Goal: Task Accomplishment & Management: Complete application form

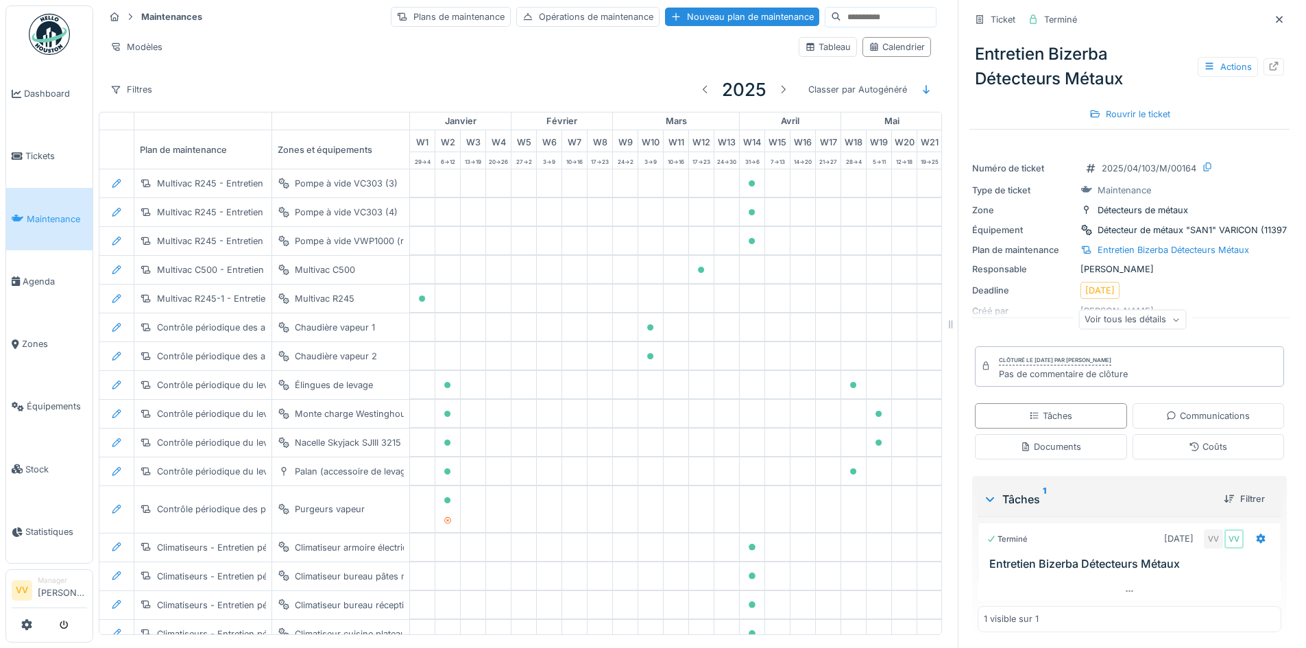
click at [27, 218] on span "Maintenance" at bounding box center [57, 219] width 60 height 13
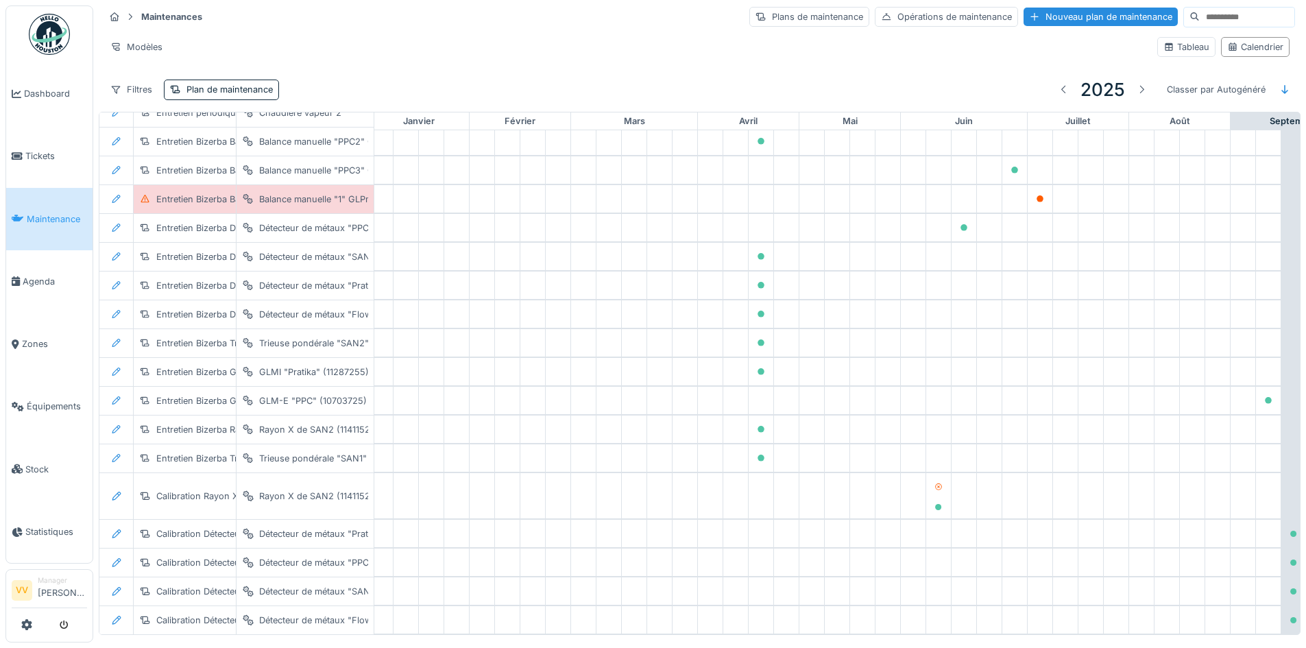
scroll to position [2256, 0]
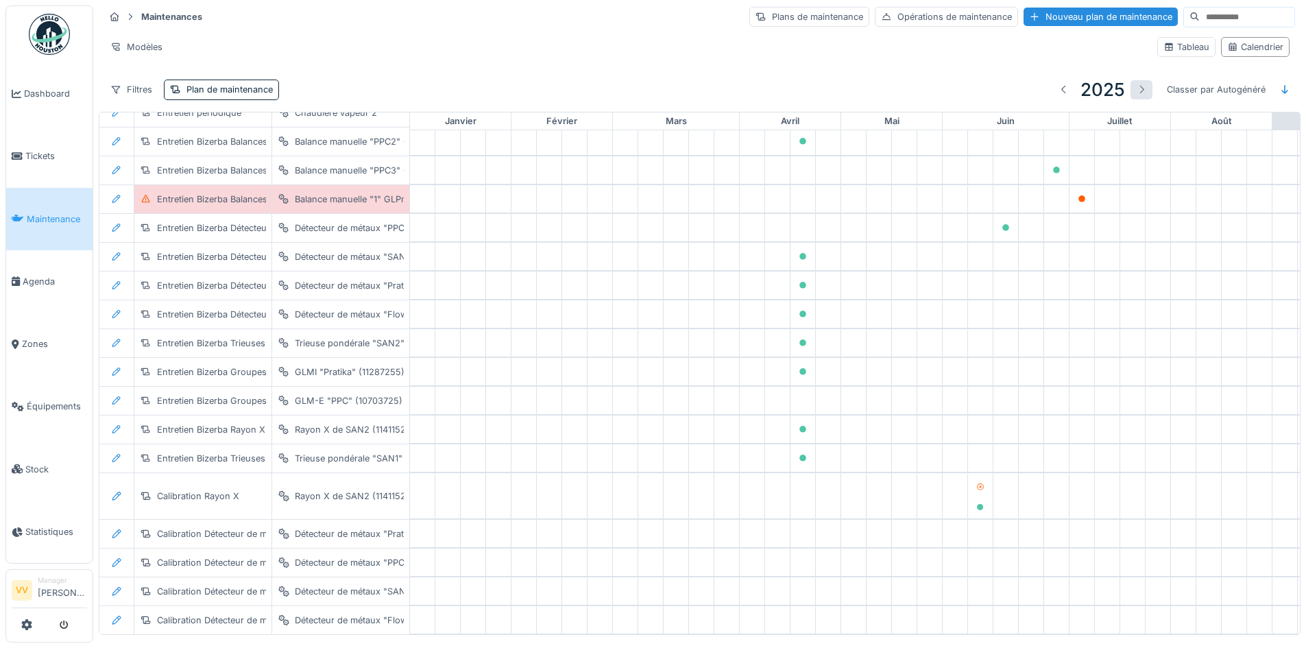
click at [1136, 88] on div at bounding box center [1141, 89] width 11 height 13
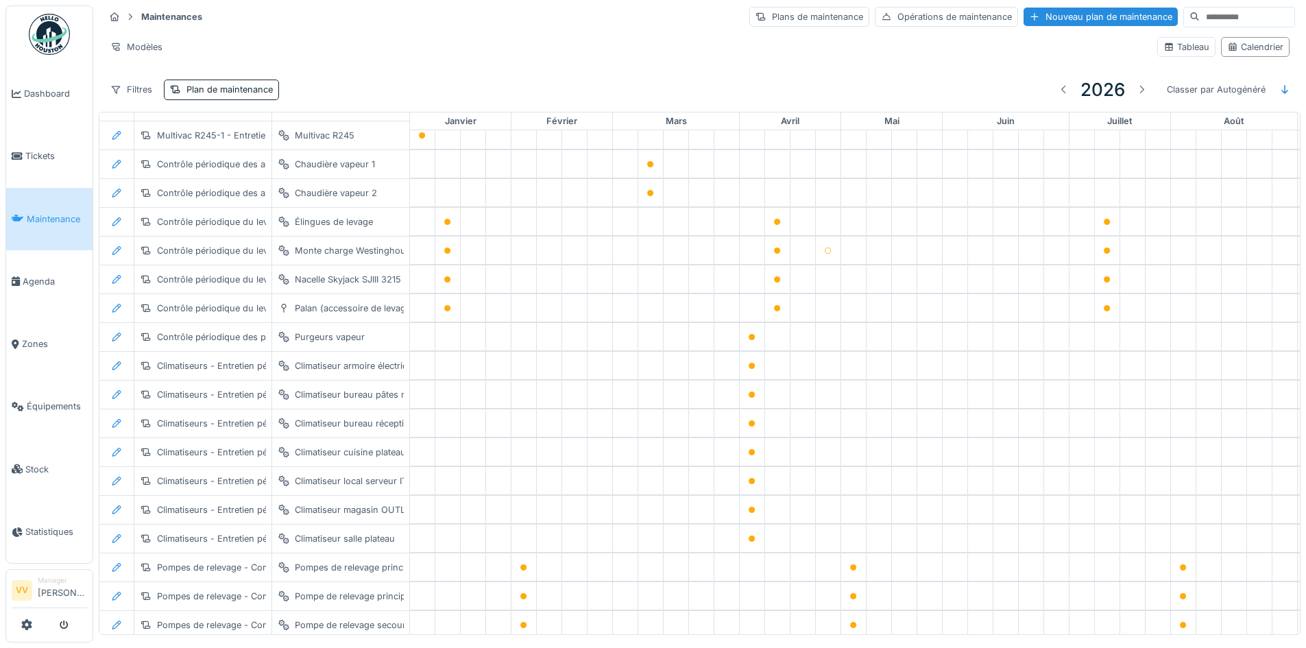
scroll to position [0, 0]
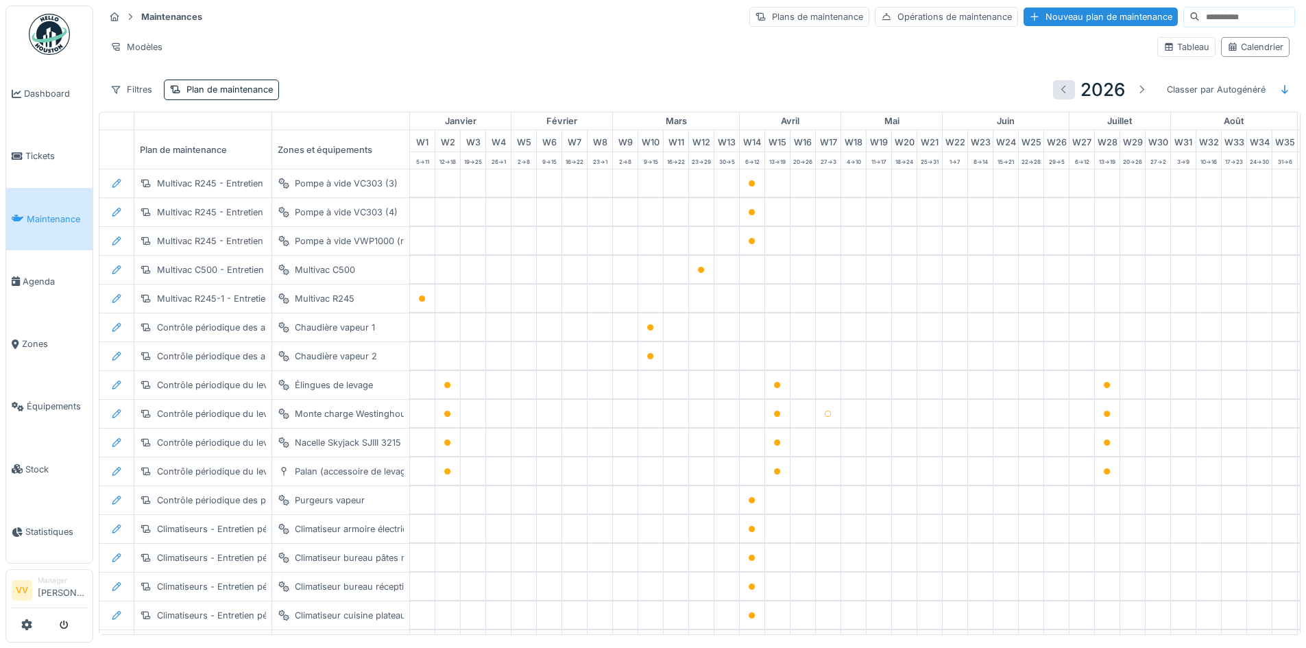
click at [1053, 80] on div at bounding box center [1064, 89] width 22 height 19
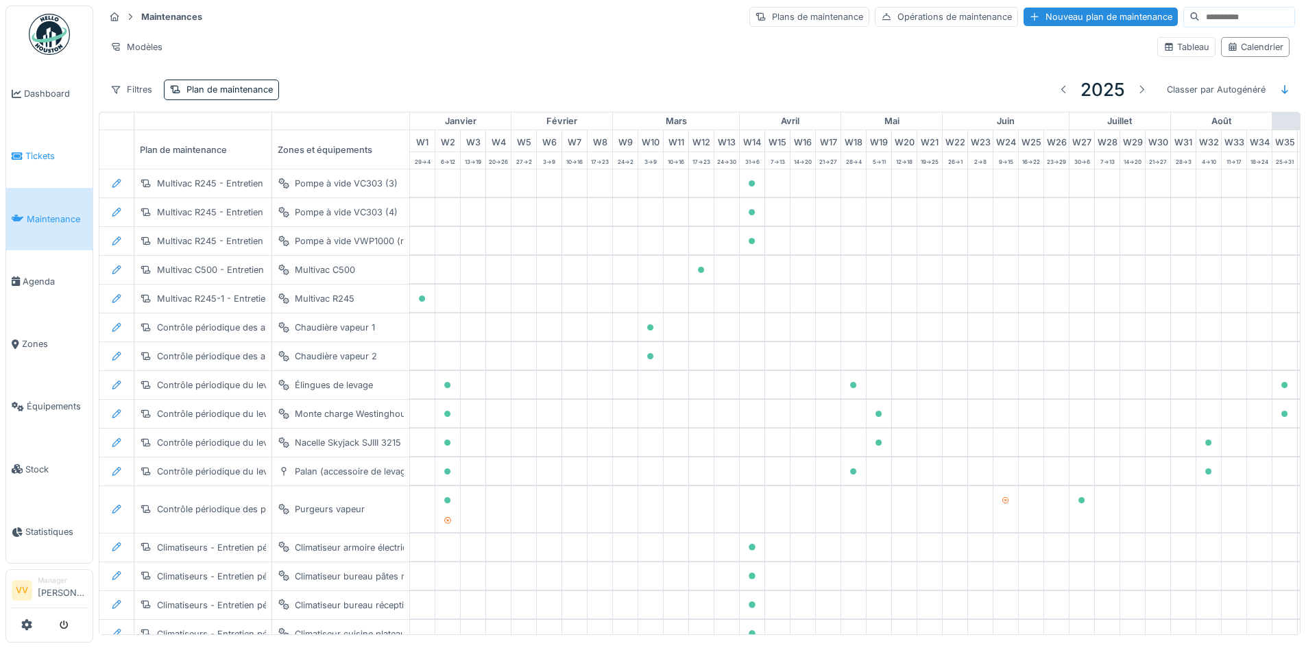
click at [49, 149] on span "Tickets" at bounding box center [56, 155] width 62 height 13
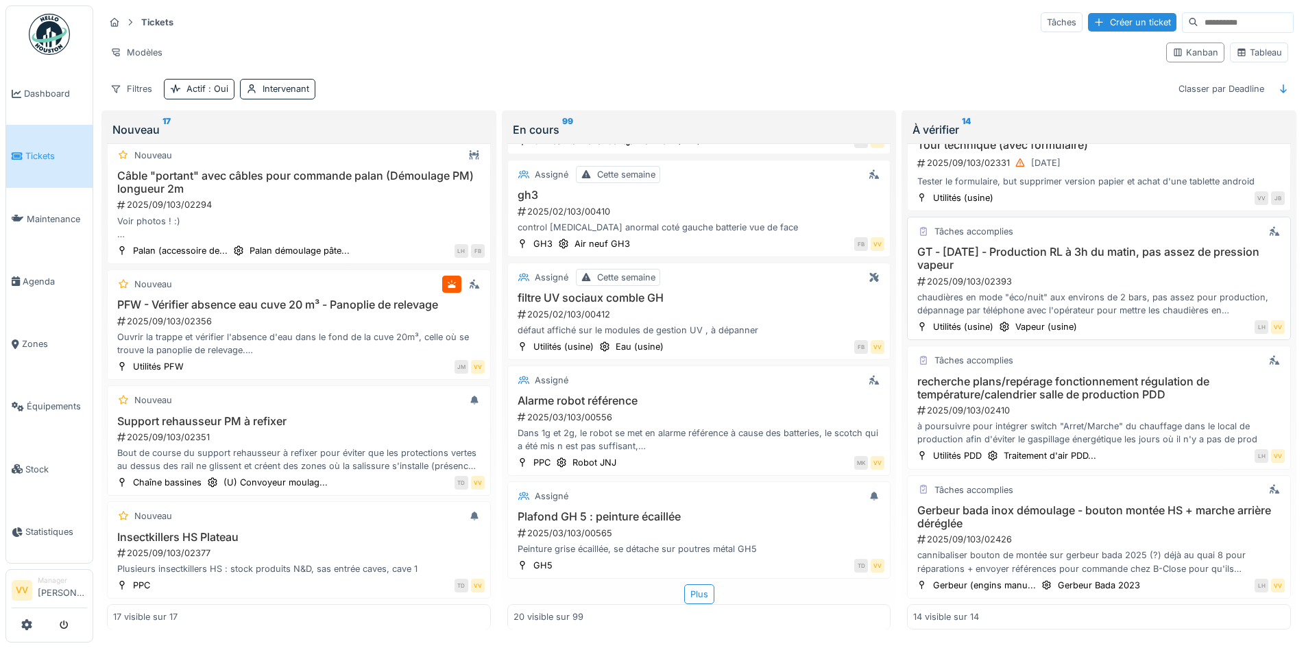
scroll to position [8, 0]
click at [1050, 504] on h3 "Gerbeur bada inox démoulage - bouton montée HS + marche arrière déréglée" at bounding box center [1099, 517] width 372 height 26
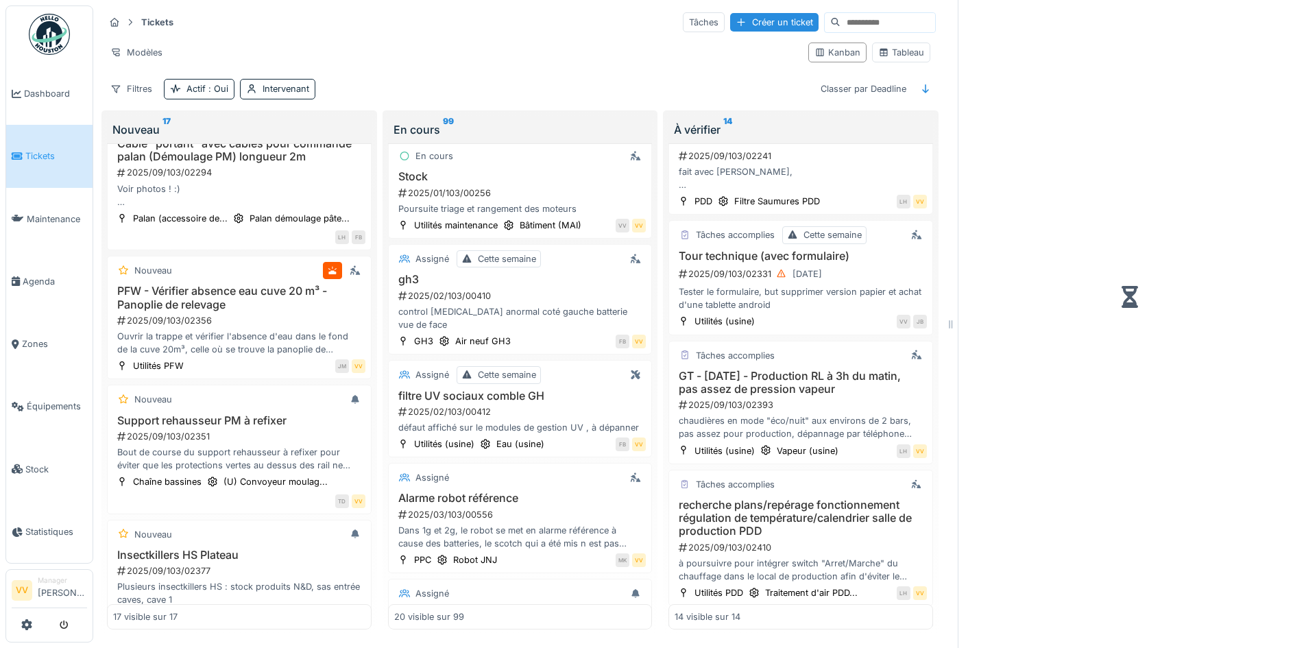
scroll to position [1259, 0]
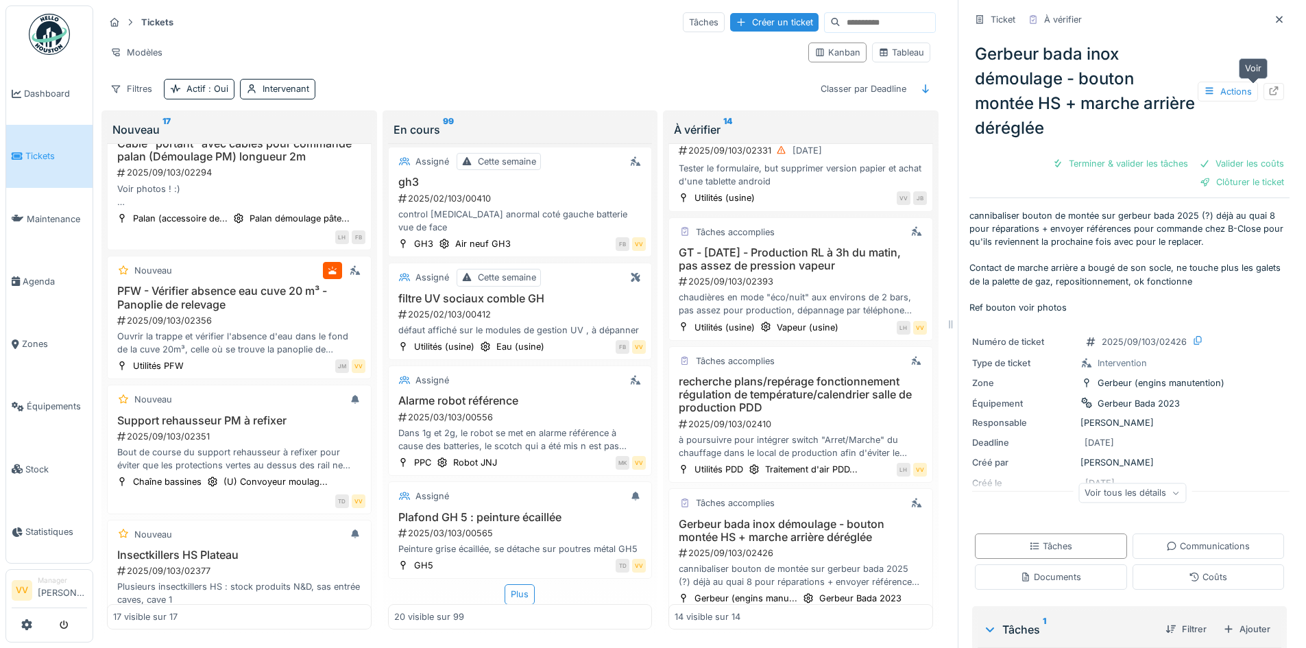
click at [1268, 89] on div at bounding box center [1273, 91] width 11 height 13
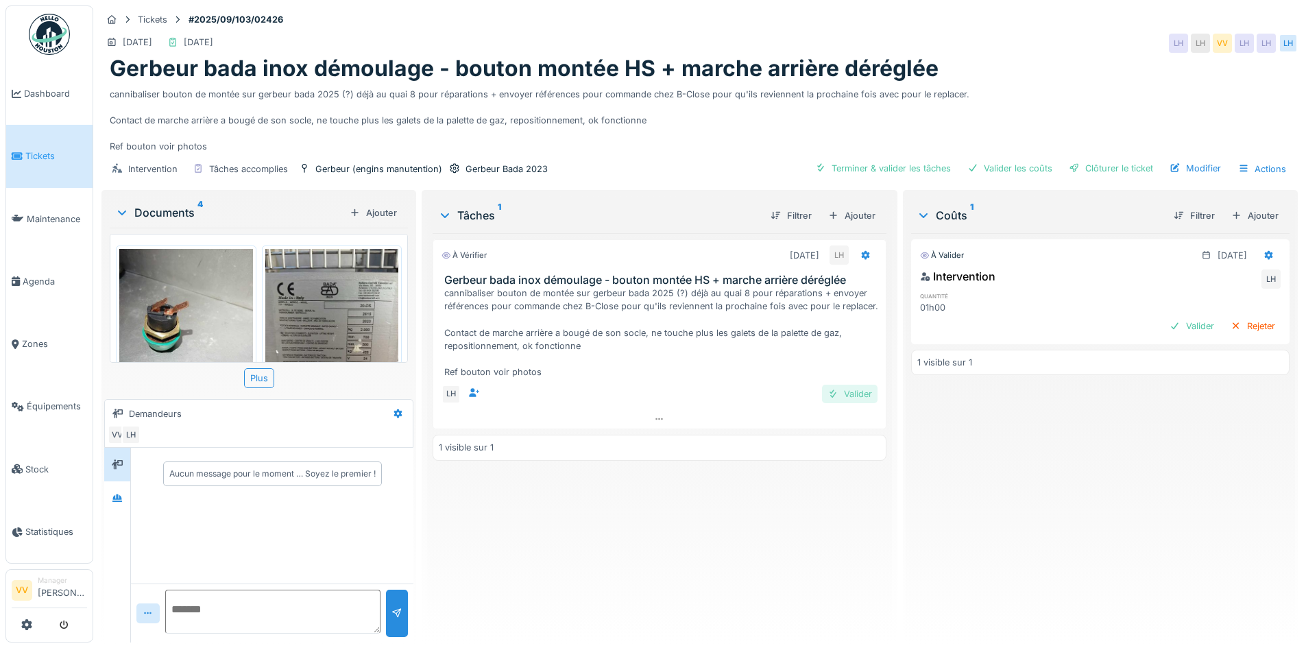
click at [849, 385] on div "Valider" at bounding box center [850, 394] width 56 height 19
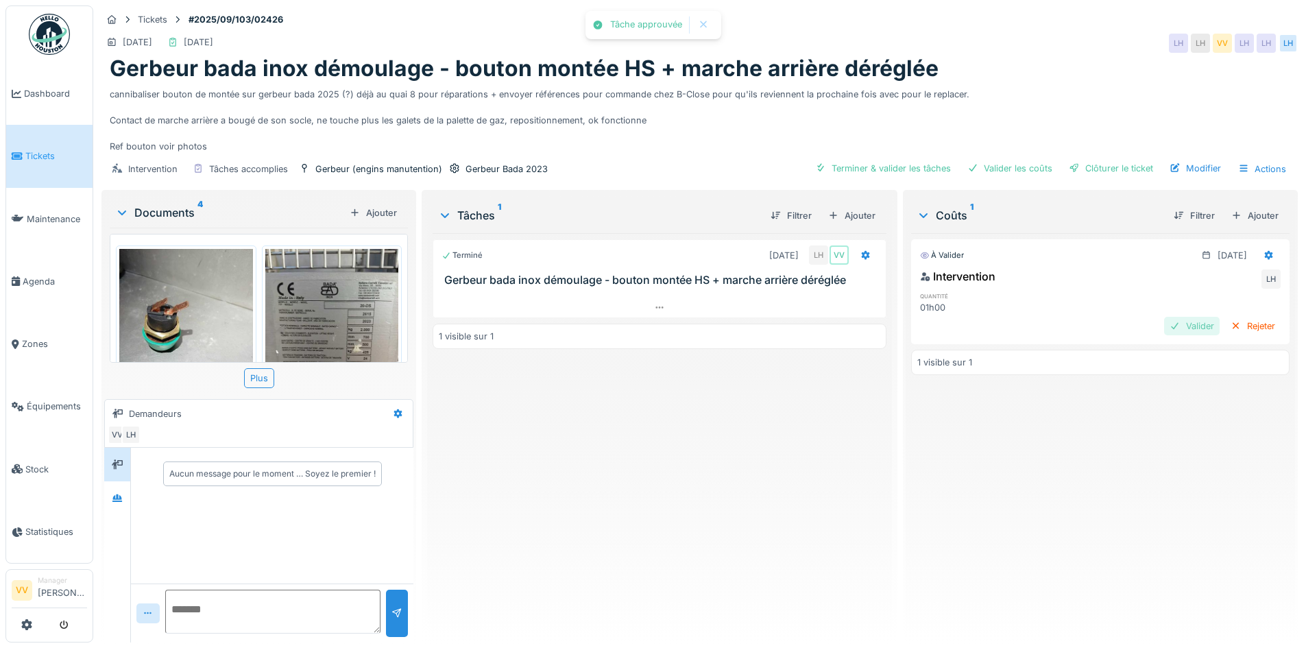
click at [1167, 331] on div "Valider" at bounding box center [1192, 326] width 56 height 19
click at [1102, 164] on div "Clôturer le ticket" at bounding box center [1110, 168] width 95 height 19
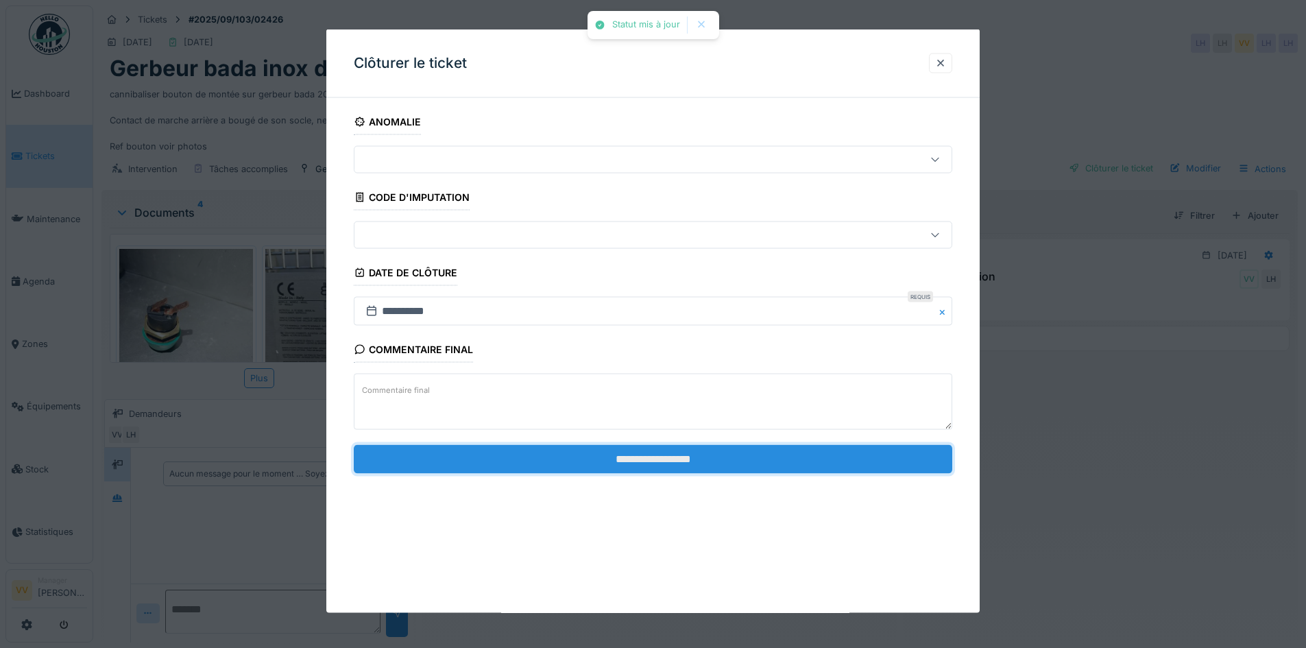
click at [673, 454] on input "**********" at bounding box center [653, 458] width 599 height 29
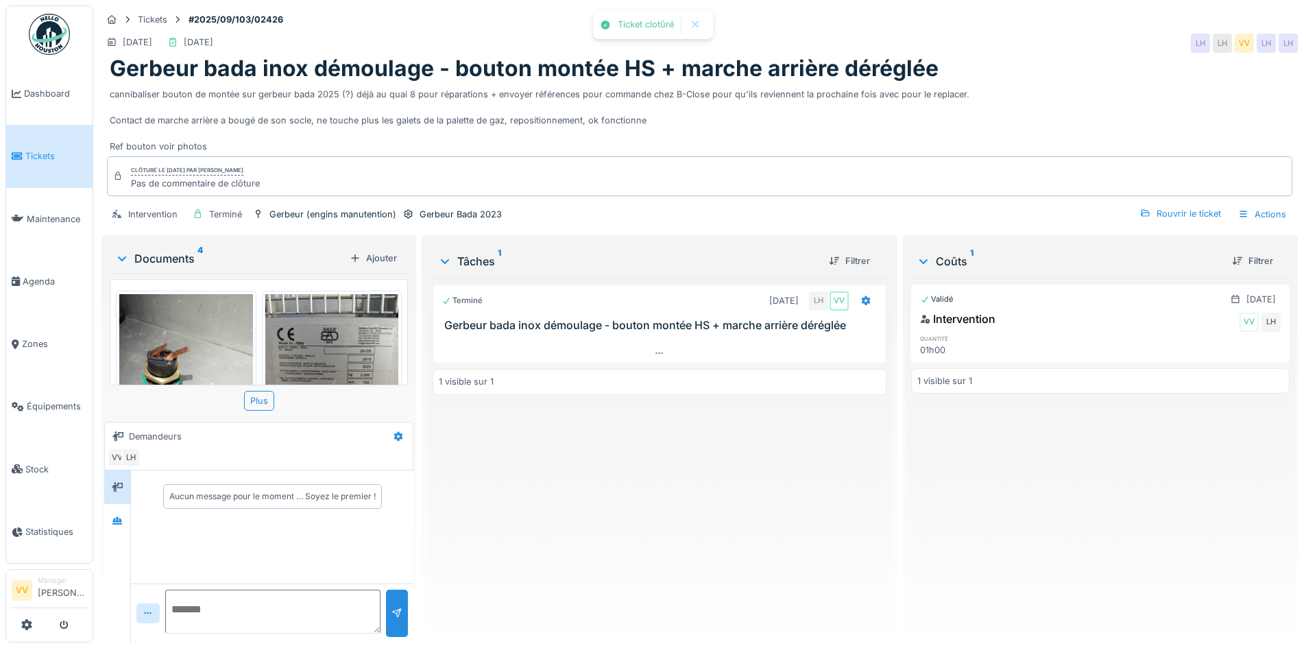
click at [673, 454] on div "Terminé 11/09/2025 LH VV Gerbeur bada inox démoulage - bouton montée HS + march…" at bounding box center [659, 454] width 453 height 353
click at [1238, 215] on icon at bounding box center [1243, 214] width 11 height 9
click at [1209, 247] on div "Rapport d'intervention" at bounding box center [1184, 244] width 169 height 21
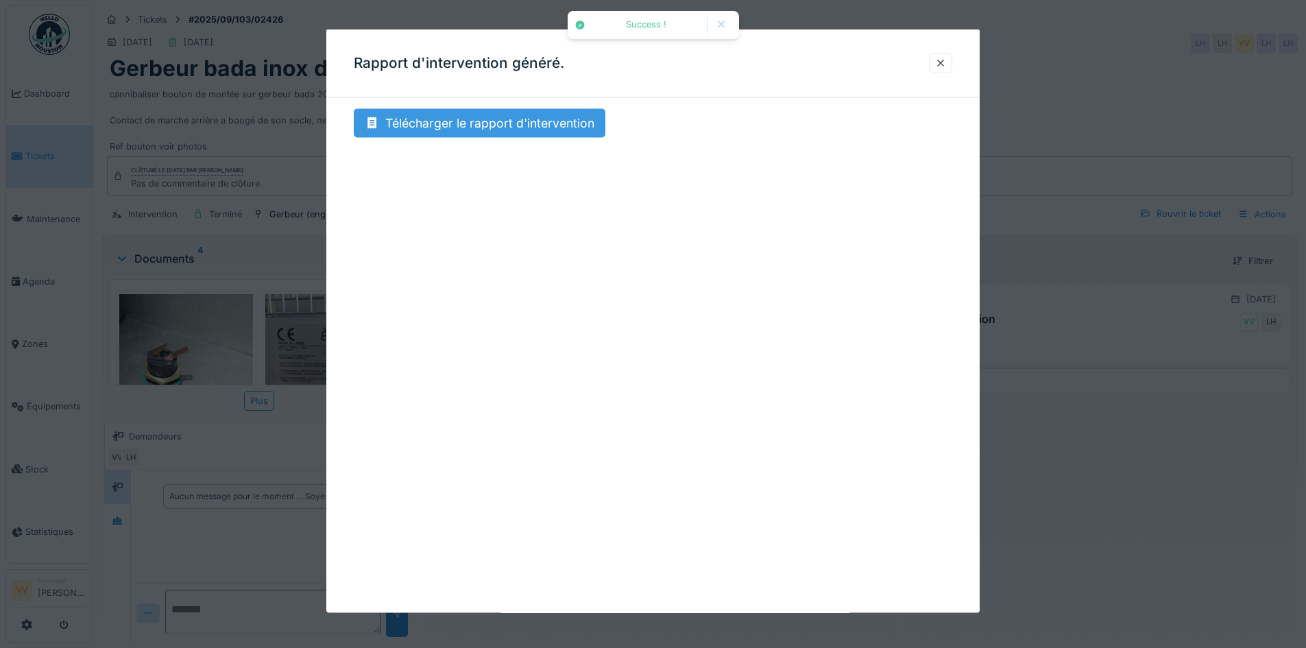
click at [498, 117] on div "Télécharger le rapport d'intervention" at bounding box center [480, 123] width 252 height 29
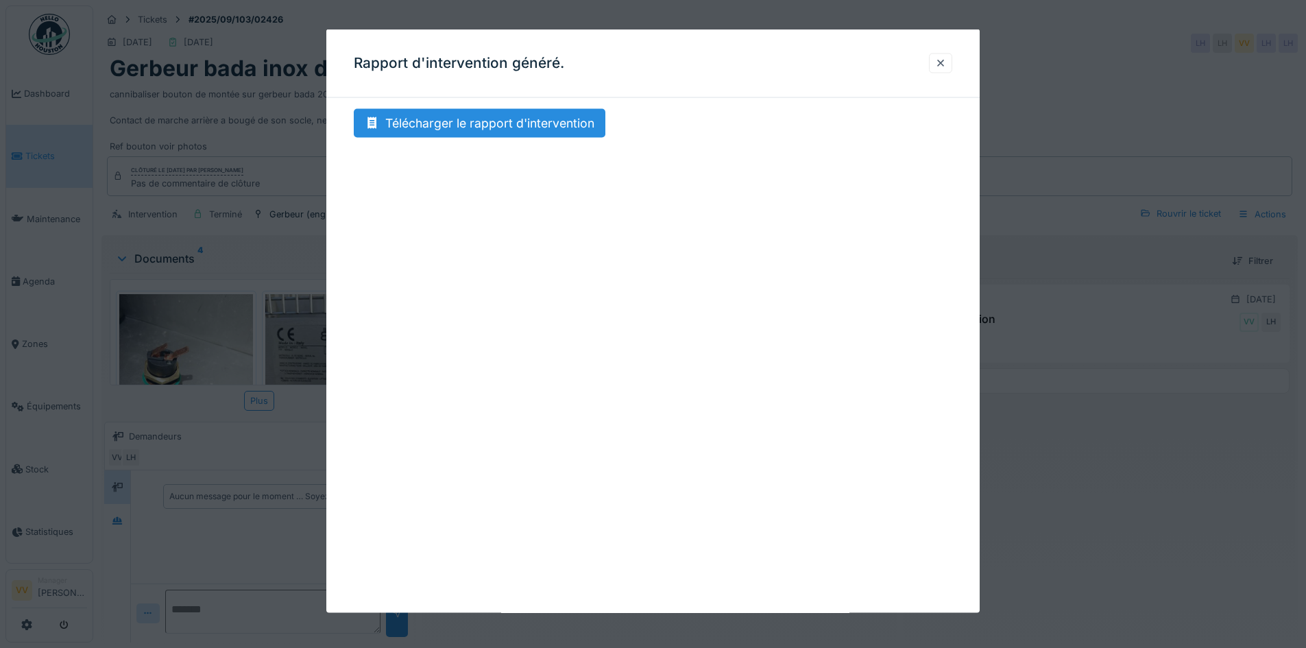
click at [946, 66] on div at bounding box center [940, 62] width 11 height 13
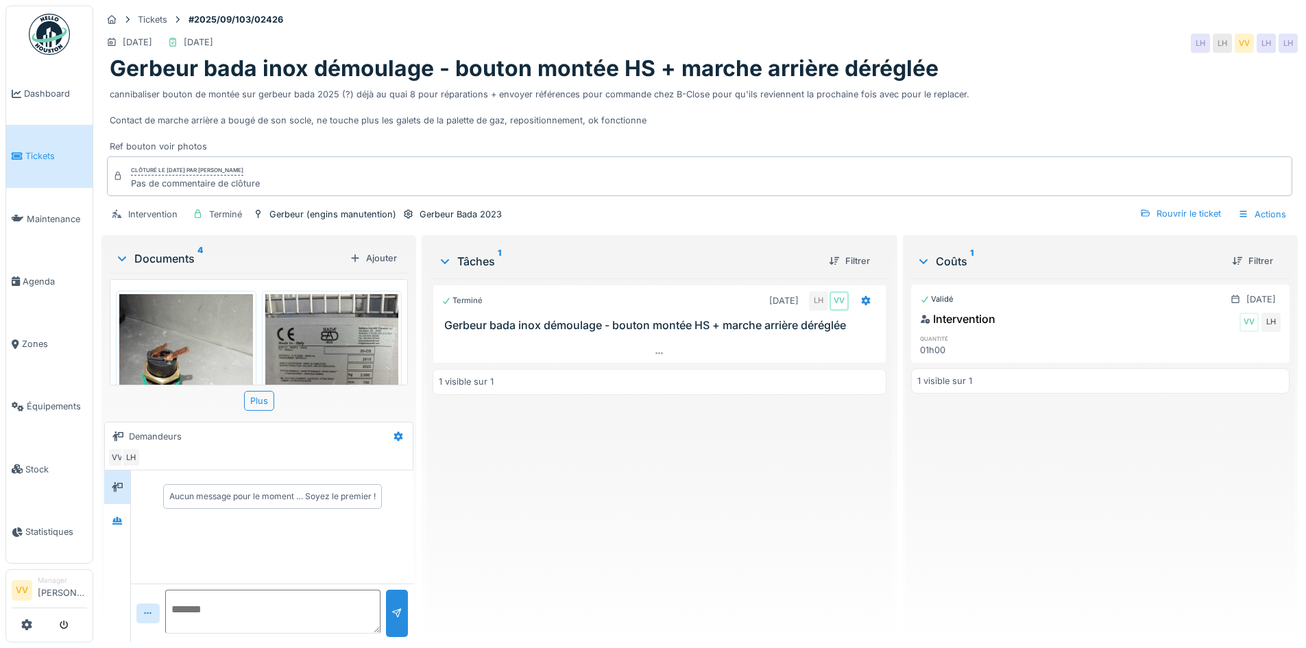
click at [39, 157] on span "Tickets" at bounding box center [56, 155] width 62 height 13
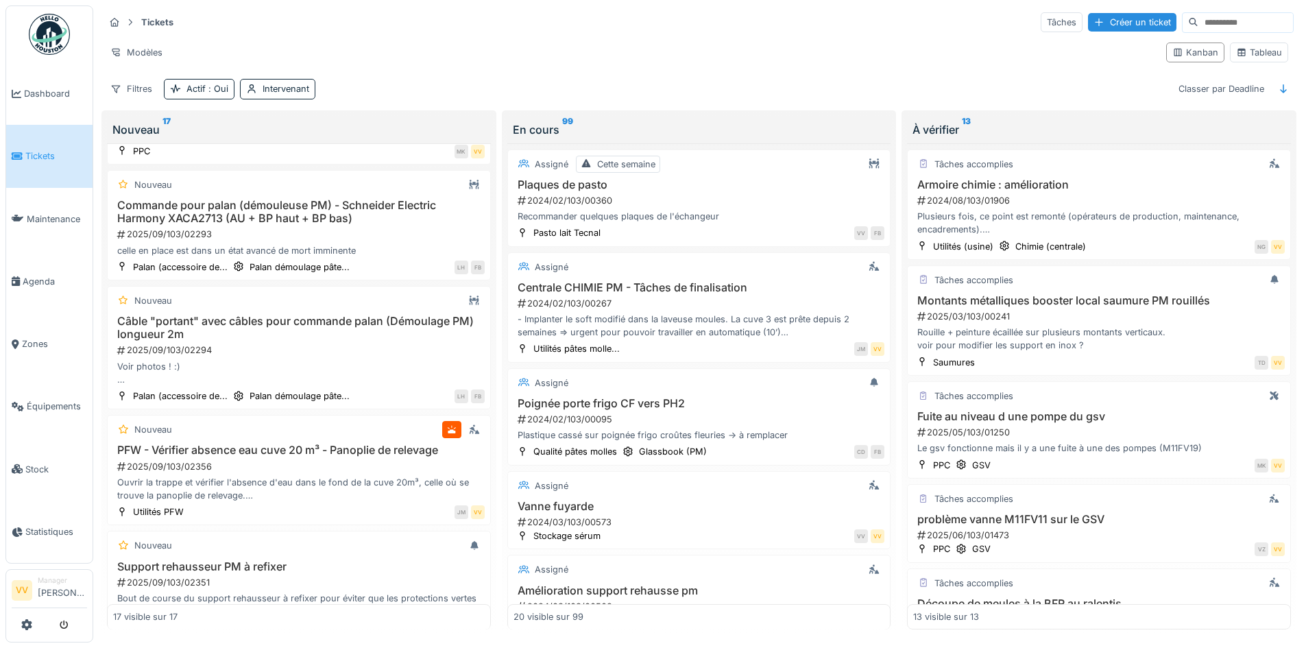
scroll to position [1303, 0]
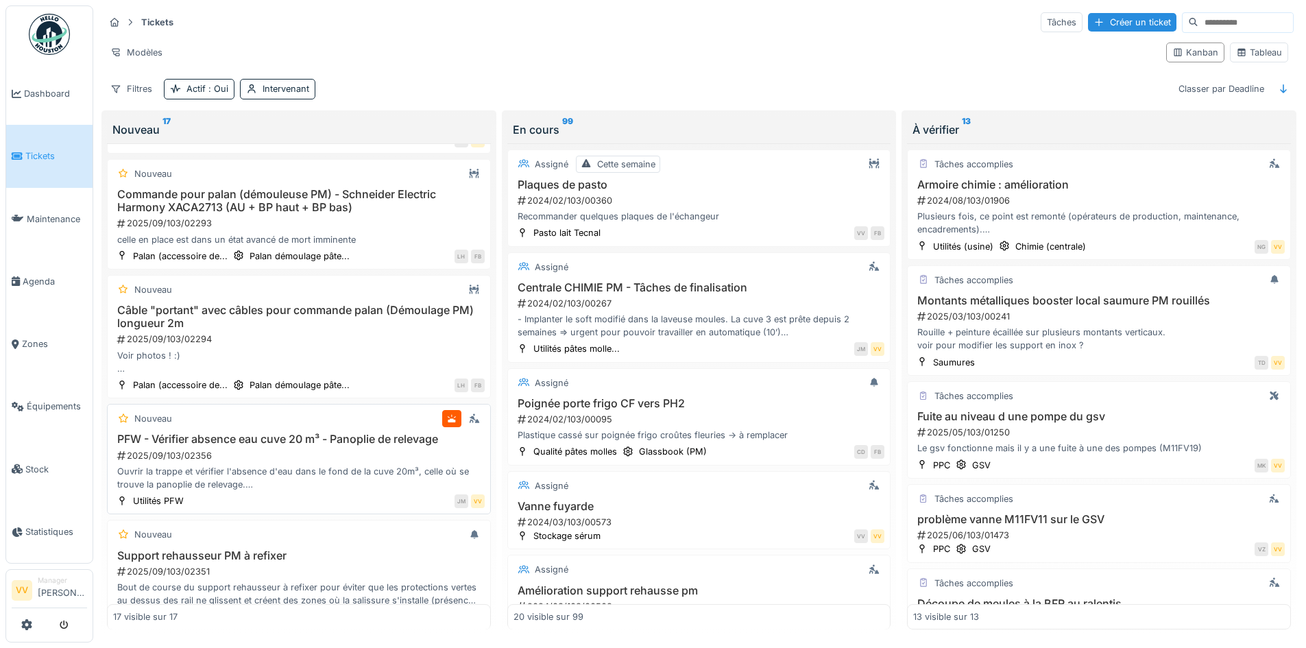
click at [352, 457] on div "2025/09/103/02356" at bounding box center [300, 455] width 369 height 13
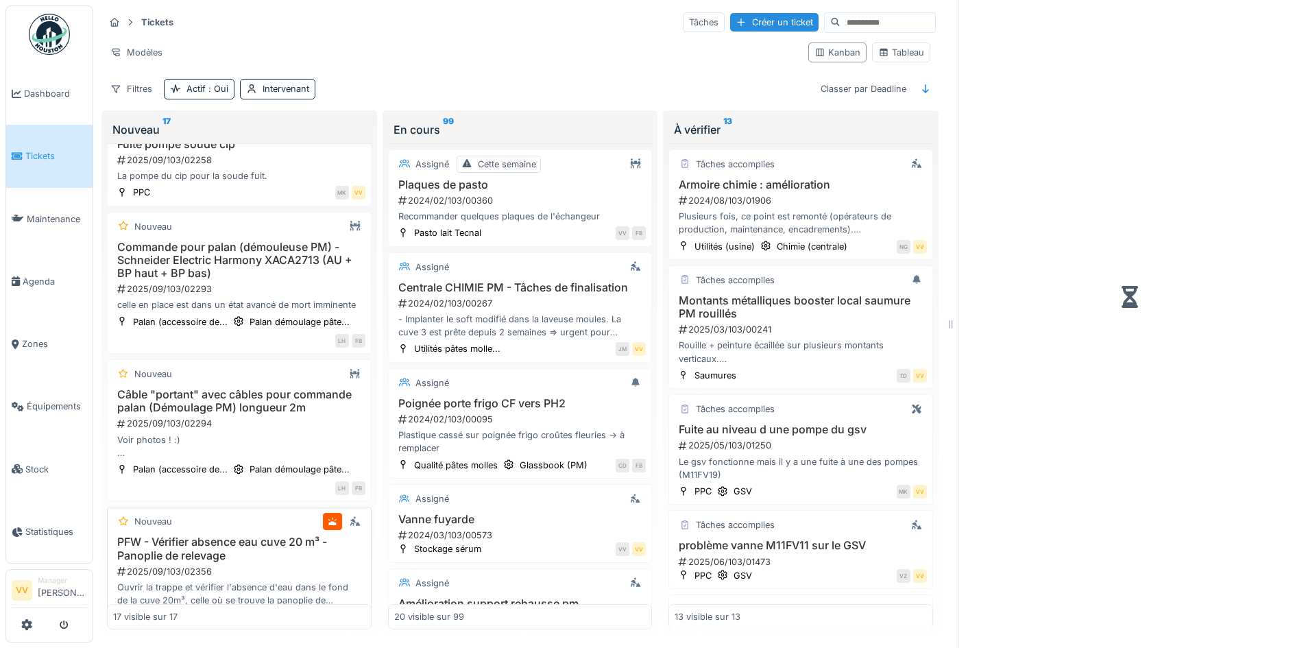
scroll to position [1355, 0]
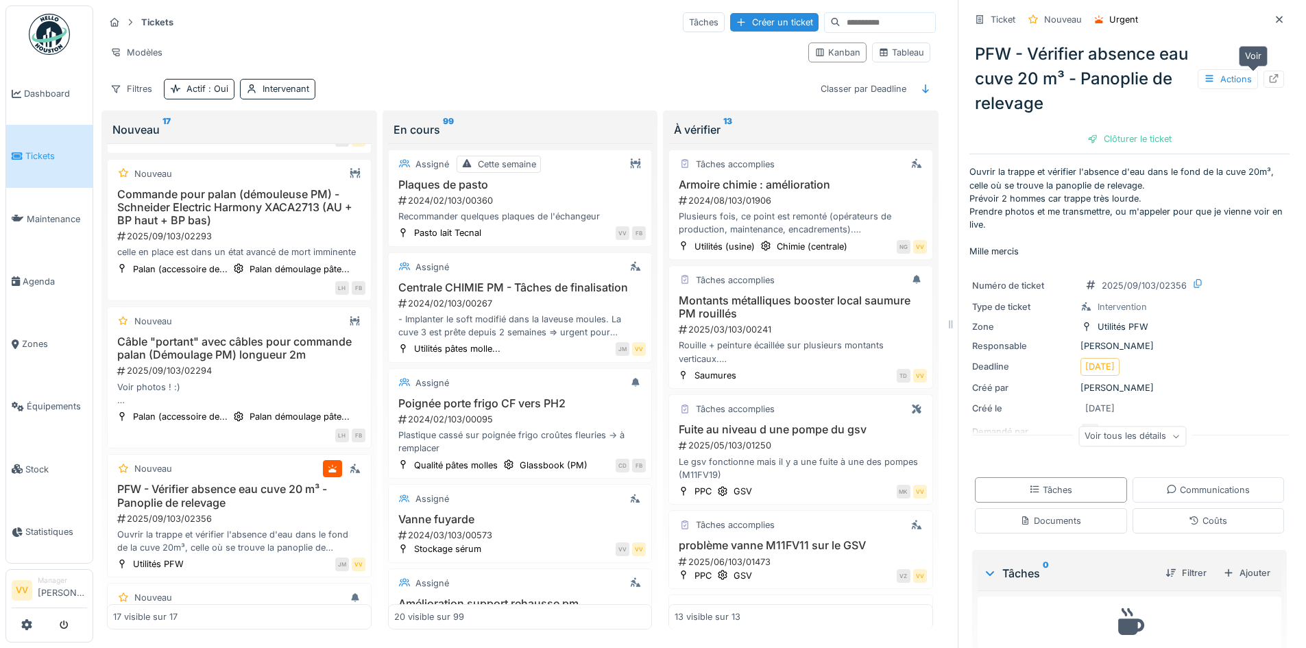
click at [1264, 82] on div at bounding box center [1274, 79] width 21 height 17
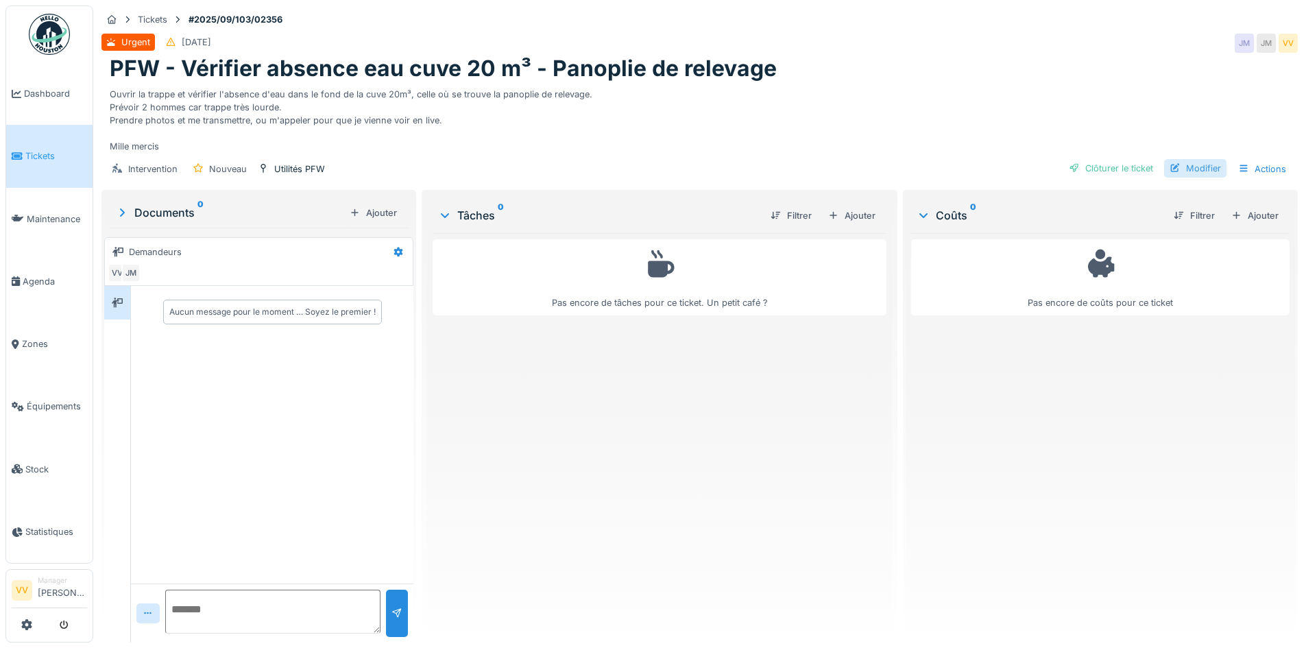
click at [1190, 167] on div "Modifier" at bounding box center [1195, 168] width 62 height 19
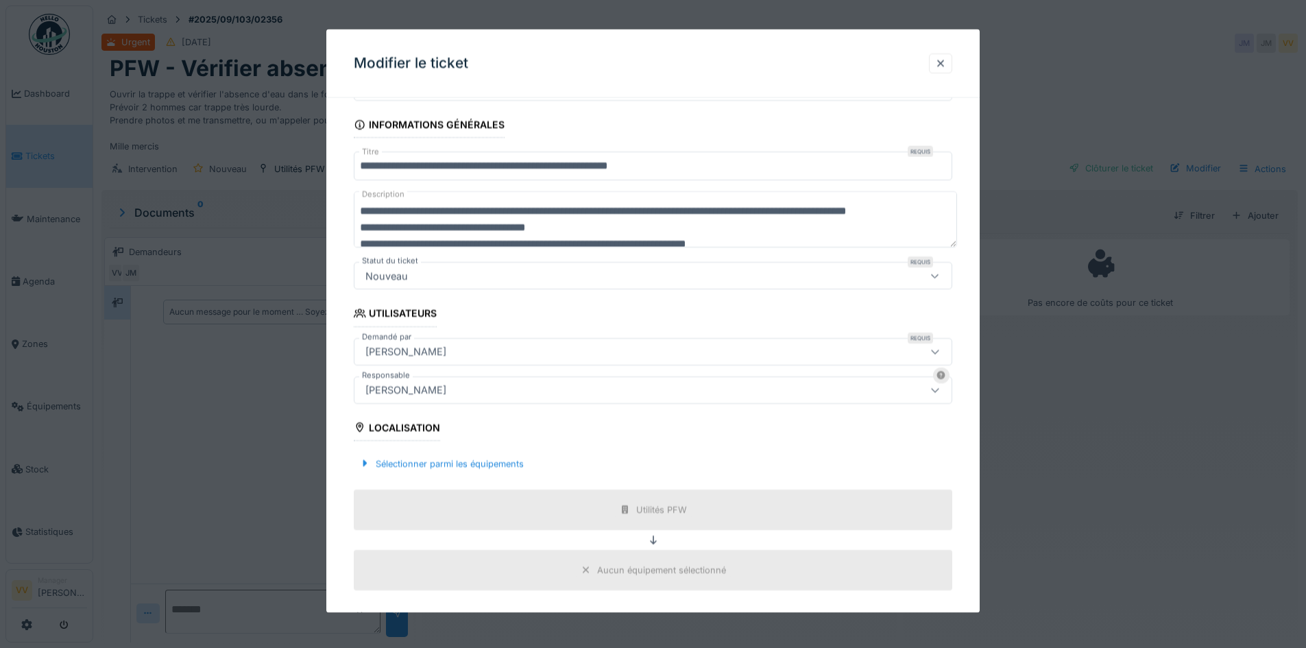
scroll to position [206, 0]
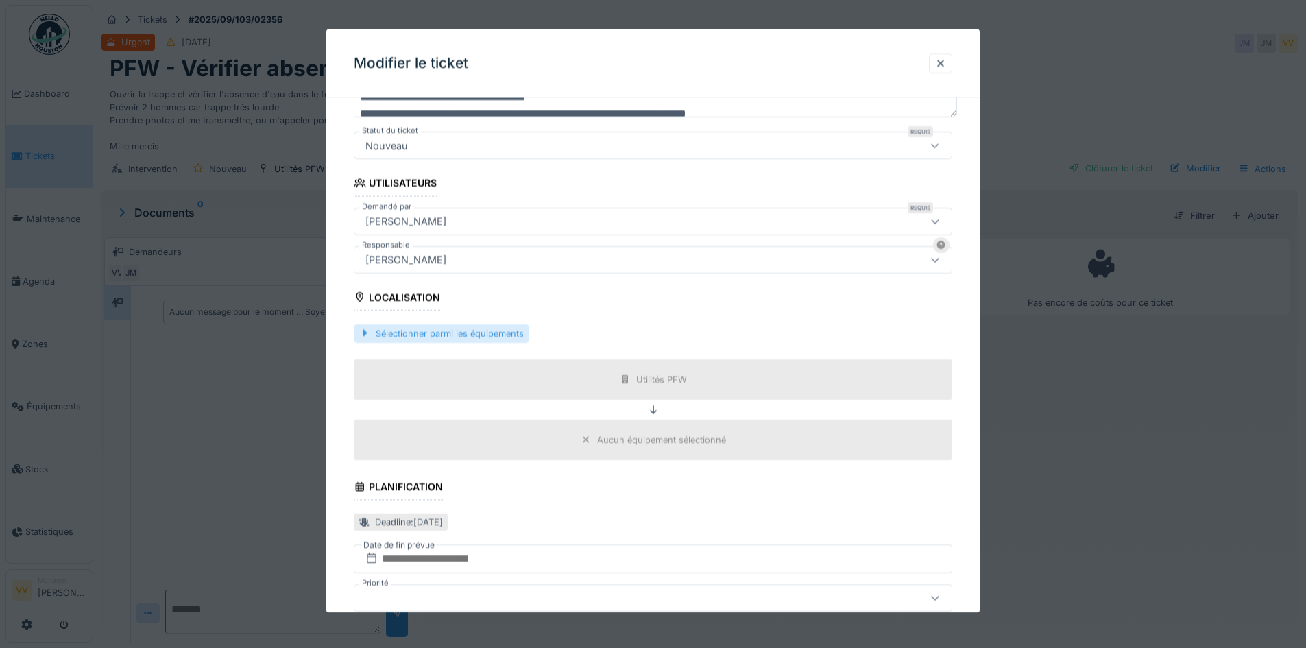
click at [468, 333] on div "Sélectionner parmi les équipements" at bounding box center [442, 333] width 176 height 19
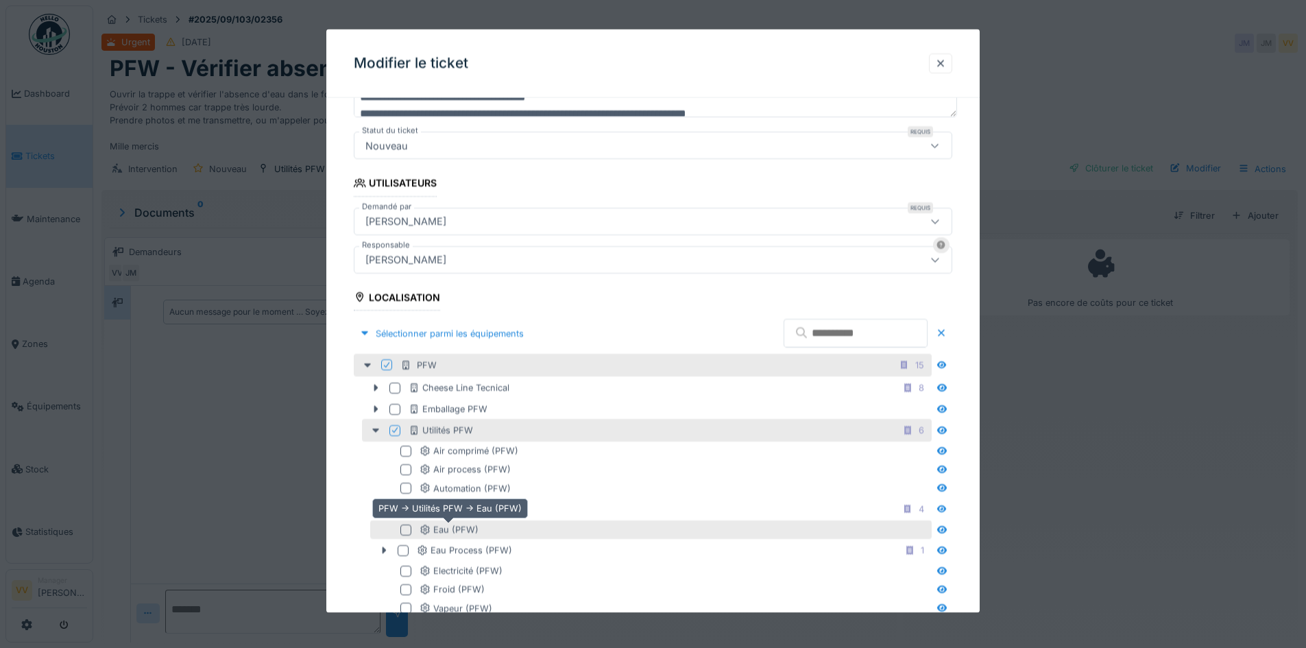
click at [423, 525] on icon at bounding box center [425, 529] width 11 height 9
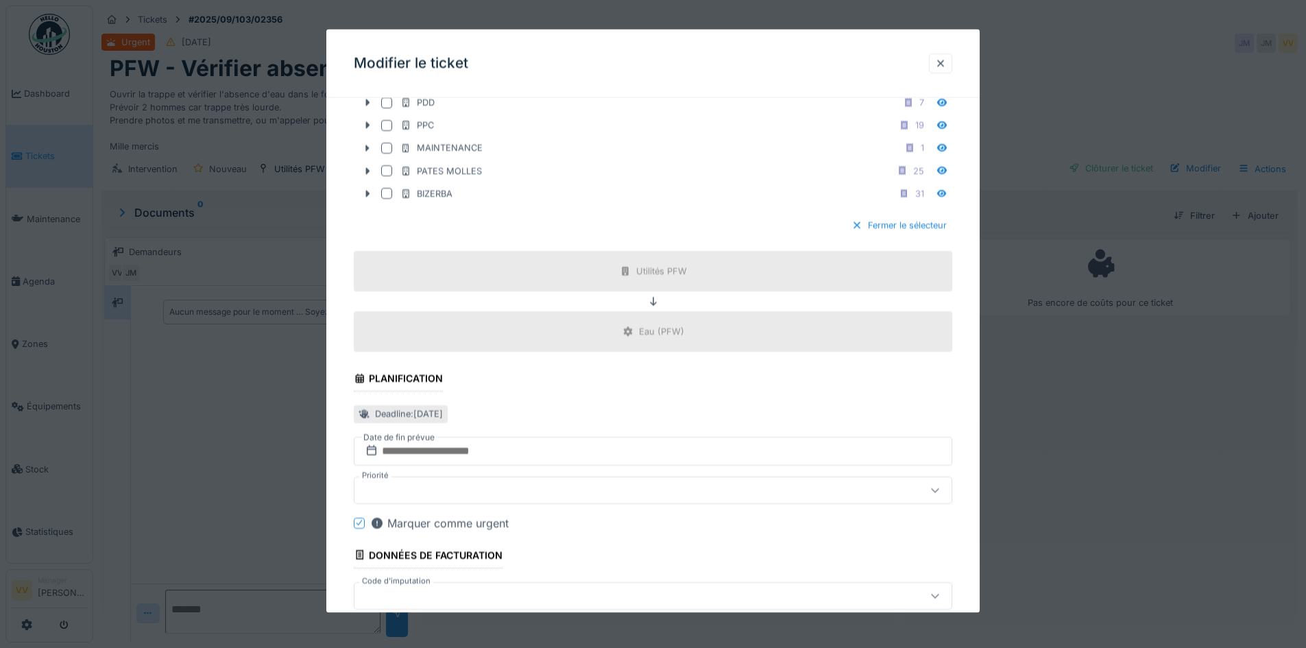
scroll to position [966, 0]
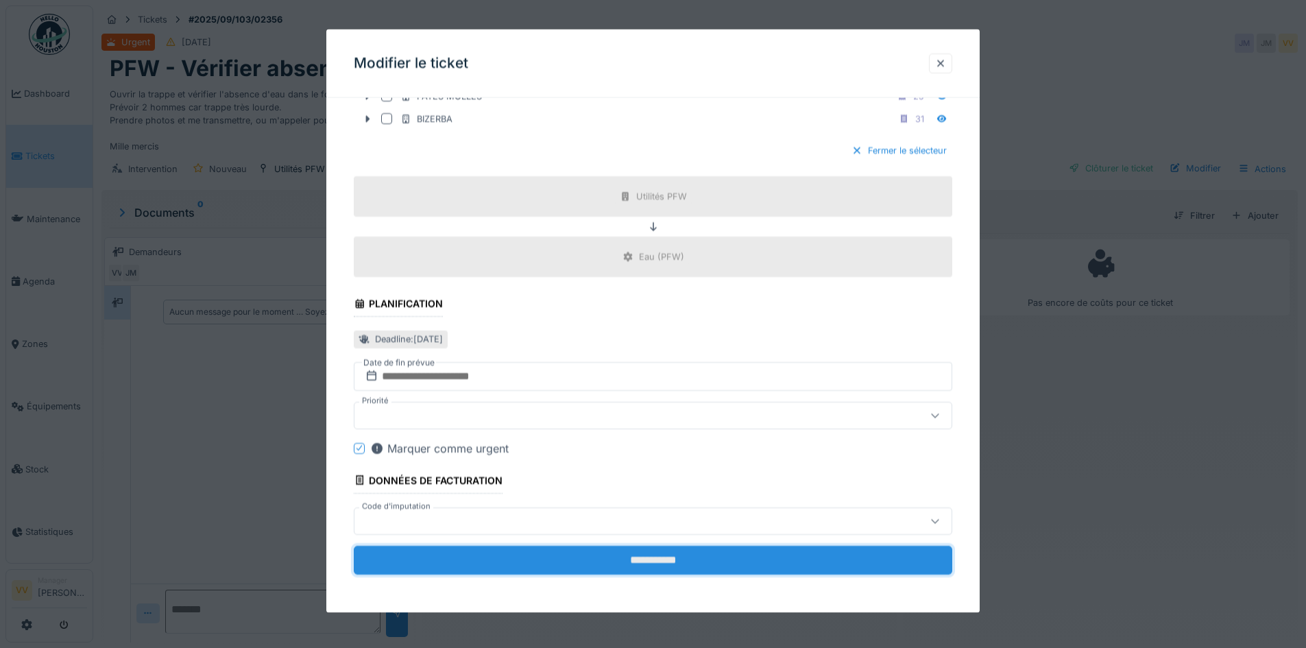
click at [644, 561] on input "**********" at bounding box center [653, 559] width 599 height 29
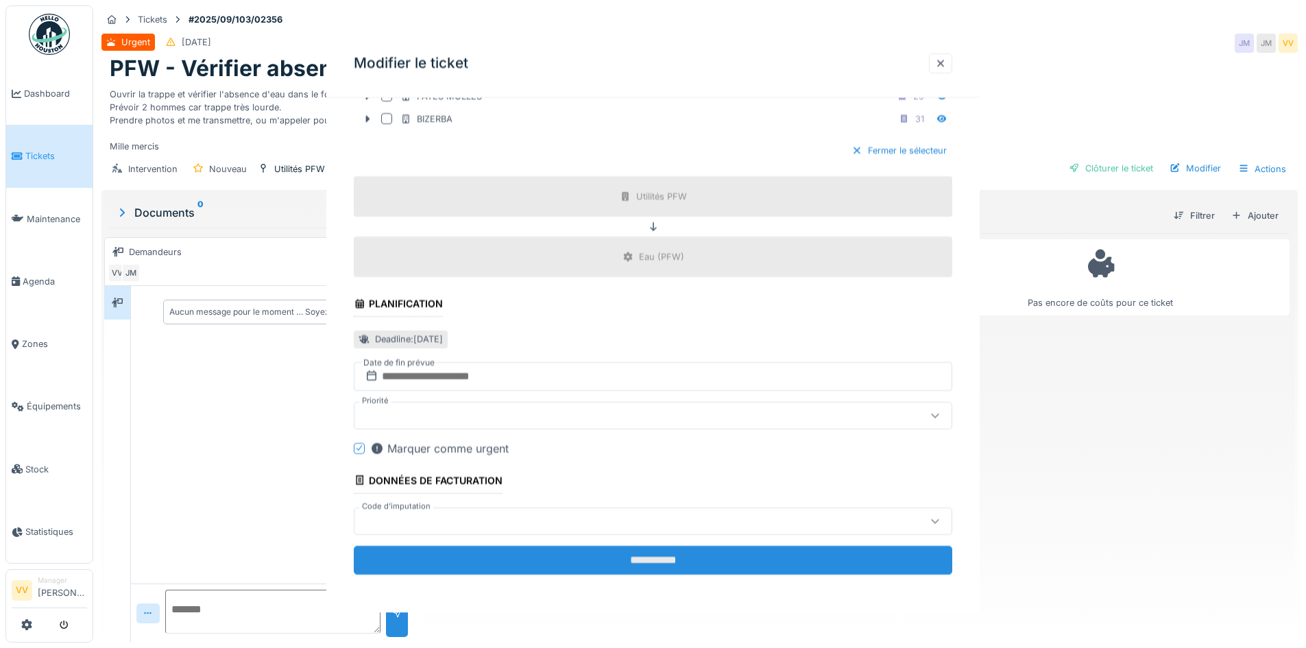
scroll to position [0, 0]
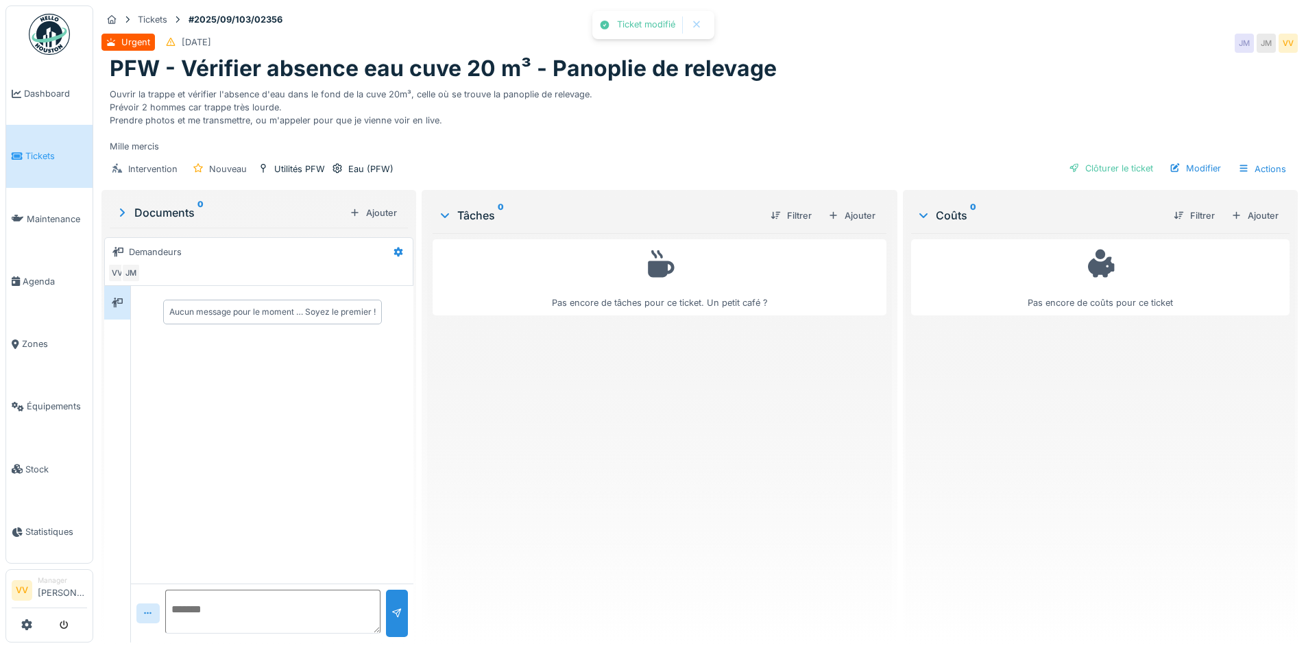
click at [864, 200] on div "Tâches 0 Filtrer Ajouter" at bounding box center [659, 215] width 453 height 35
click at [851, 227] on div "Filtrer Ajouter" at bounding box center [820, 216] width 121 height 24
click at [851, 214] on div "Ajouter" at bounding box center [852, 215] width 58 height 19
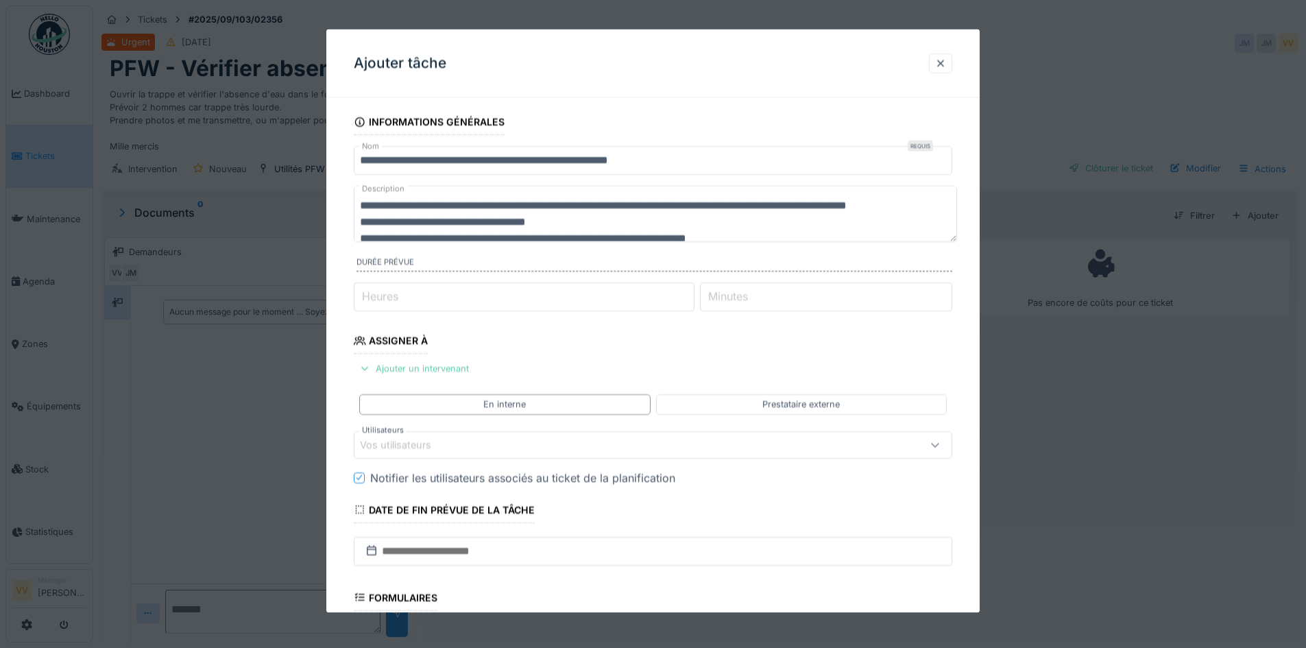
click at [413, 371] on div "Ajouter un intervenant" at bounding box center [414, 368] width 121 height 19
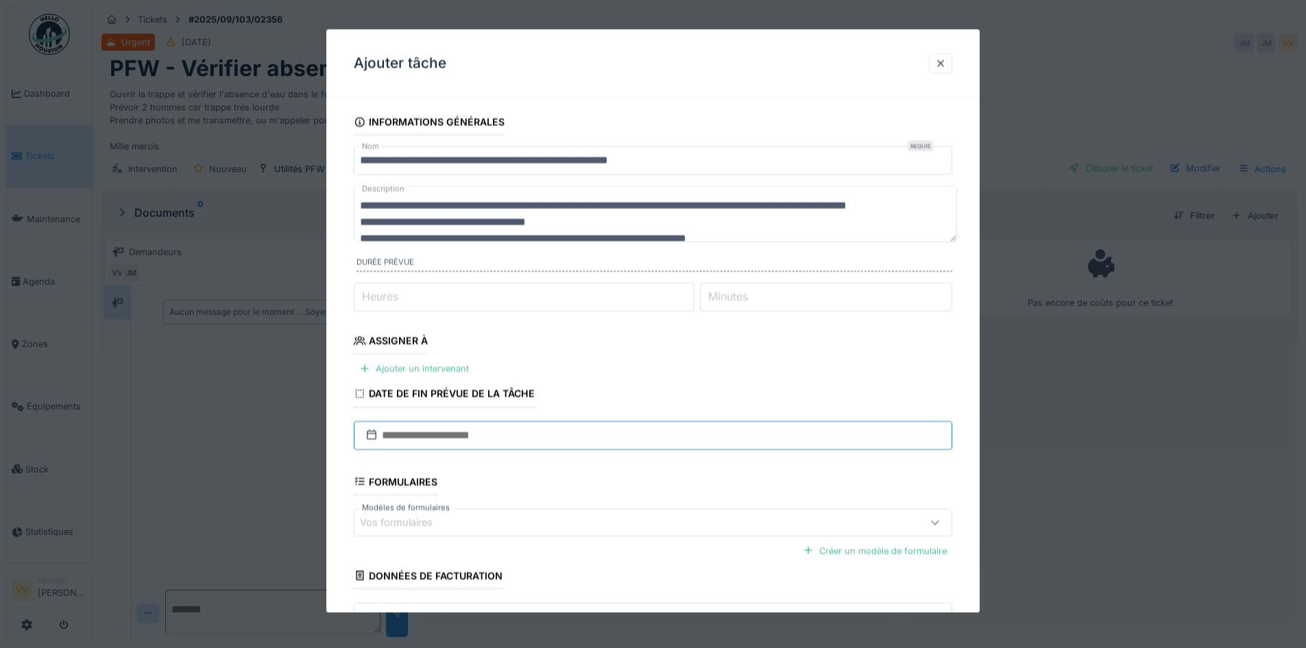
click at [409, 439] on input "text" at bounding box center [653, 434] width 599 height 29
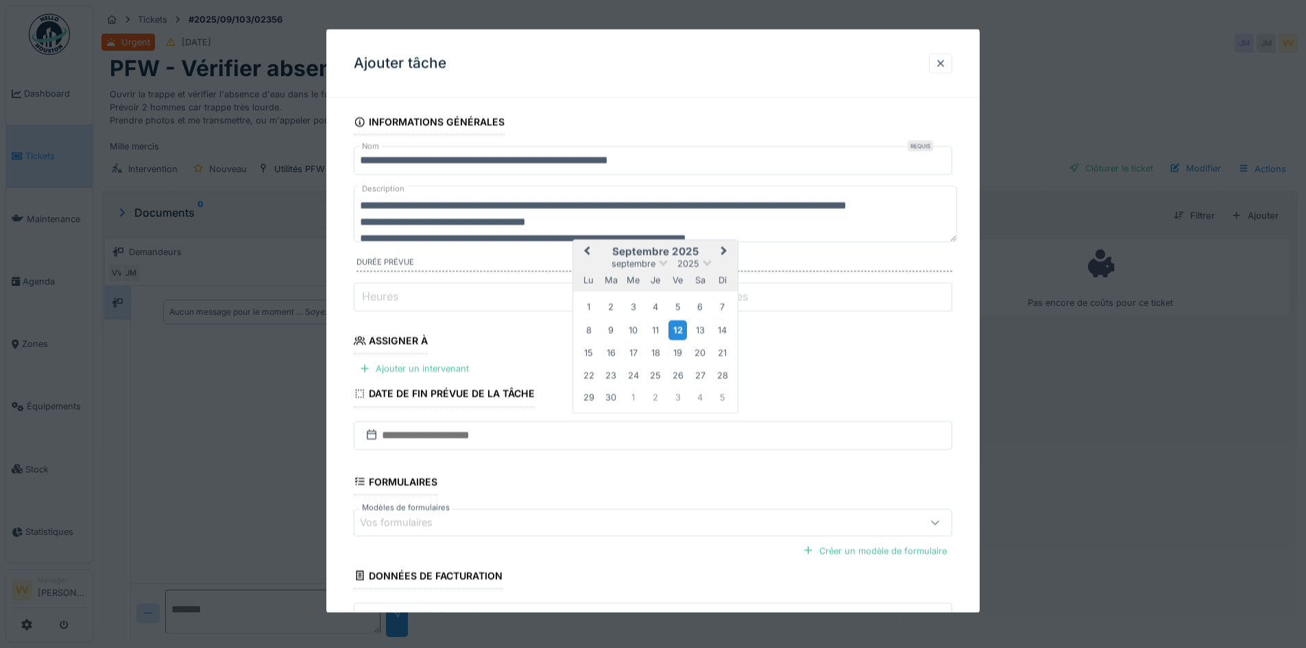
click at [677, 329] on div "12" at bounding box center [677, 330] width 19 height 20
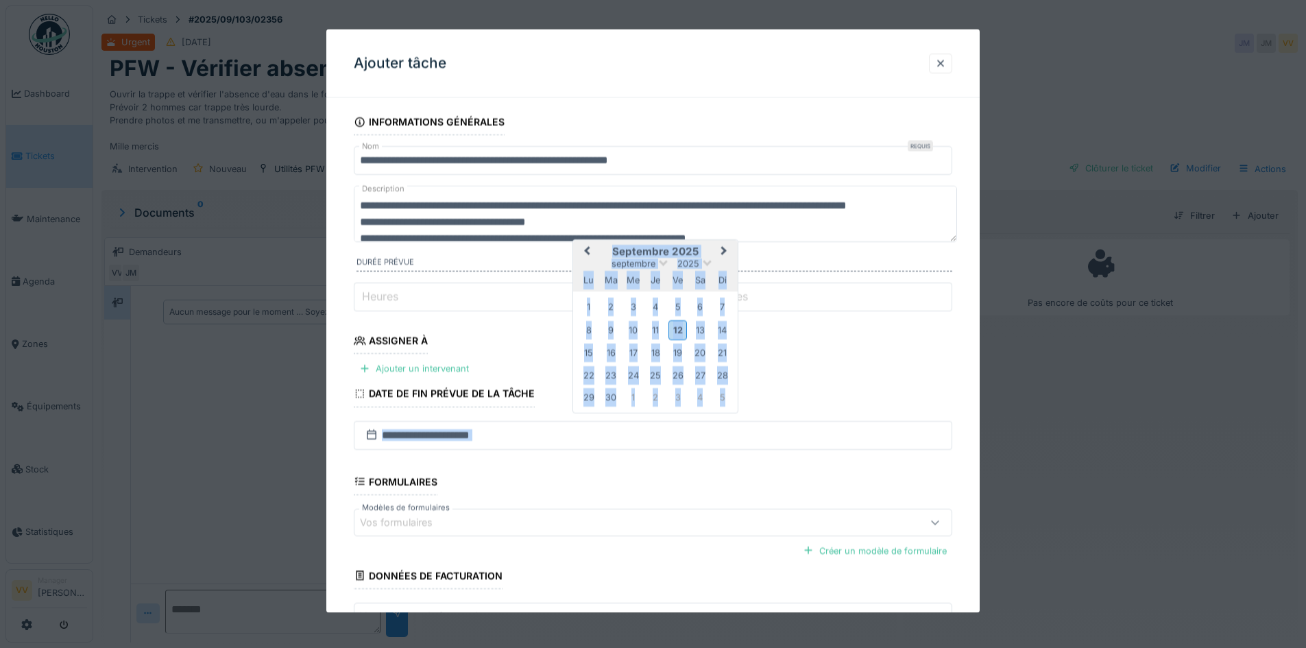
click at [677, 329] on fieldset "**********" at bounding box center [653, 395] width 599 height 572
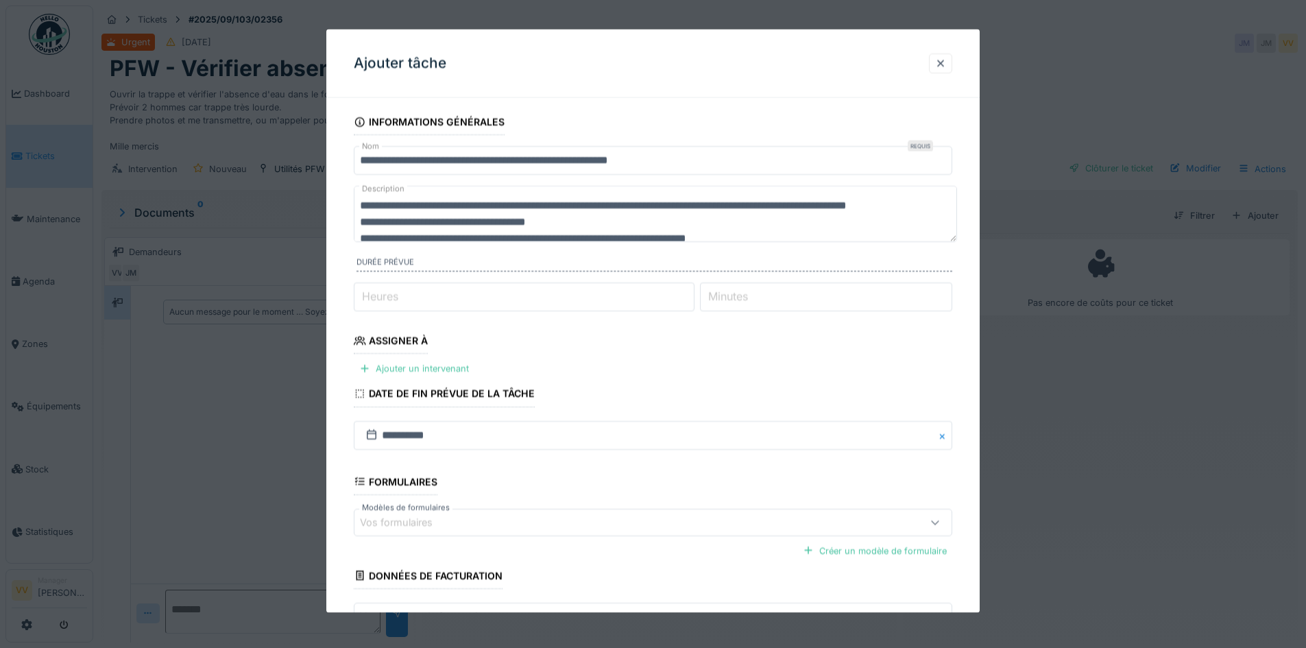
click at [587, 338] on fieldset "**********" at bounding box center [653, 395] width 599 height 572
click at [402, 367] on div "Ajouter un intervenant" at bounding box center [414, 368] width 121 height 19
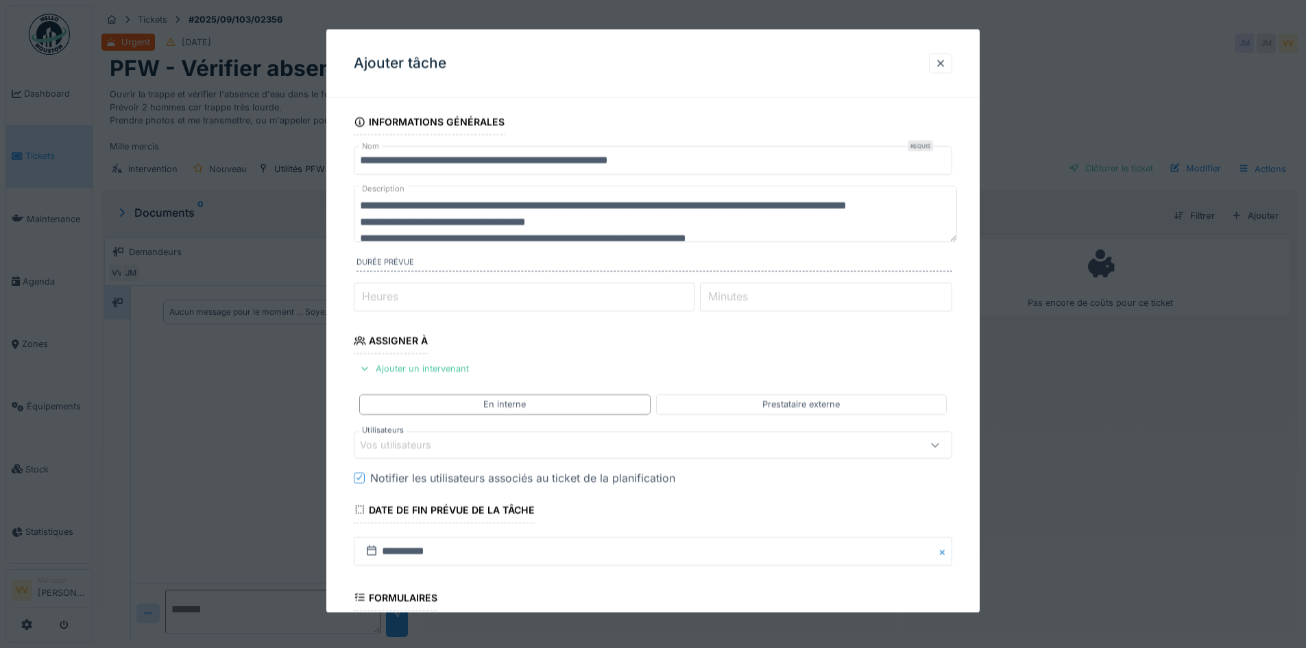
click at [416, 452] on div "Vos utilisateurs" at bounding box center [618, 444] width 516 height 15
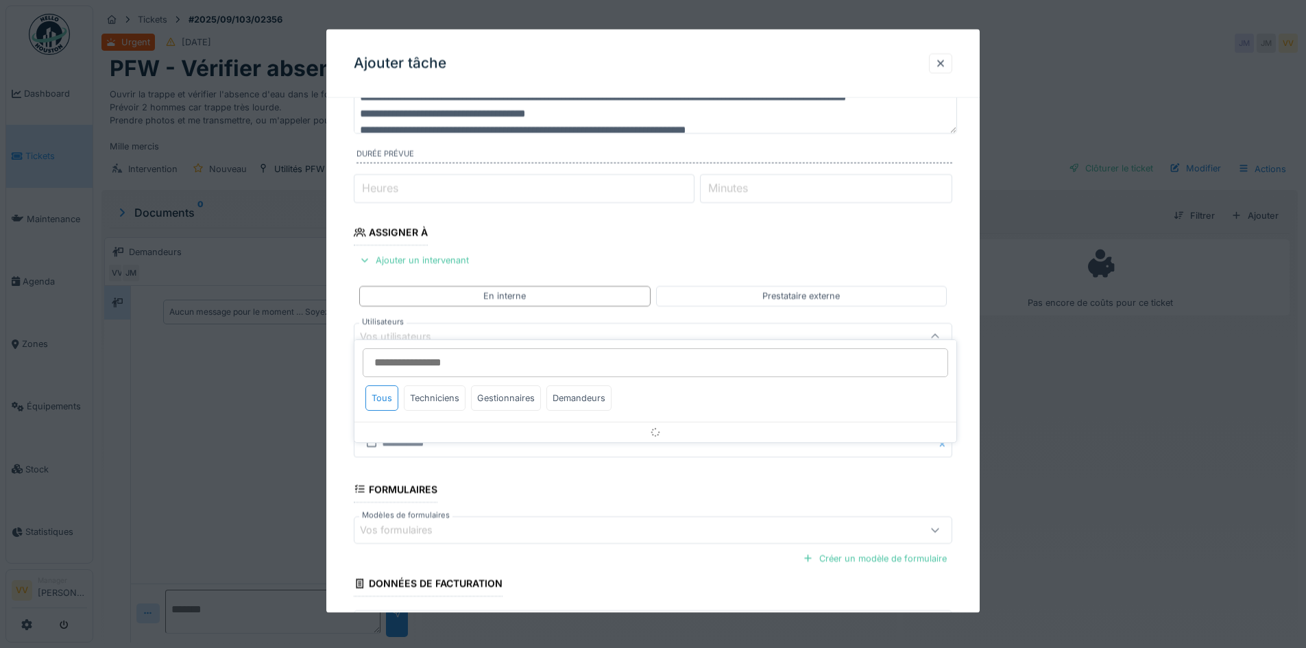
scroll to position [123, 0]
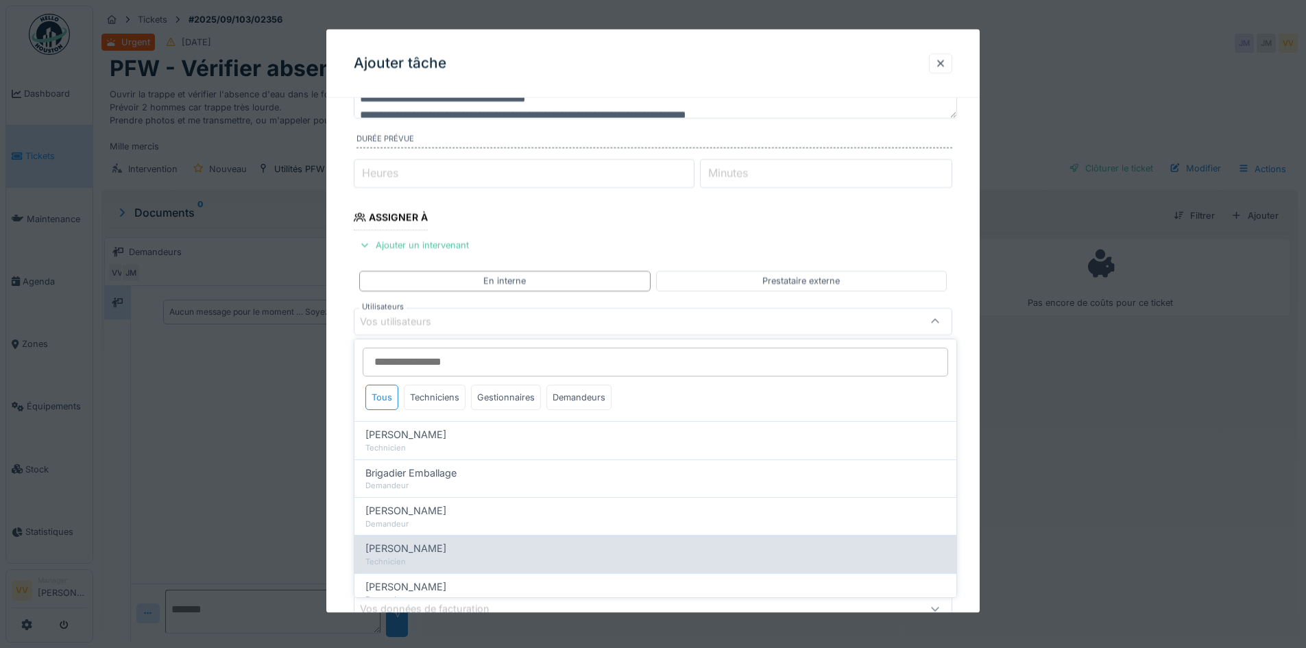
click at [411, 554] on span "Dan Ungureanu" at bounding box center [405, 548] width 81 height 15
type input "****"
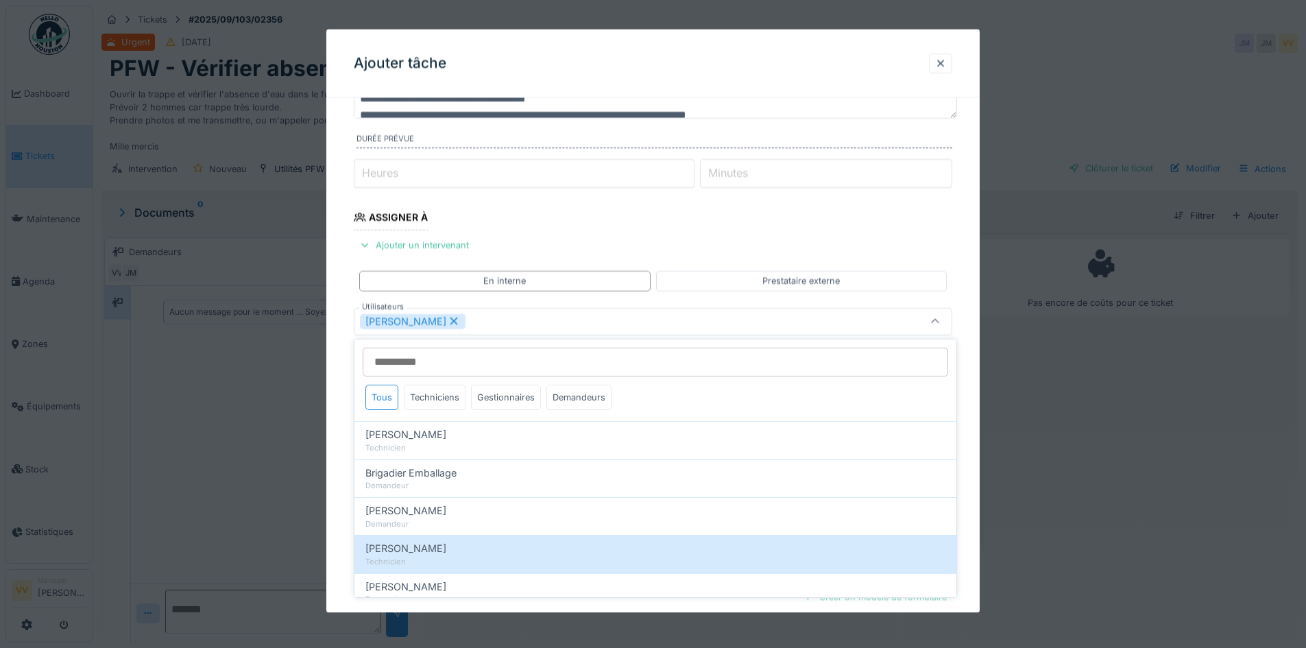
click at [830, 204] on fieldset "**********" at bounding box center [653, 356] width 599 height 741
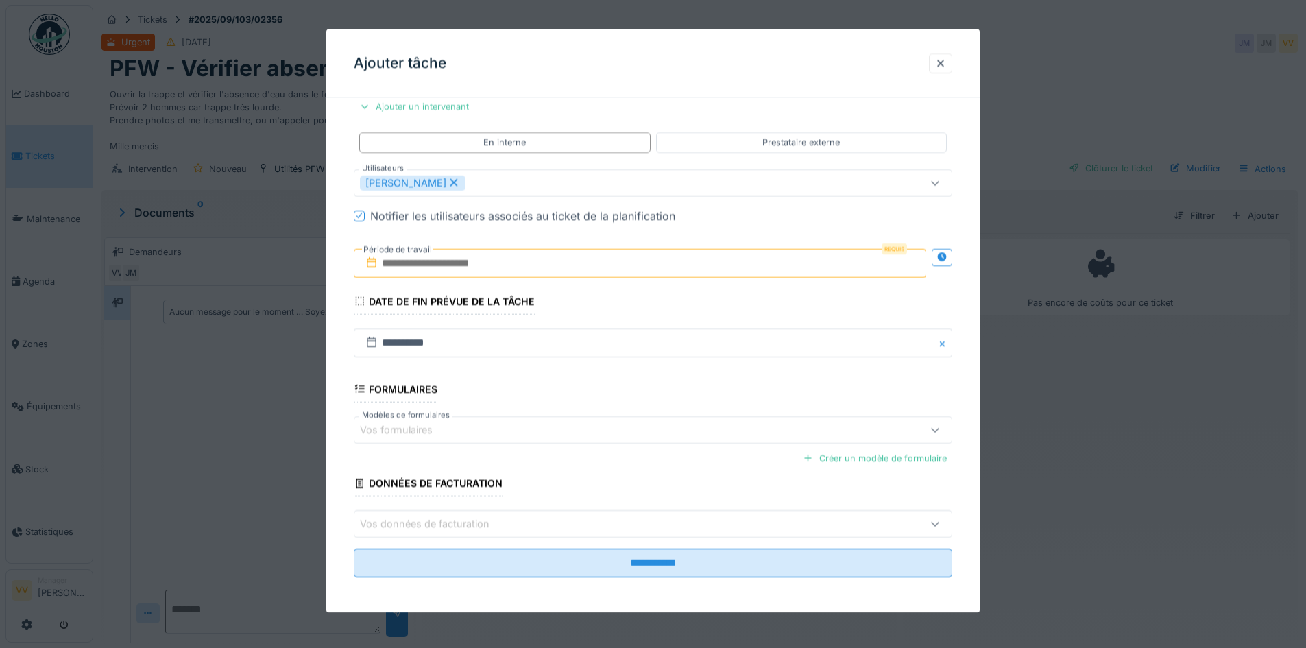
scroll to position [265, 0]
click at [474, 254] on input "text" at bounding box center [640, 259] width 572 height 29
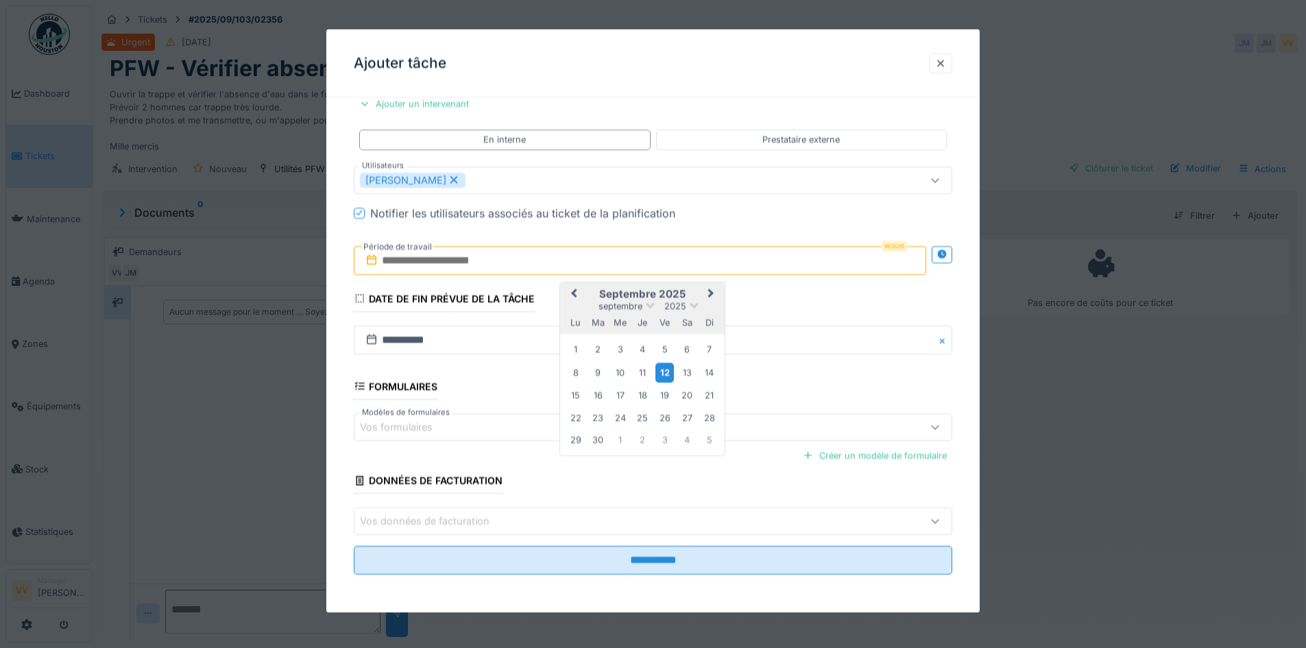
click at [665, 374] on div "12" at bounding box center [664, 372] width 19 height 20
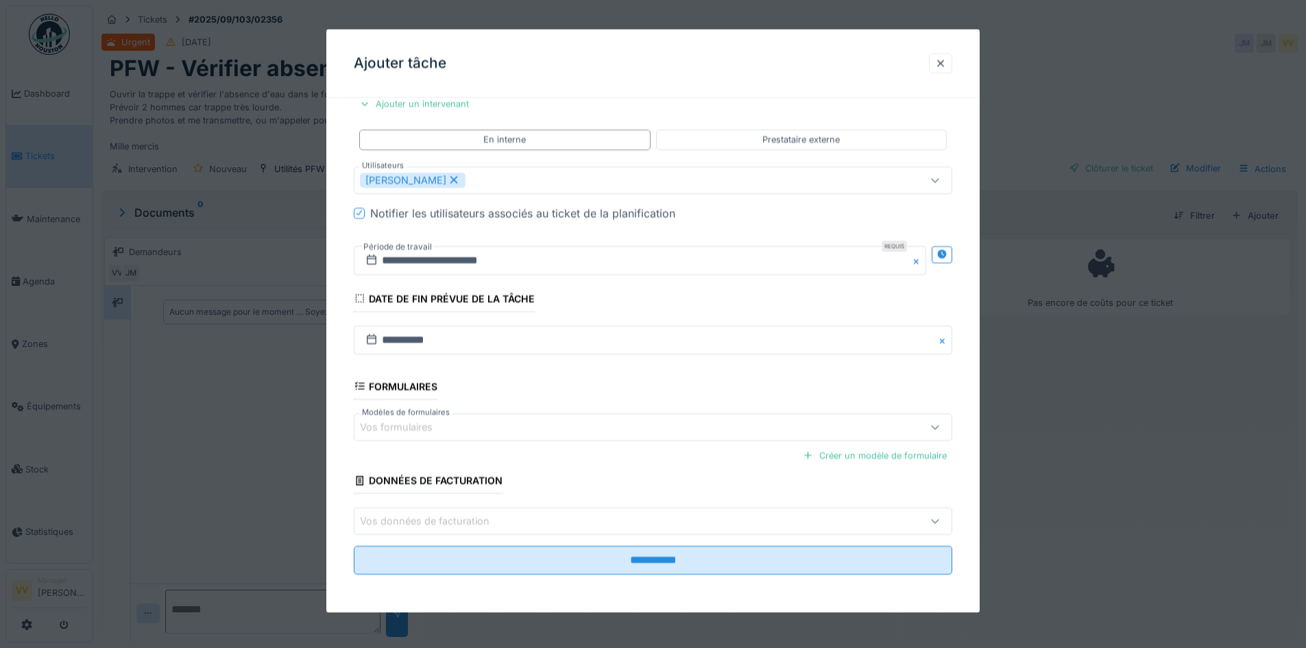
scroll to position [10, 0]
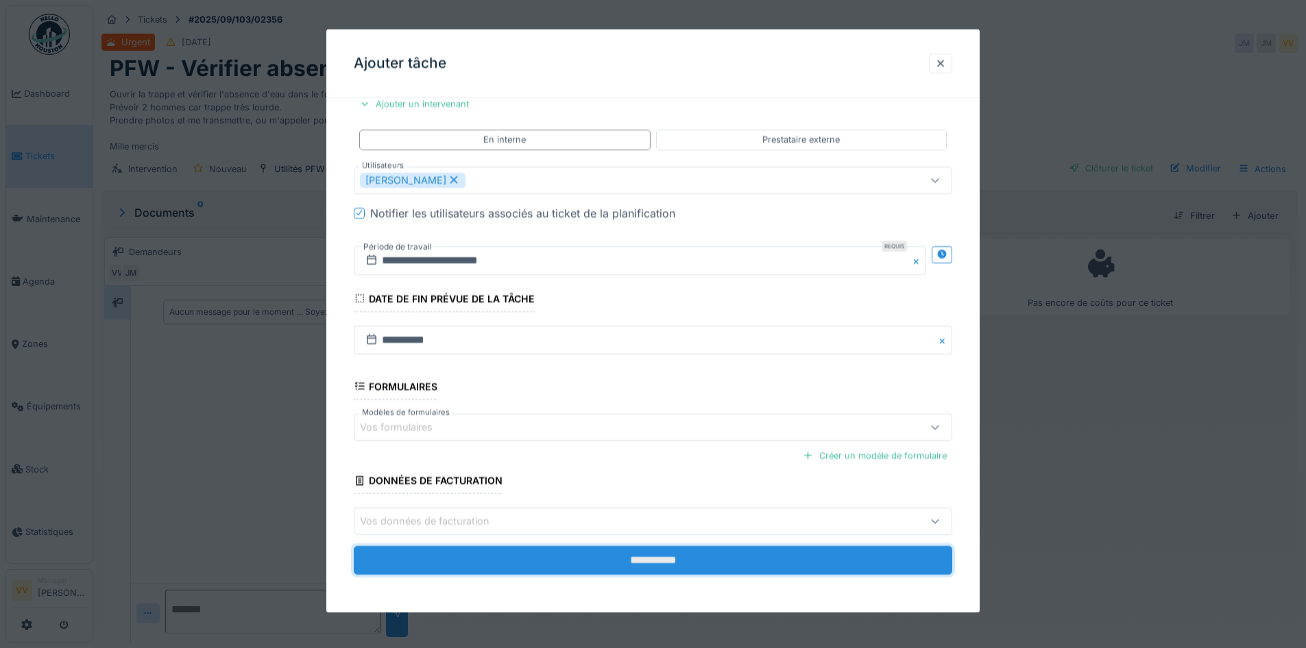
click at [650, 556] on input "**********" at bounding box center [653, 560] width 599 height 29
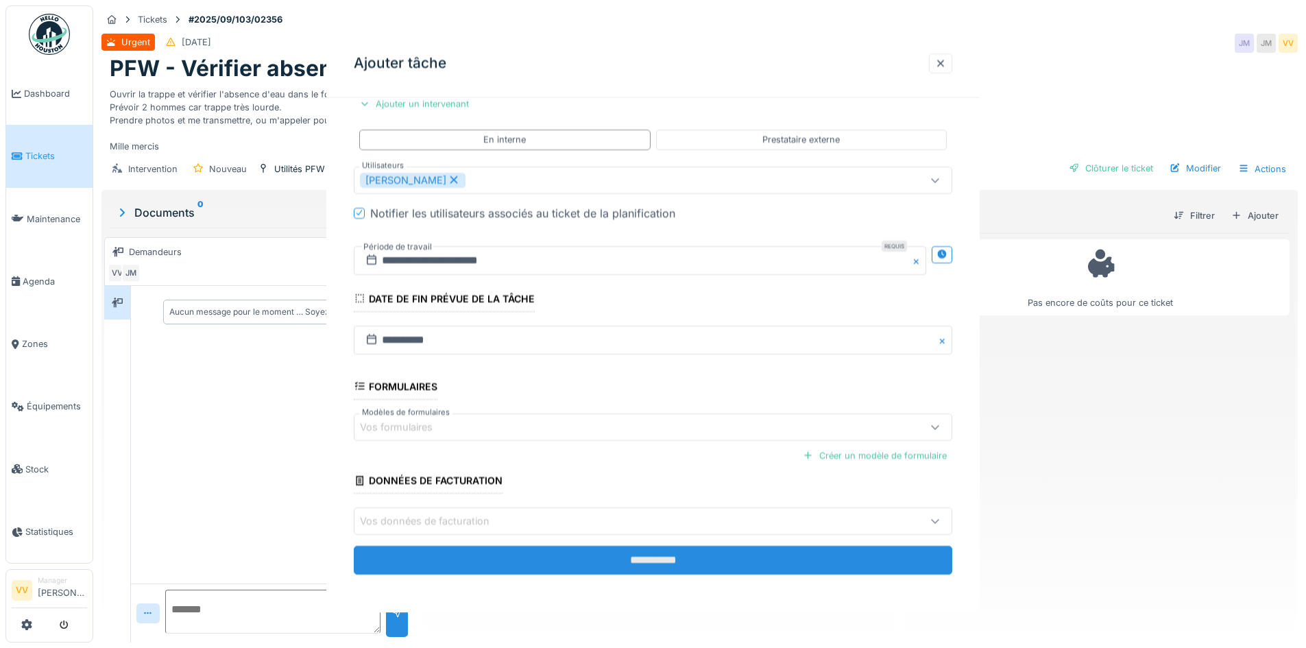
scroll to position [0, 0]
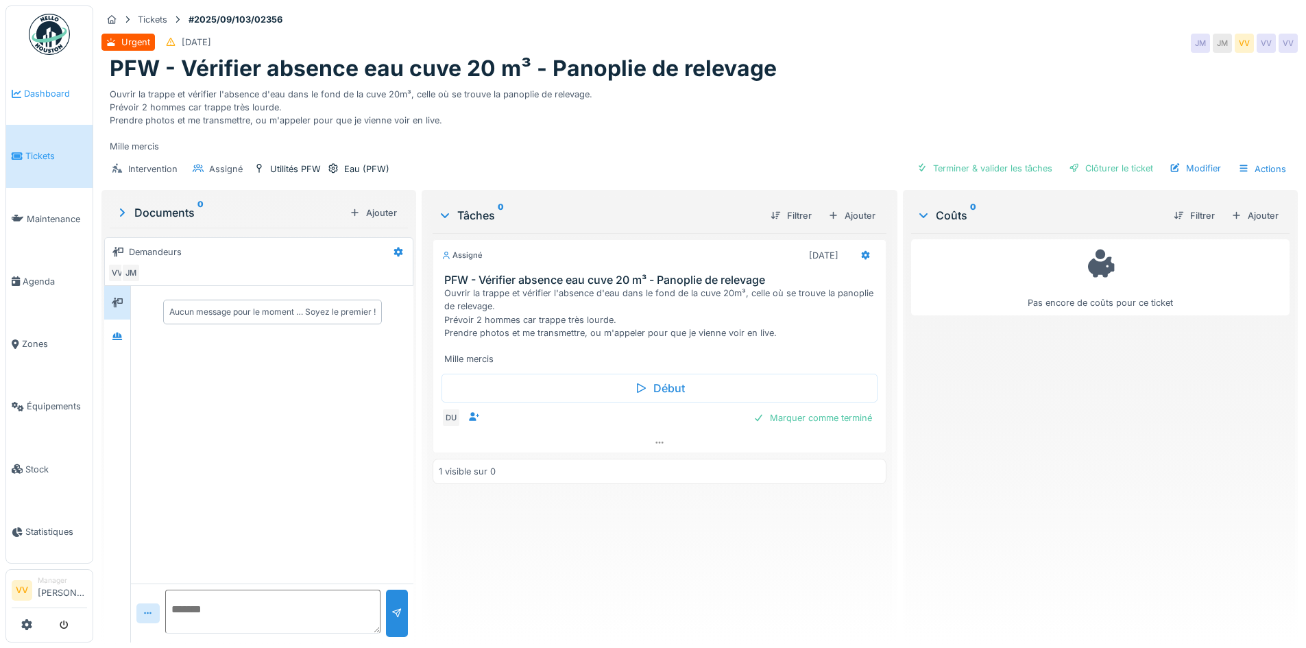
click at [36, 95] on span "Dashboard" at bounding box center [55, 93] width 63 height 13
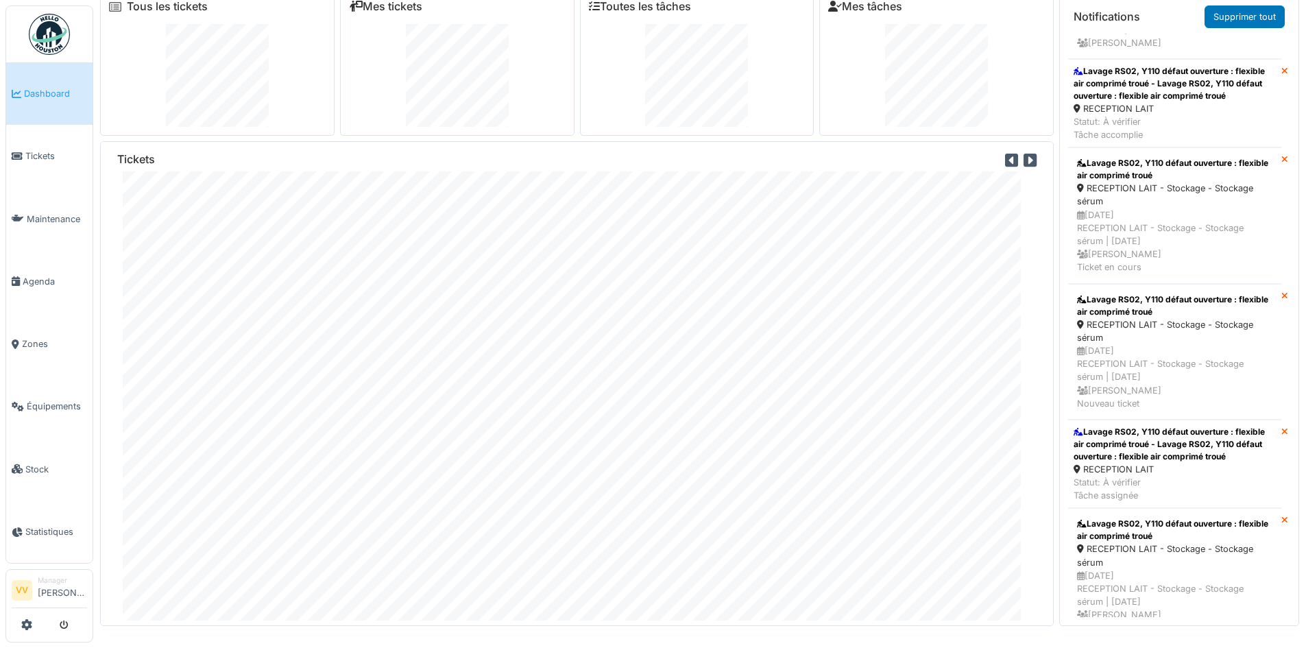
scroll to position [1508, 0]
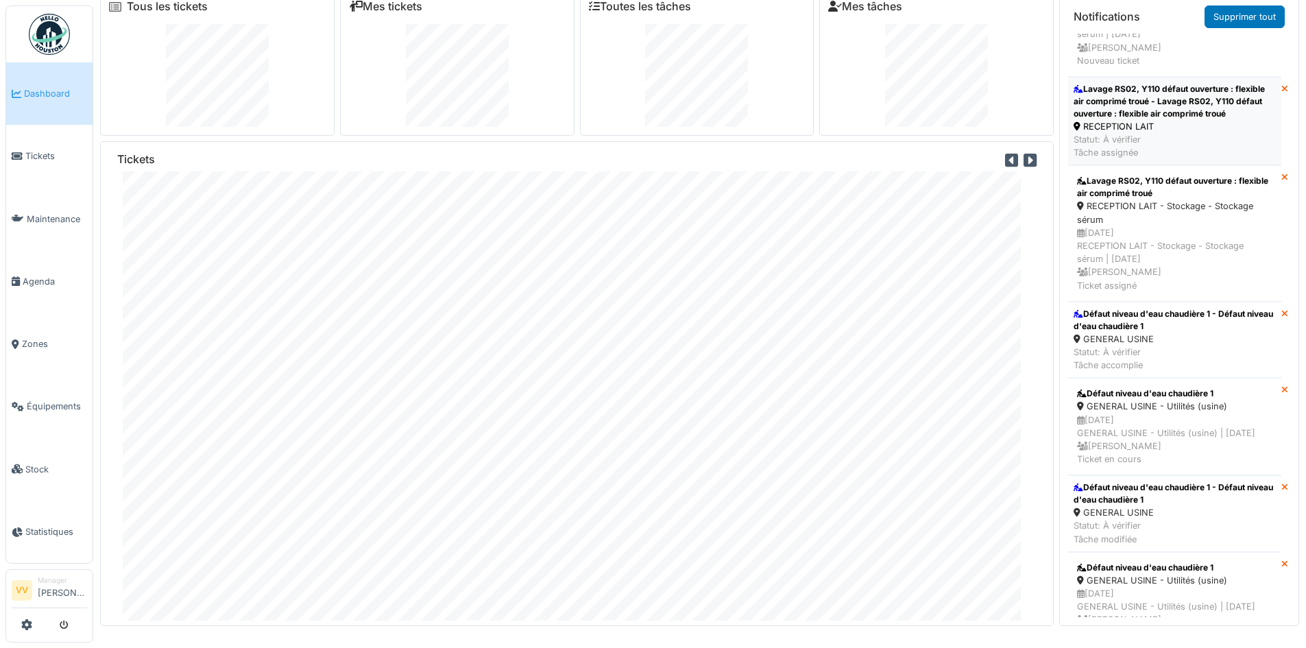
click at [1169, 120] on div "Lavage RS02, Y110 défaut ouverture : flexible air comprimé troué - Lavage RS02,…" at bounding box center [1175, 101] width 202 height 37
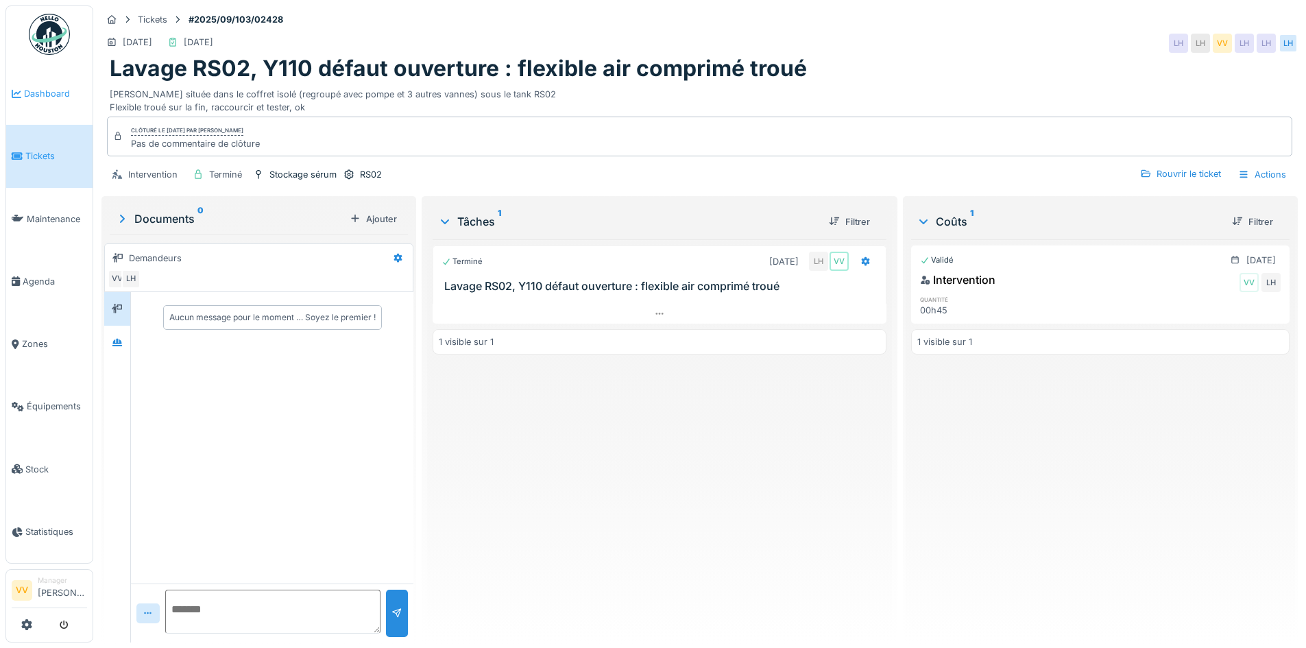
click at [58, 88] on span "Dashboard" at bounding box center [55, 93] width 63 height 13
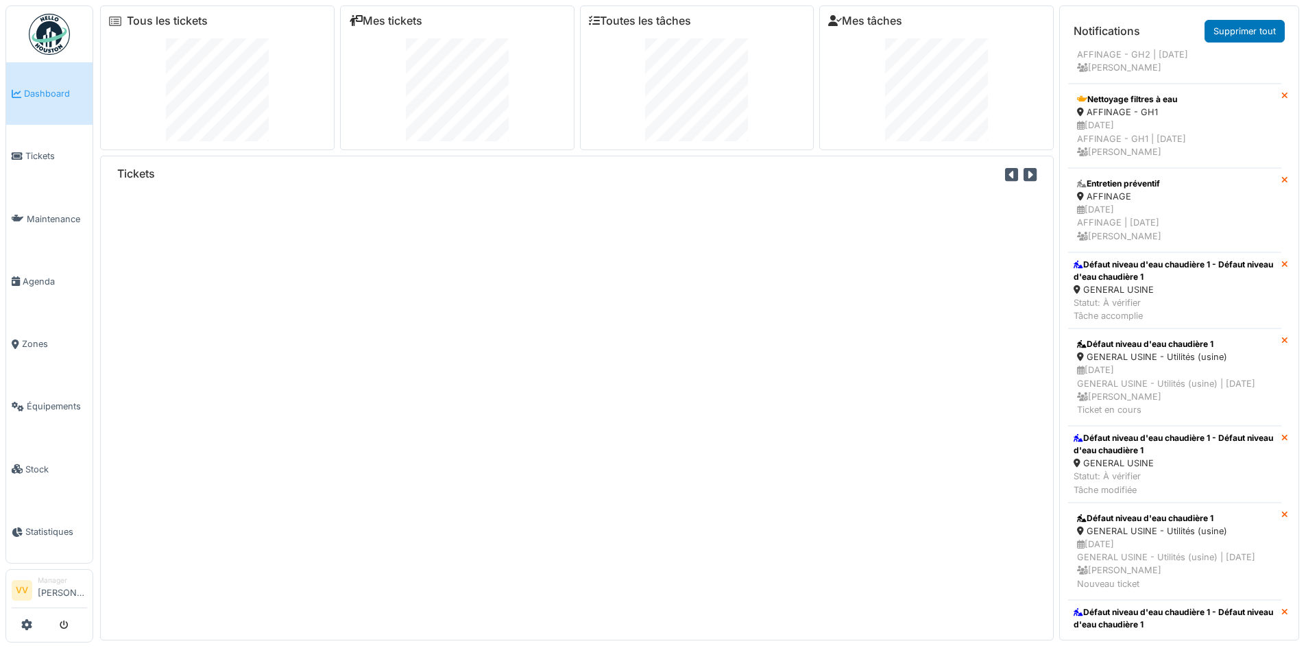
scroll to position [1166, 0]
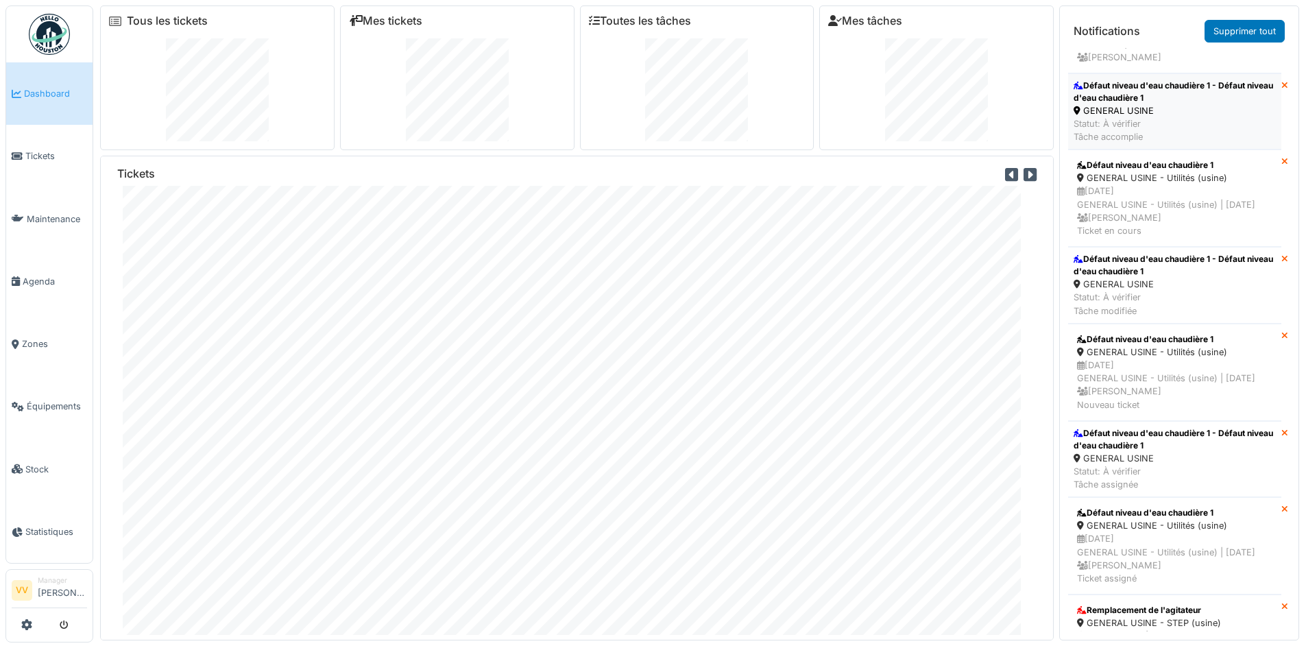
click at [1209, 104] on div "Défaut niveau d'eau chaudière 1 - Défaut niveau d'eau chaudière 1" at bounding box center [1175, 92] width 202 height 25
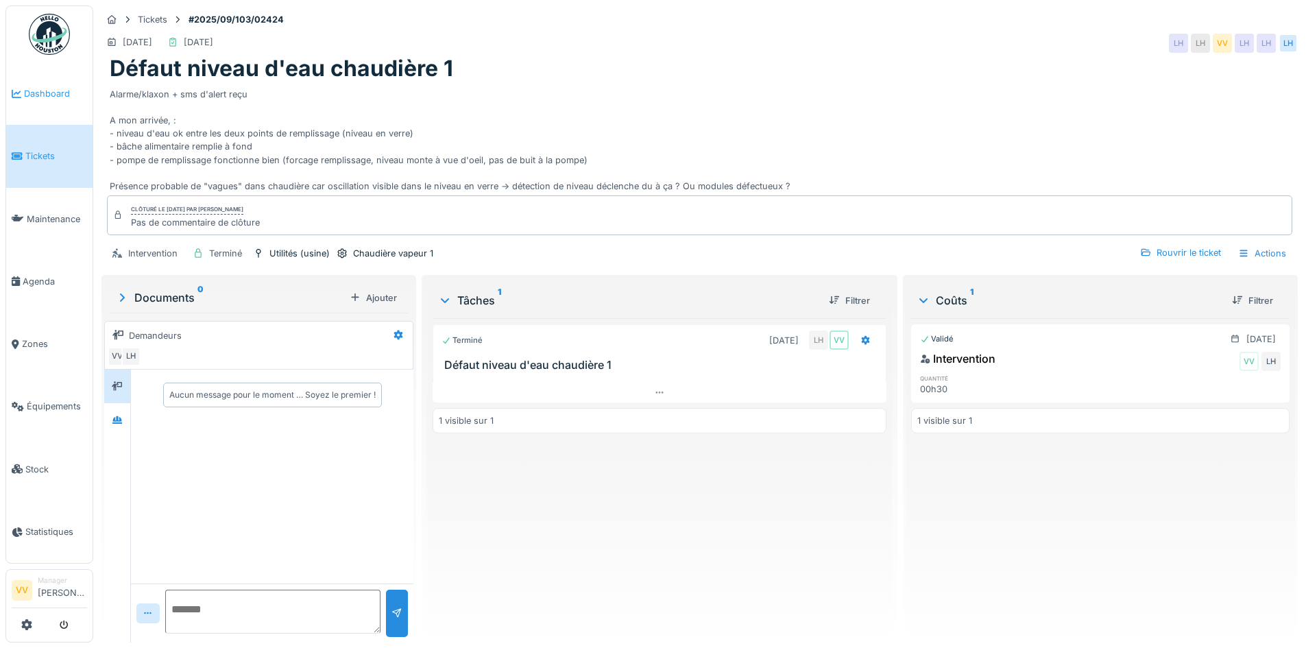
click at [56, 91] on span "Dashboard" at bounding box center [55, 93] width 63 height 13
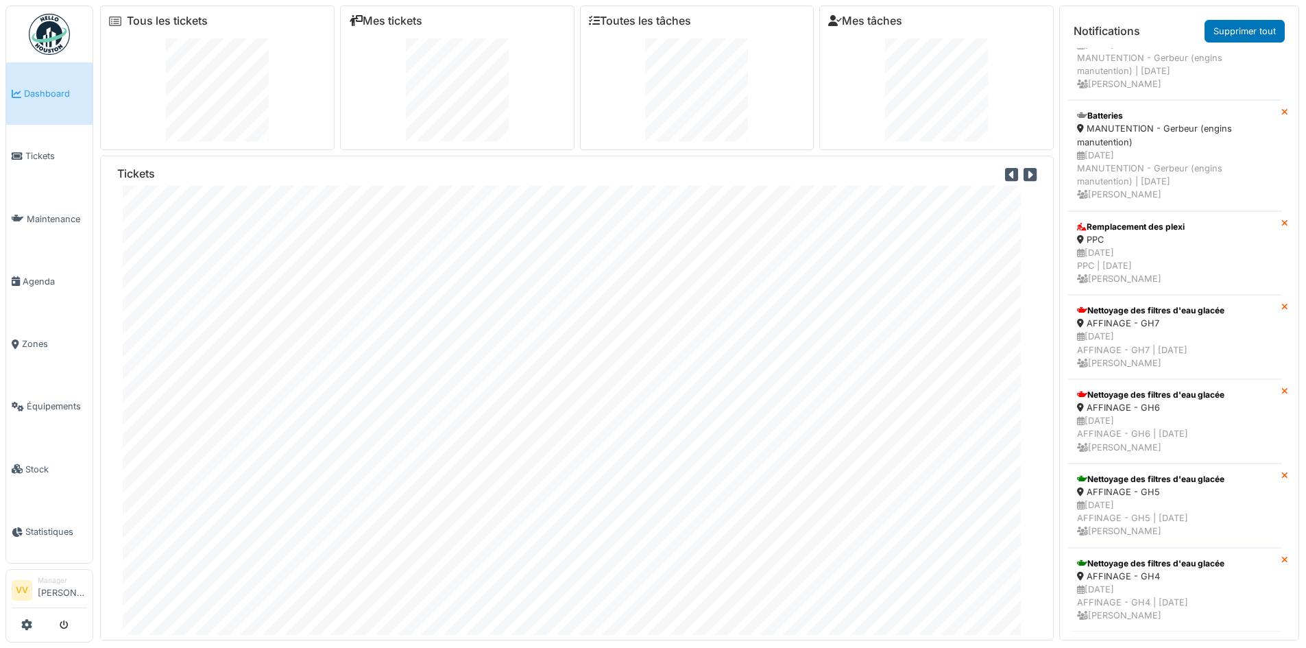
scroll to position [4478, 0]
click at [19, 152] on icon at bounding box center [17, 157] width 11 height 10
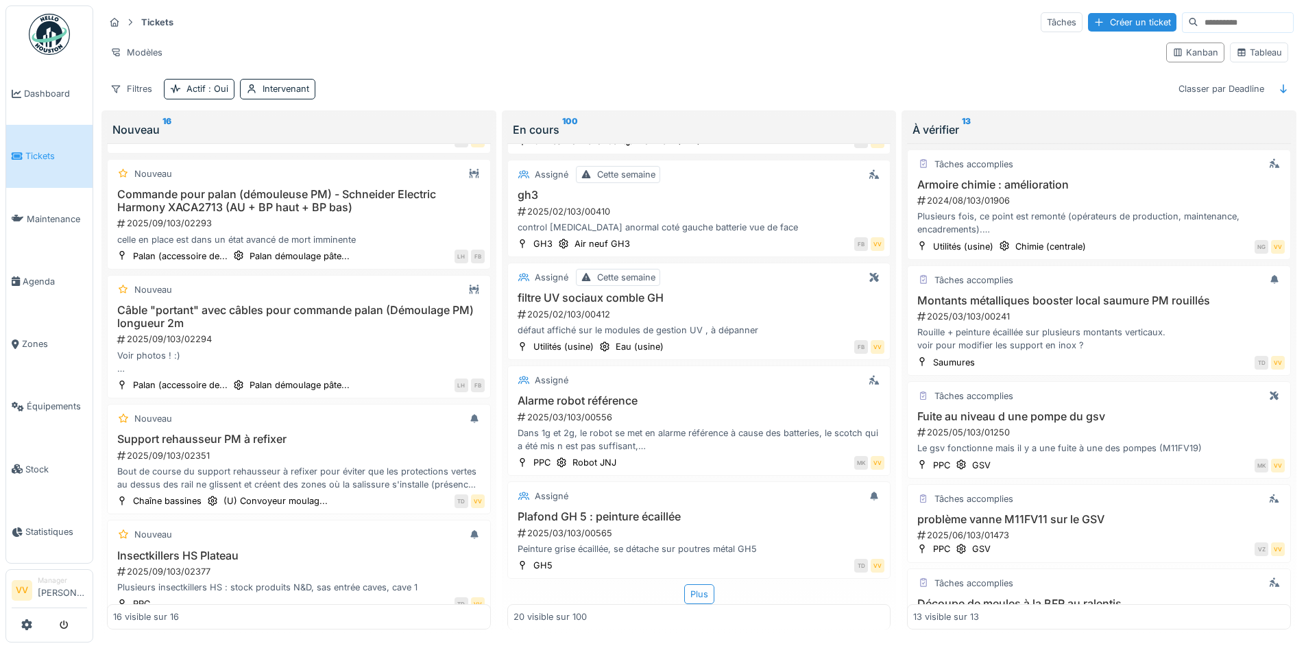
scroll to position [1321, 0]
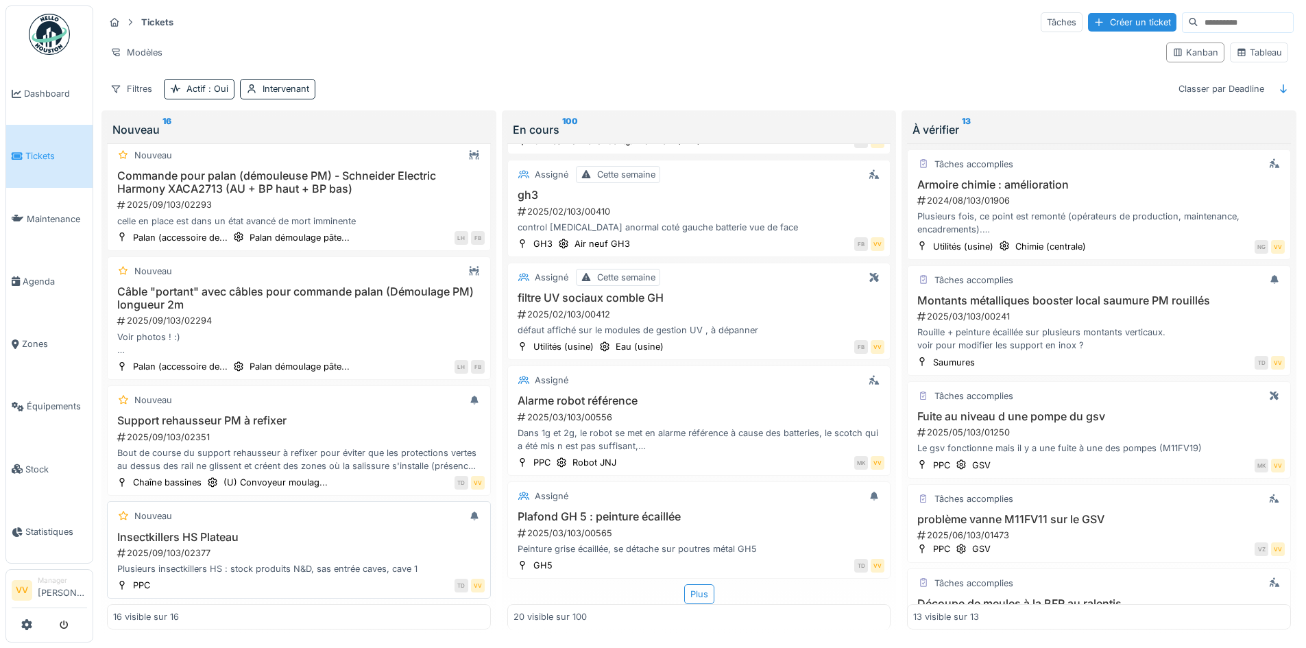
click at [323, 546] on div "2025/09/103/02377" at bounding box center [300, 552] width 369 height 13
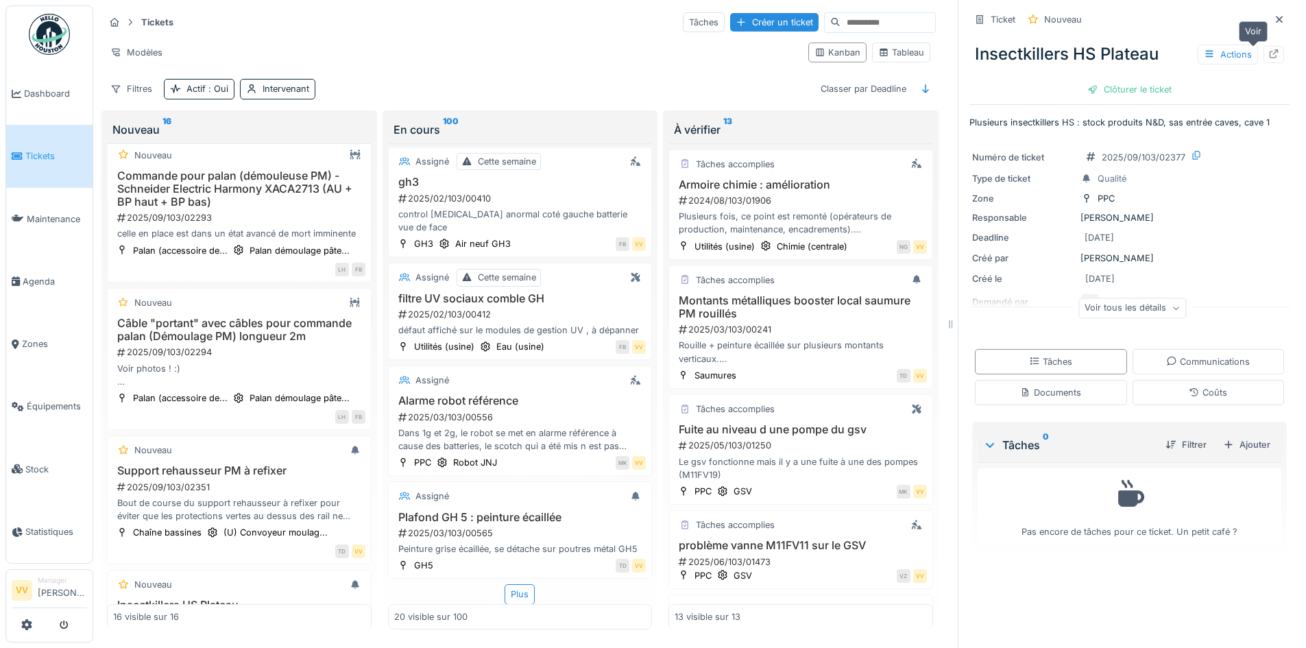
click at [1268, 49] on icon at bounding box center [1273, 53] width 11 height 9
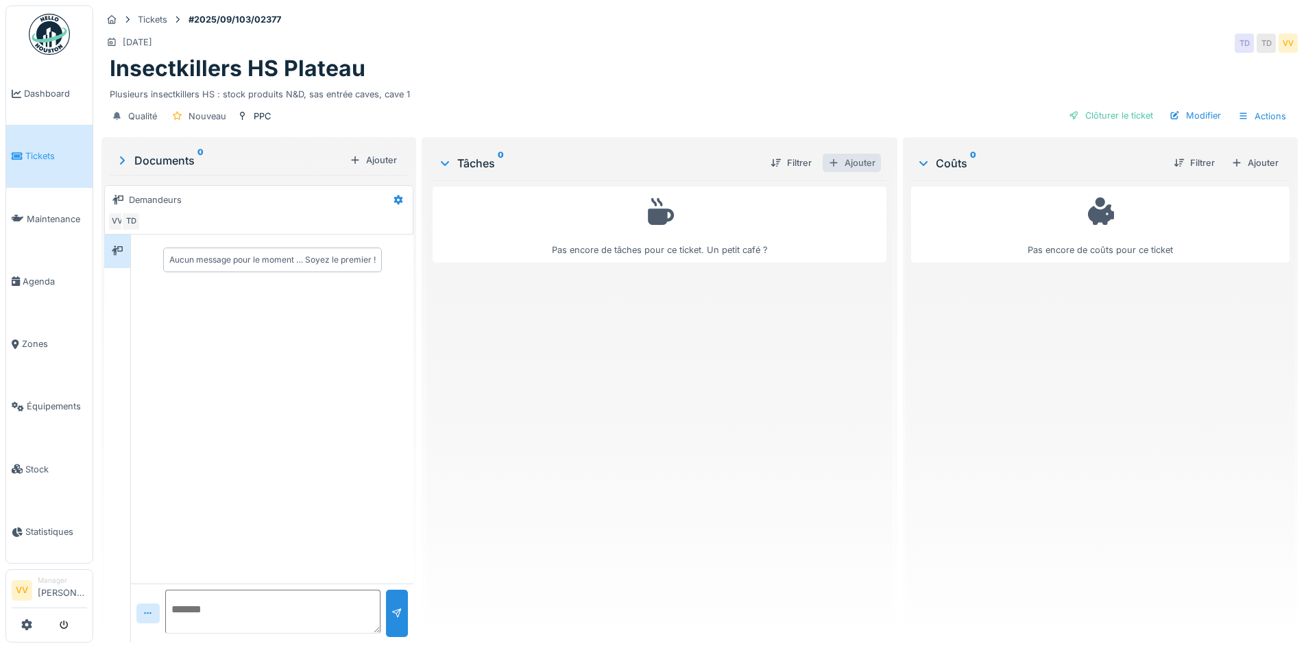
click at [847, 162] on div "Ajouter" at bounding box center [852, 163] width 58 height 19
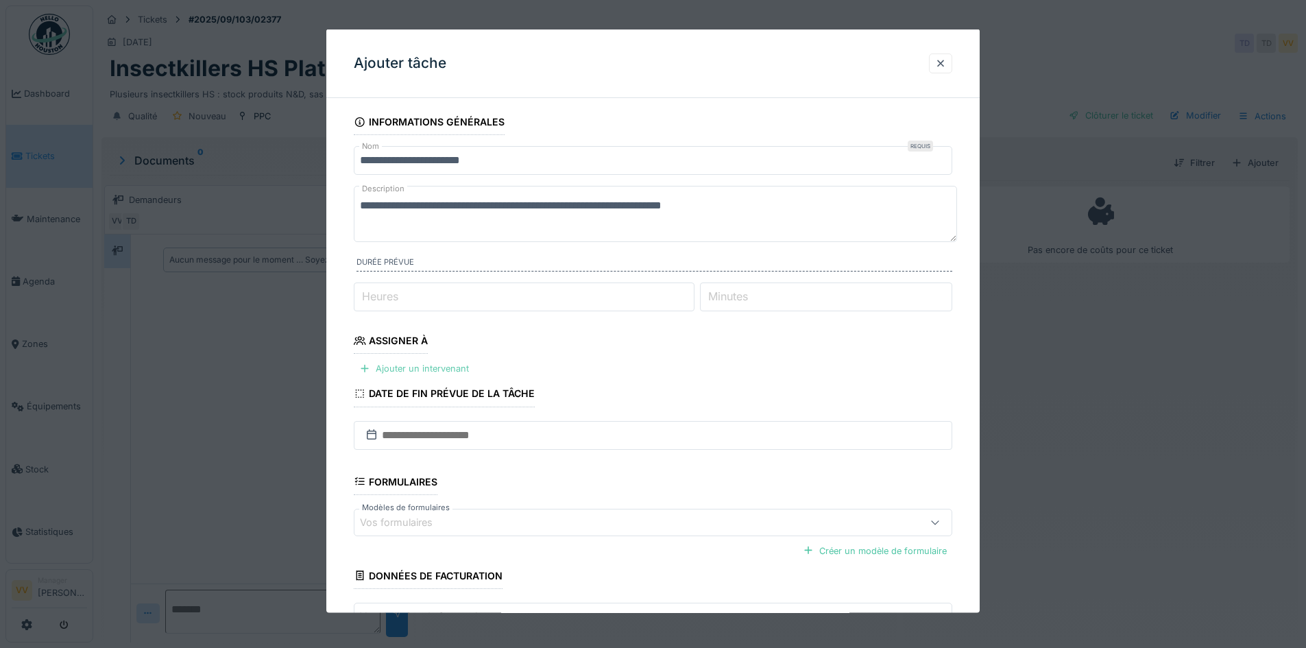
click at [398, 361] on div "Ajouter un intervenant" at bounding box center [414, 368] width 121 height 19
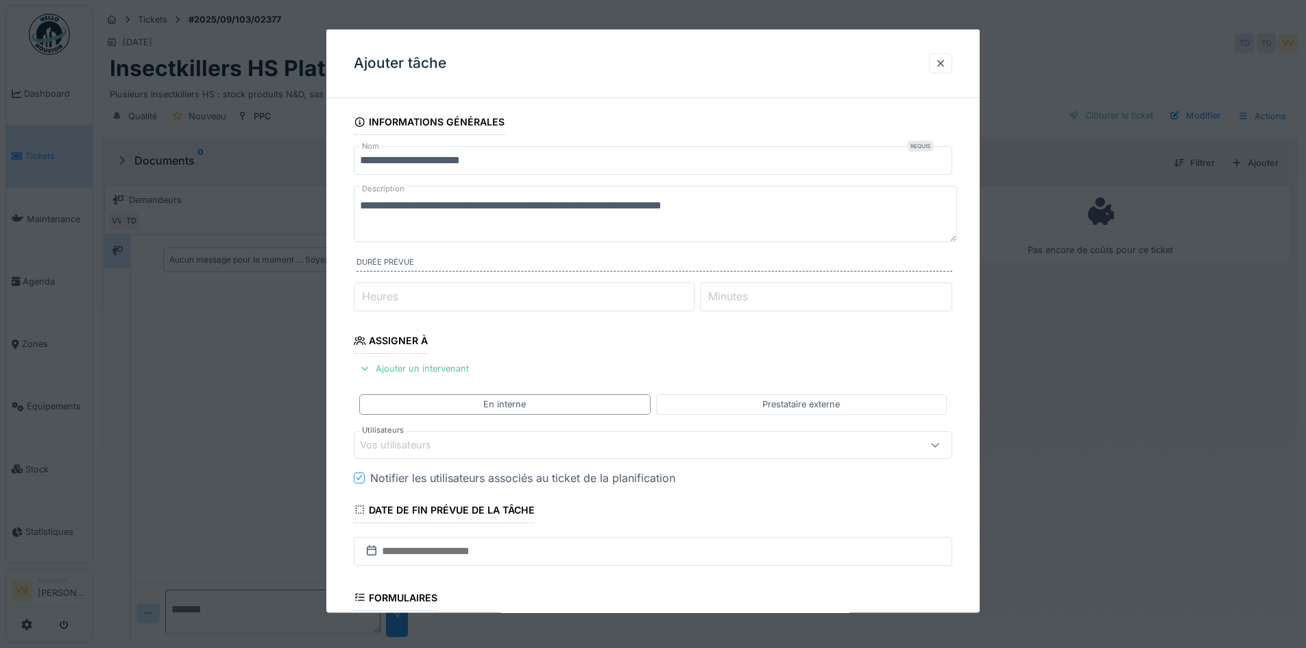
click at [391, 439] on div "Vos utilisateurs" at bounding box center [405, 444] width 91 height 15
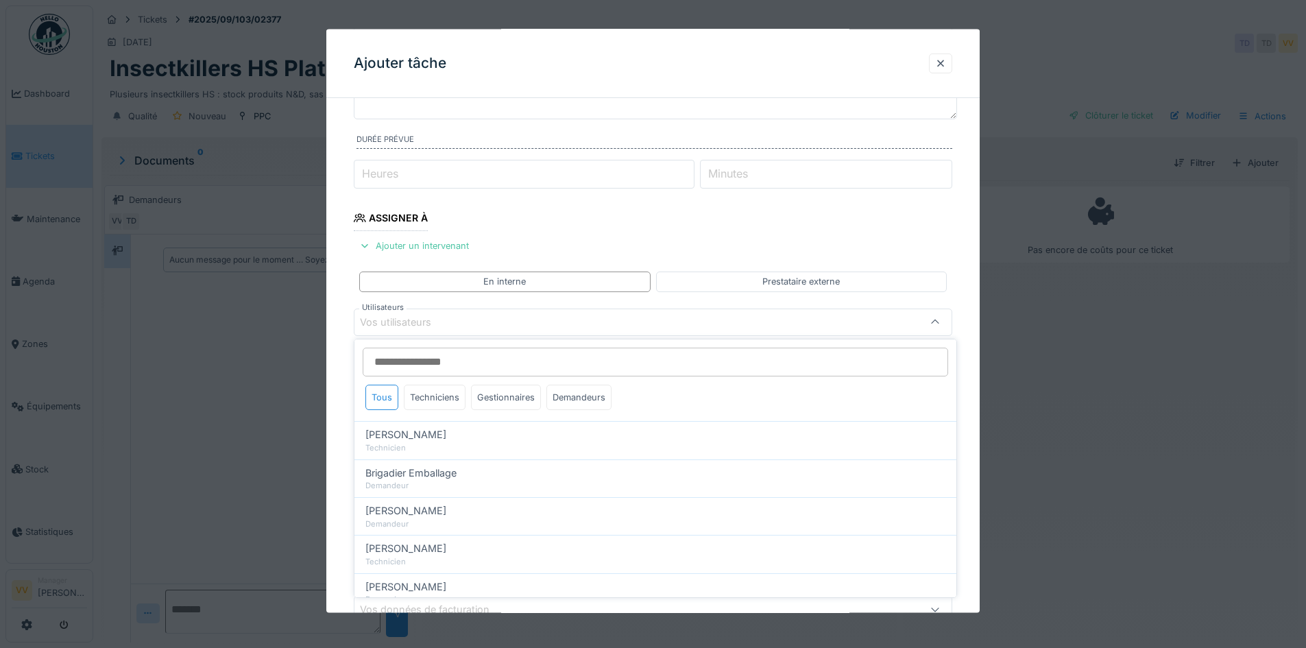
scroll to position [123, 0]
click at [443, 394] on div "Techniciens" at bounding box center [435, 397] width 62 height 25
click at [515, 391] on div "Gestionnaires" at bounding box center [506, 397] width 70 height 25
click at [583, 391] on div "Demandeurs" at bounding box center [578, 397] width 65 height 25
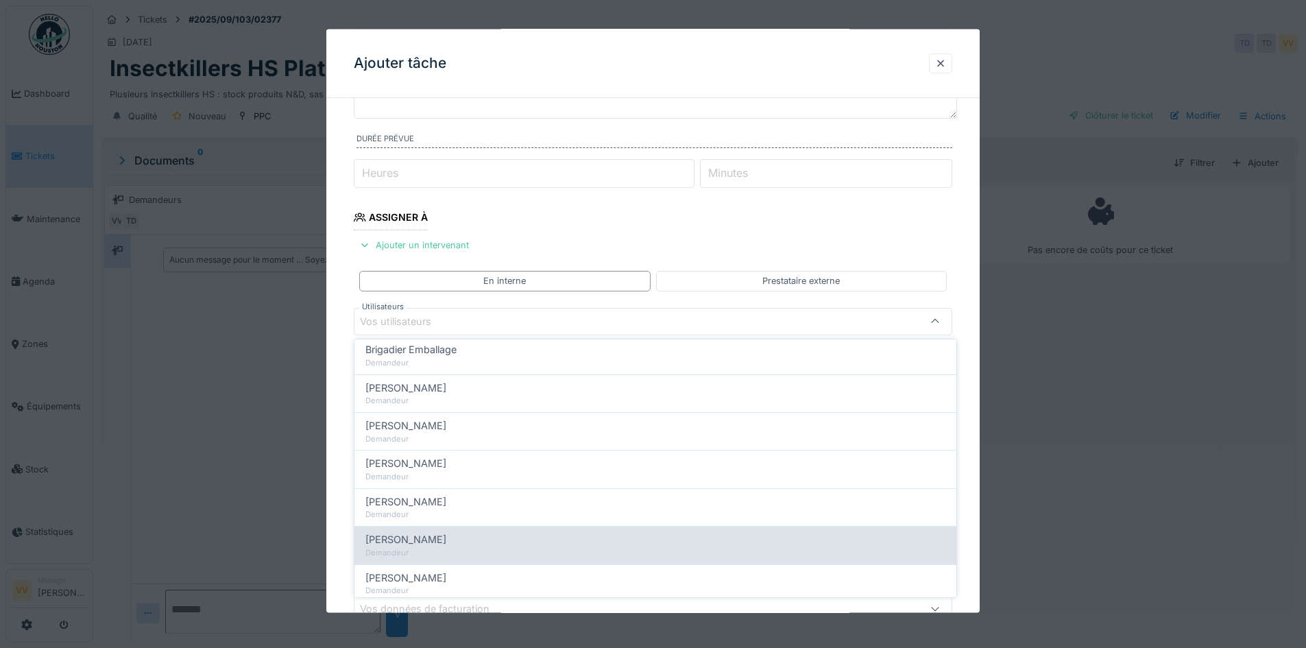
scroll to position [206, 0]
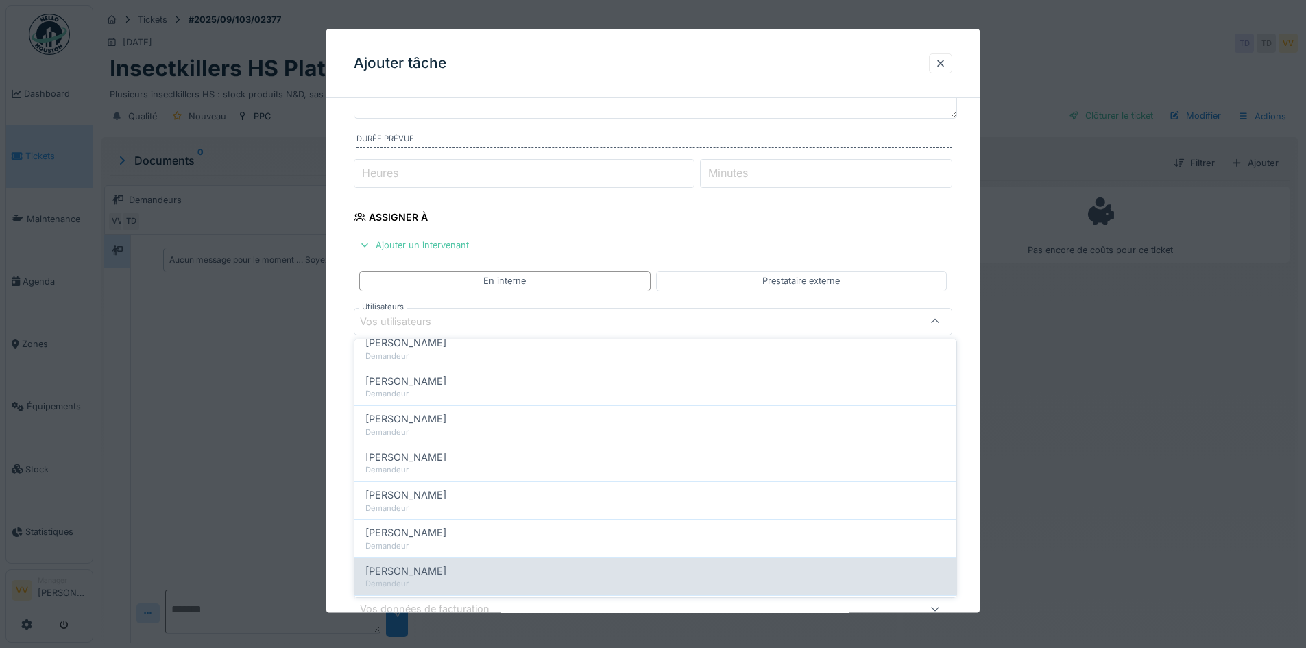
click at [506, 573] on div "Maxime Bauduin" at bounding box center [655, 571] width 580 height 15
type input "****"
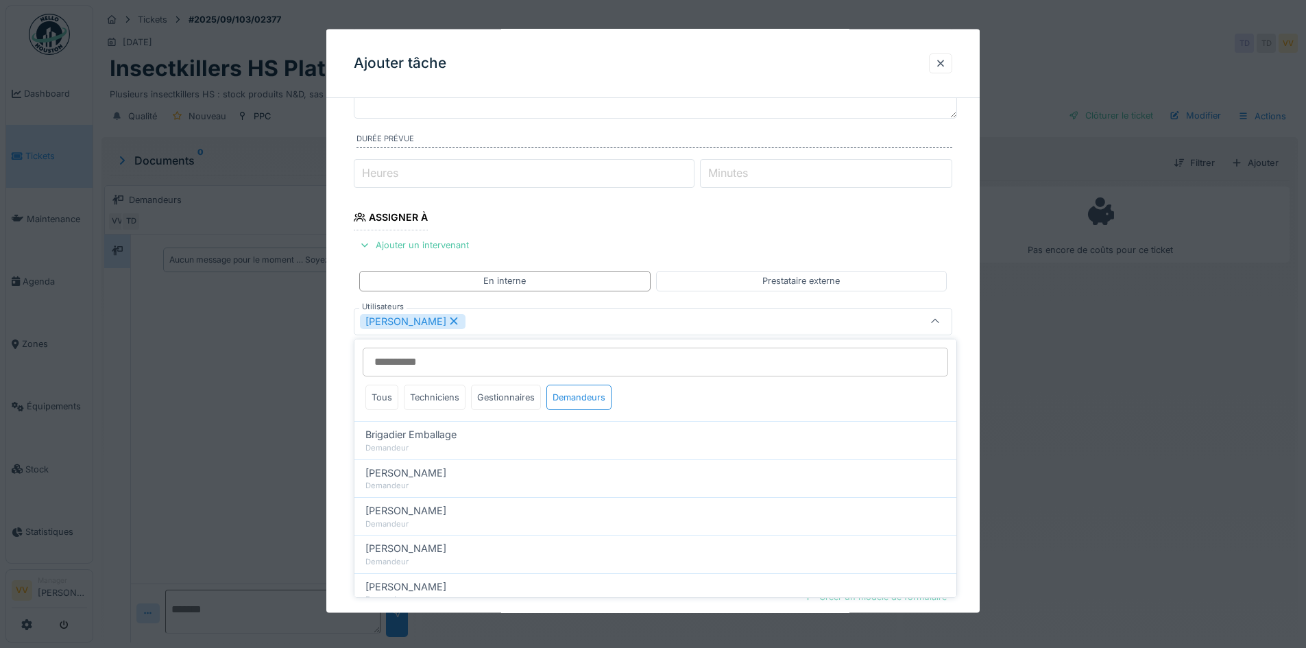
click at [893, 214] on fieldset "**********" at bounding box center [653, 356] width 599 height 741
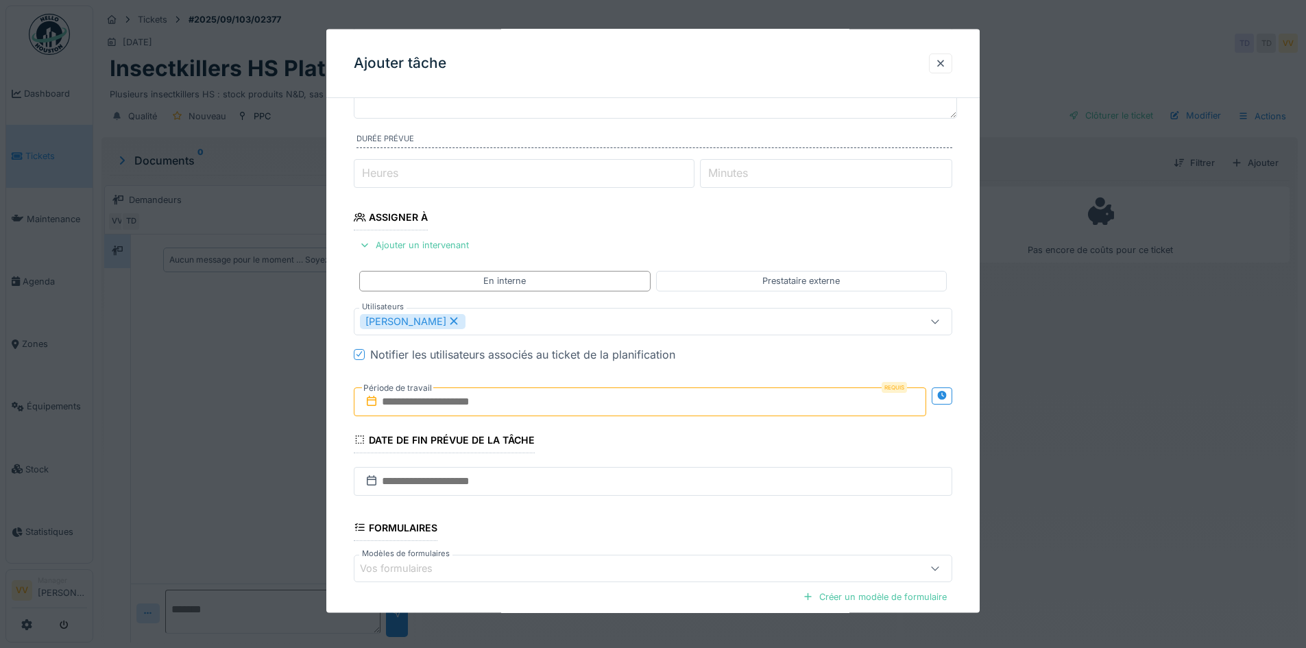
click at [525, 405] on input "text" at bounding box center [640, 401] width 572 height 29
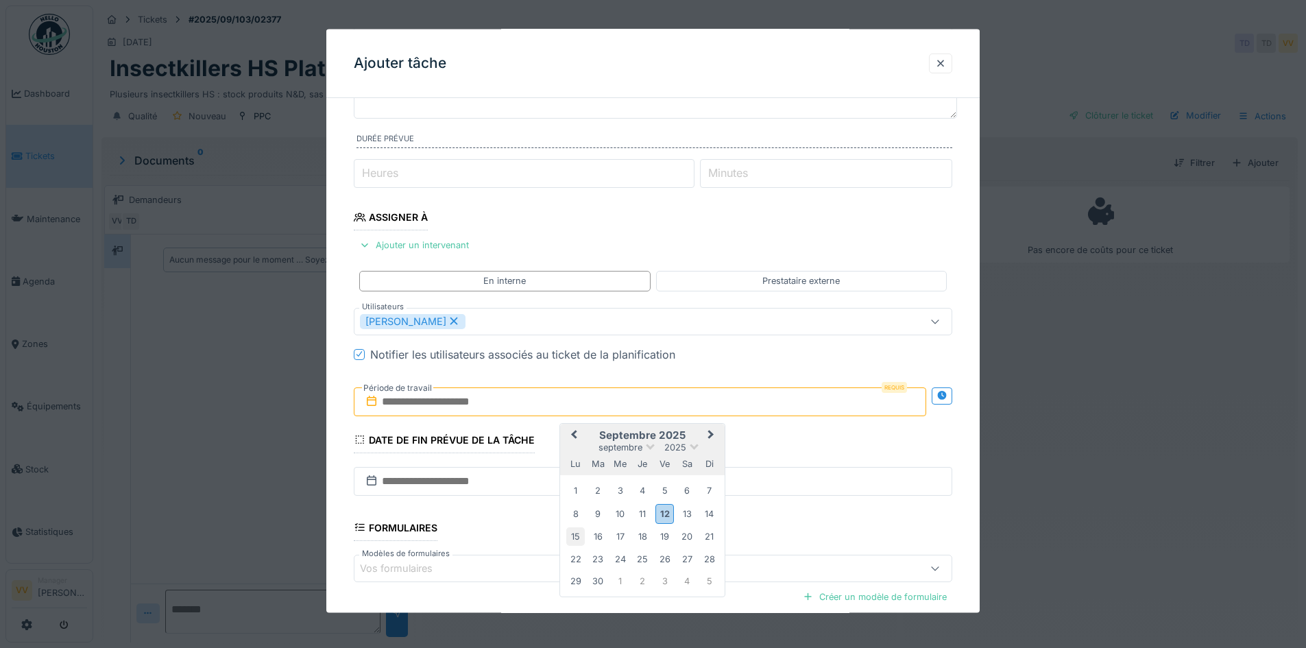
click at [574, 537] on div "15" at bounding box center [575, 536] width 19 height 19
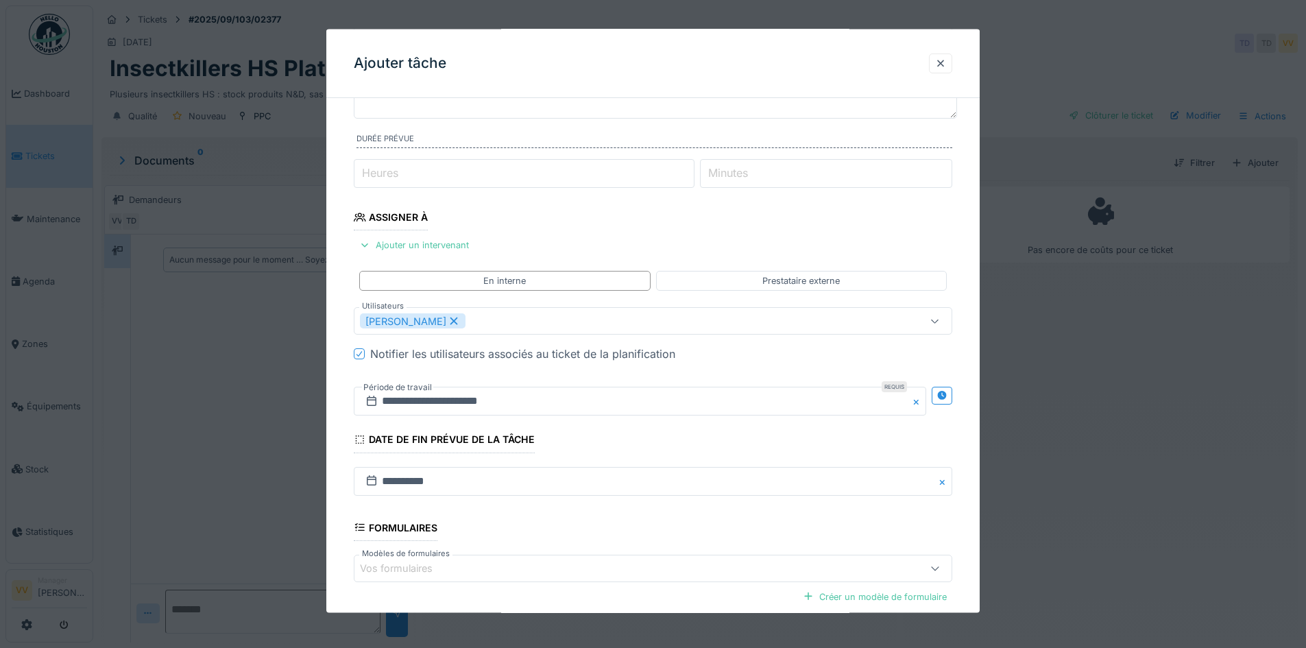
click at [791, 442] on fieldset "**********" at bounding box center [653, 356] width 599 height 741
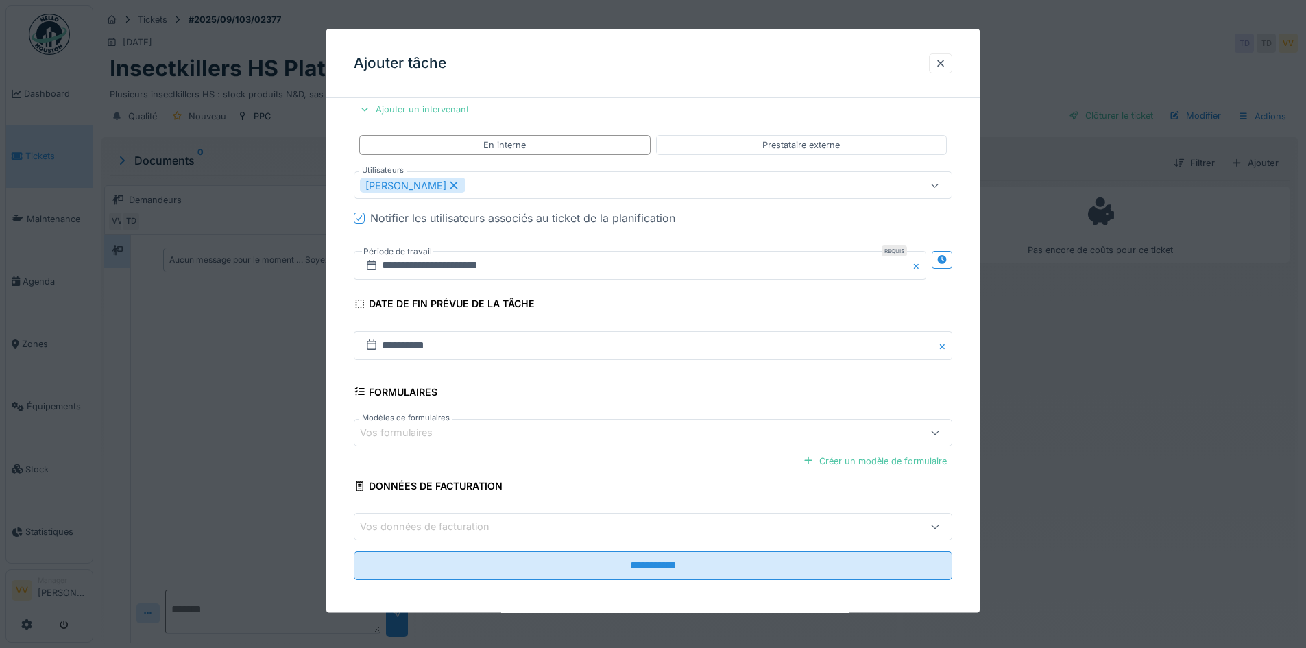
scroll to position [265, 0]
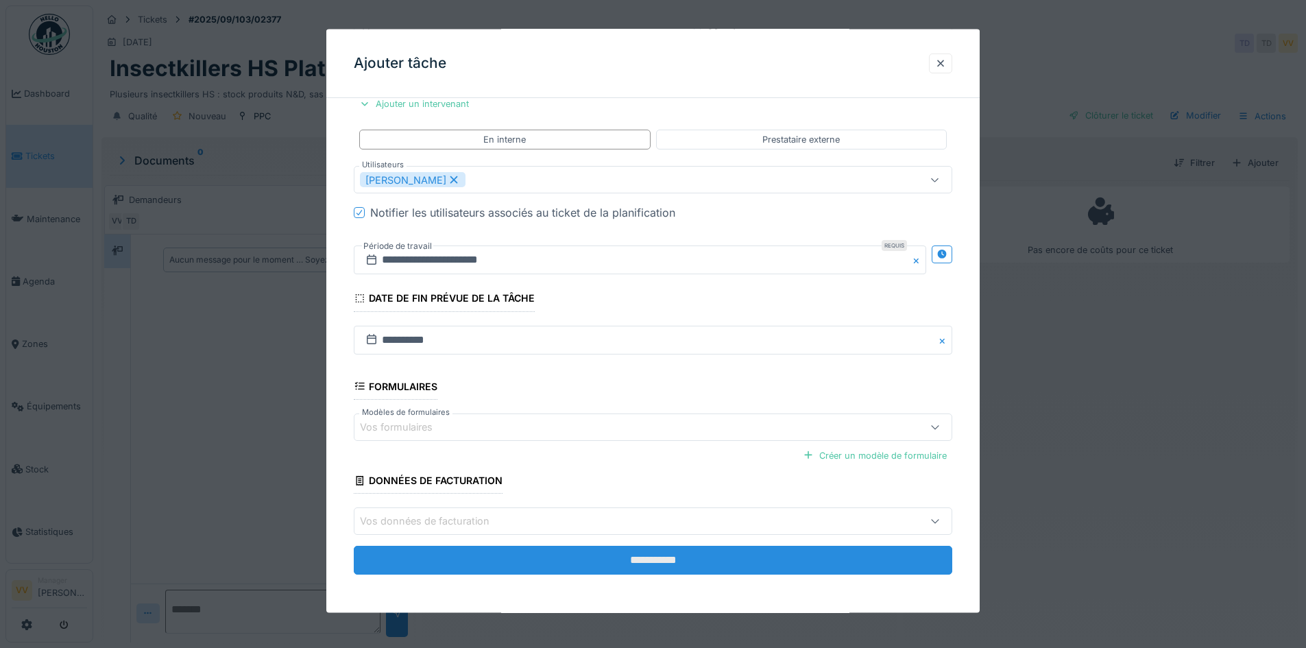
click at [780, 570] on input "**********" at bounding box center [653, 560] width 599 height 29
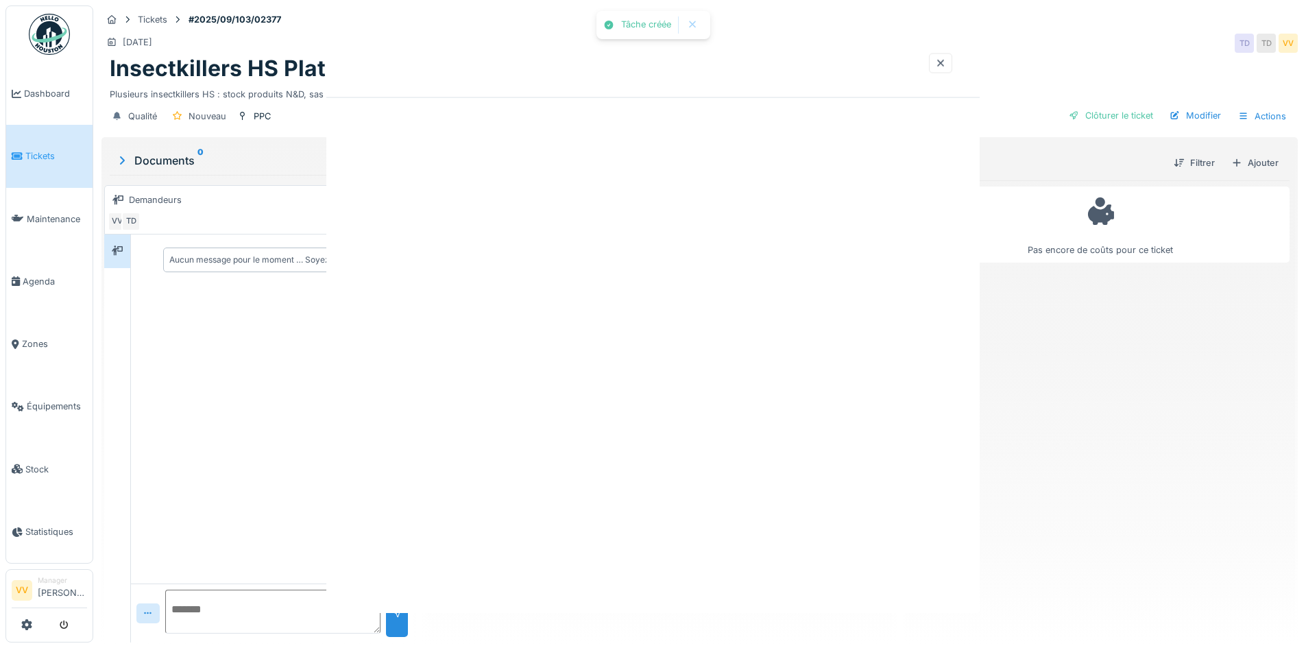
scroll to position [0, 0]
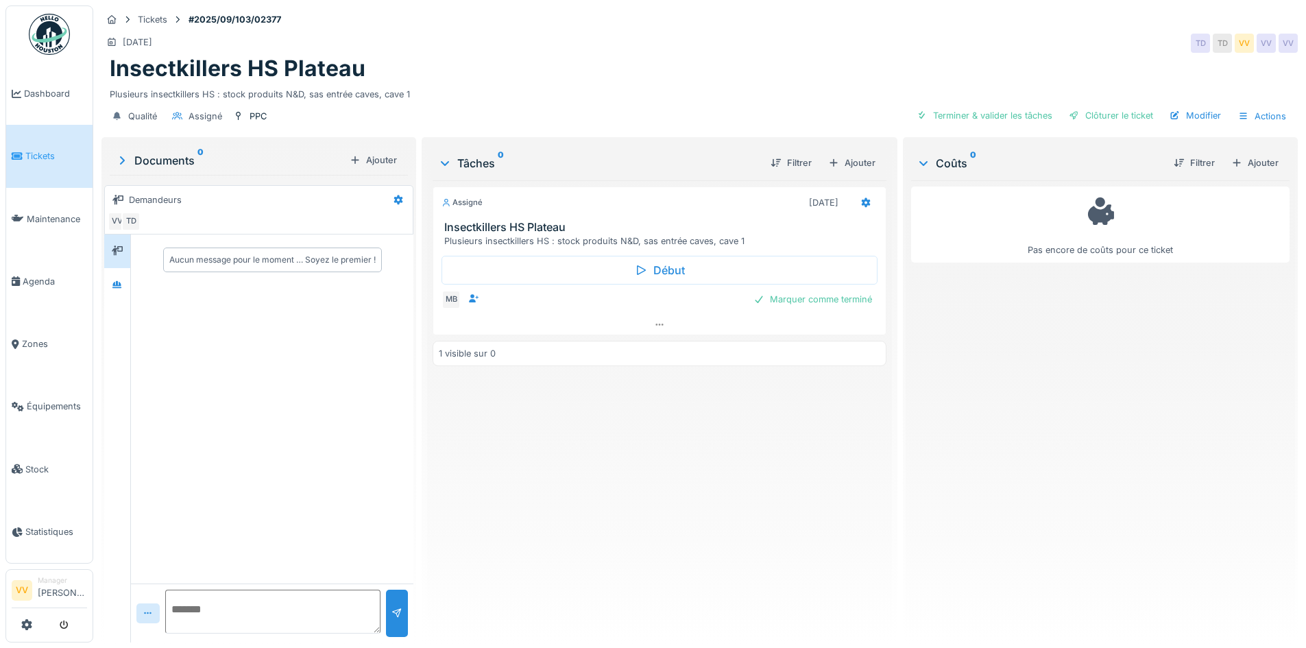
click at [789, 457] on div "Assigné 15/09/2025 Insectkillers HS Plateau Plusieurs insectkillers HS : stock …" at bounding box center [659, 405] width 453 height 451
click at [43, 159] on span "Tickets" at bounding box center [56, 155] width 62 height 13
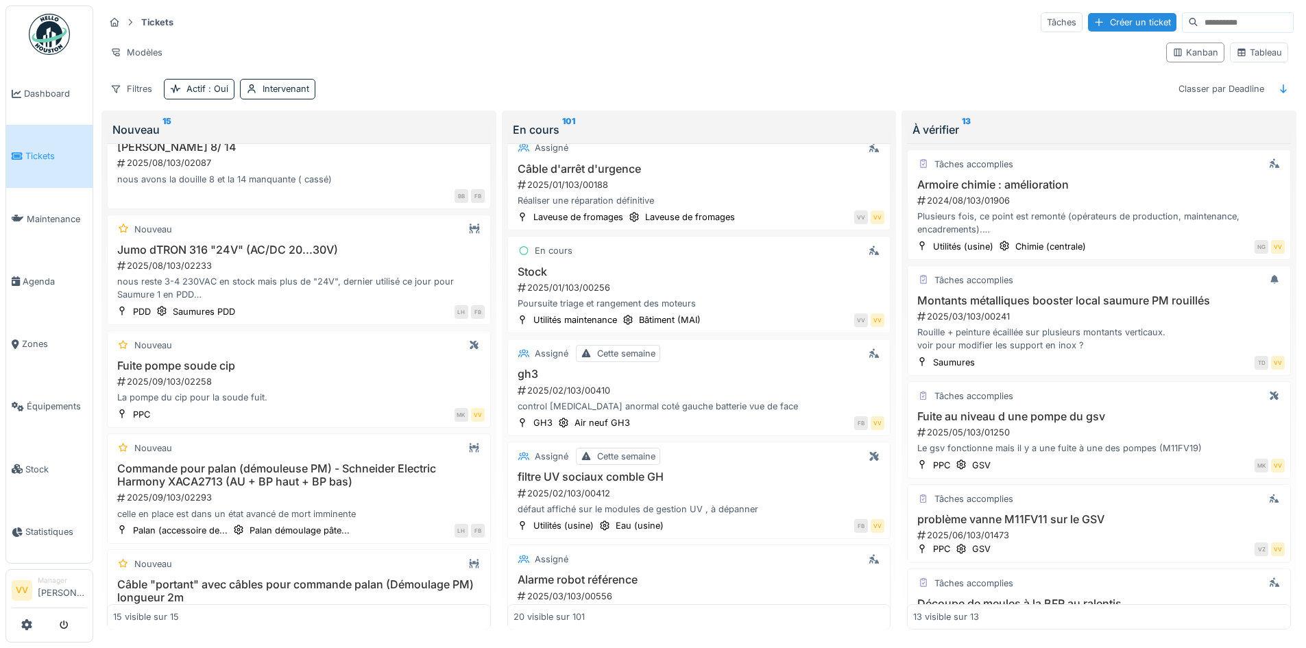
scroll to position [1577, 0]
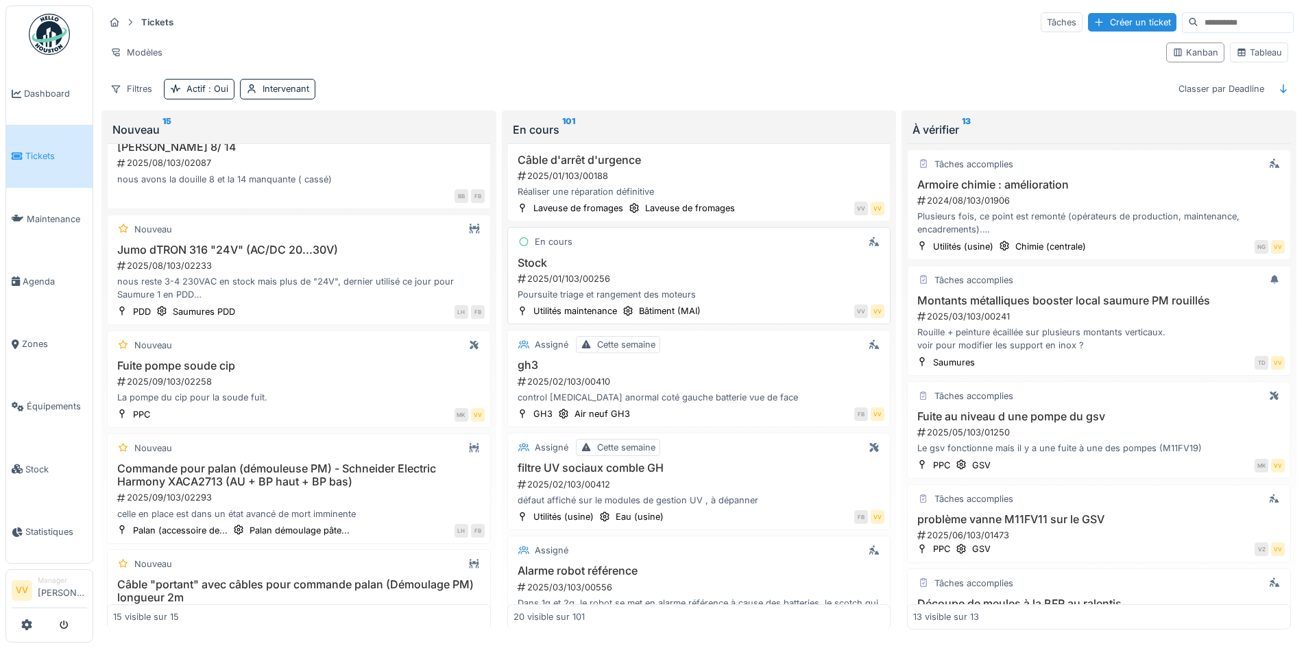
click at [759, 264] on h3 "Stock" at bounding box center [700, 262] width 372 height 13
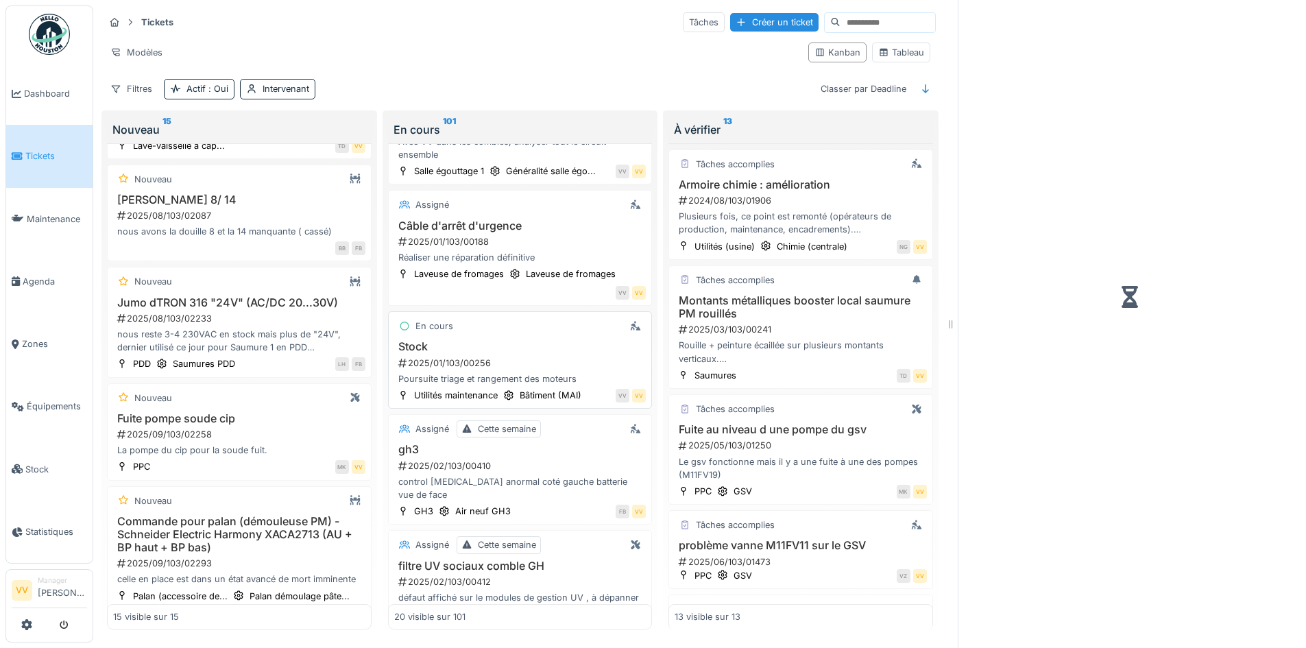
scroll to position [1724, 0]
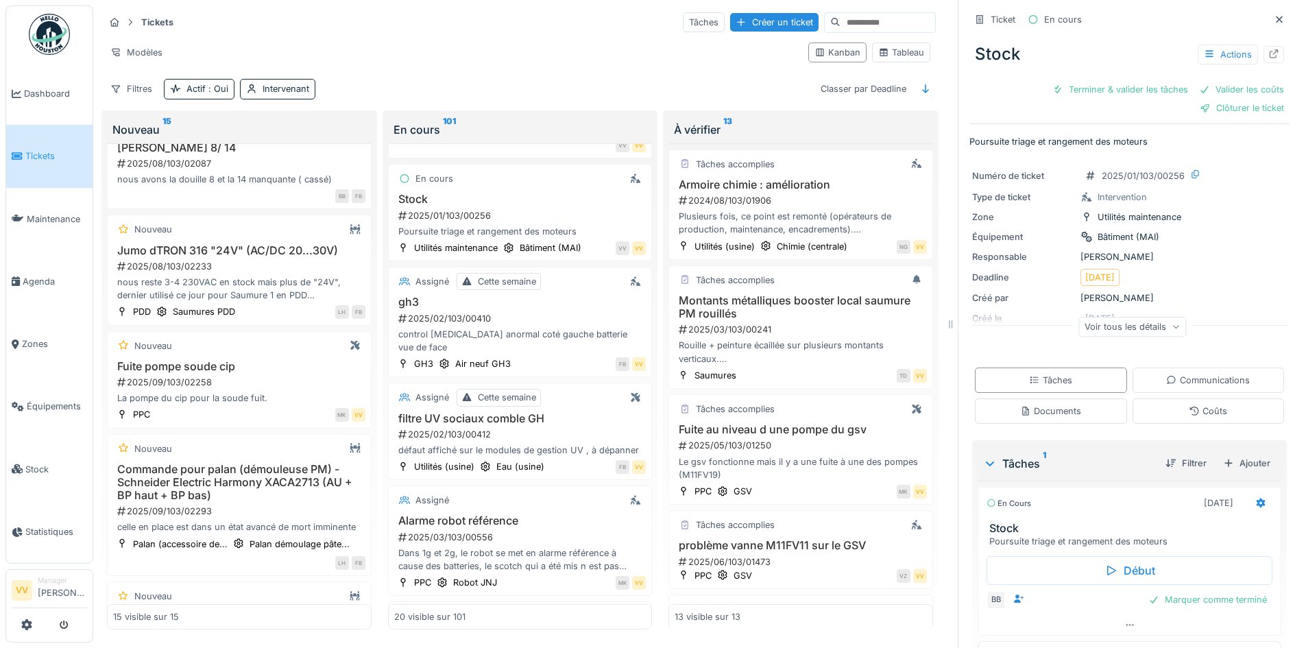
click at [377, 43] on div "Modèles" at bounding box center [450, 53] width 693 height 20
click at [1269, 21] on div at bounding box center [1279, 19] width 21 height 17
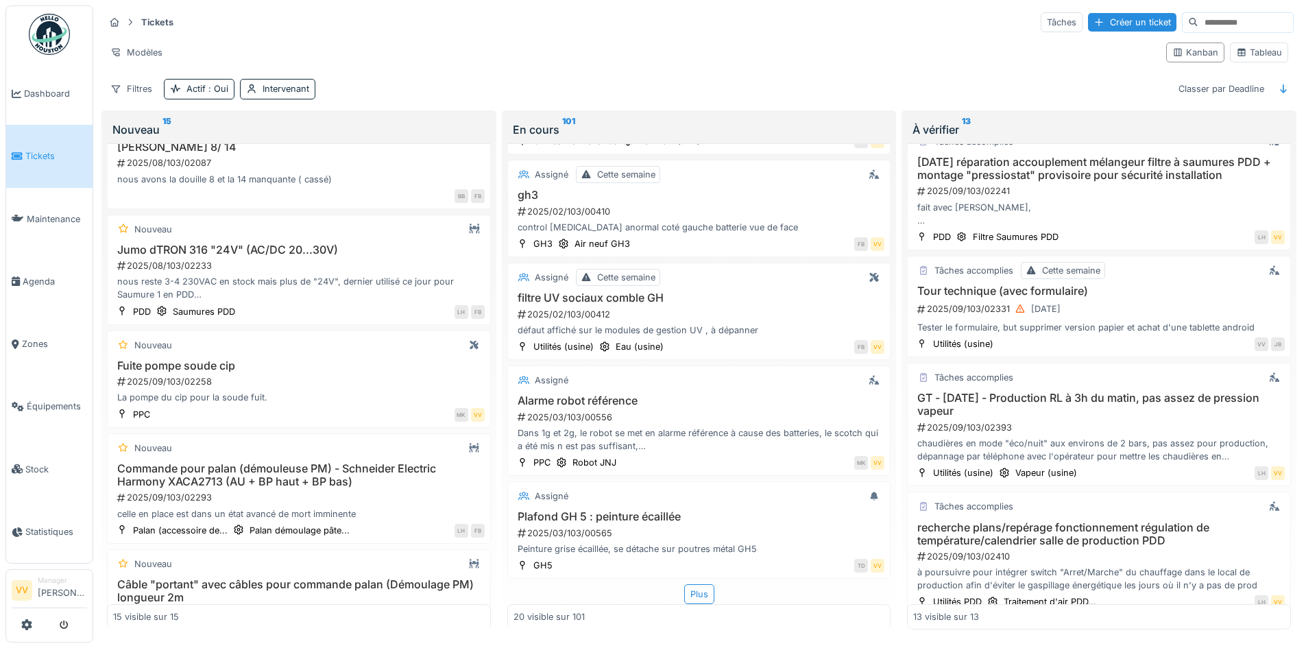
scroll to position [1006, 0]
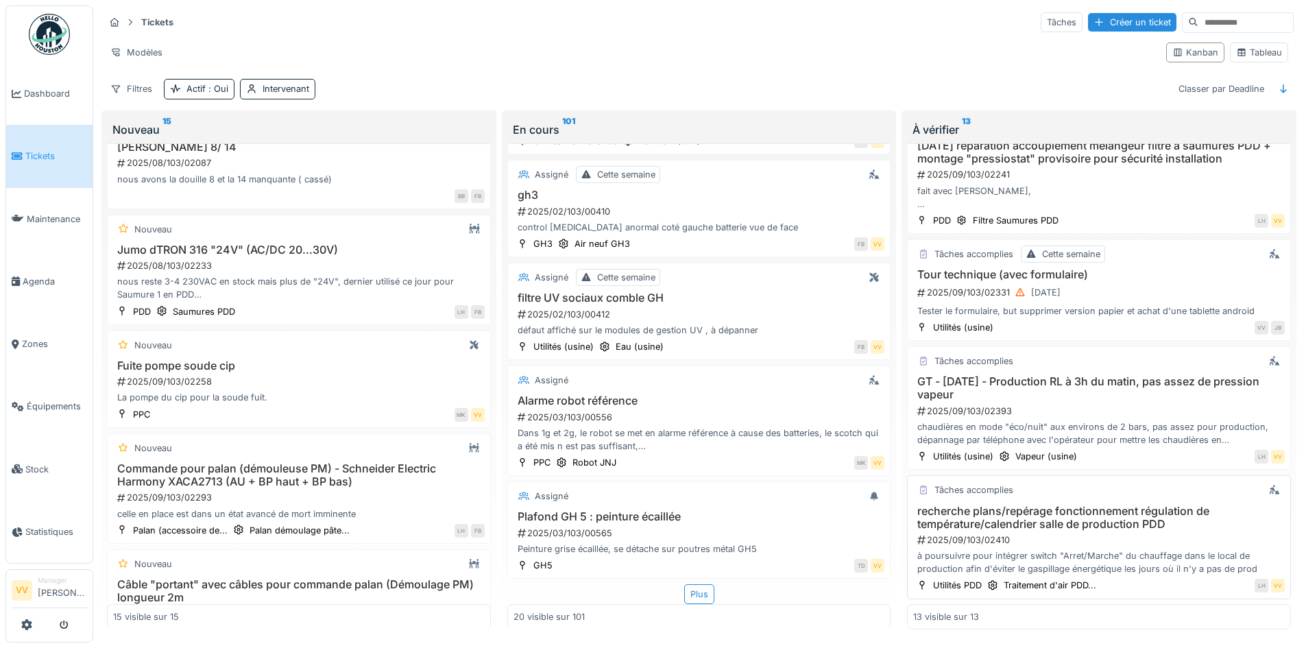
click at [1060, 517] on h3 "recherche plans/repérage fonctionnement régulation de température/calendrier sa…" at bounding box center [1099, 518] width 372 height 26
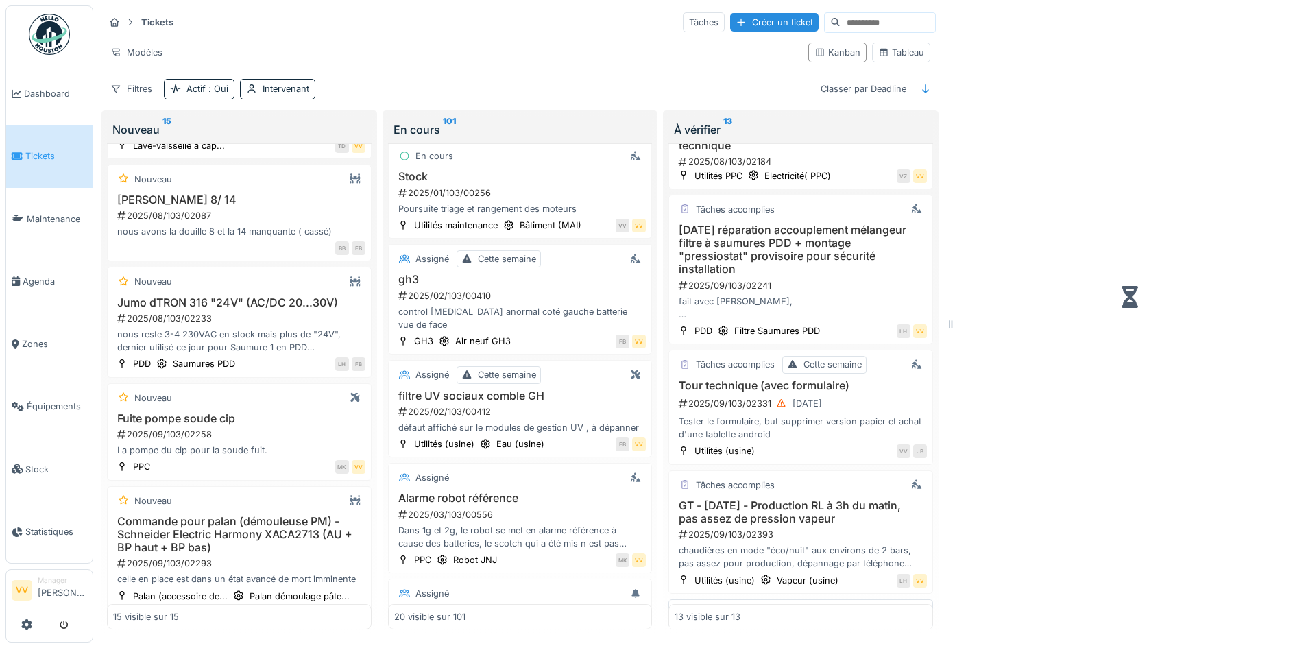
scroll to position [1104, 0]
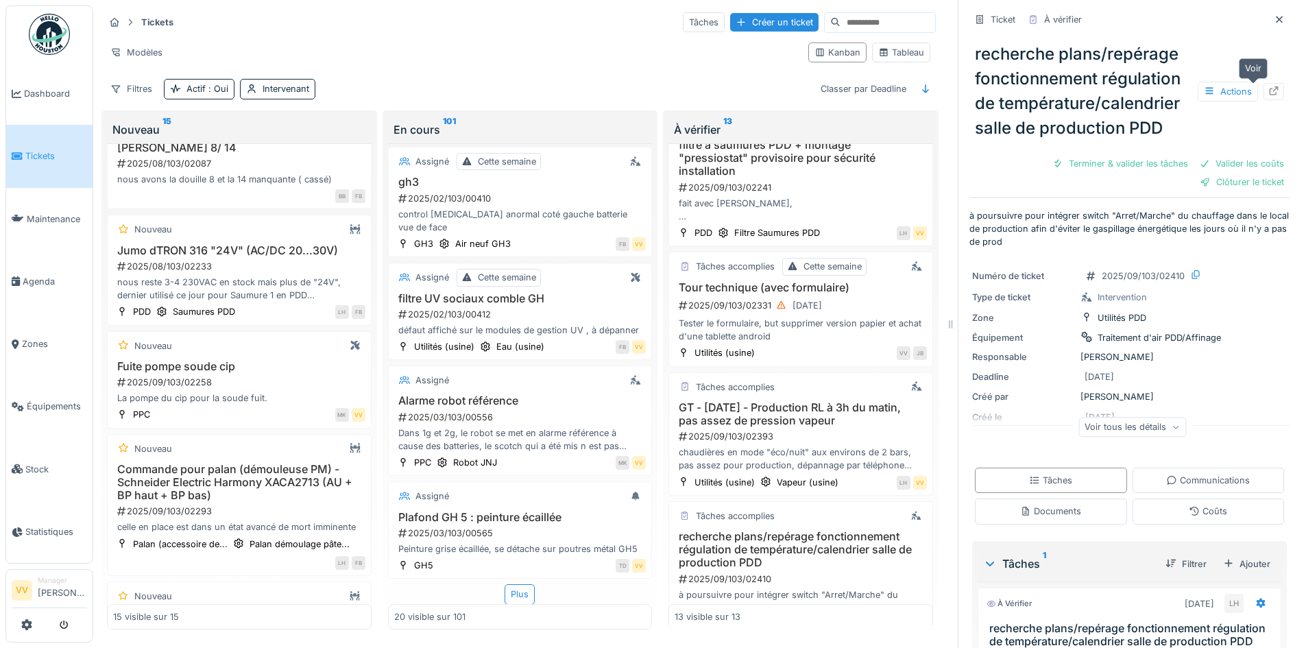
click at [1268, 88] on div at bounding box center [1273, 91] width 11 height 13
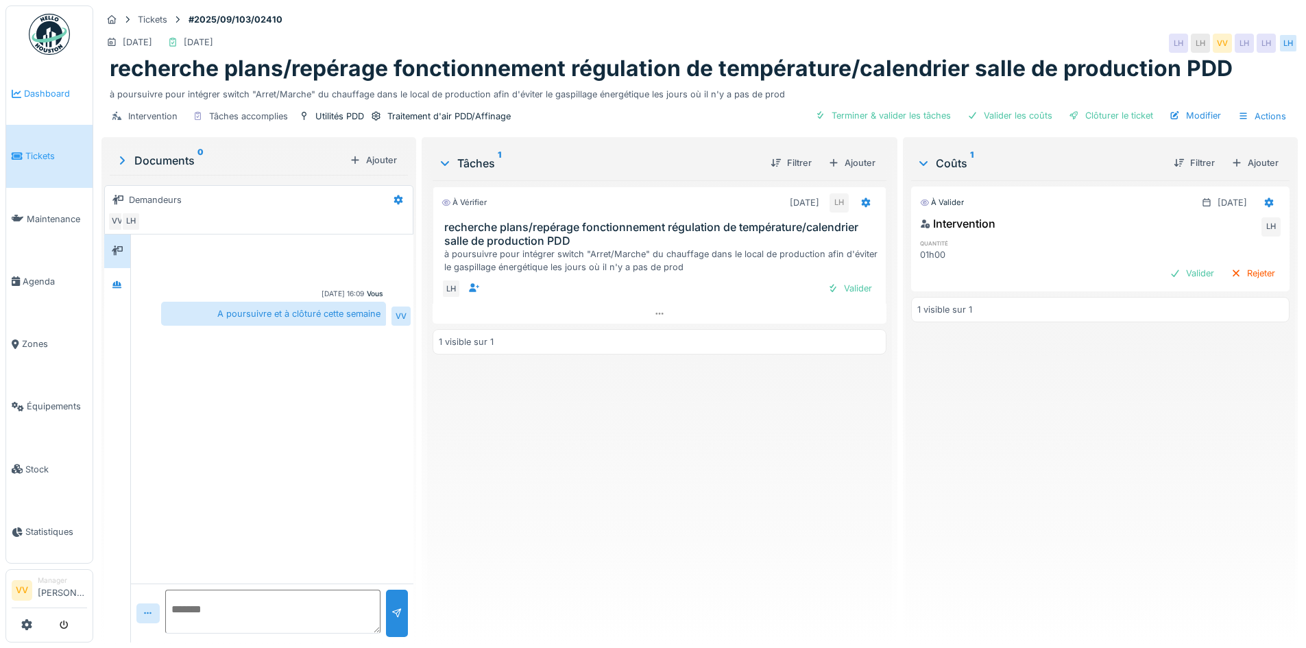
click at [34, 101] on link "Dashboard" at bounding box center [49, 93] width 86 height 62
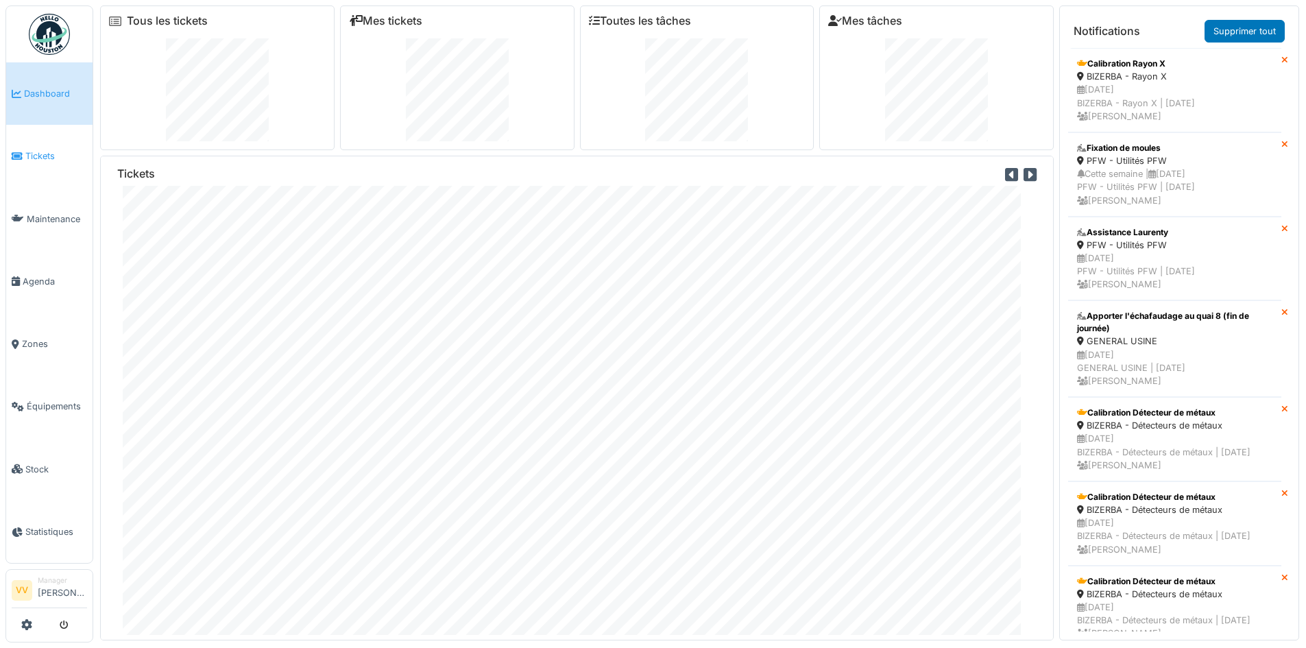
click at [40, 150] on span "Tickets" at bounding box center [56, 155] width 62 height 13
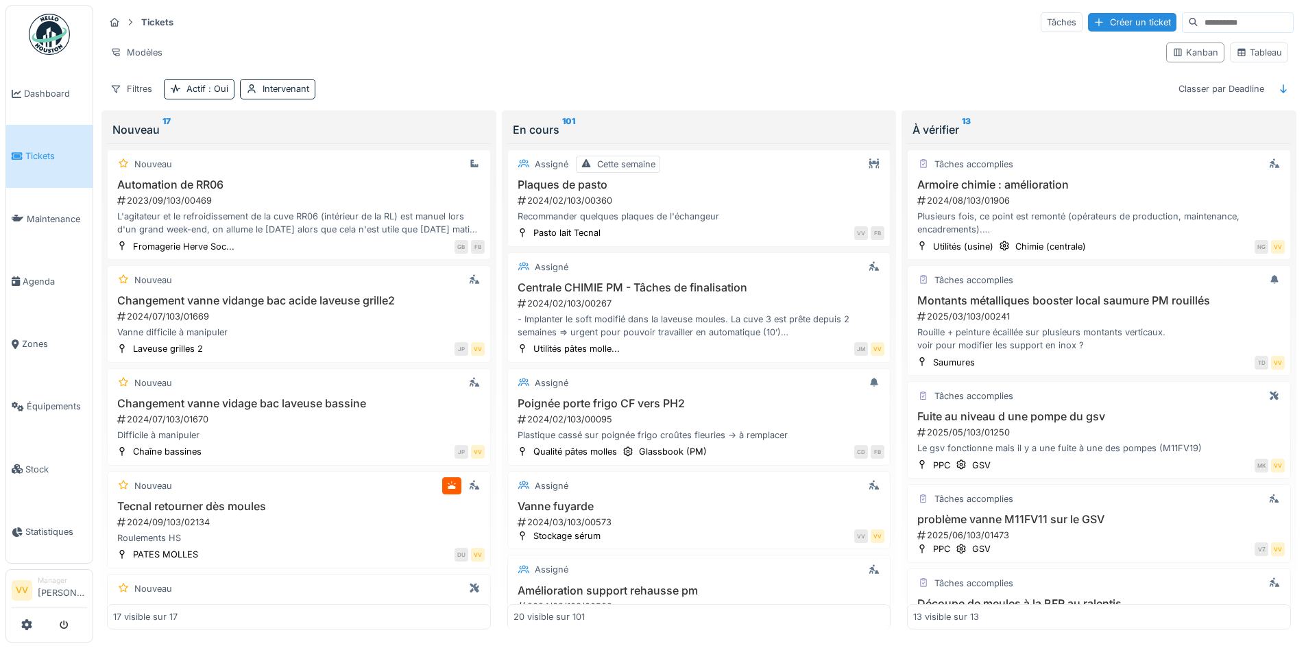
click at [601, 55] on div "Modèles" at bounding box center [629, 53] width 1051 height 20
click at [1102, 24] on div "Créer un ticket" at bounding box center [1132, 22] width 88 height 19
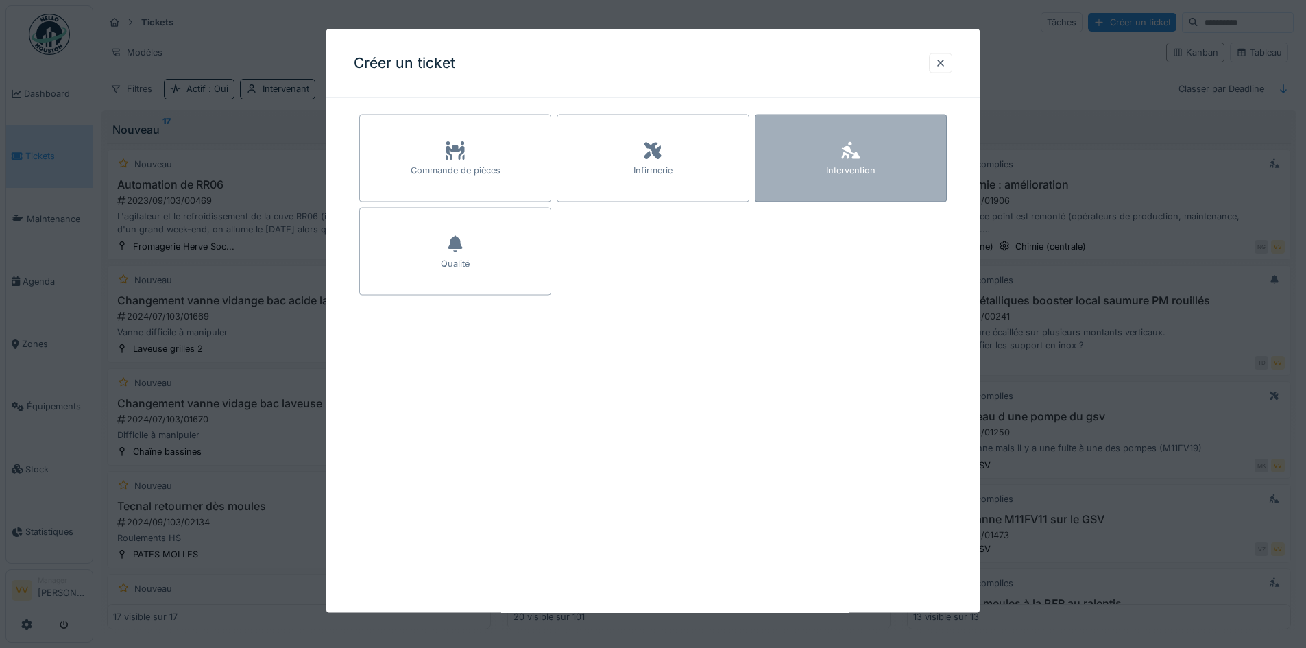
click at [917, 160] on div "Intervention" at bounding box center [851, 158] width 192 height 88
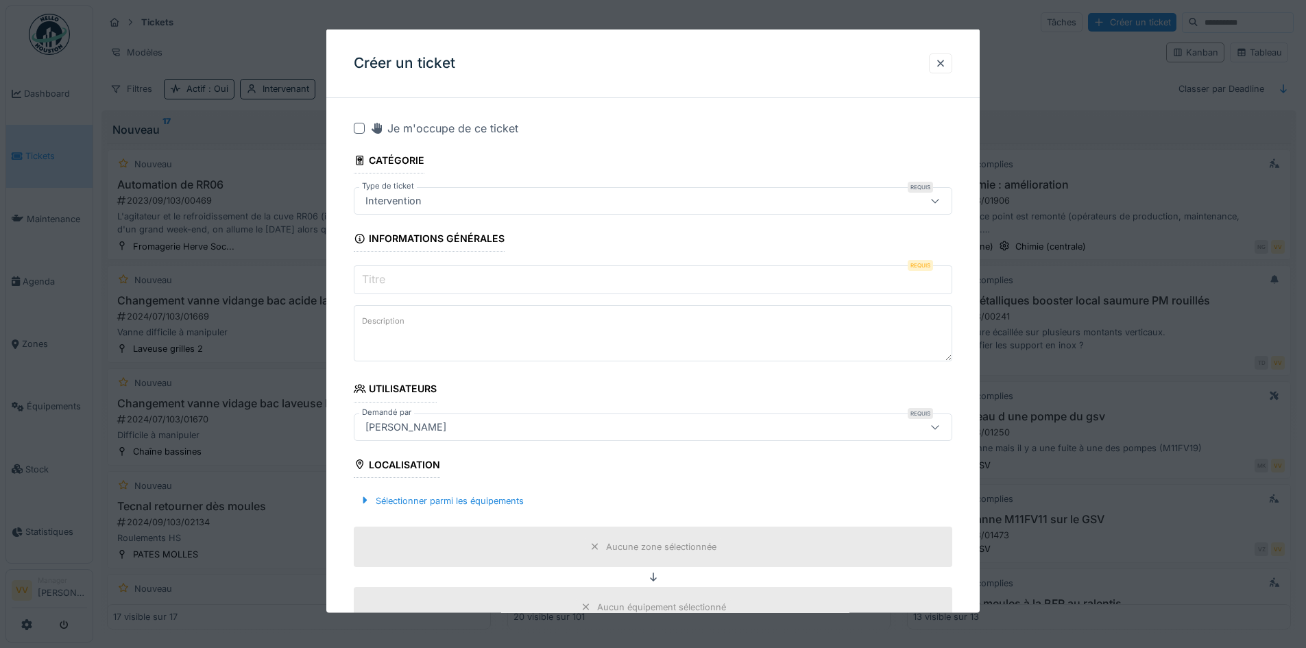
click at [518, 288] on input "Titre" at bounding box center [653, 279] width 599 height 29
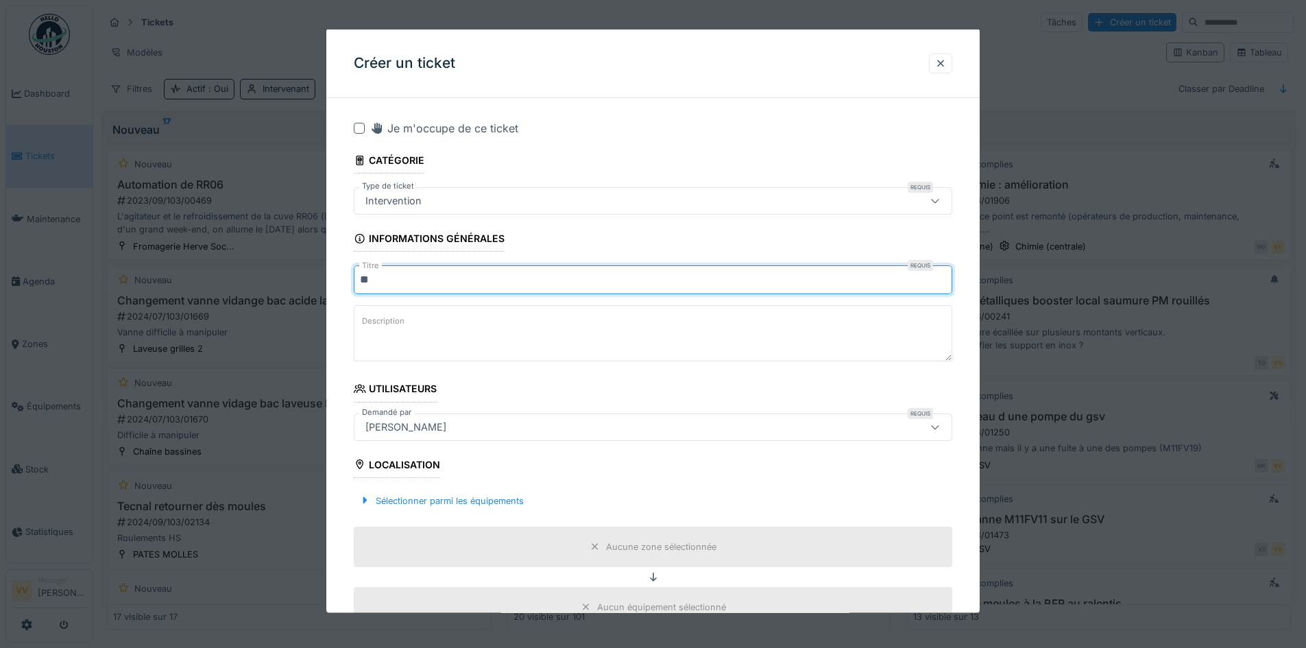
type input "*"
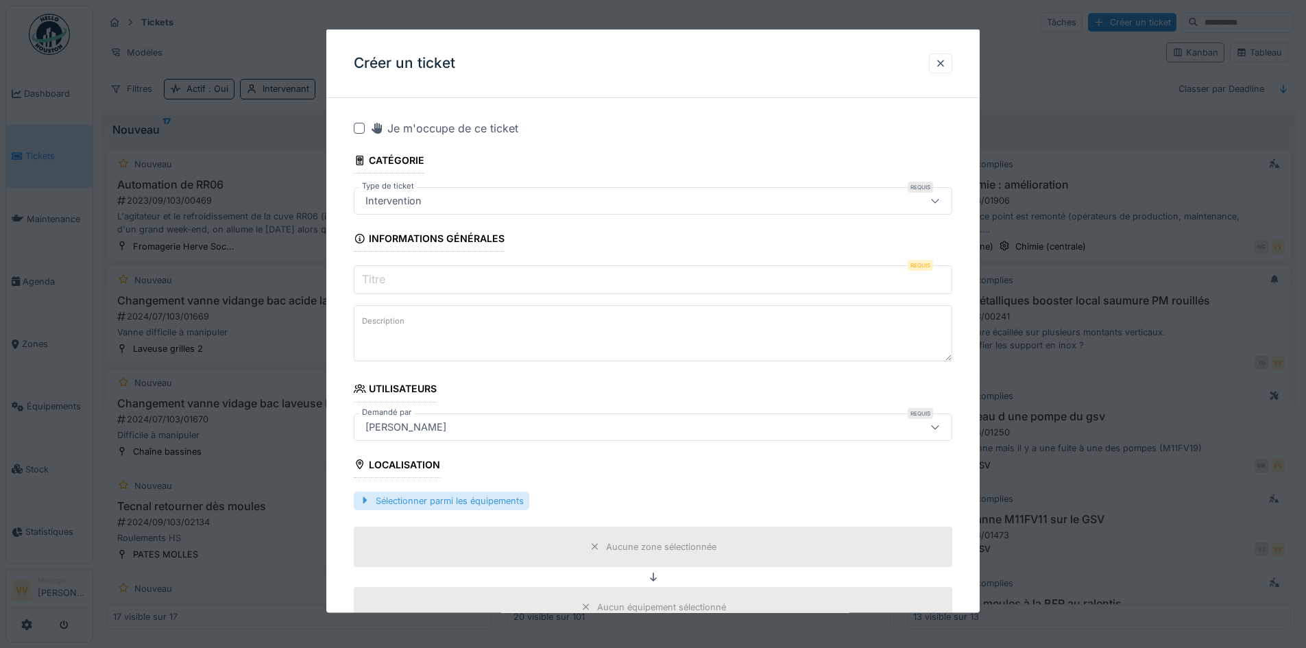
click at [439, 498] on div "Sélectionner parmi les équipements" at bounding box center [442, 500] width 176 height 19
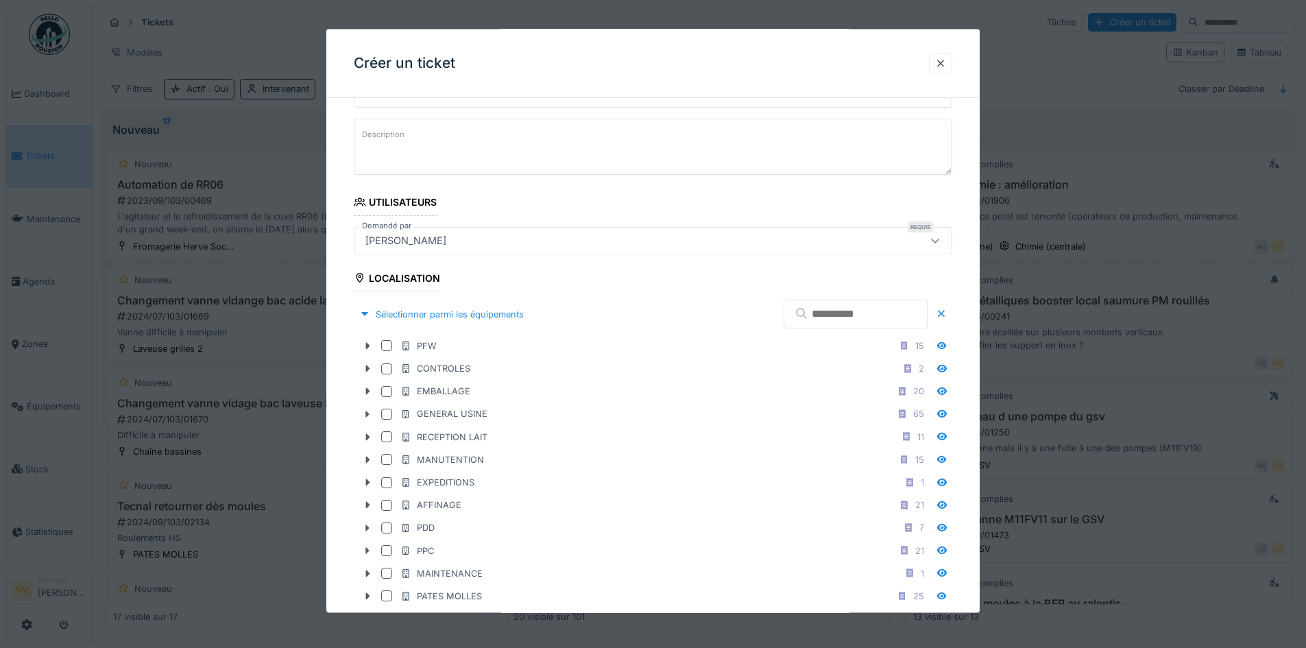
scroll to position [206, 0]
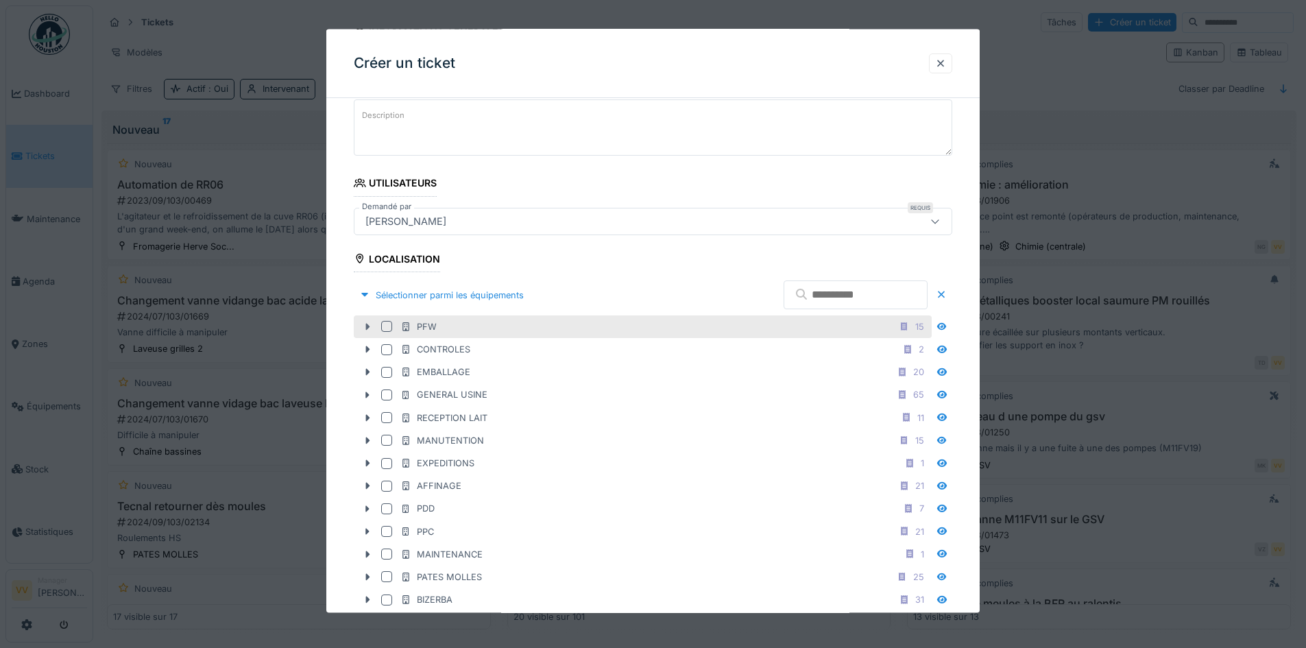
click at [367, 326] on icon at bounding box center [368, 326] width 4 height 7
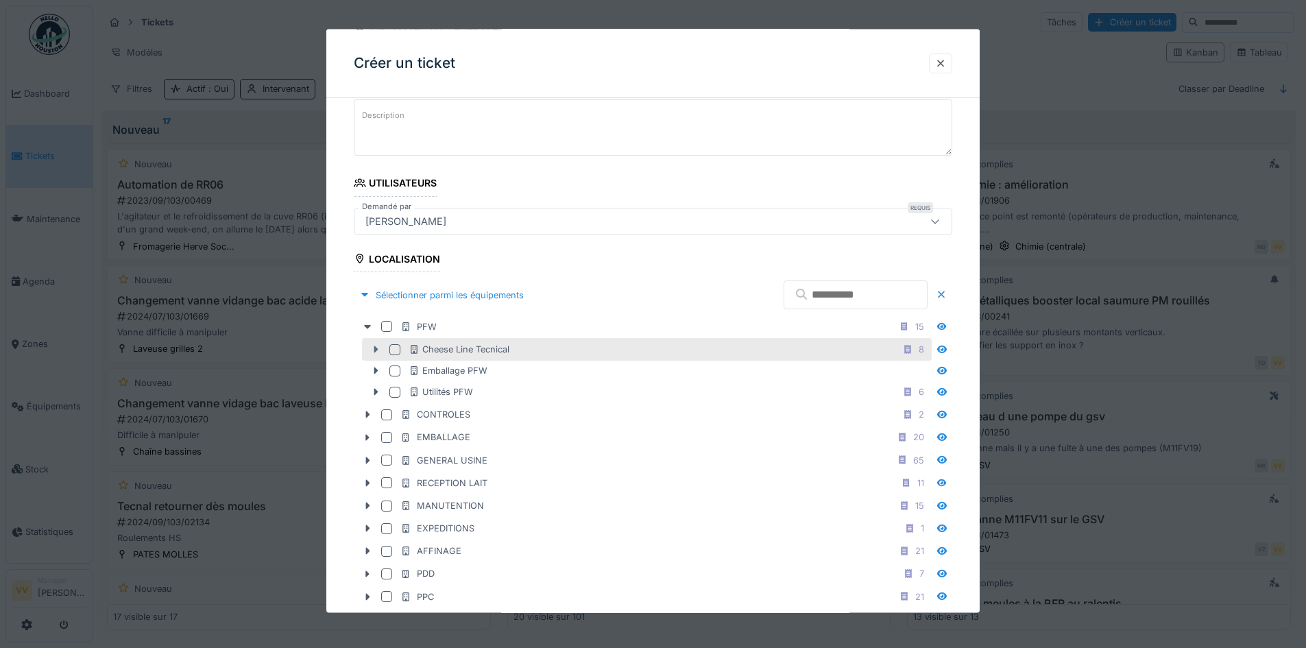
click at [375, 347] on icon at bounding box center [376, 349] width 4 height 7
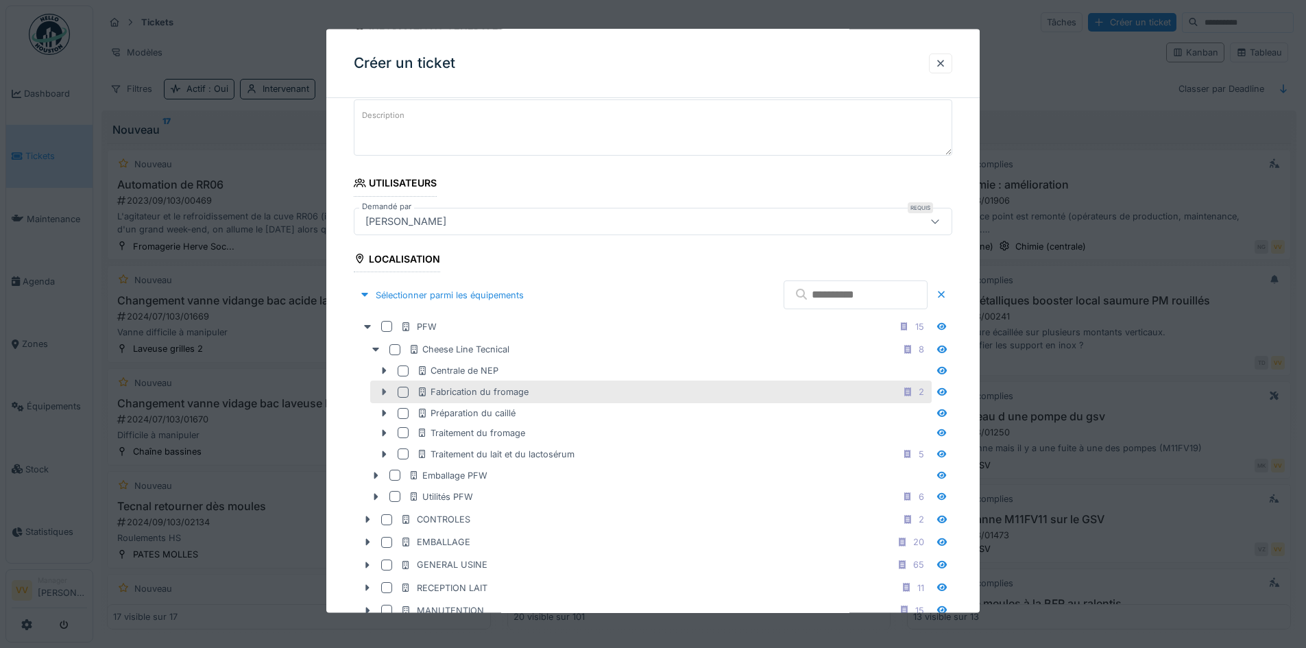
click at [383, 392] on icon at bounding box center [385, 391] width 4 height 7
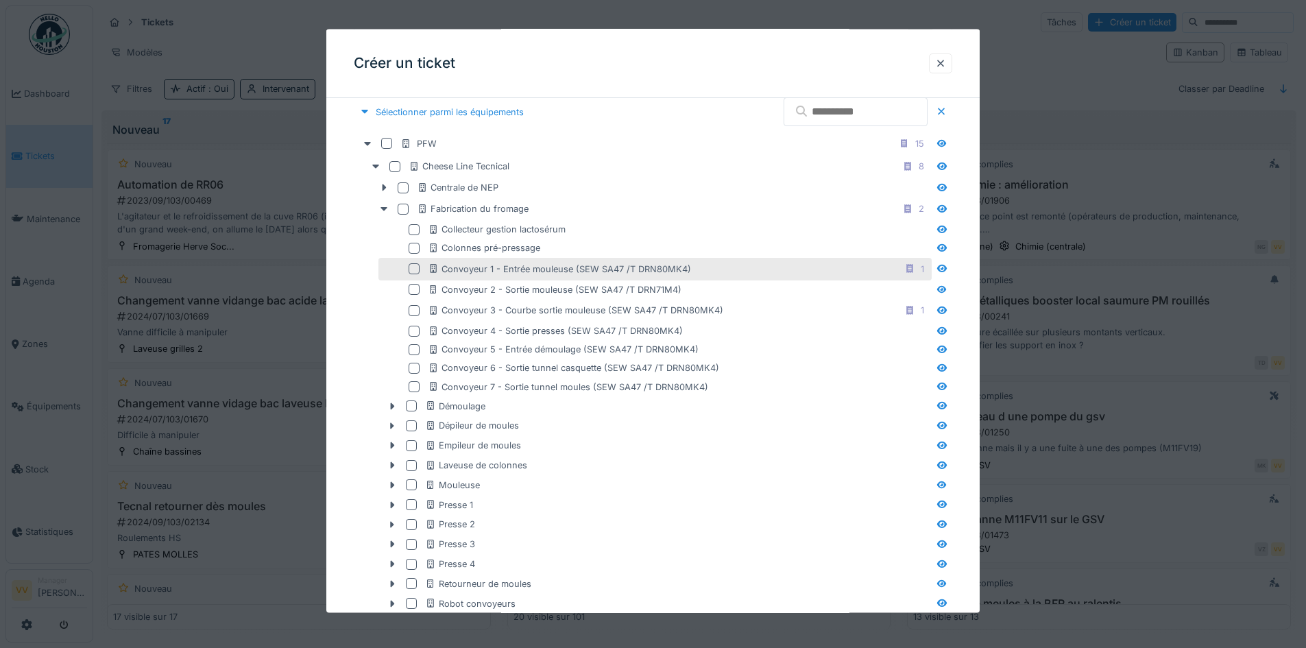
scroll to position [411, 0]
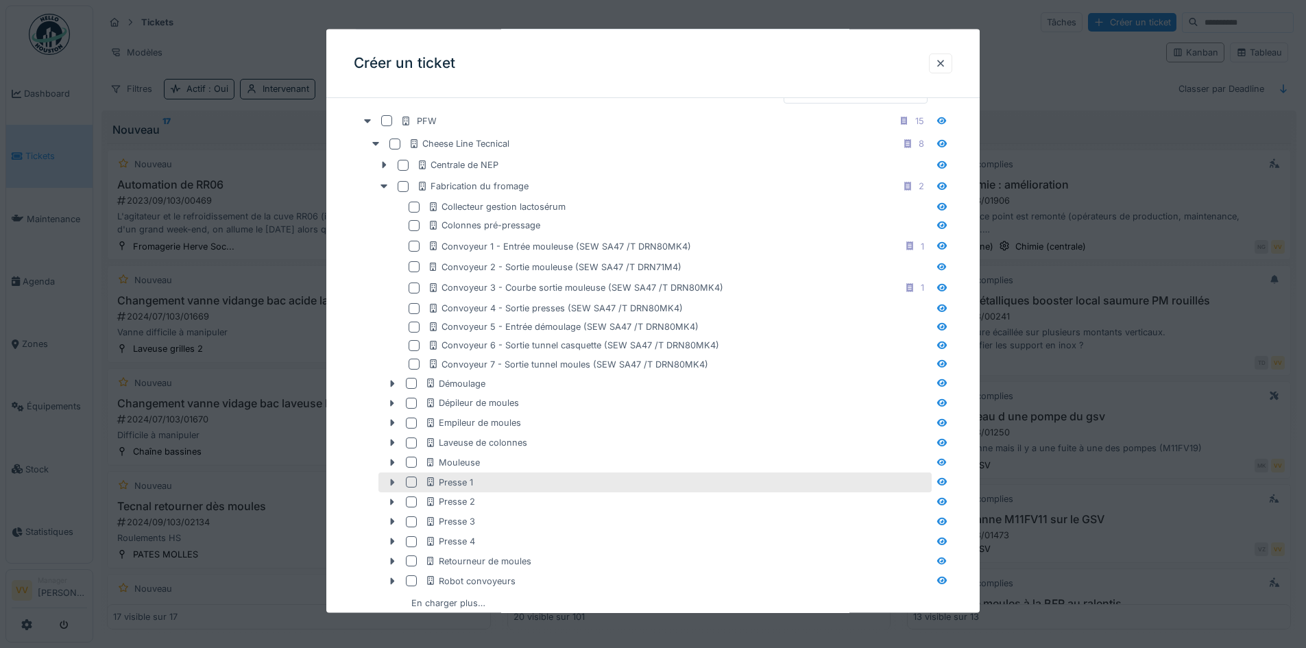
click at [389, 484] on icon at bounding box center [392, 481] width 11 height 9
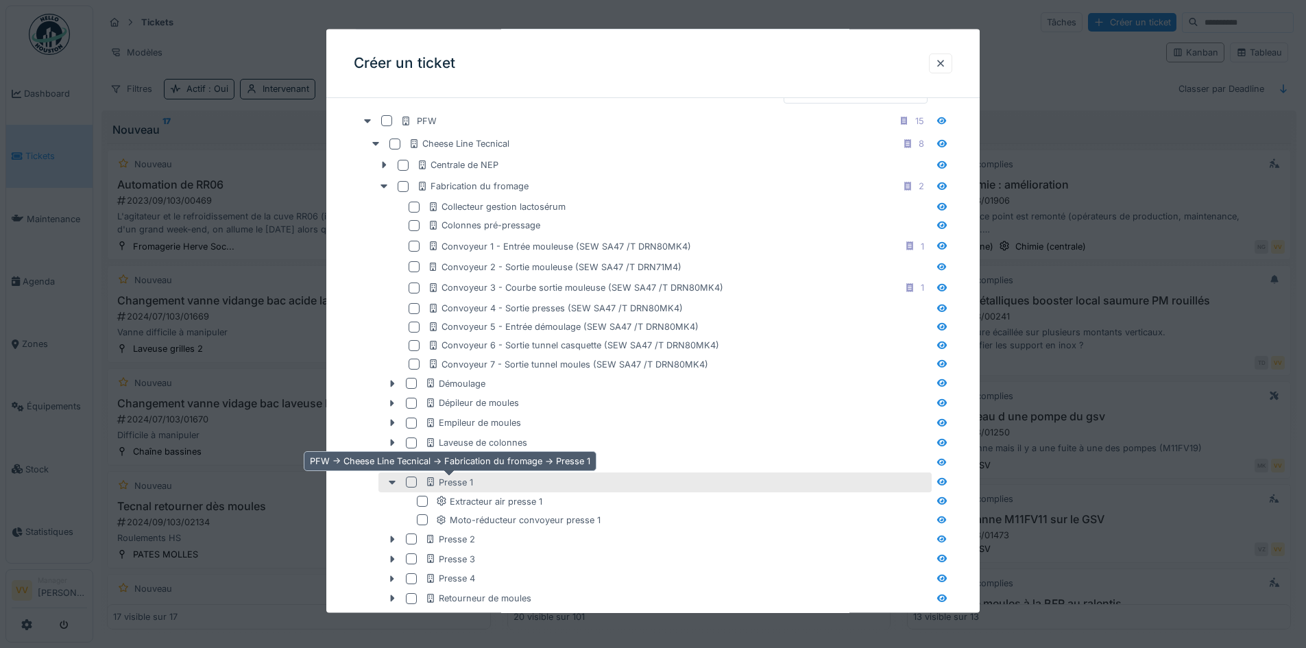
click at [446, 482] on div "Presse 1" at bounding box center [449, 481] width 48 height 13
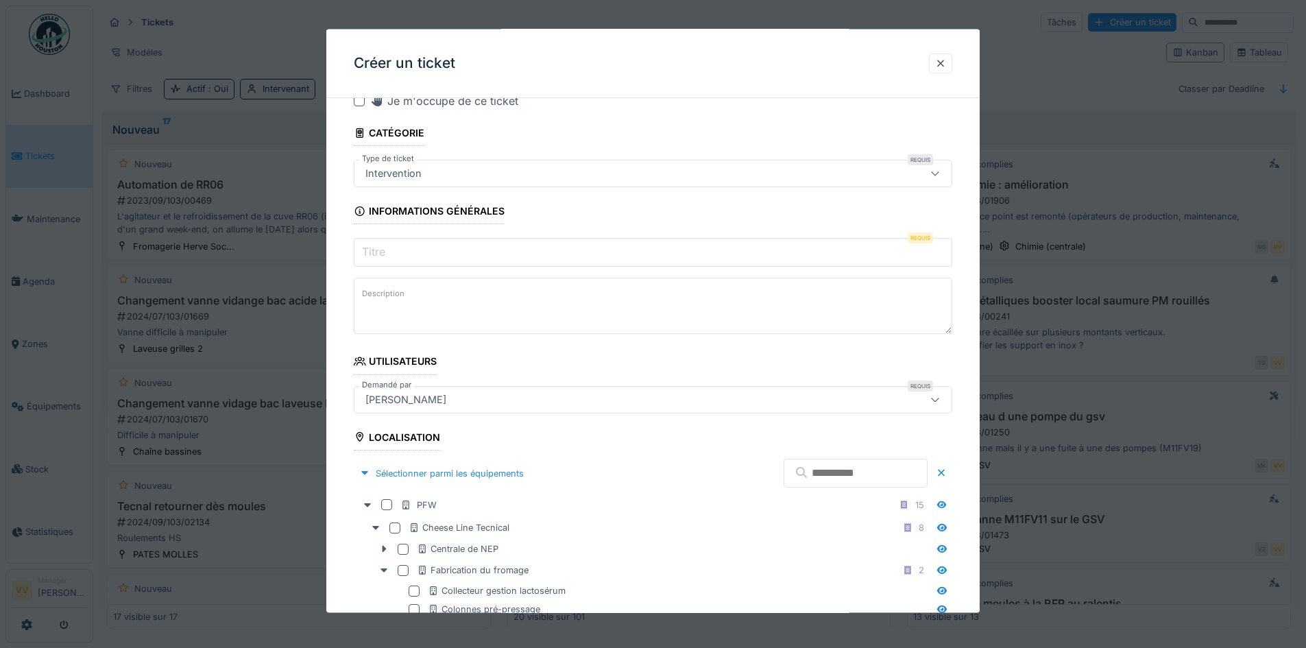
scroll to position [0, 0]
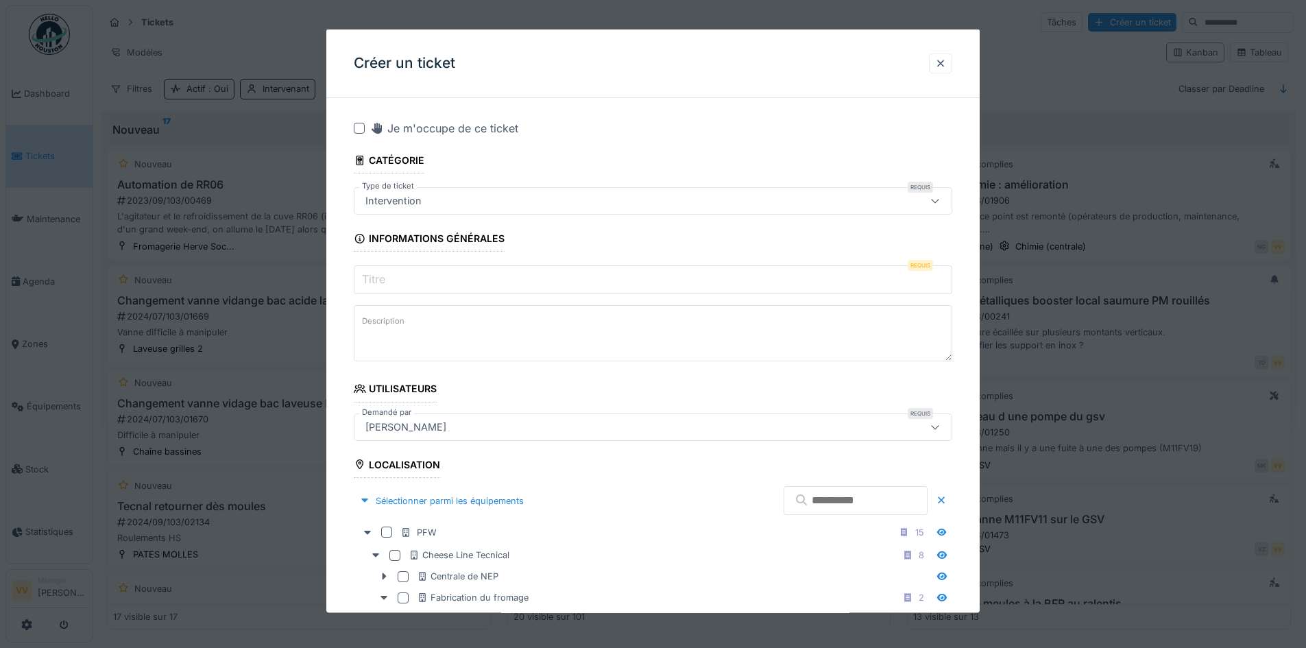
click at [557, 278] on input "Titre" at bounding box center [653, 279] width 599 height 29
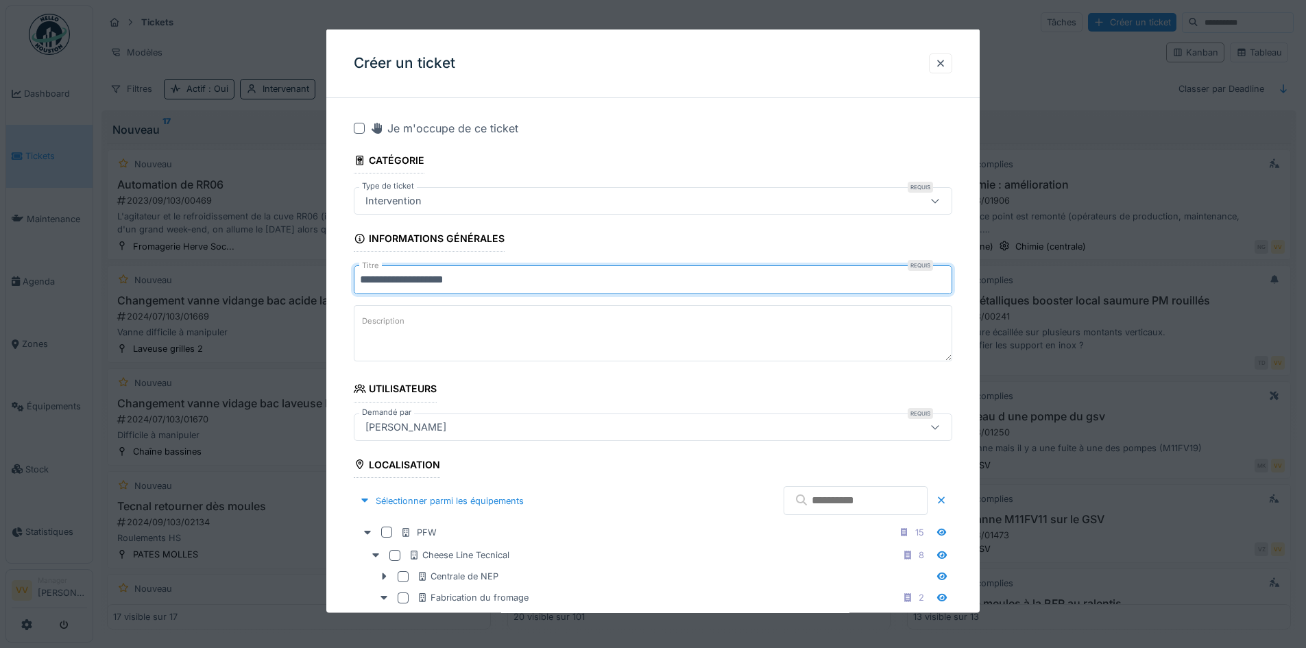
type input "**********"
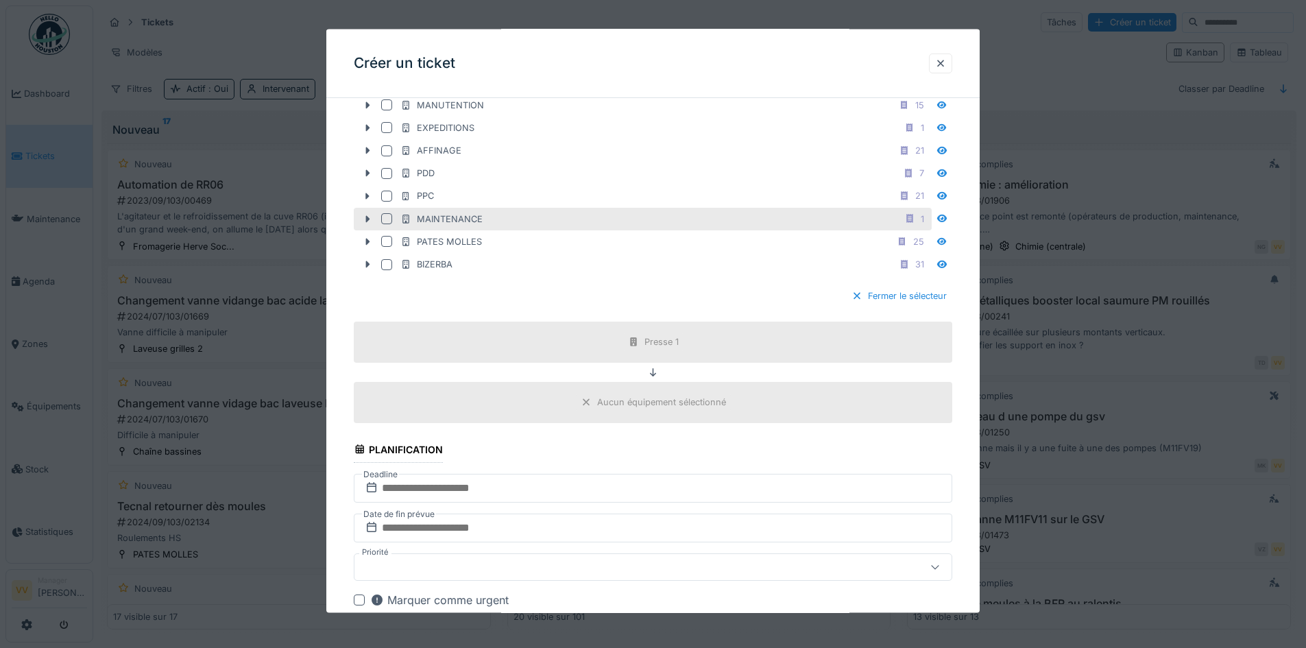
scroll to position [1234, 0]
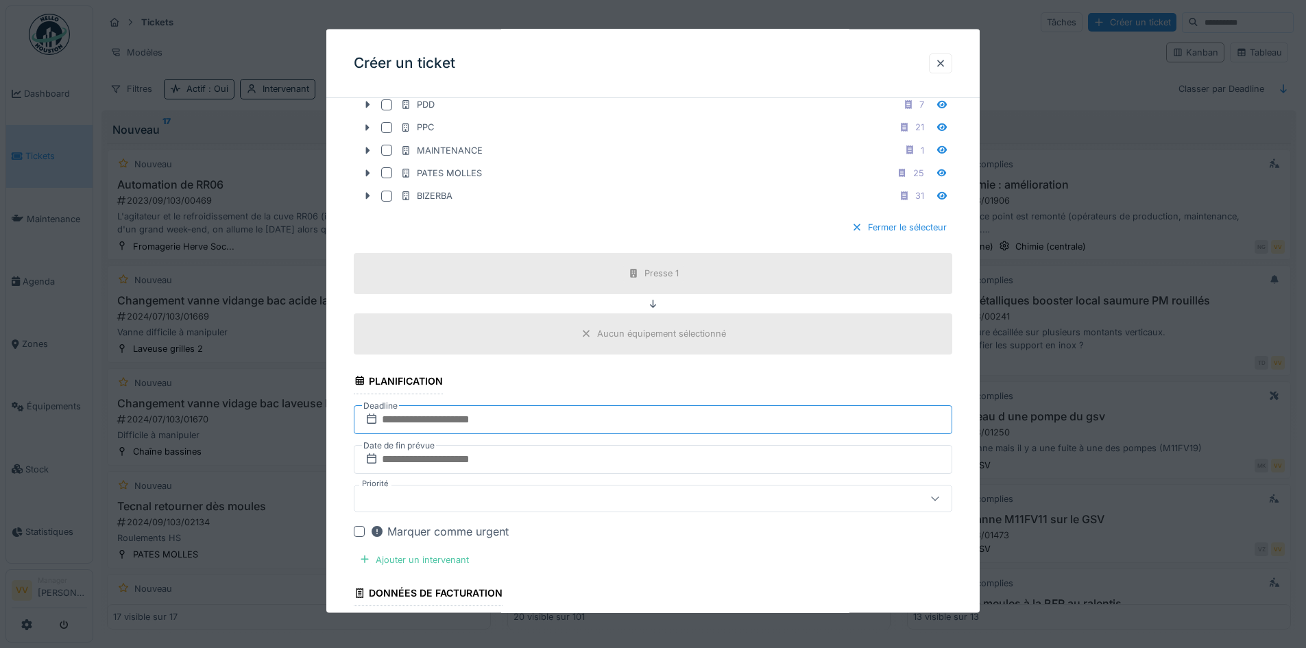
click at [555, 421] on input "text" at bounding box center [653, 419] width 599 height 29
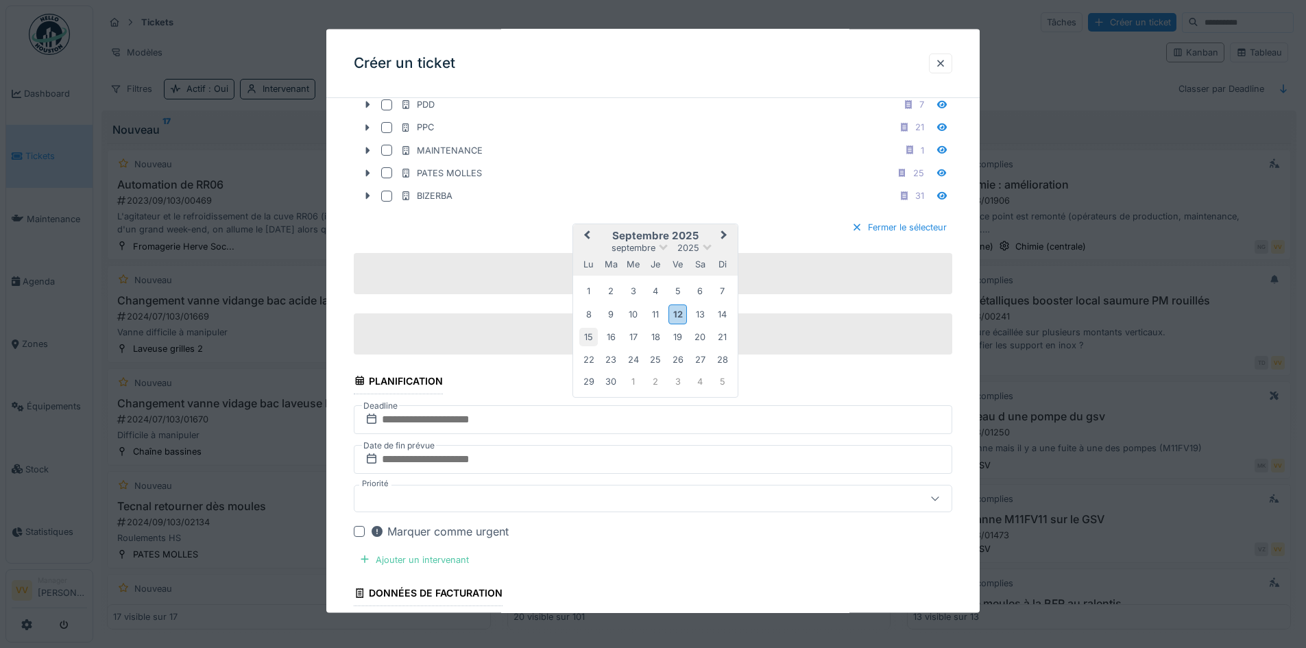
click at [589, 335] on div "15" at bounding box center [588, 337] width 19 height 19
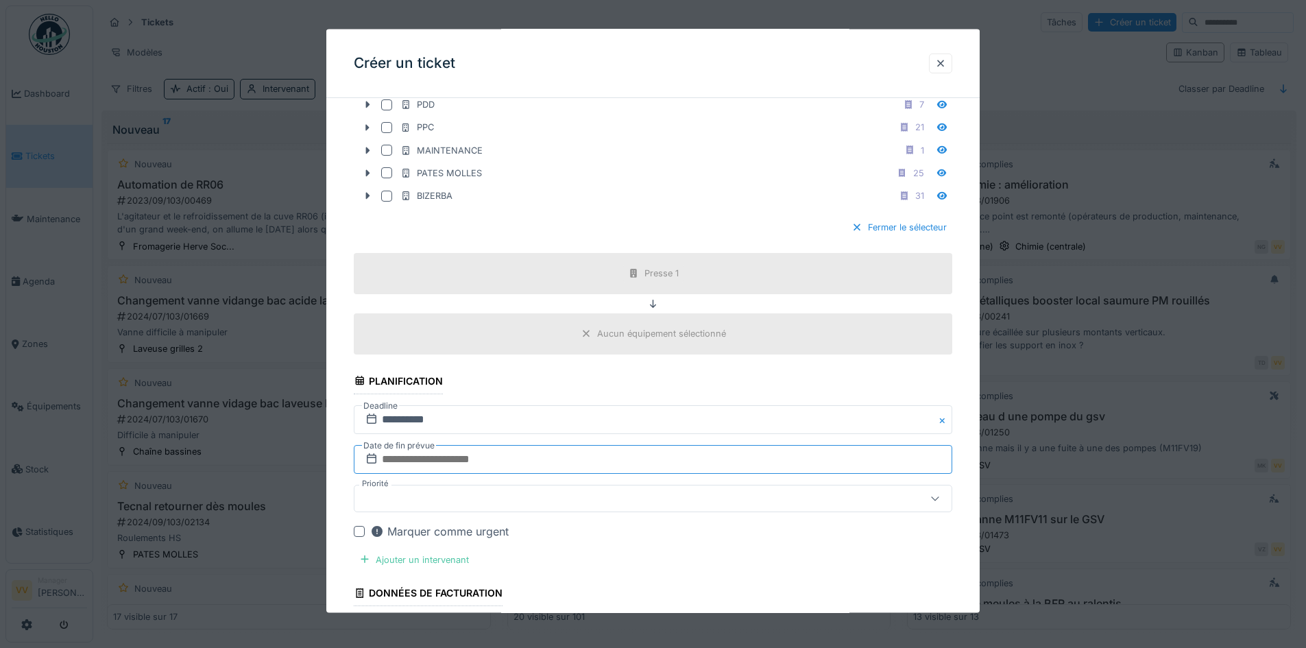
click at [518, 461] on input "text" at bounding box center [653, 458] width 599 height 29
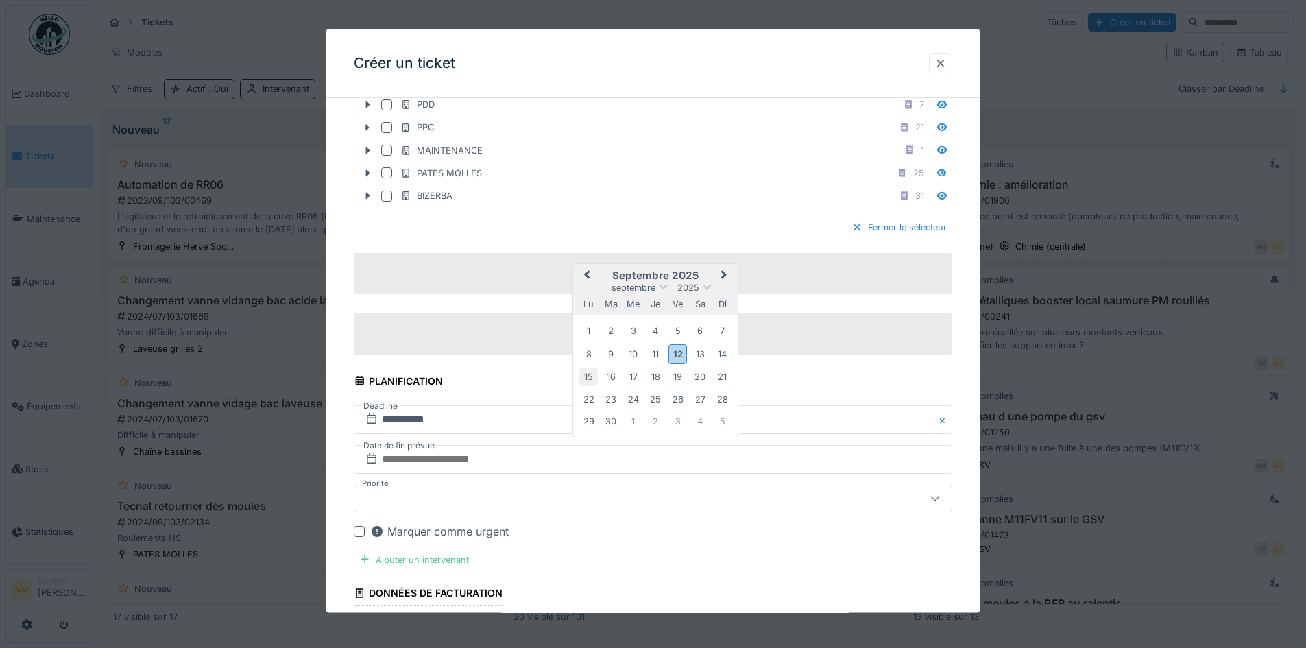
click at [594, 373] on div "15" at bounding box center [588, 376] width 19 height 19
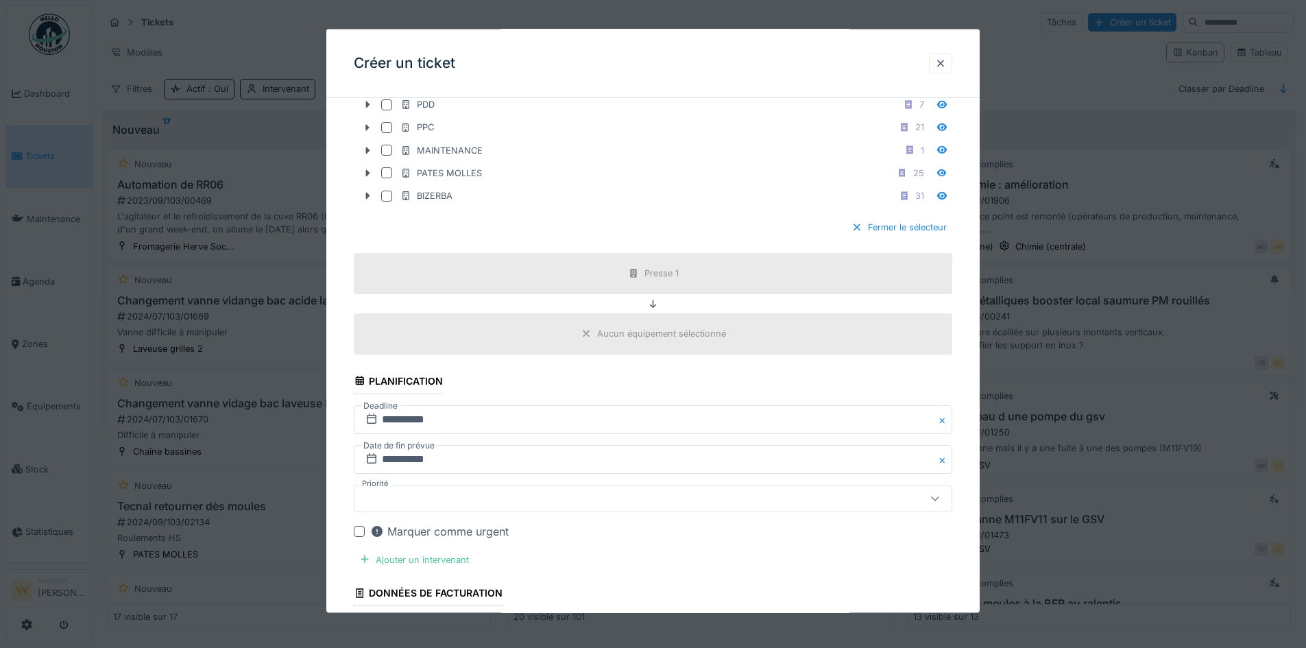
click at [425, 529] on div "Marquer comme urgent" at bounding box center [439, 530] width 138 height 16
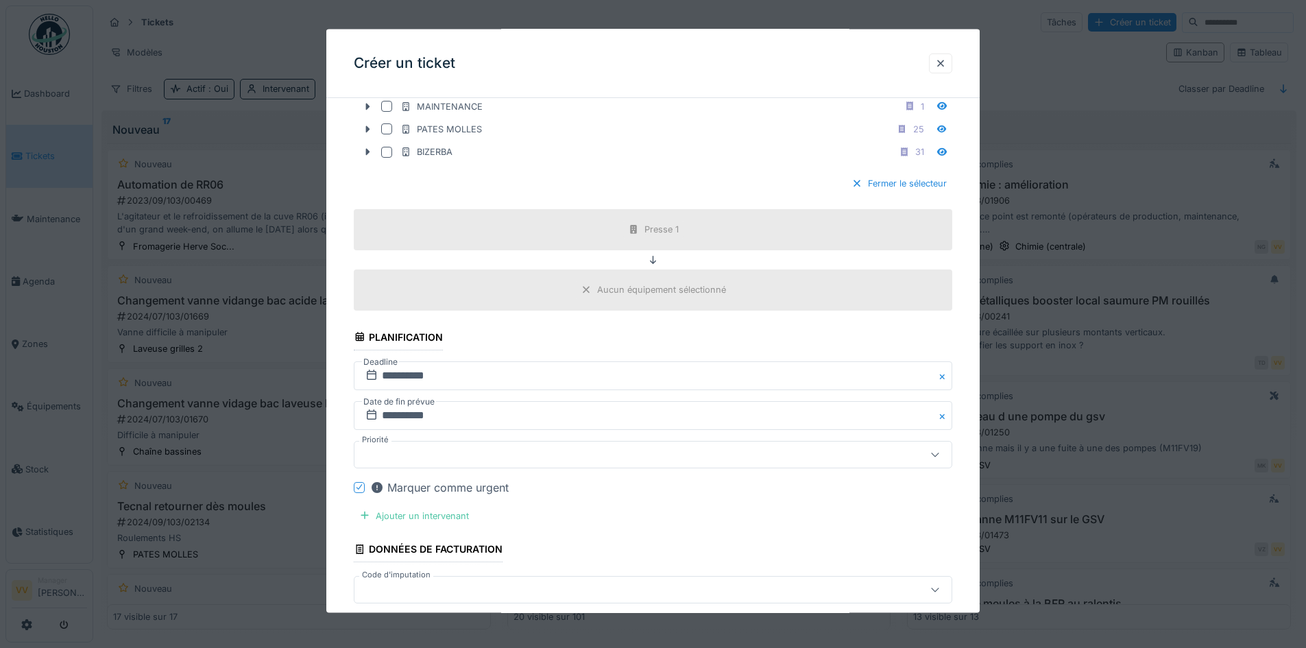
scroll to position [1440, 0]
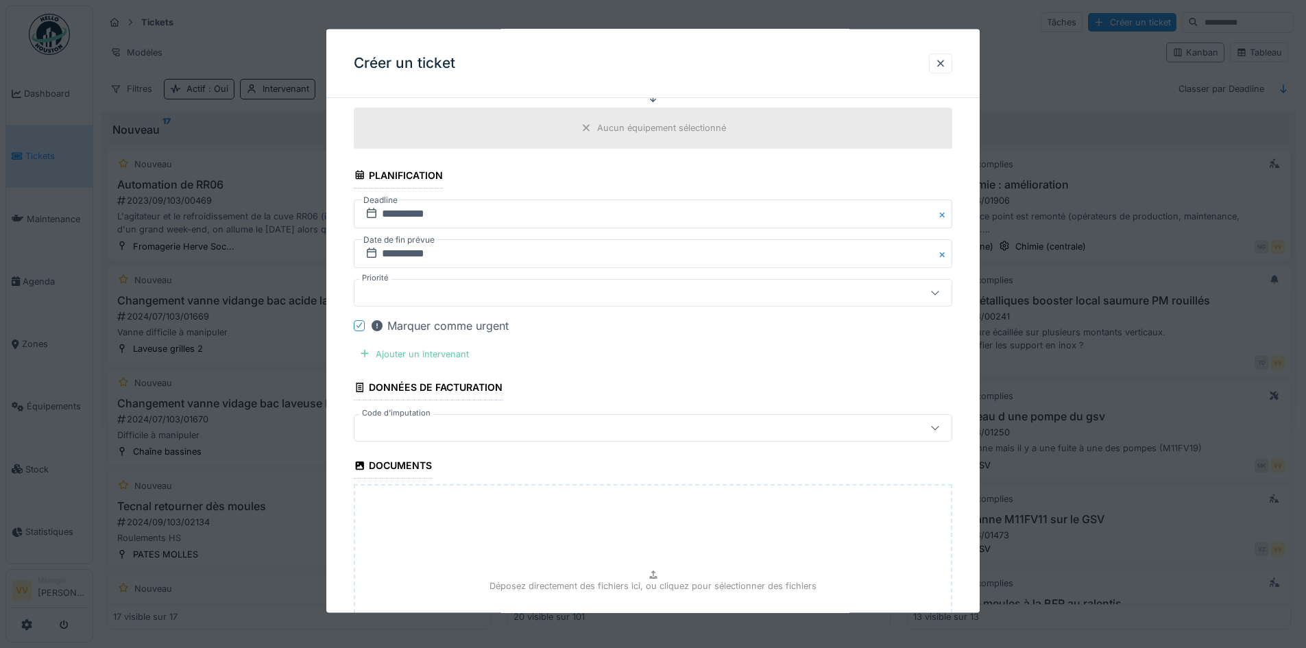
click at [424, 354] on div "Ajouter un intervenant" at bounding box center [414, 353] width 121 height 19
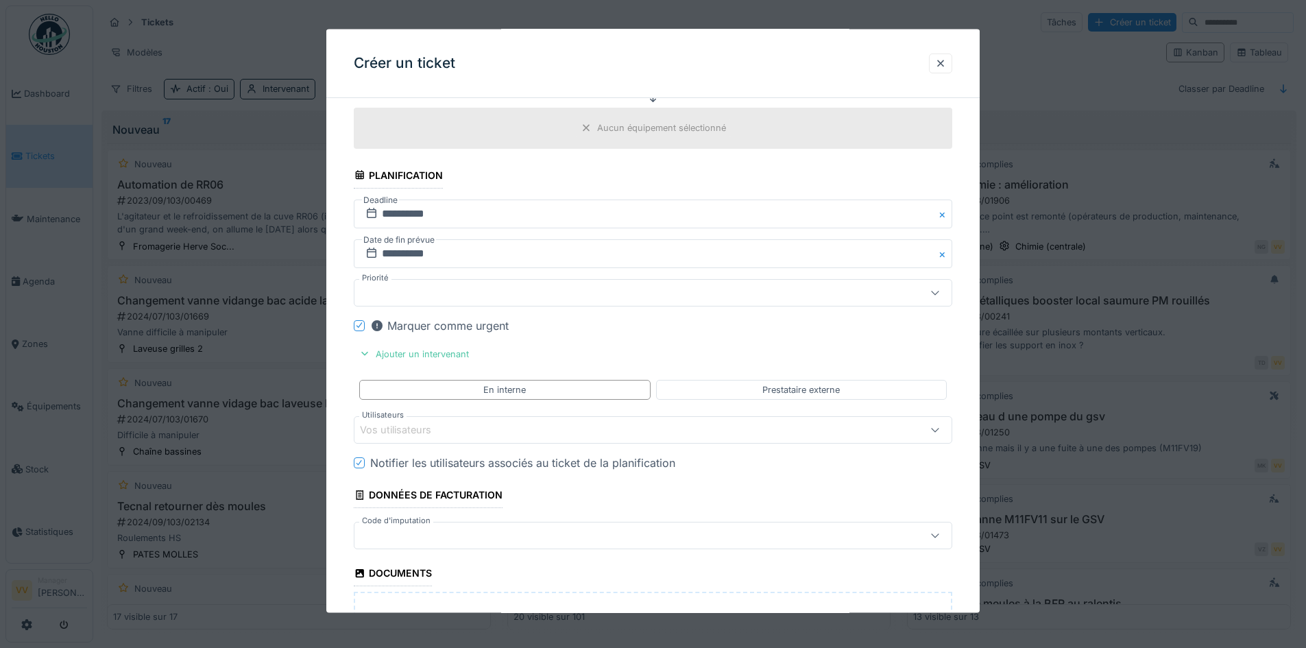
click at [469, 437] on div "Vos utilisateurs" at bounding box center [653, 429] width 599 height 27
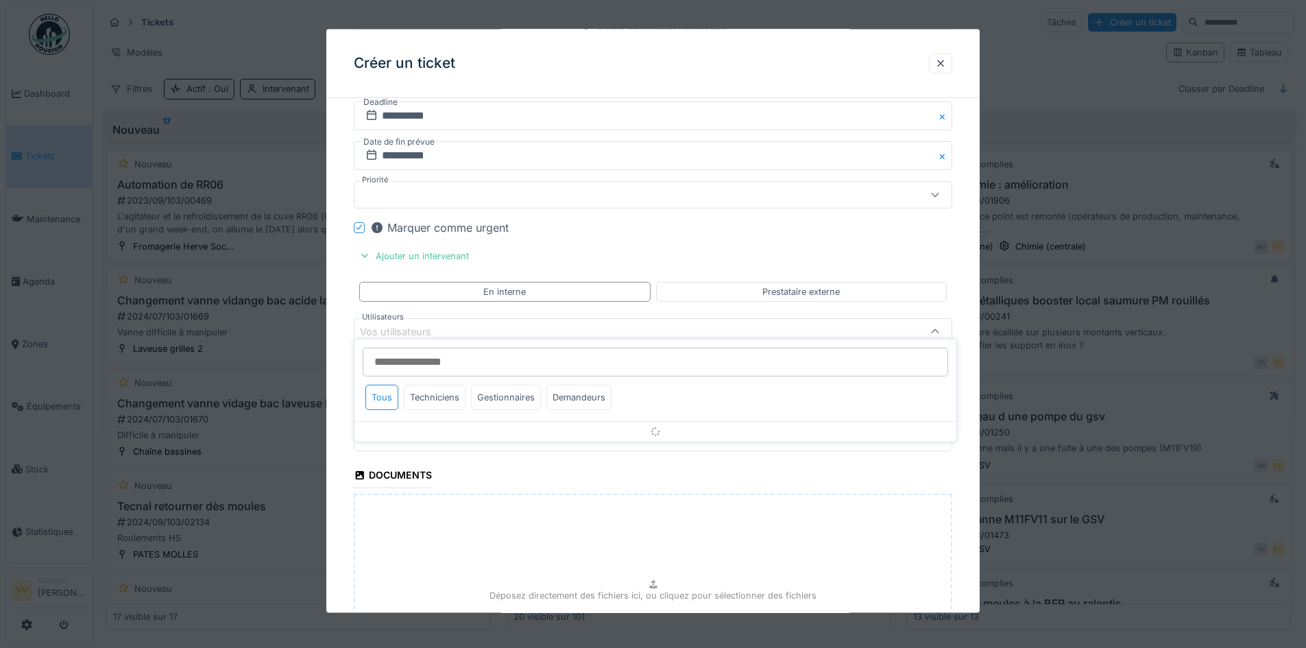
scroll to position [1549, 0]
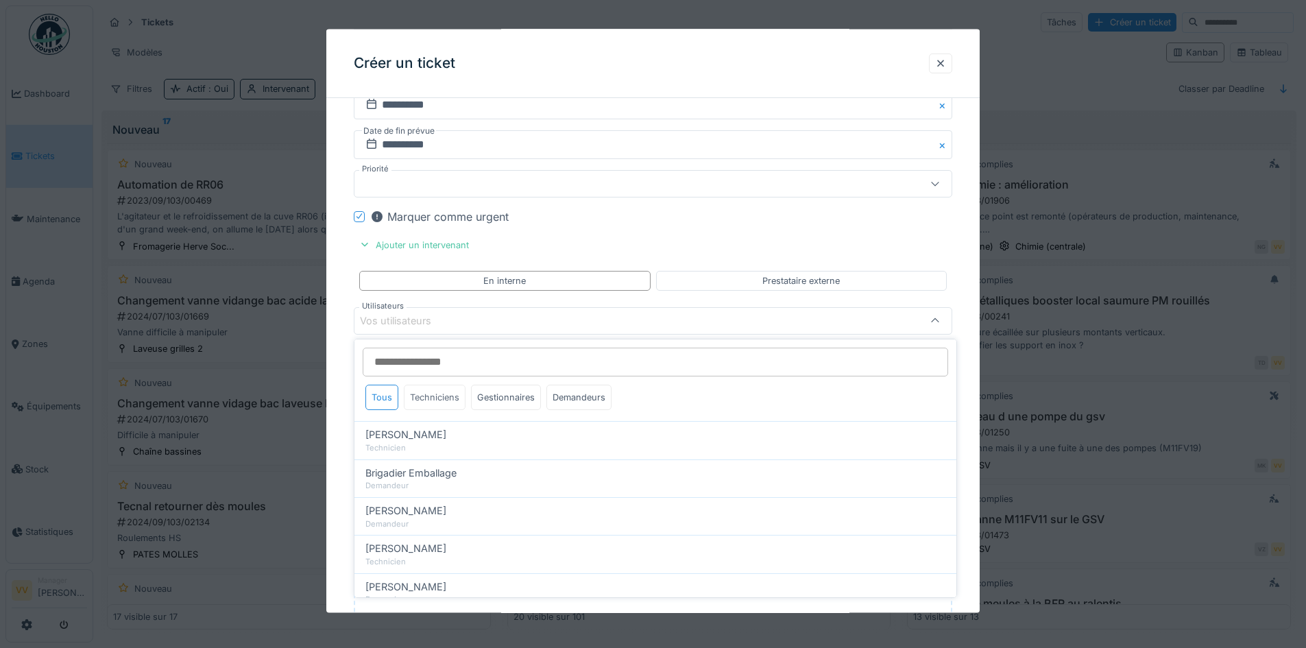
click at [439, 405] on div "Techniciens" at bounding box center [435, 397] width 62 height 25
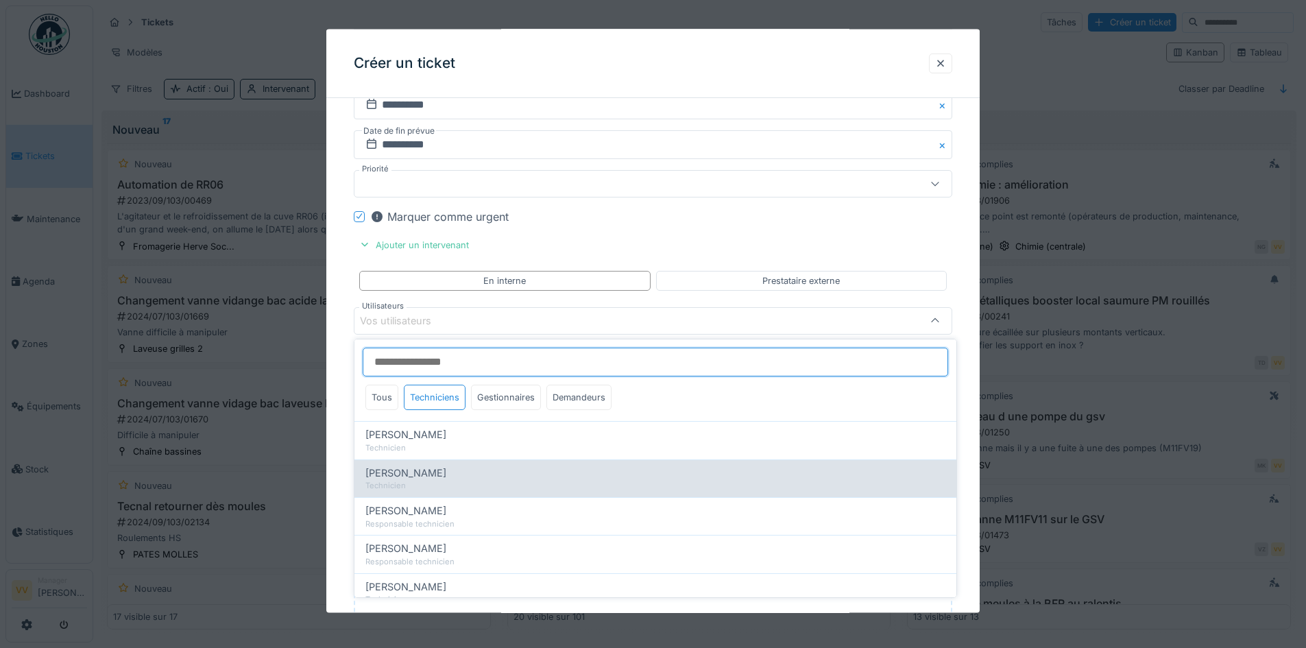
scroll to position [38, 0]
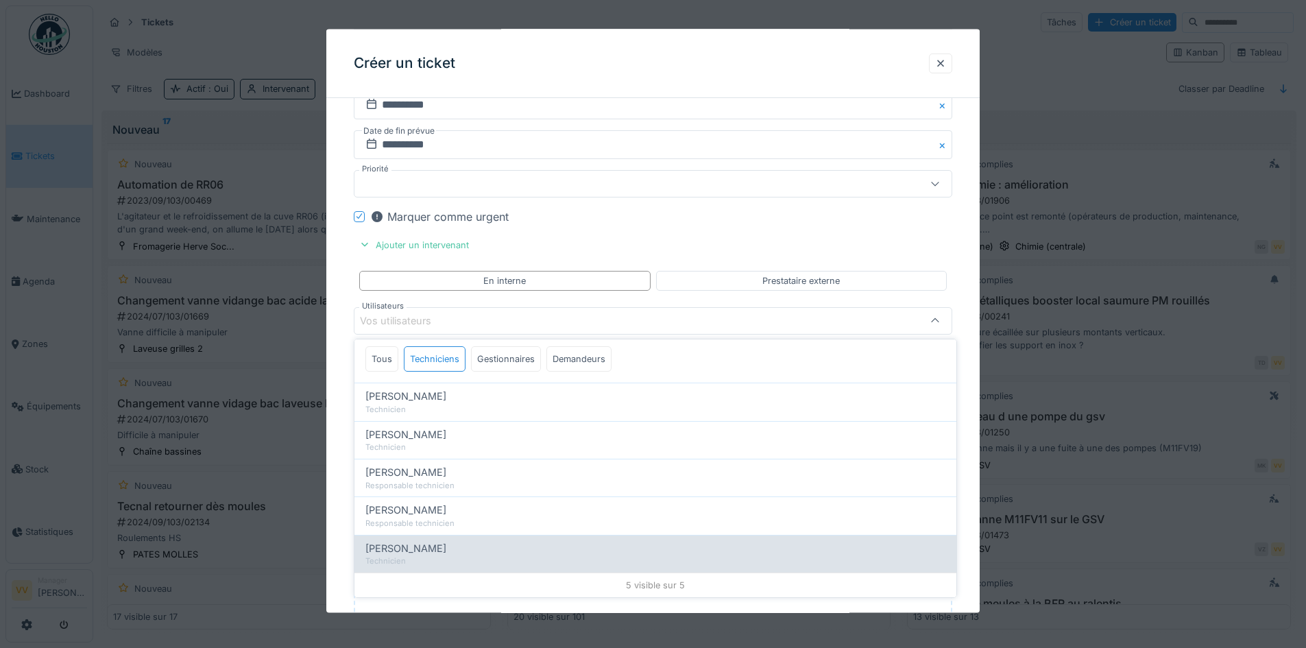
click at [450, 554] on div "Valmir Zhuti" at bounding box center [655, 548] width 580 height 15
type input "****"
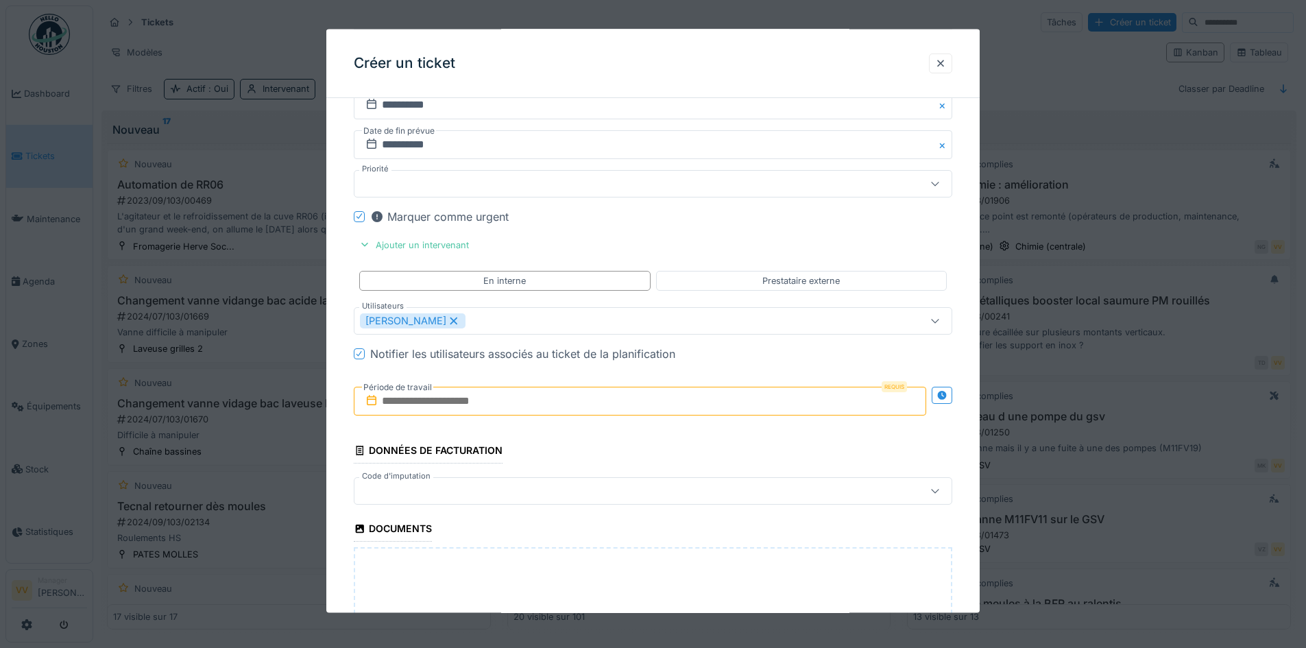
click at [568, 396] on input "text" at bounding box center [640, 401] width 572 height 29
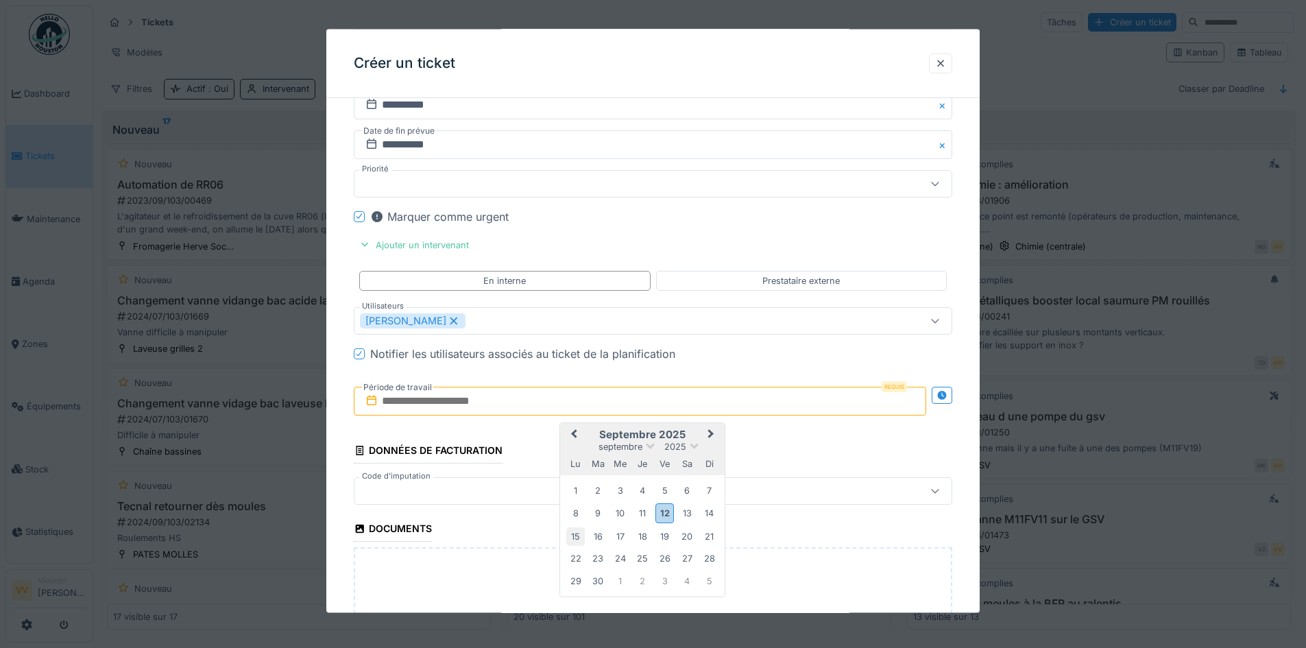
click at [575, 539] on div "15" at bounding box center [575, 536] width 19 height 19
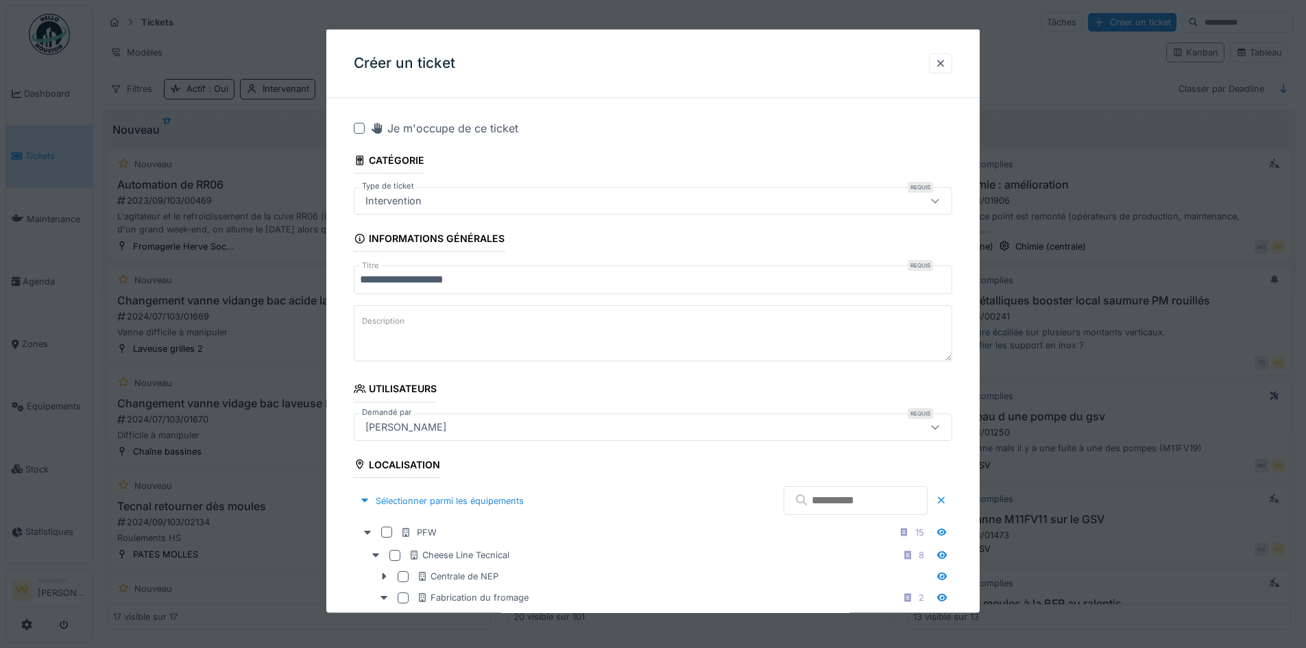
click at [540, 324] on textarea "Description" at bounding box center [653, 333] width 599 height 56
type textarea "**********"
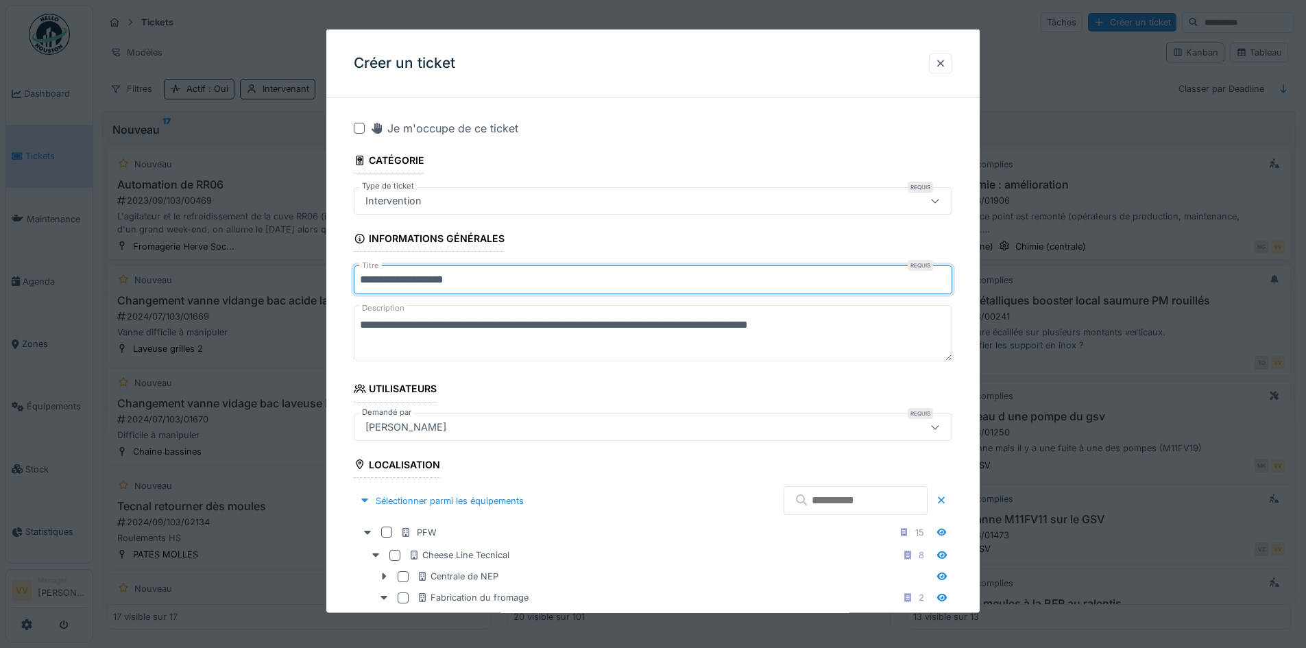
click at [519, 278] on input "**********" at bounding box center [653, 279] width 599 height 29
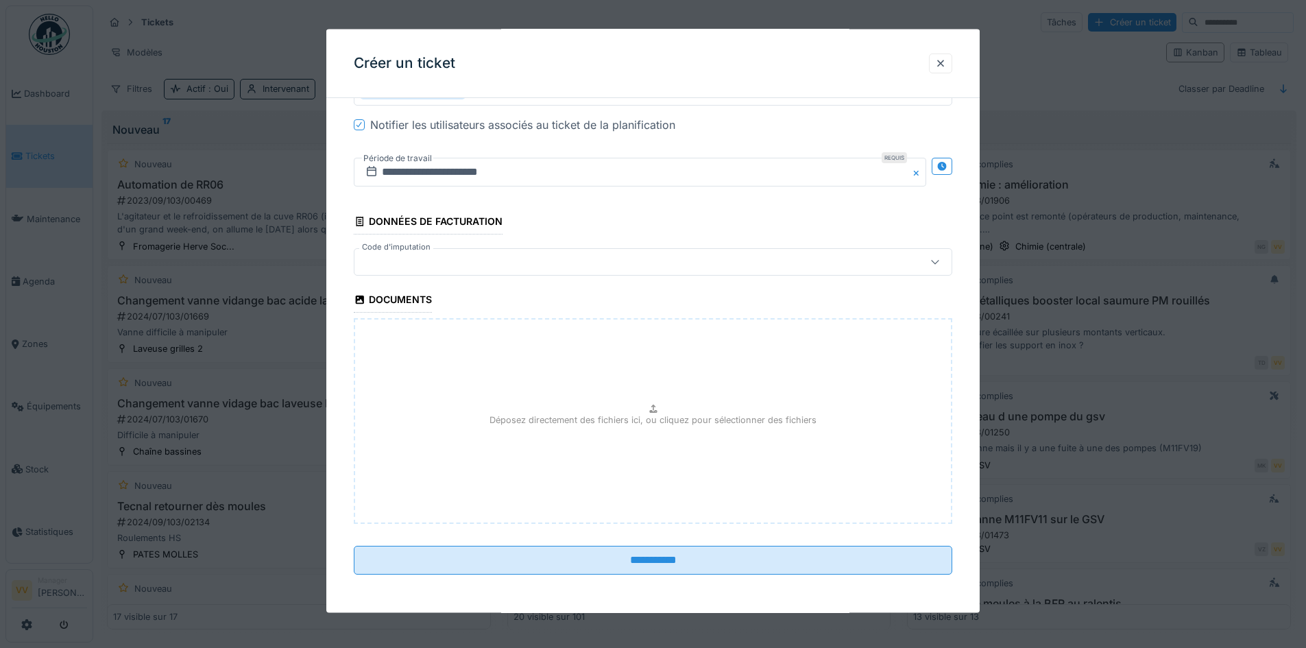
scroll to position [8, 0]
type input "**********"
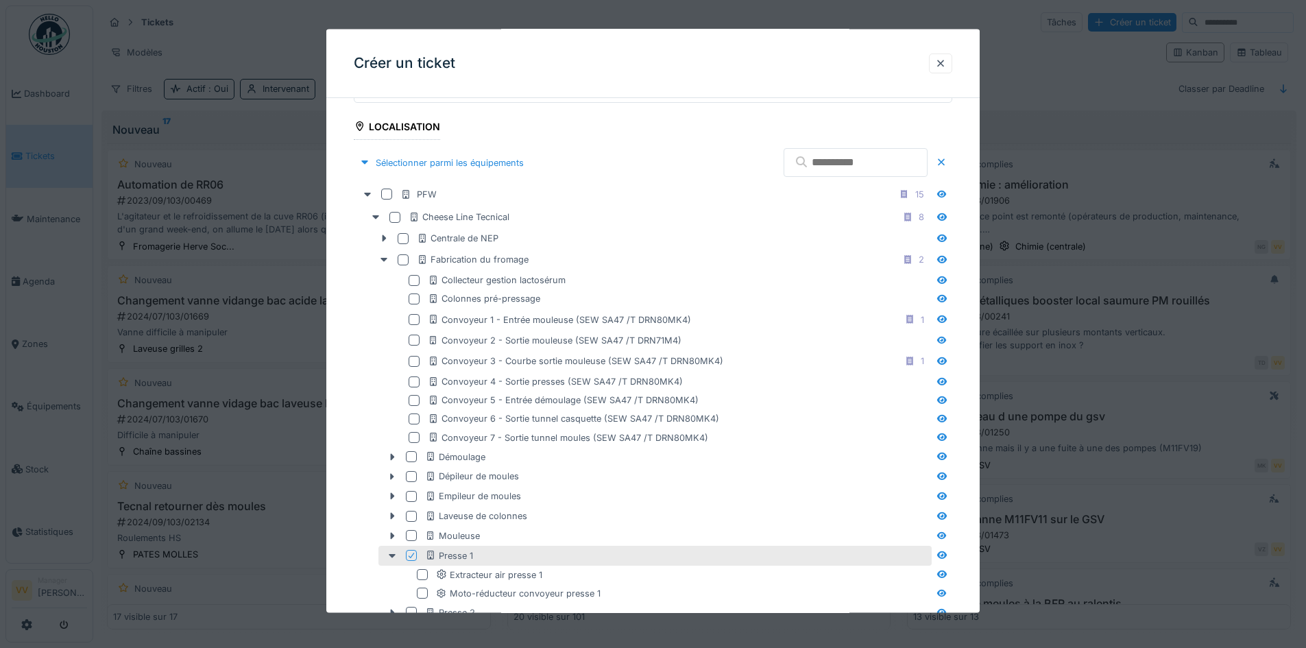
scroll to position [0, 0]
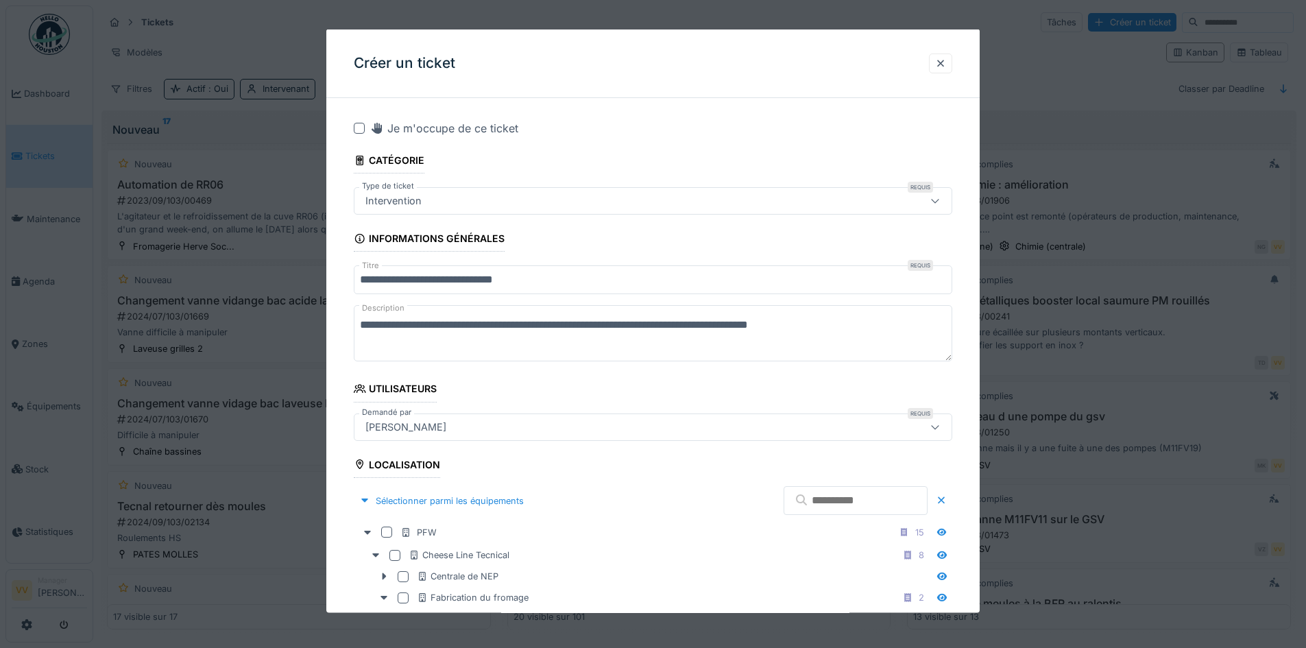
click at [841, 321] on textarea "**********" at bounding box center [653, 333] width 599 height 56
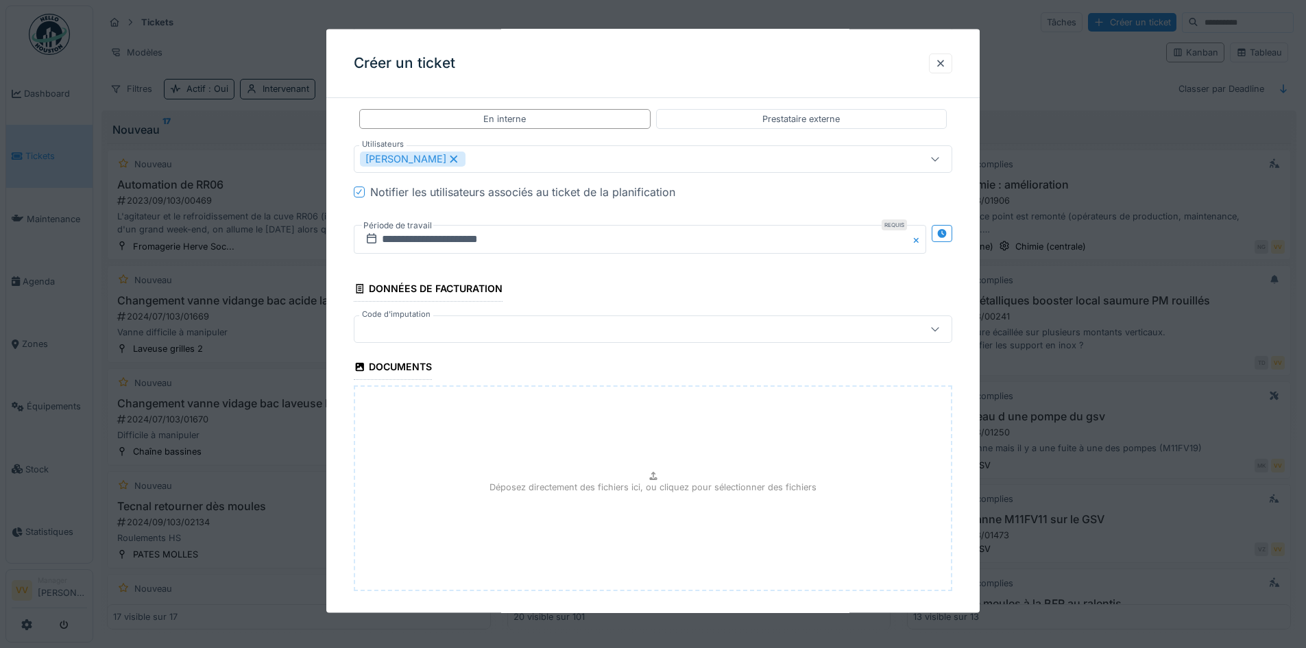
scroll to position [1794, 0]
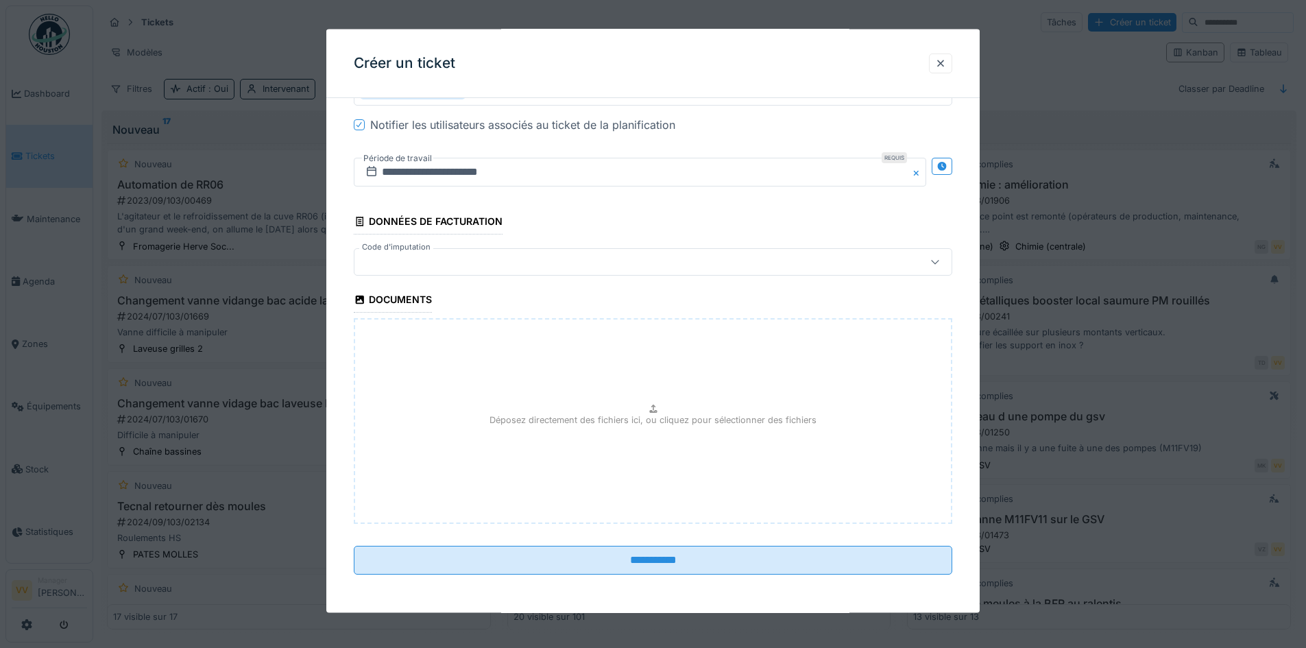
type textarea "**********"
click at [637, 409] on div "Déposez directement des fichiers ici, ou cliquez pour sélectionner des fichiers" at bounding box center [653, 421] width 599 height 206
type input "**********"
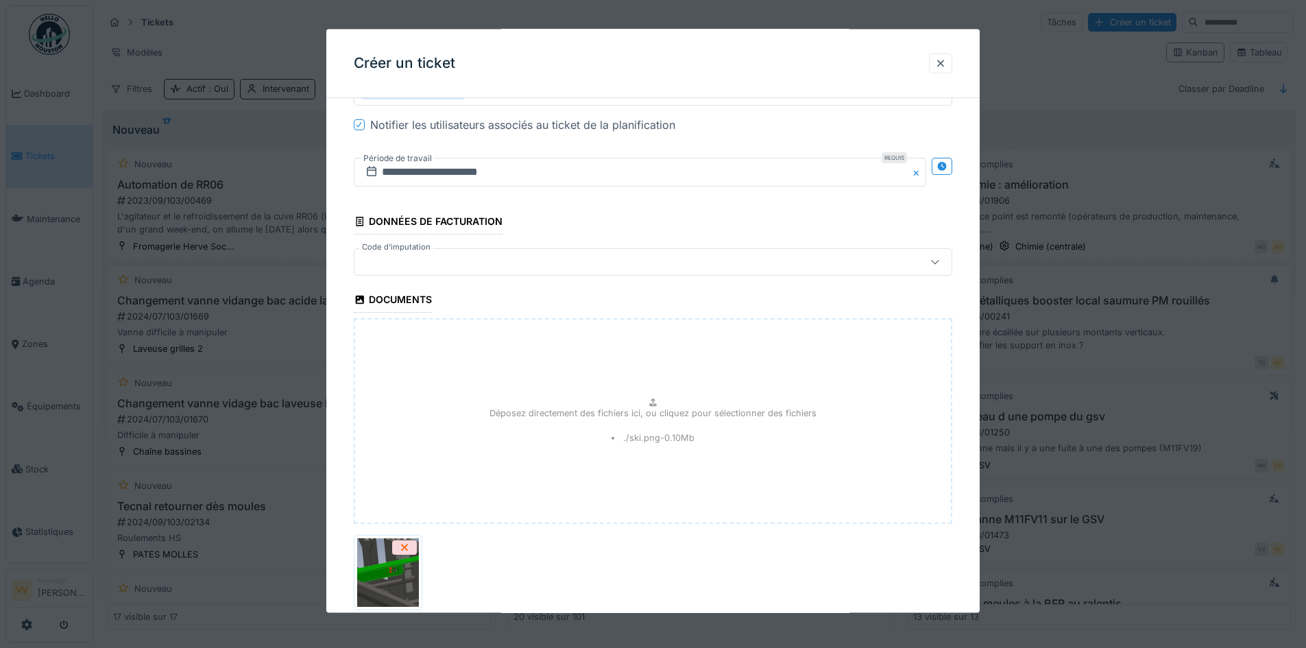
click at [598, 454] on div "Déposez directement des fichiers ici, ou cliquez pour sélectionner des fichiers…" at bounding box center [653, 421] width 599 height 206
type input "**********"
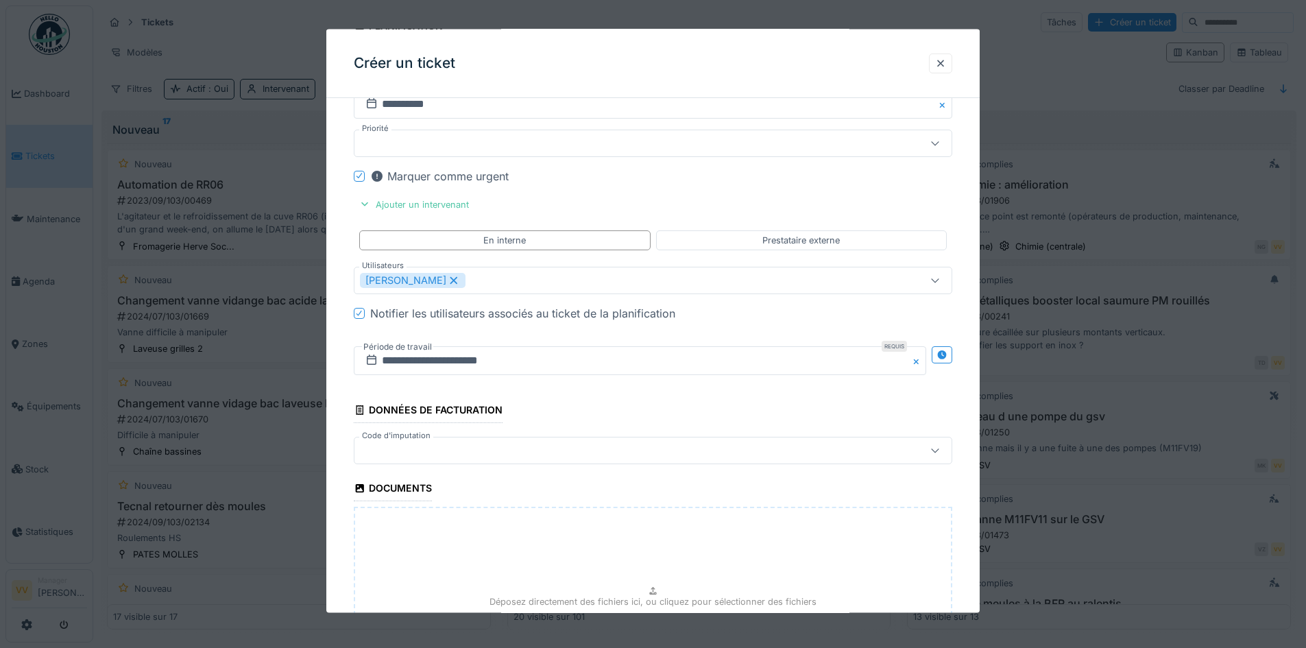
scroll to position [1589, 0]
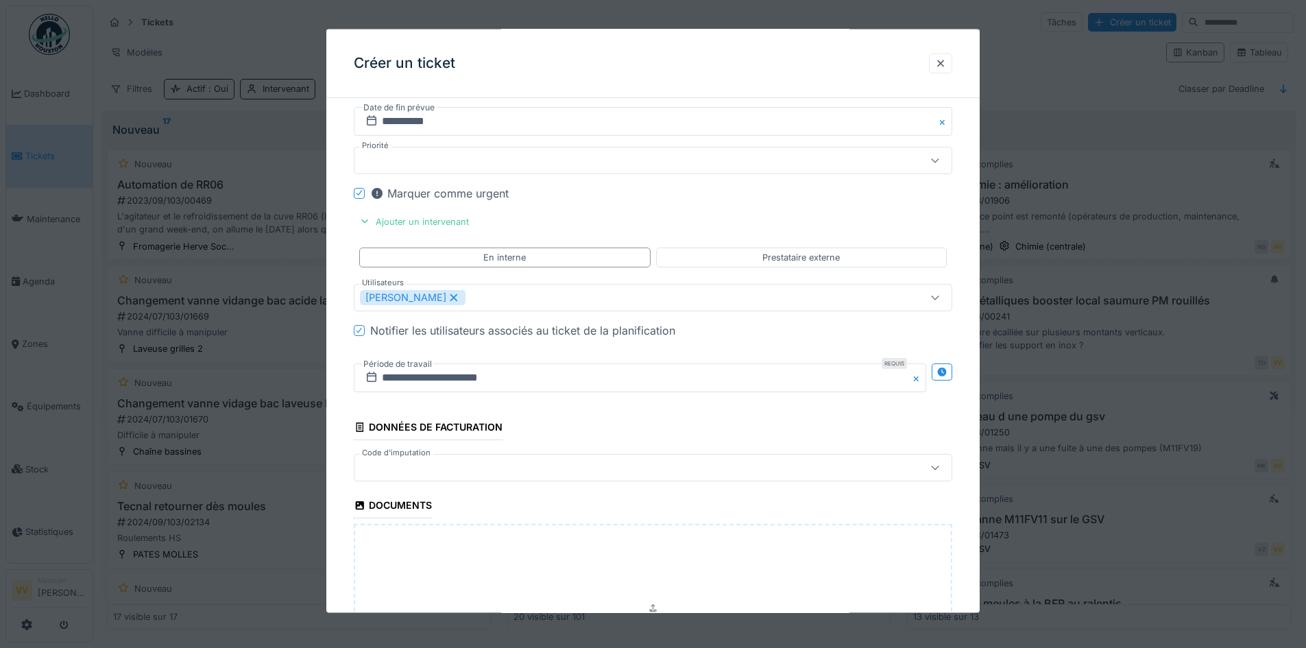
click at [531, 298] on div "Valmir Zhuti" at bounding box center [618, 297] width 516 height 15
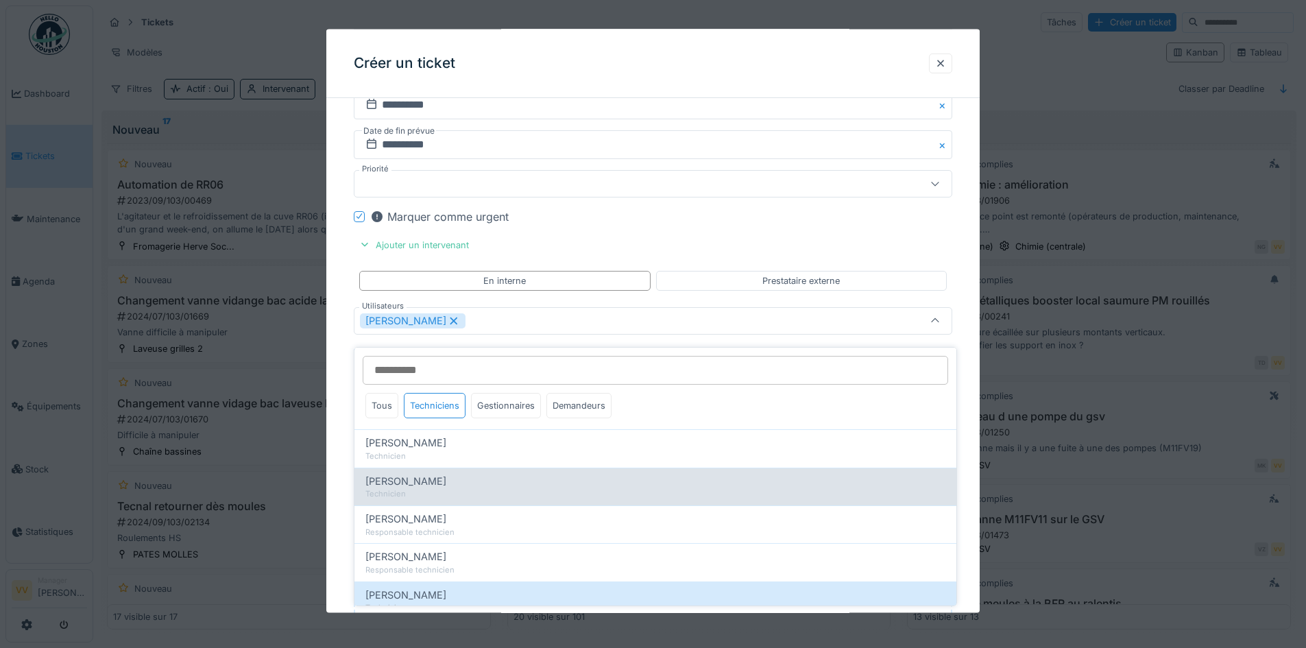
click at [446, 488] on div "Technicien" at bounding box center [655, 494] width 580 height 12
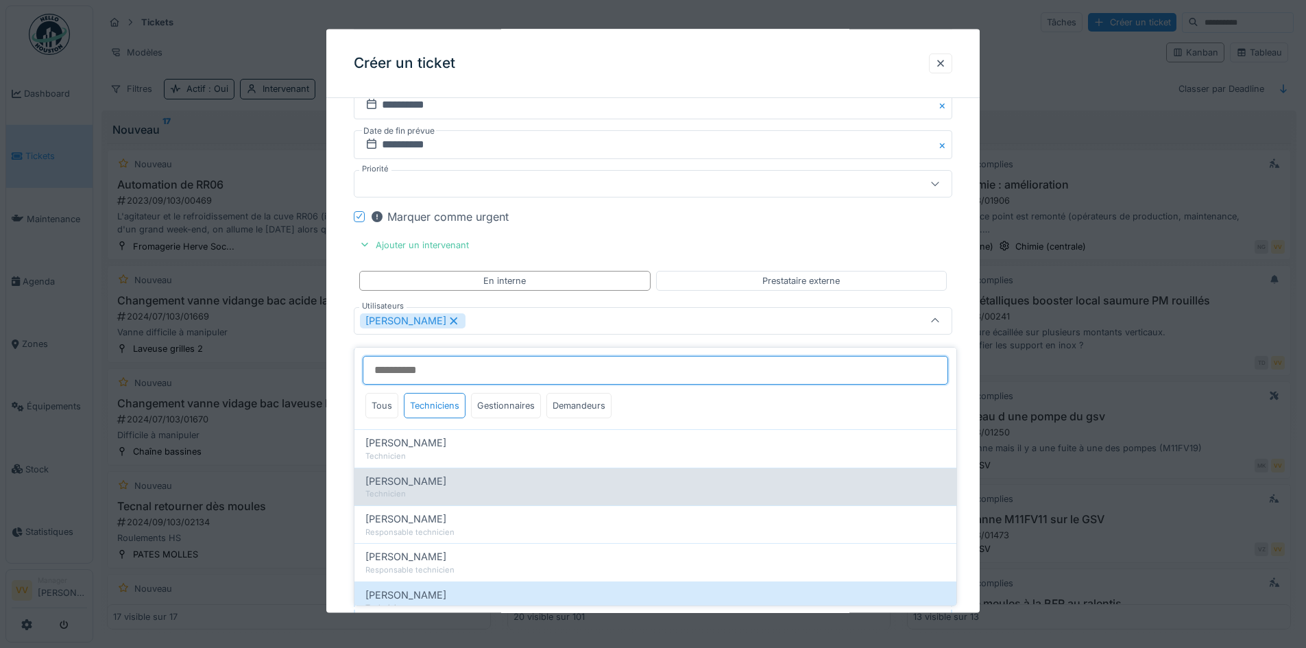
type input "*********"
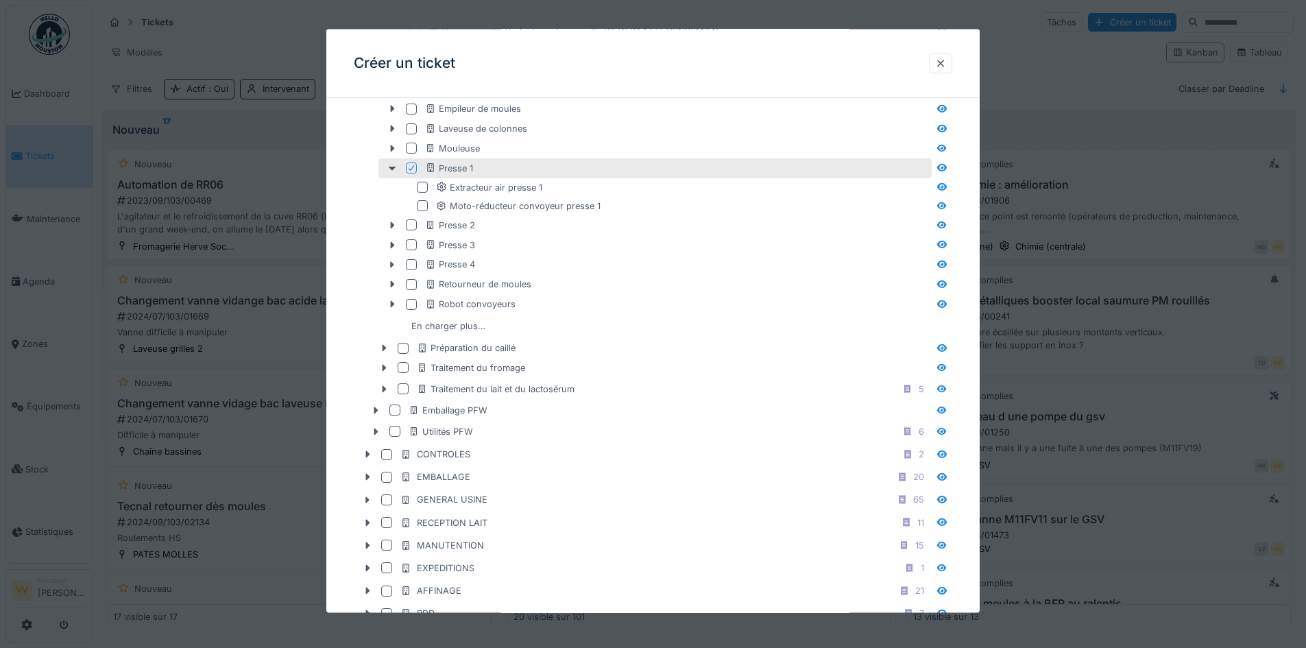
scroll to position [660, 0]
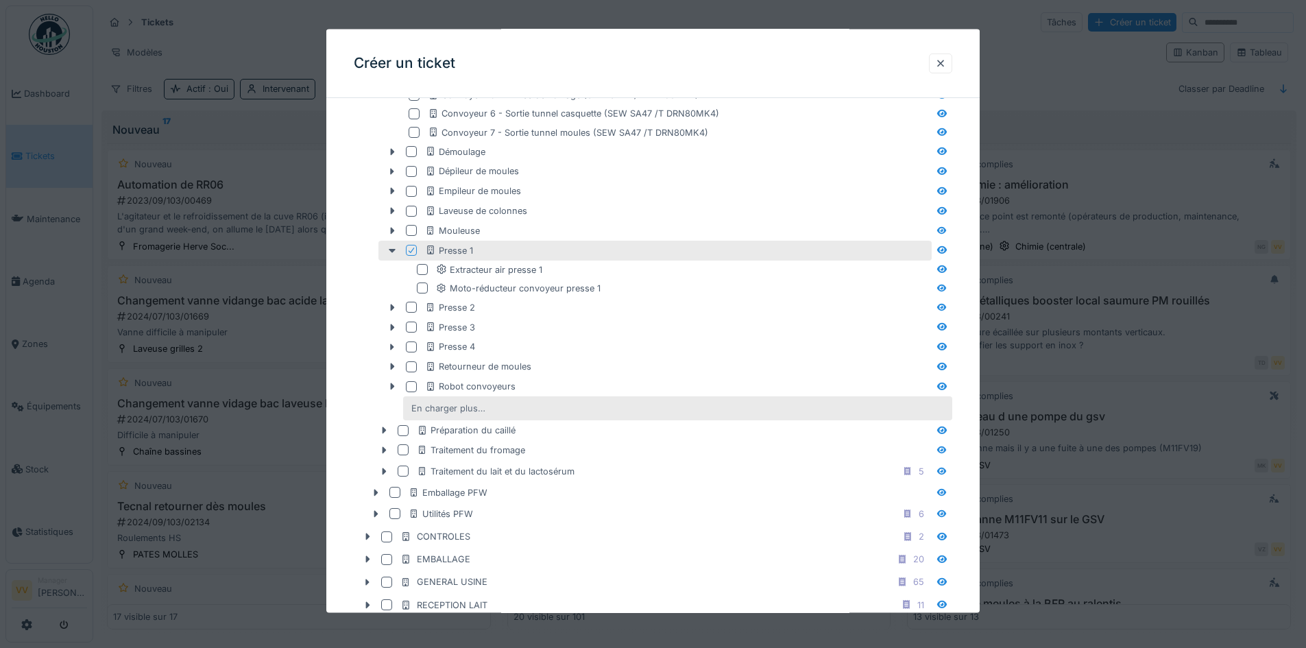
click at [446, 408] on div "En charger plus…" at bounding box center [448, 408] width 85 height 19
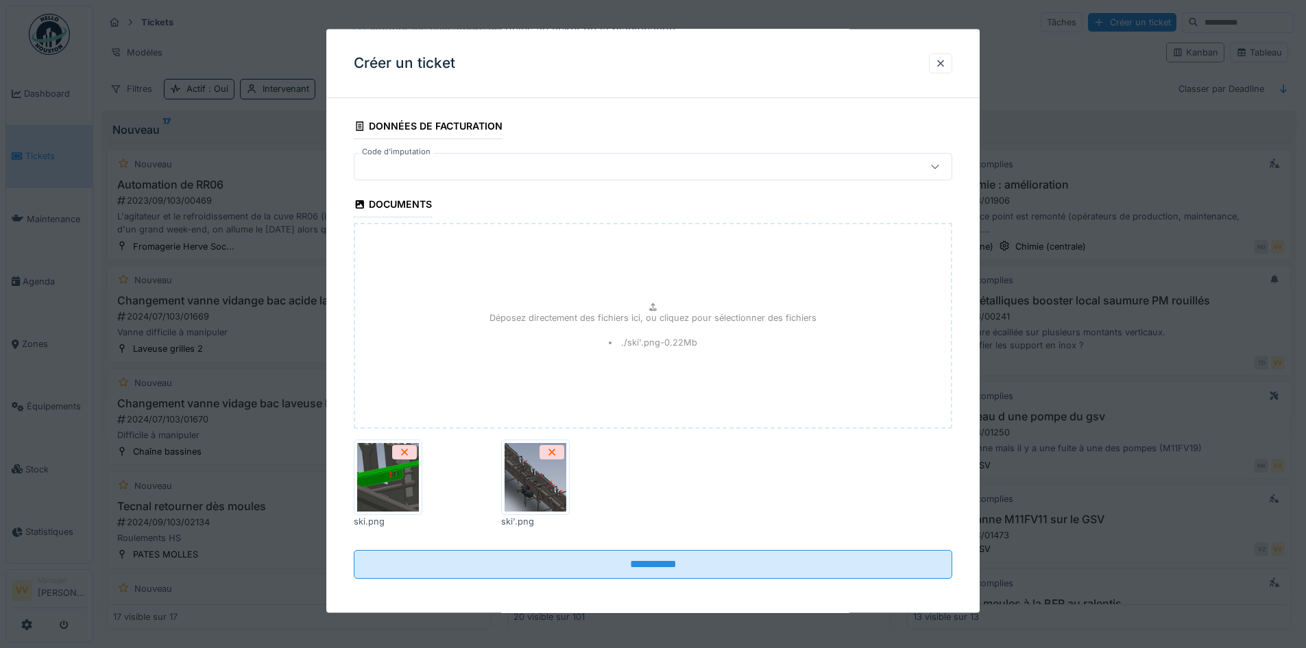
scroll to position [1888, 0]
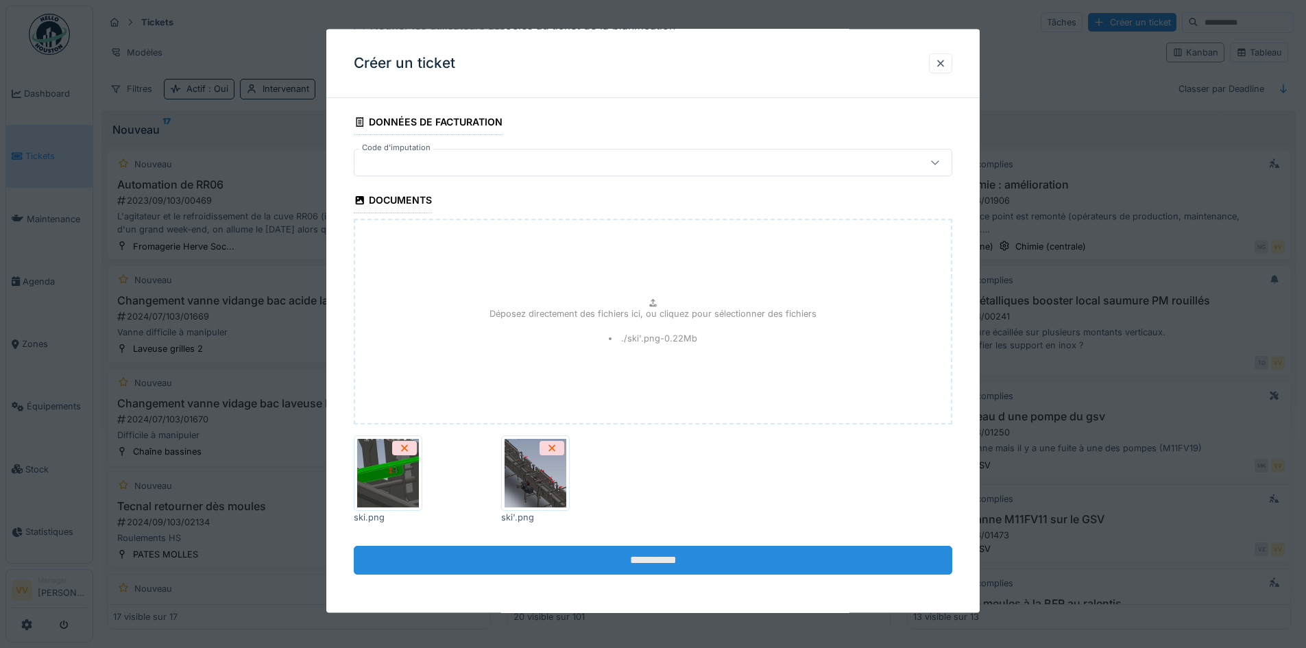
click at [717, 555] on input "**********" at bounding box center [653, 560] width 599 height 29
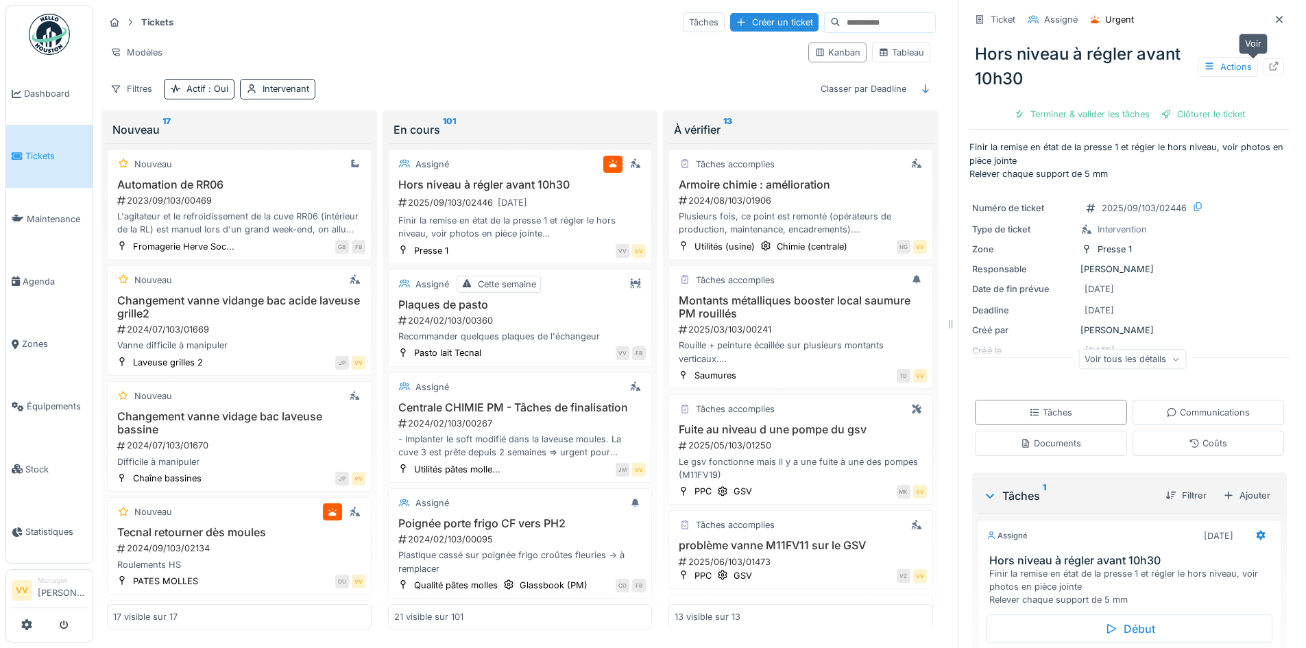
click at [1268, 62] on icon at bounding box center [1273, 66] width 11 height 9
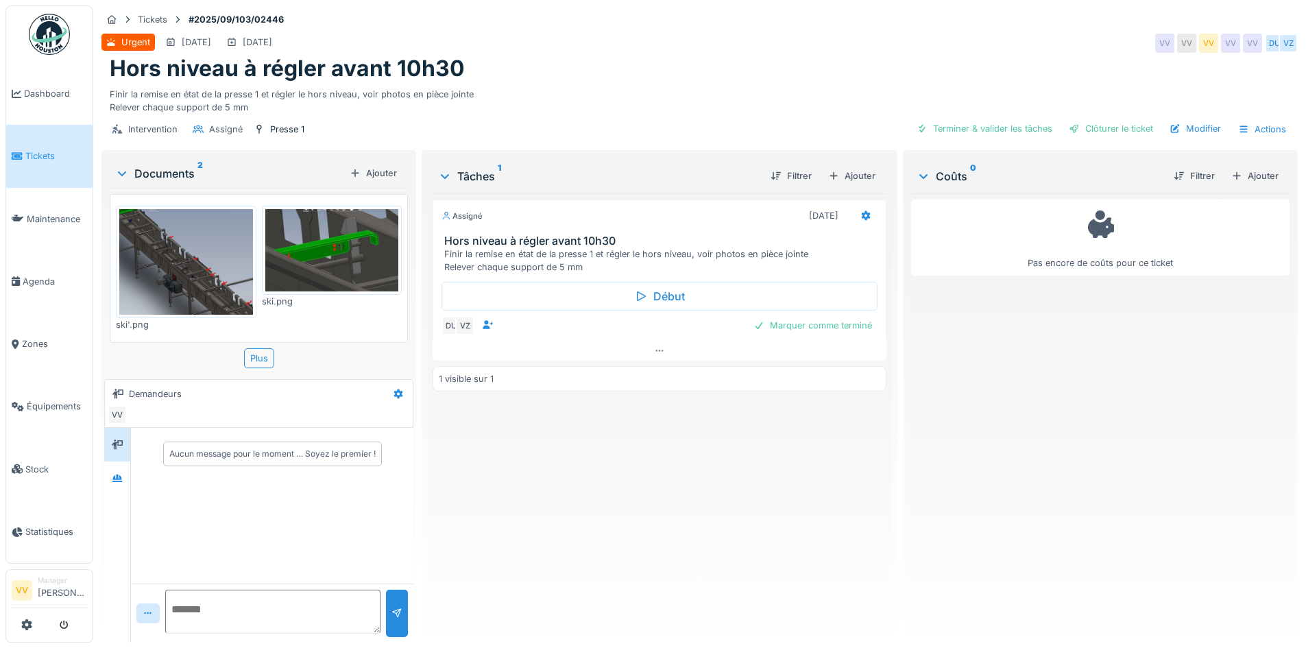
click at [116, 262] on div at bounding box center [186, 262] width 141 height 112
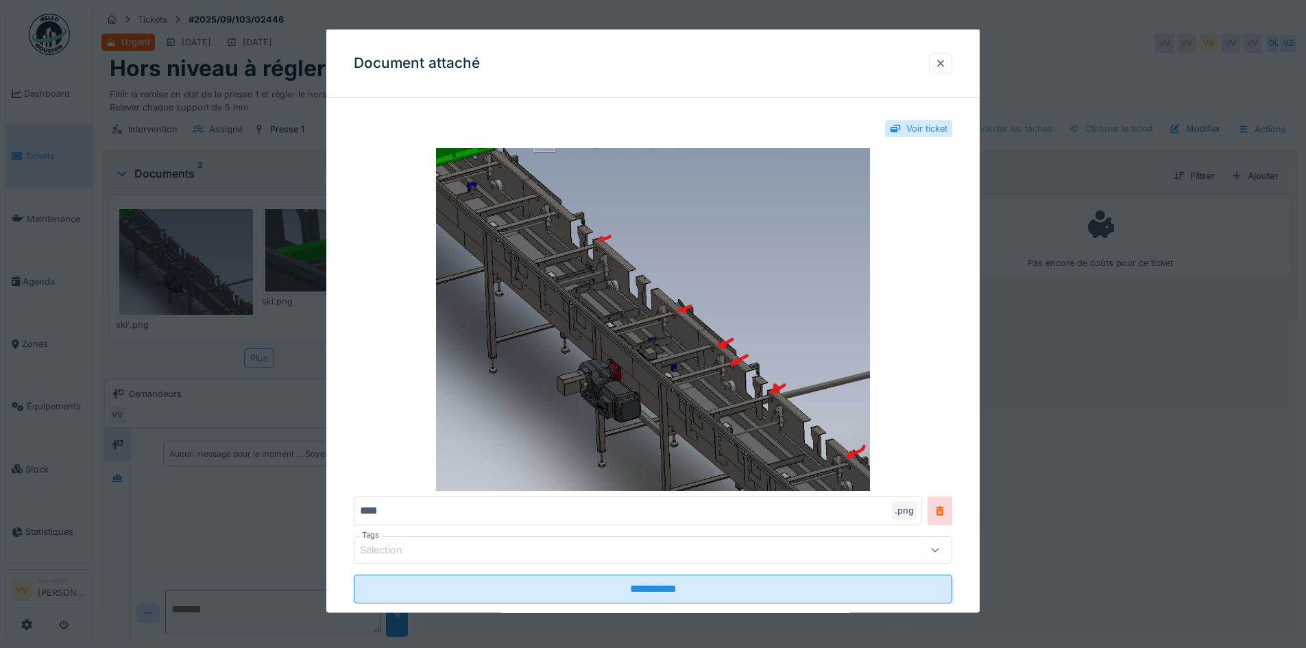
click at [291, 255] on div at bounding box center [653, 324] width 1306 height 648
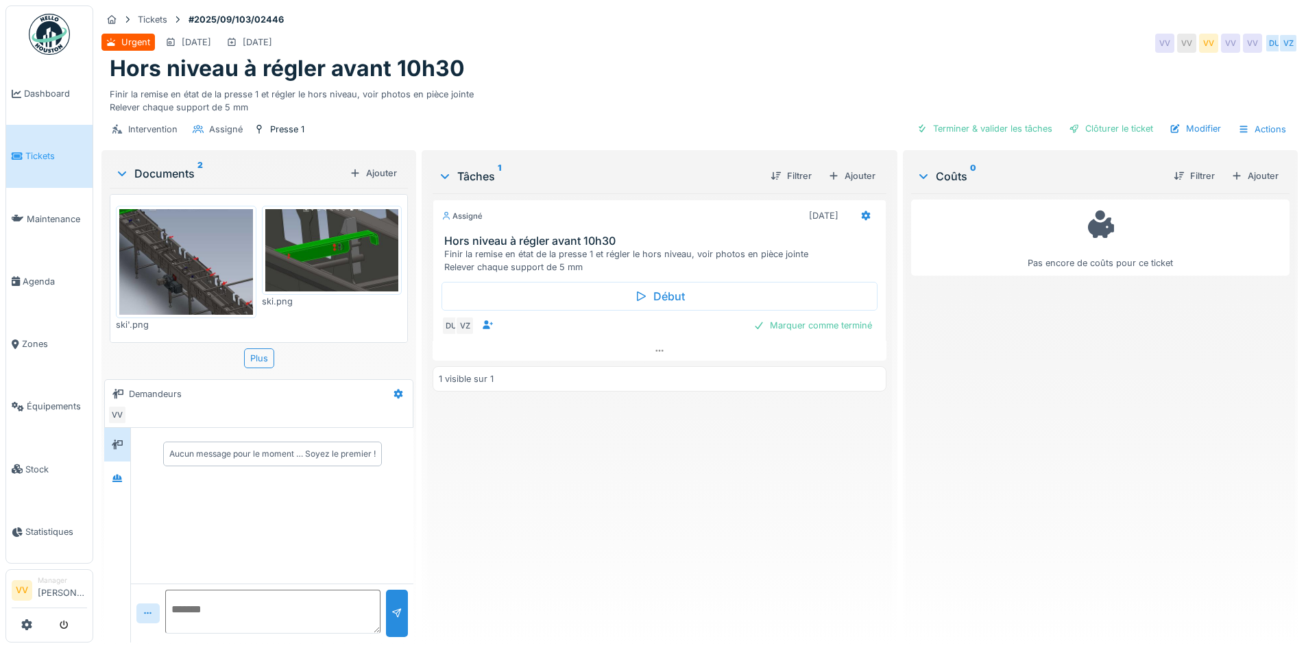
click at [291, 255] on img at bounding box center [332, 250] width 134 height 82
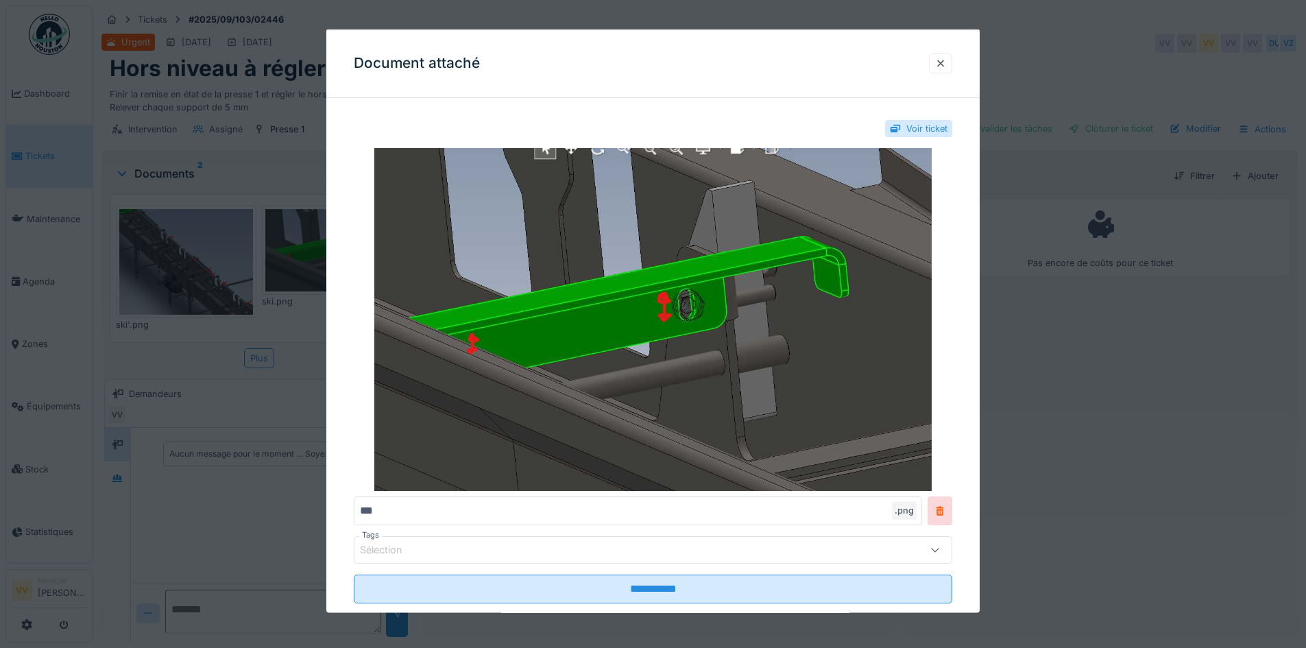
click at [193, 261] on div at bounding box center [653, 324] width 1306 height 648
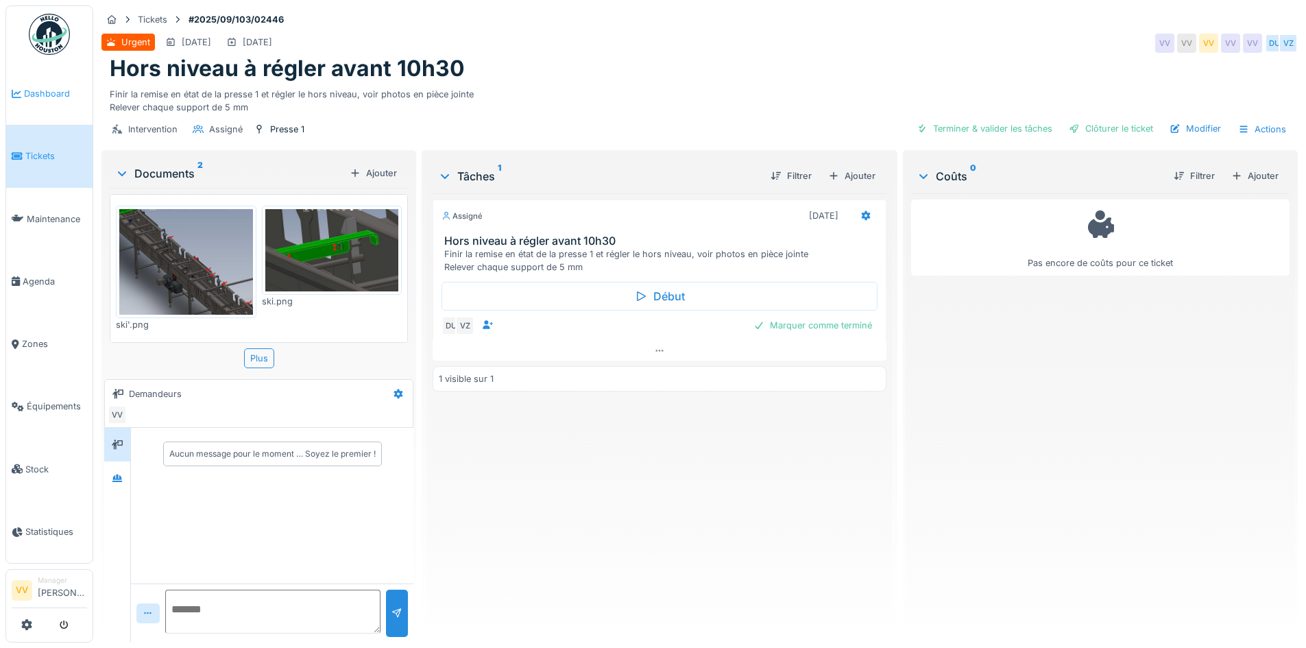
click at [32, 90] on span "Dashboard" at bounding box center [55, 93] width 63 height 13
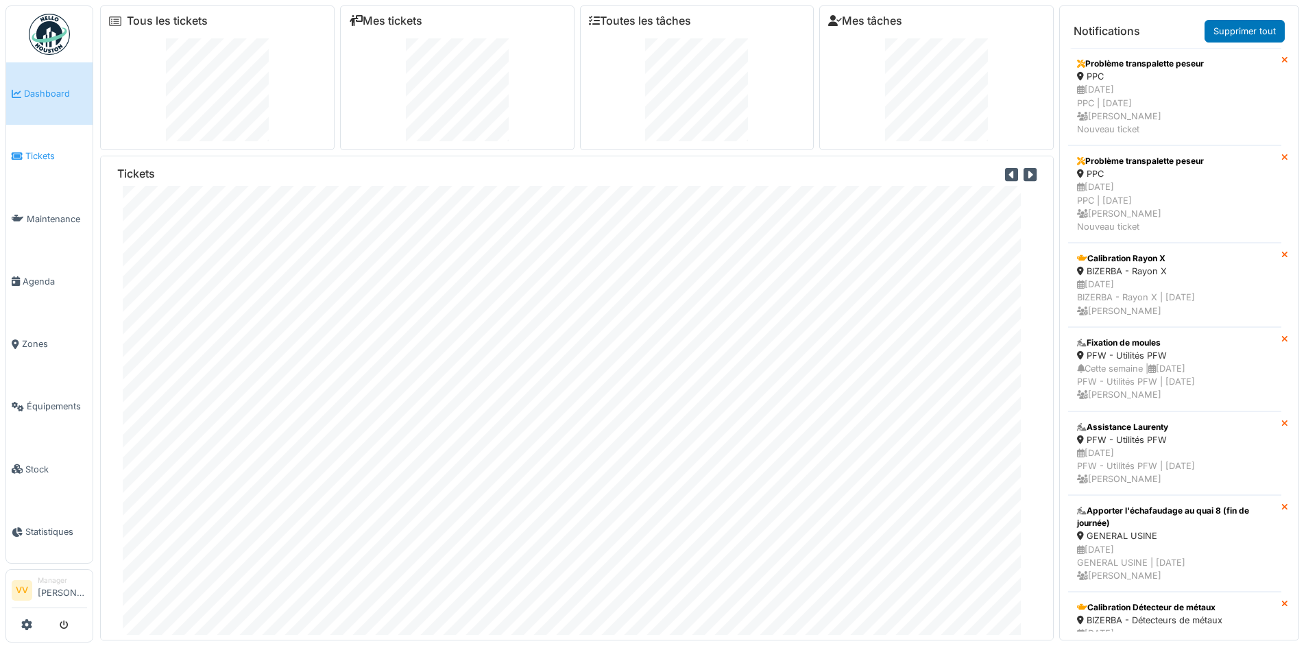
click at [26, 154] on span "Tickets" at bounding box center [56, 155] width 62 height 13
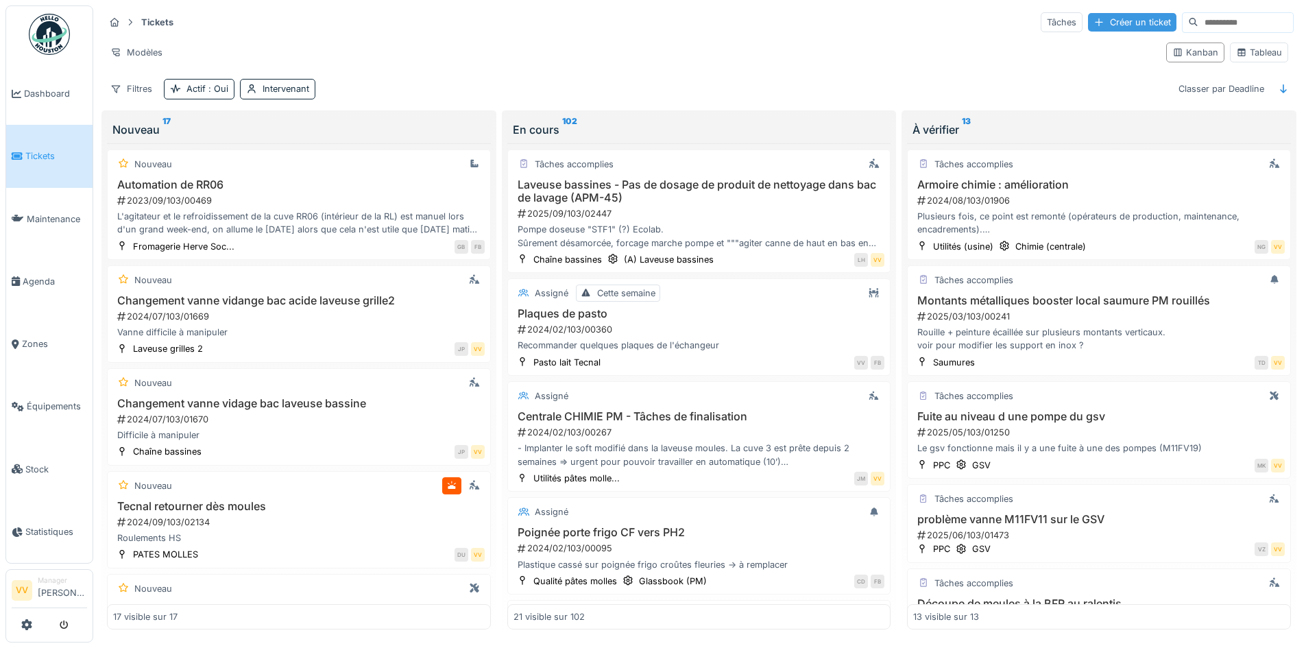
click at [1088, 23] on div "Créer un ticket" at bounding box center [1132, 22] width 88 height 19
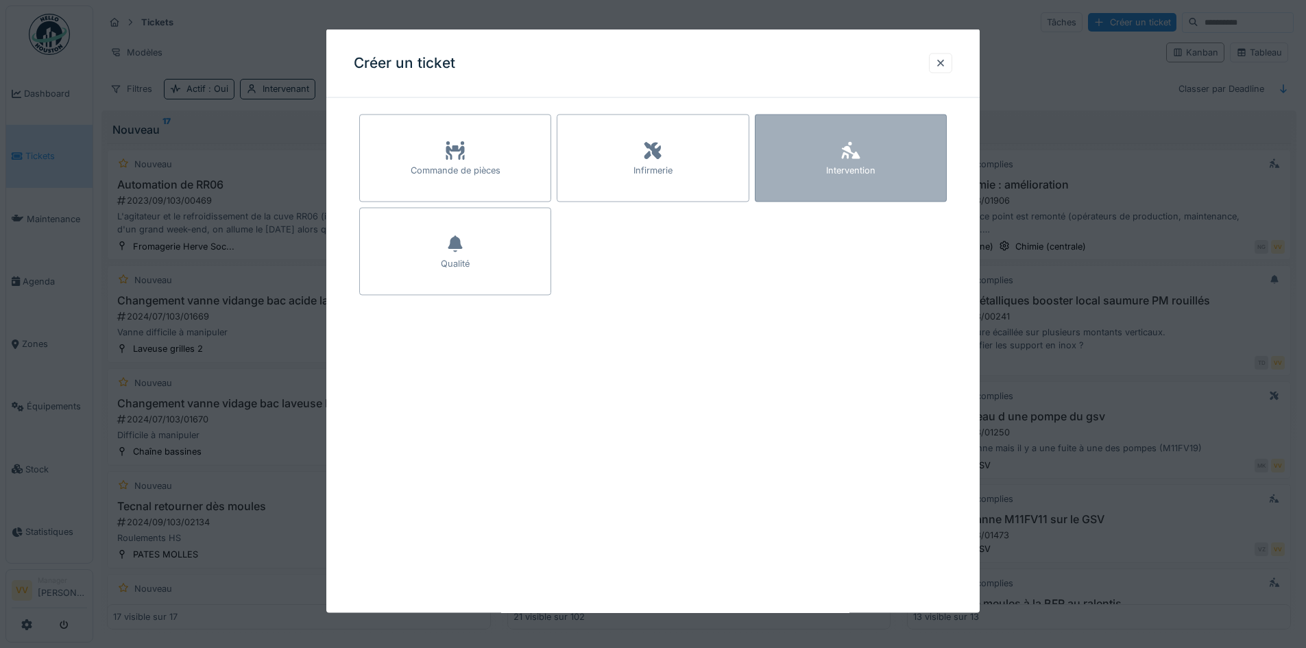
click at [850, 158] on icon at bounding box center [851, 151] width 21 height 16
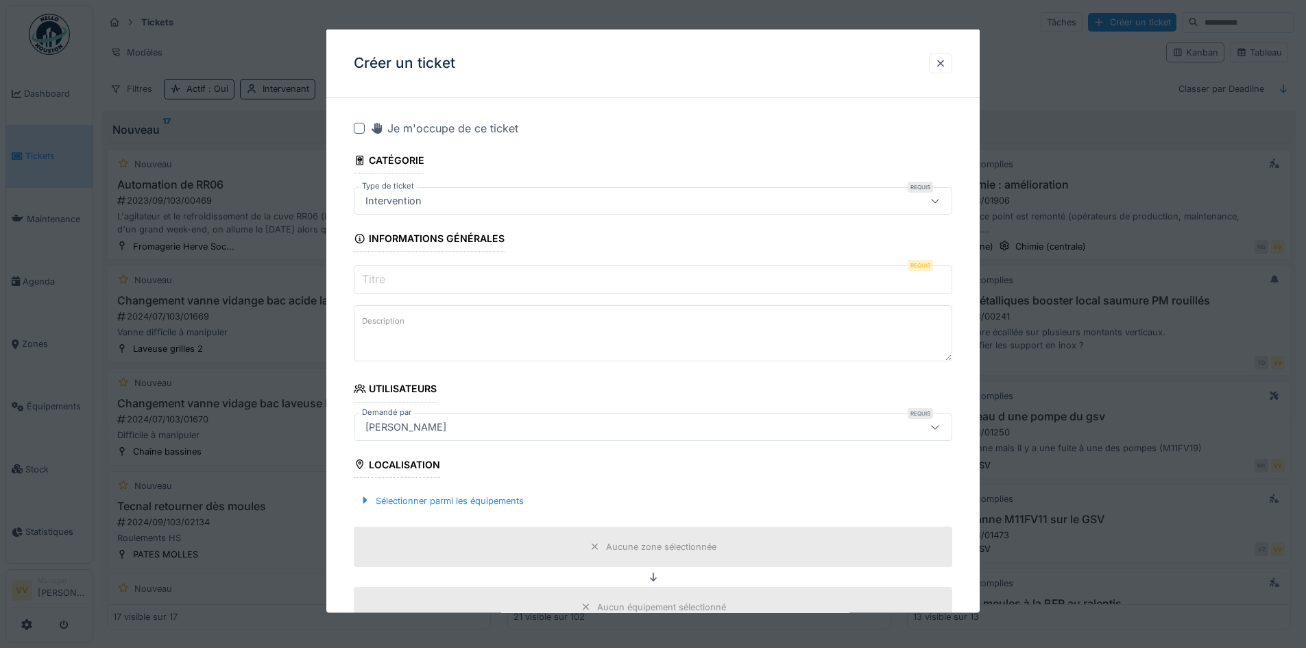
click at [483, 279] on input "Titre" at bounding box center [653, 279] width 599 height 29
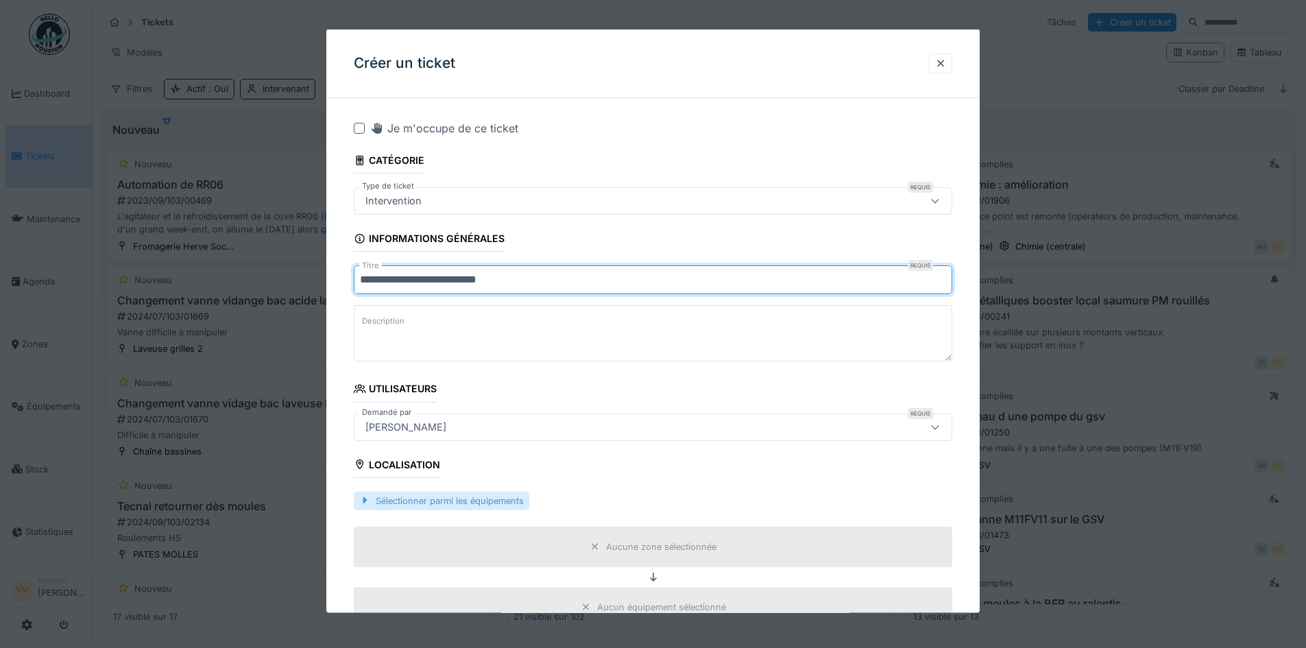
type input "**********"
click at [437, 492] on div "Sélectionner parmi les équipements" at bounding box center [442, 500] width 176 height 19
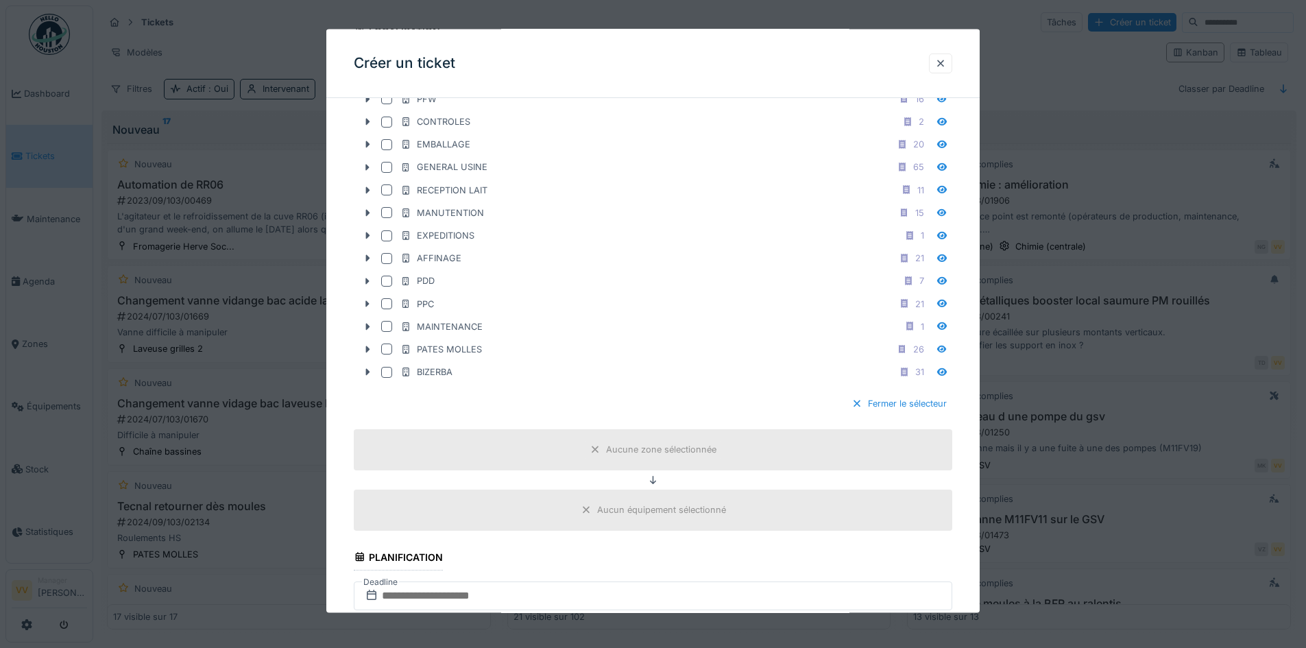
scroll to position [480, 0]
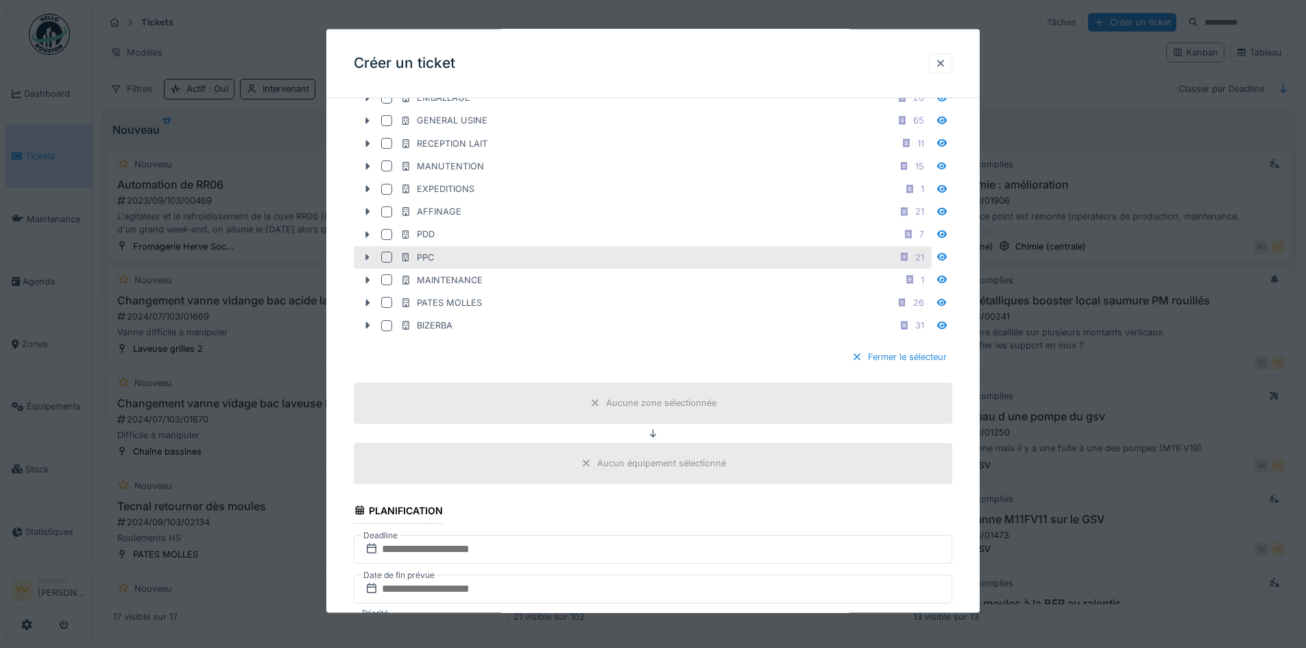
click at [366, 254] on icon at bounding box center [367, 256] width 11 height 9
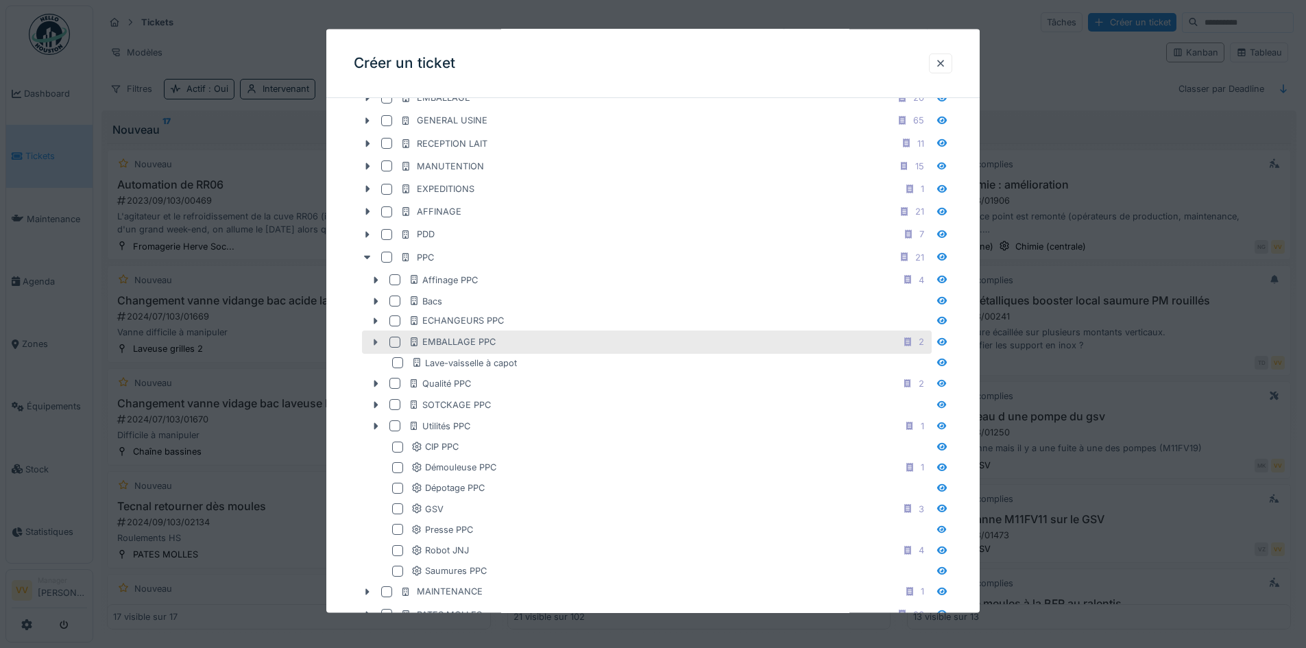
click at [373, 339] on icon at bounding box center [375, 341] width 11 height 9
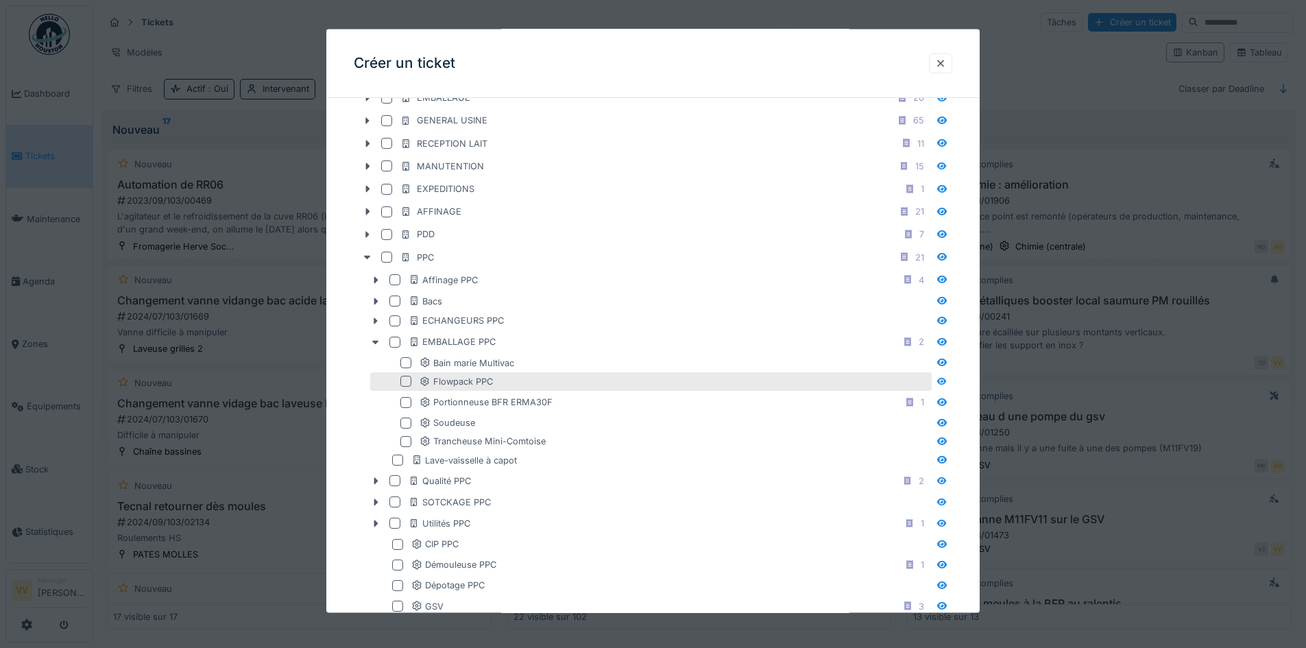
click at [408, 382] on div at bounding box center [405, 381] width 11 height 11
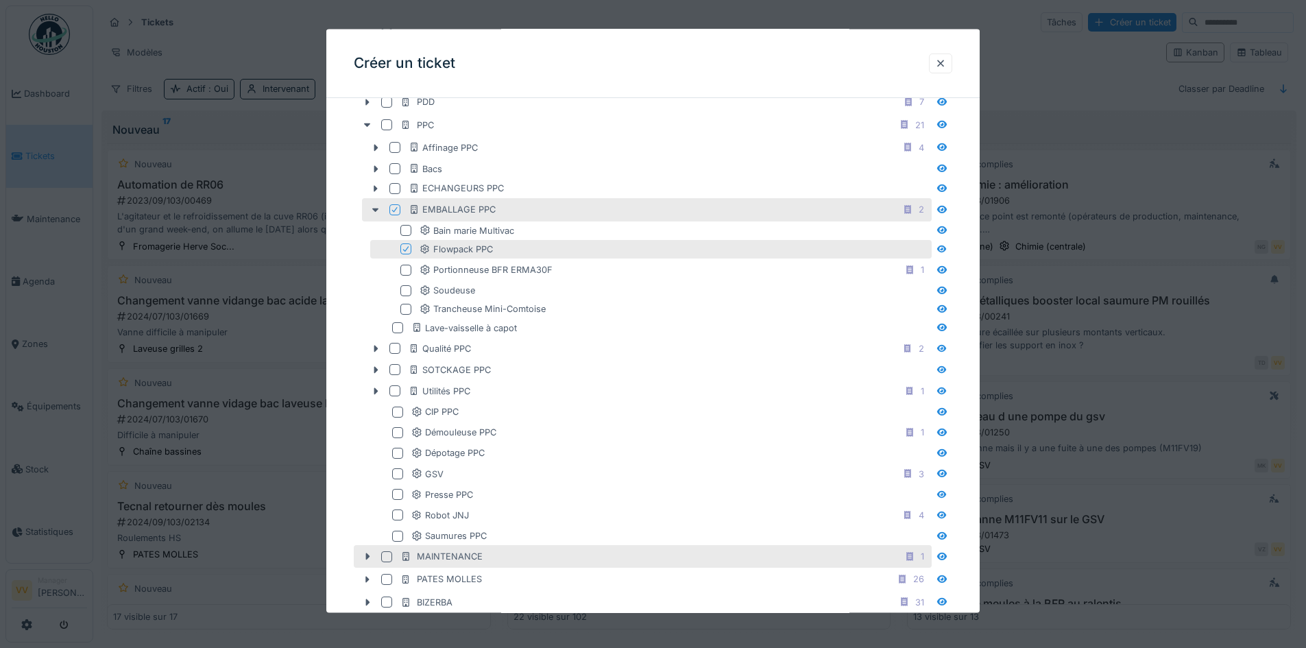
scroll to position [891, 0]
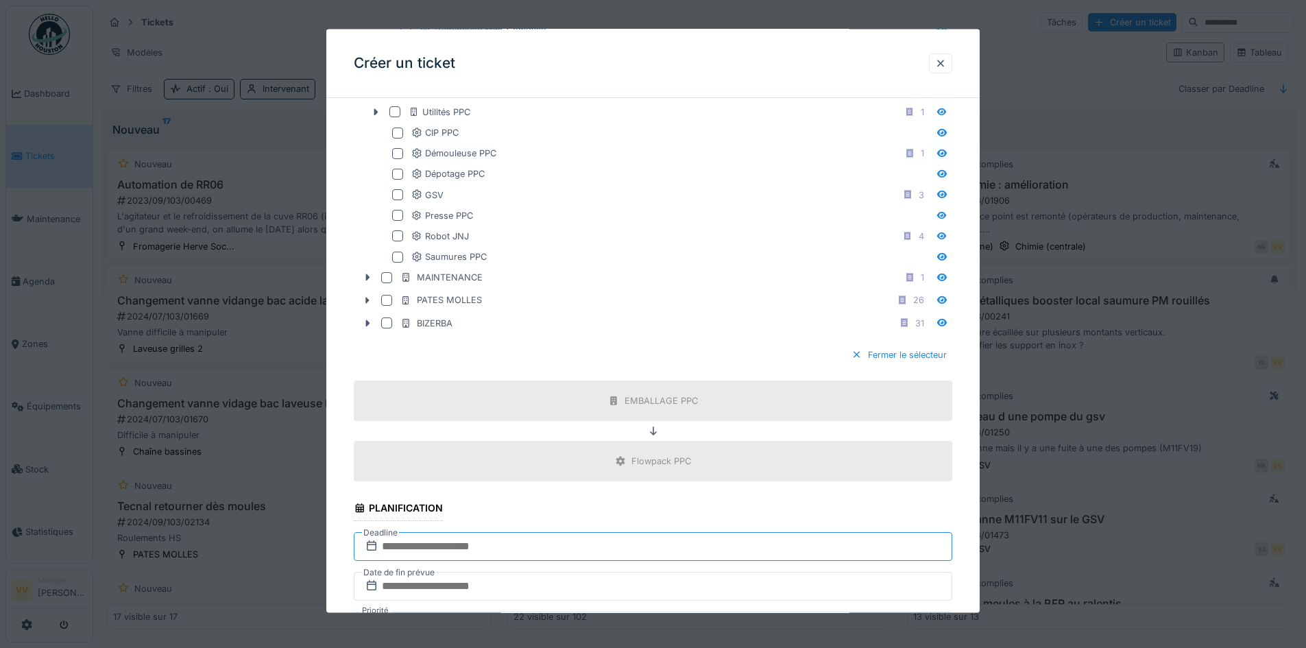
click at [556, 548] on input "text" at bounding box center [653, 546] width 599 height 29
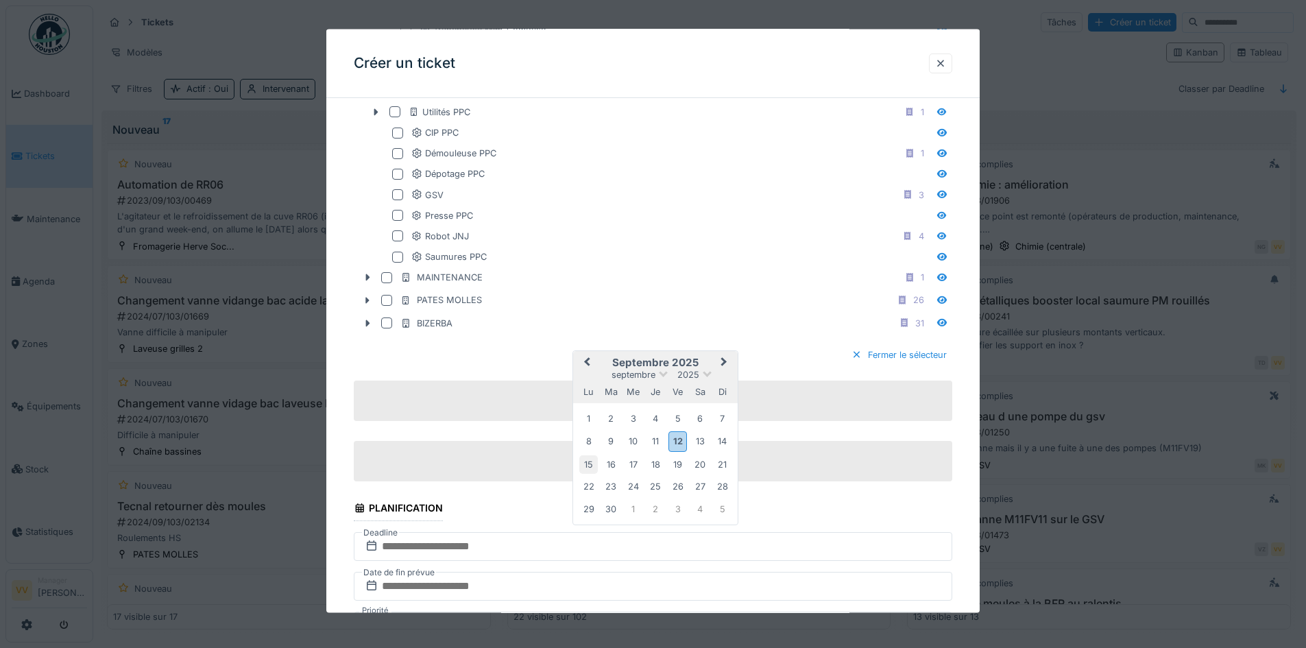
click at [588, 463] on div "15" at bounding box center [588, 464] width 19 height 19
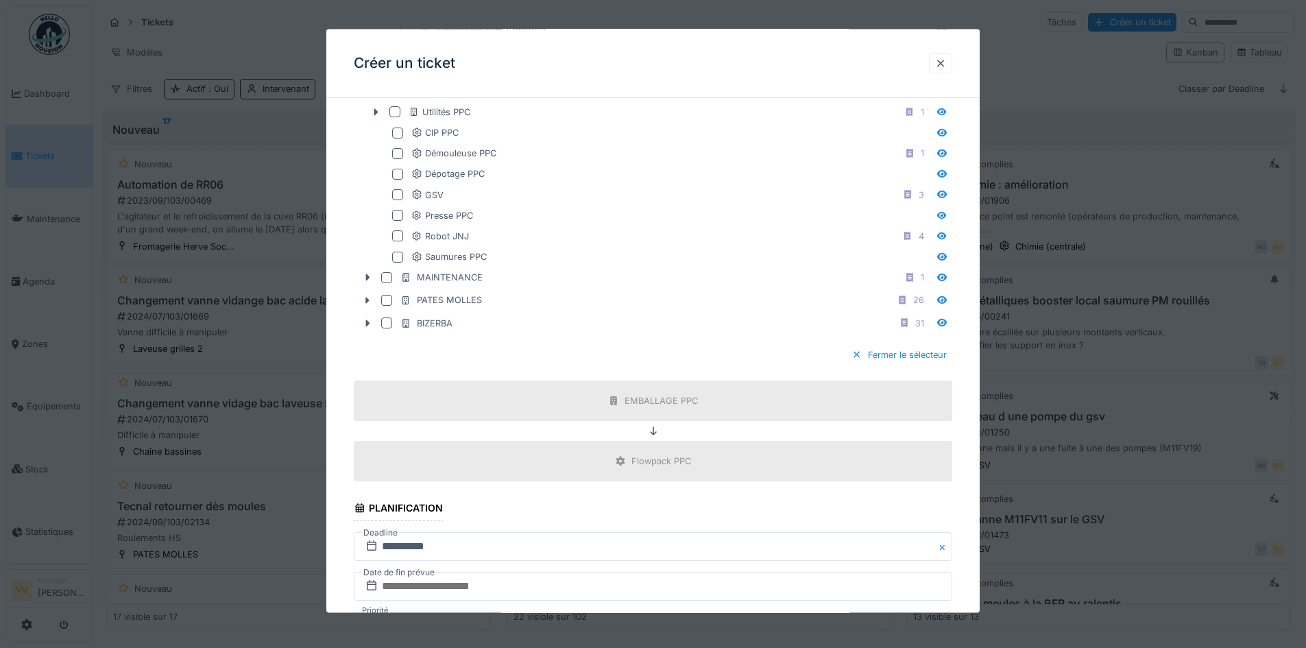
scroll to position [1028, 0]
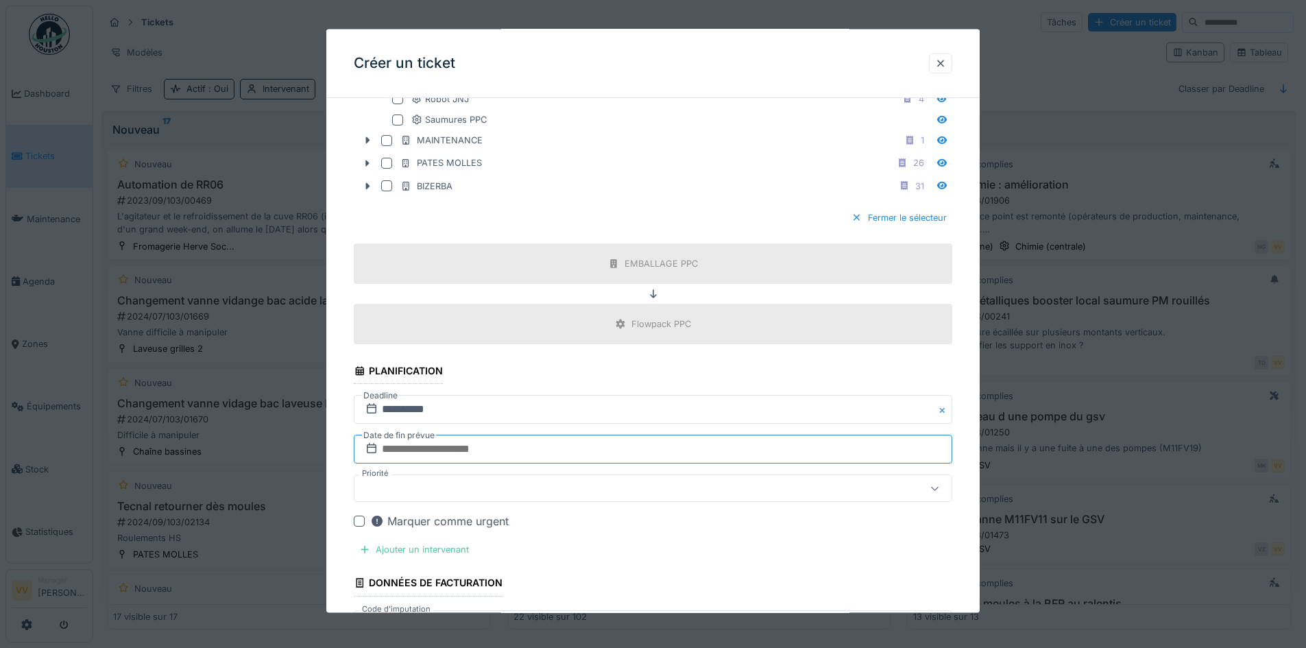
click at [511, 447] on input "text" at bounding box center [653, 449] width 599 height 29
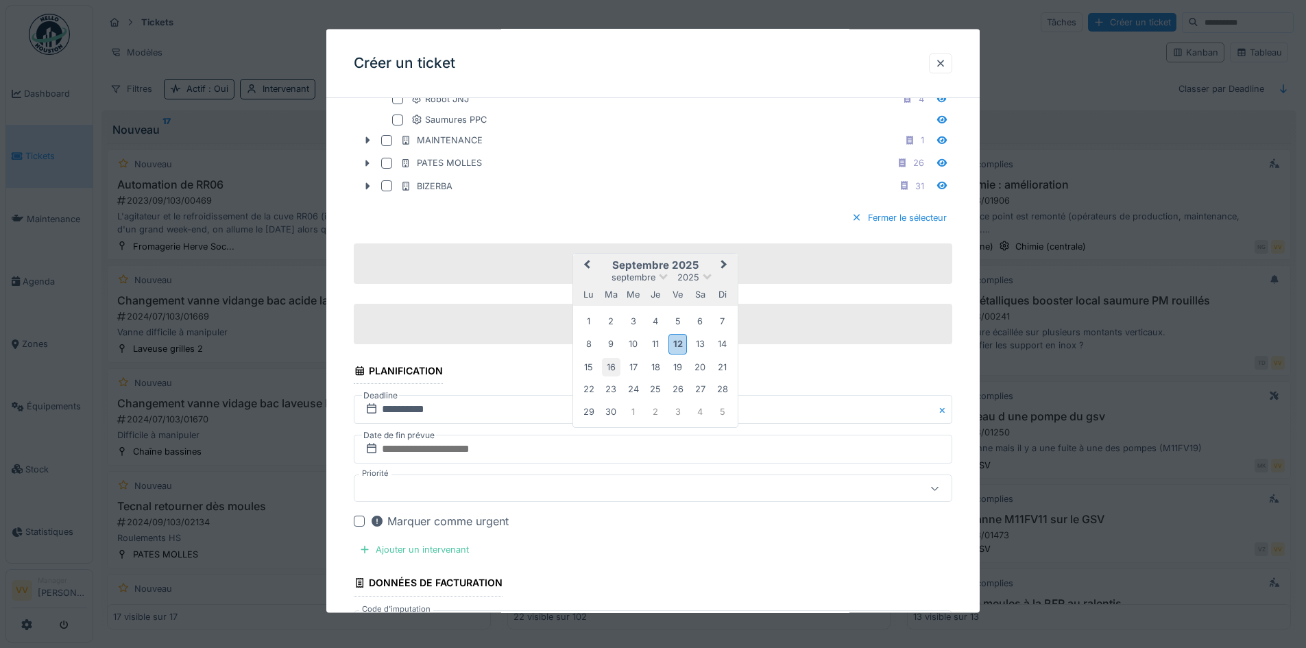
click at [612, 362] on div "16" at bounding box center [611, 366] width 19 height 19
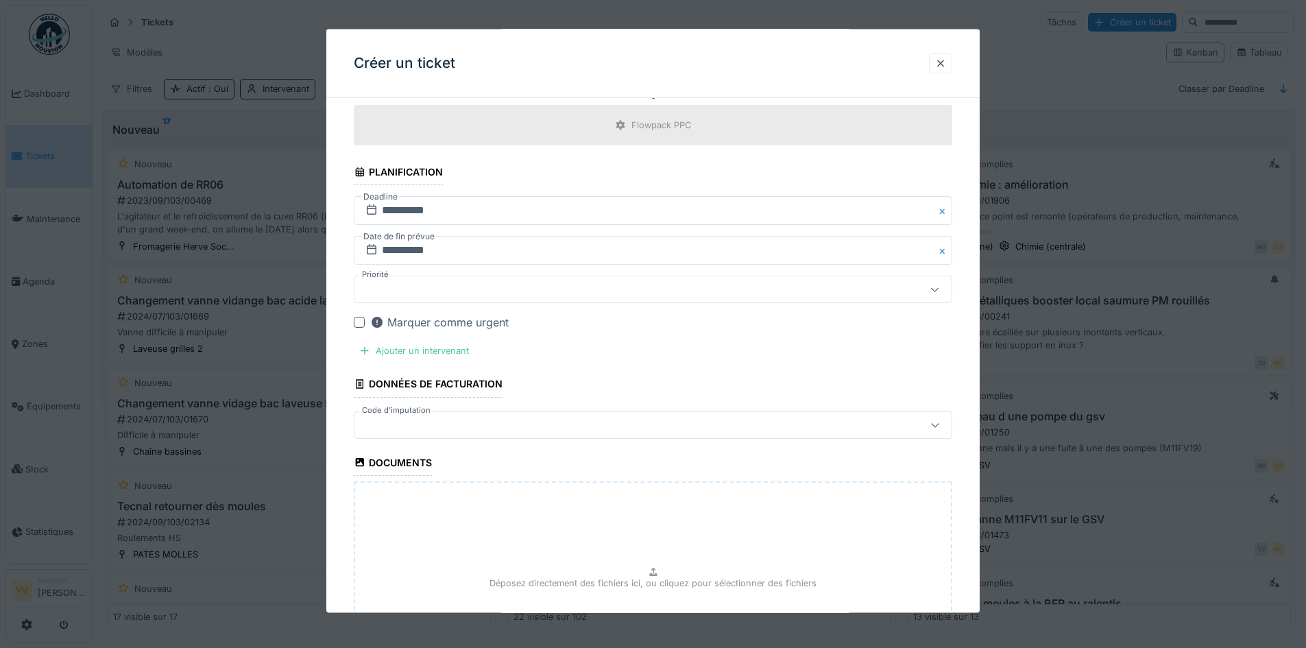
scroll to position [1234, 0]
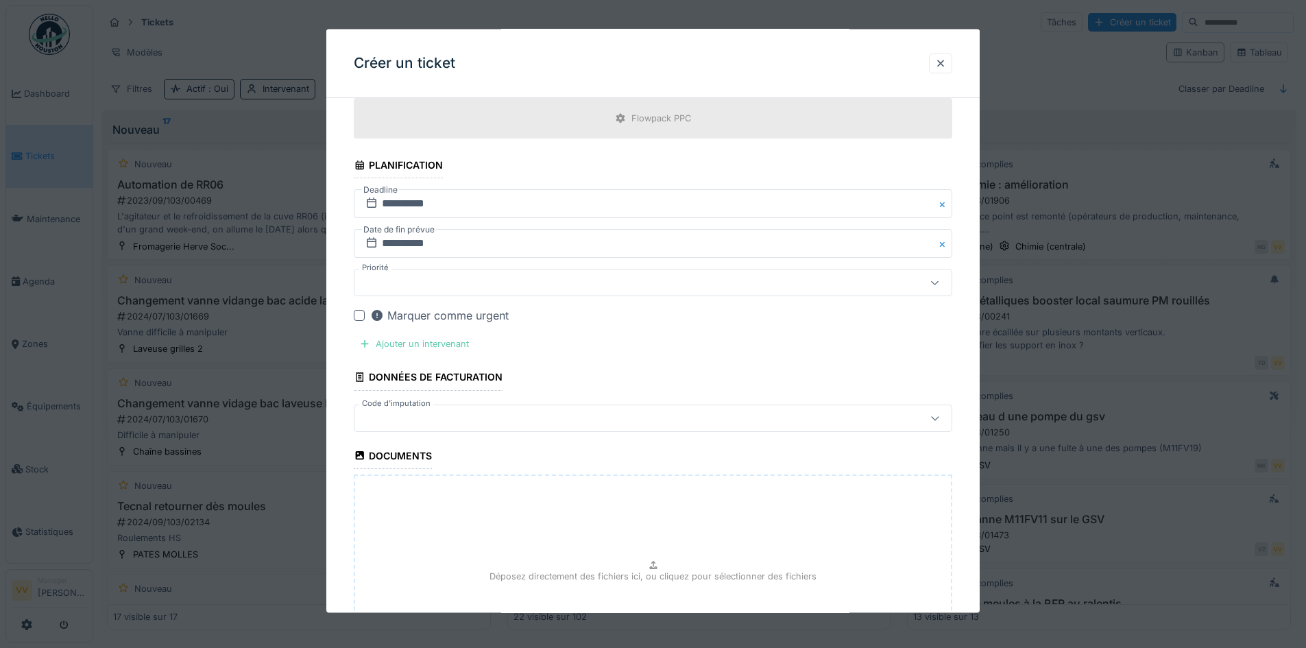
click at [389, 341] on div "Ajouter un intervenant" at bounding box center [414, 344] width 121 height 19
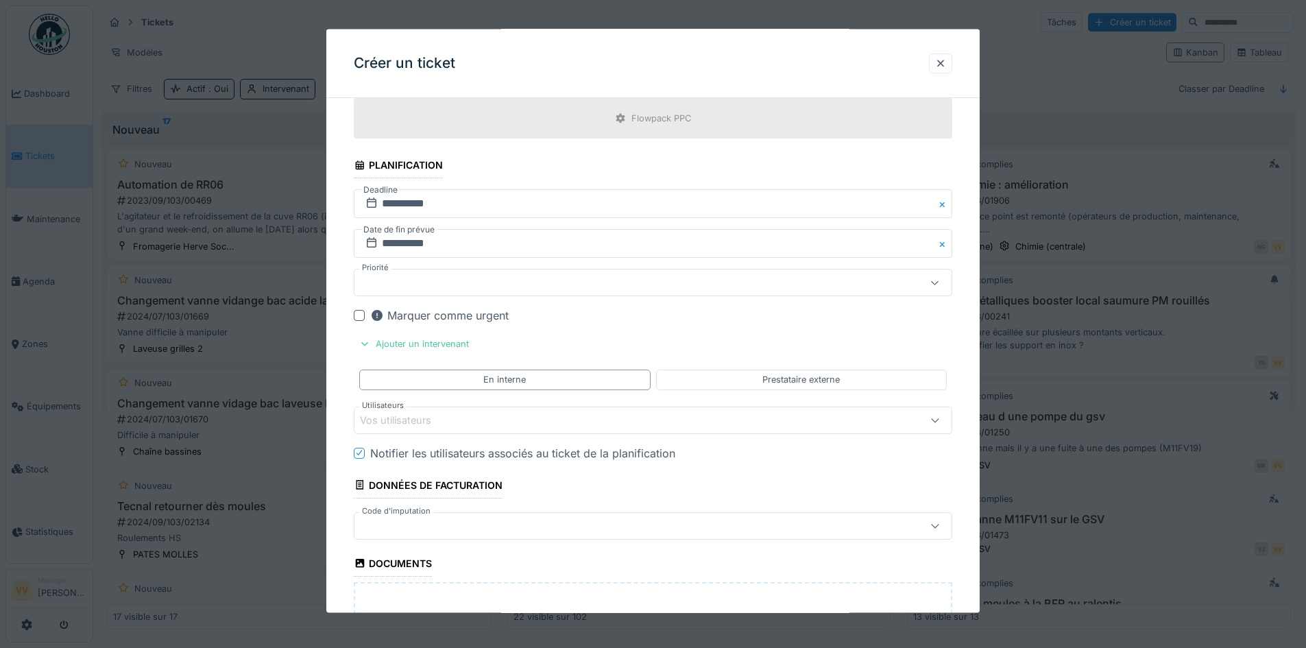
click at [503, 422] on div "Vos utilisateurs" at bounding box center [618, 419] width 516 height 15
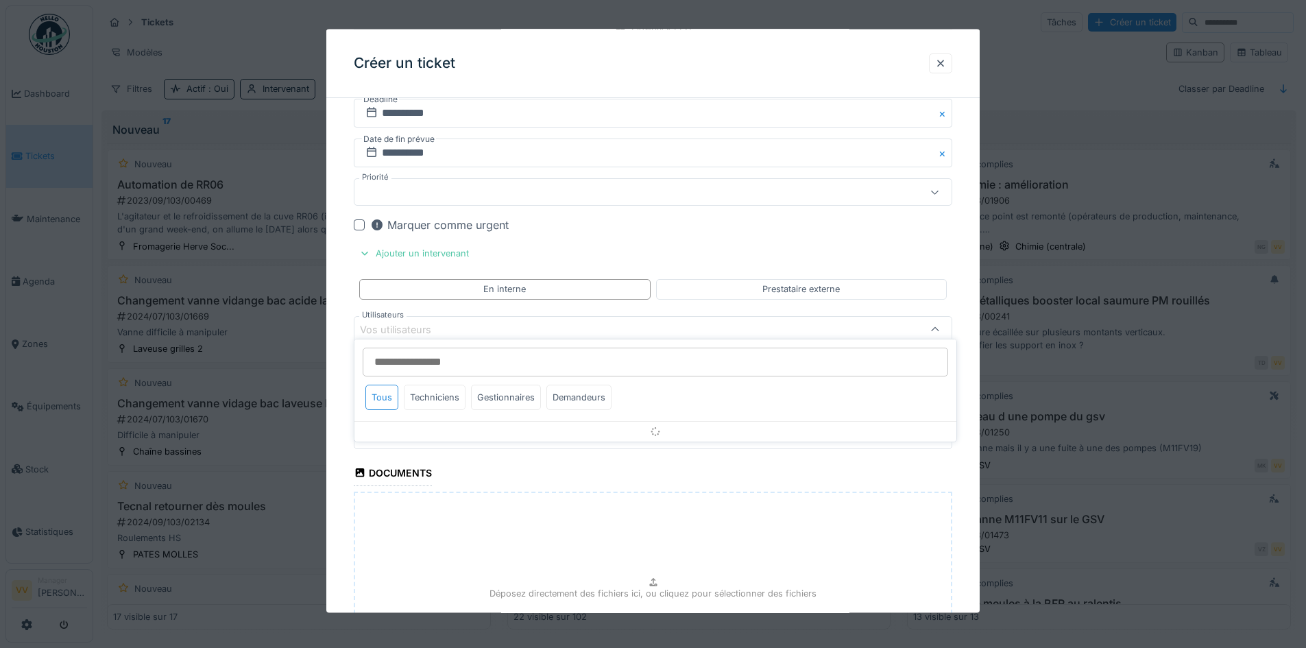
scroll to position [1333, 0]
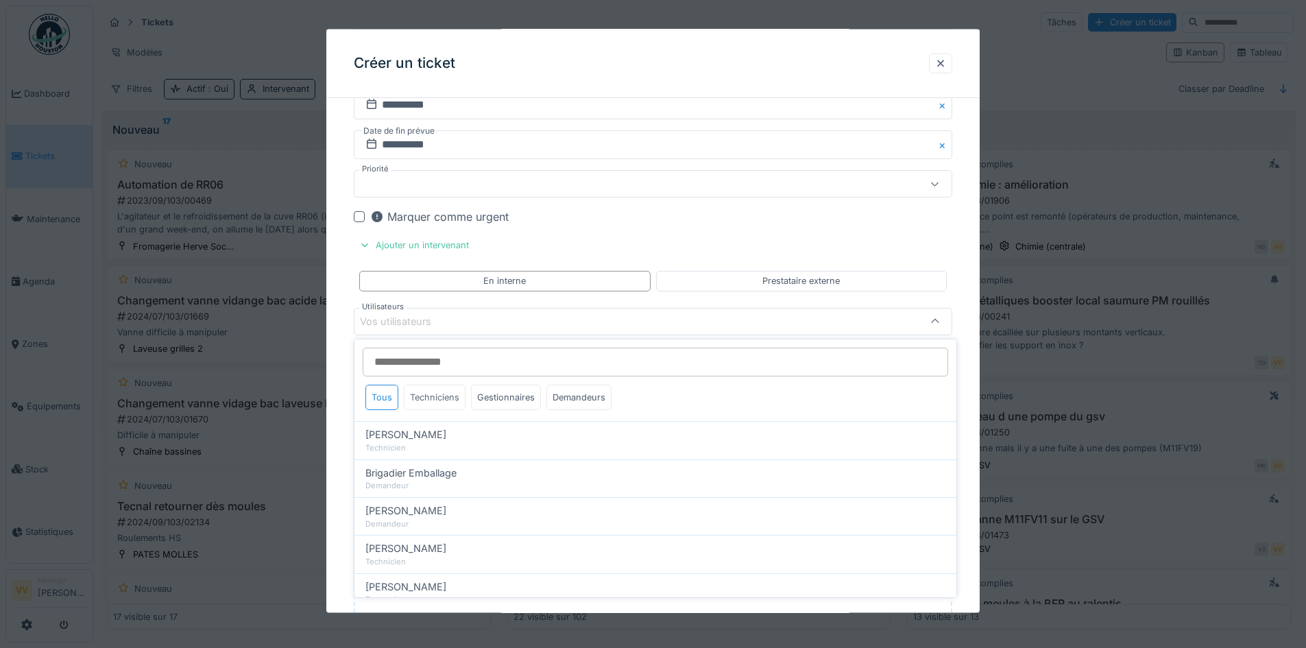
click at [442, 399] on div "Techniciens" at bounding box center [435, 397] width 62 height 25
click at [475, 358] on input "Utilisateurs" at bounding box center [656, 362] width 586 height 29
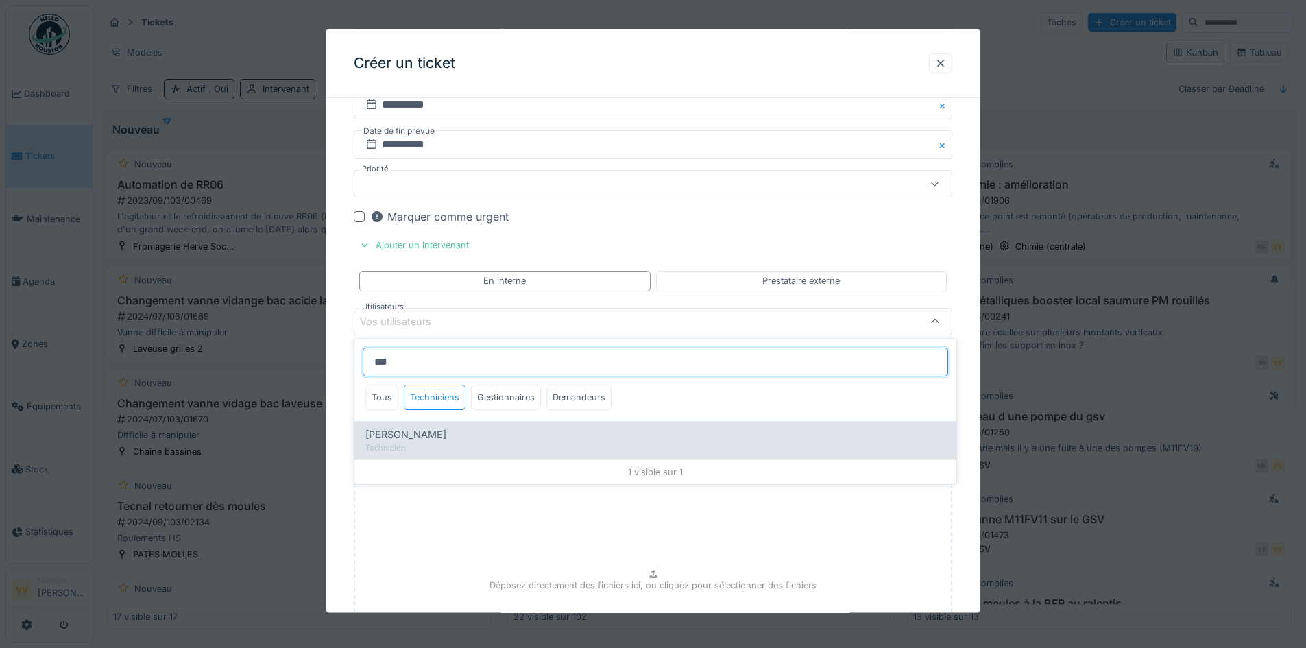
type input "***"
click at [456, 439] on div "Dan Ungureanu" at bounding box center [655, 434] width 580 height 15
type input "****"
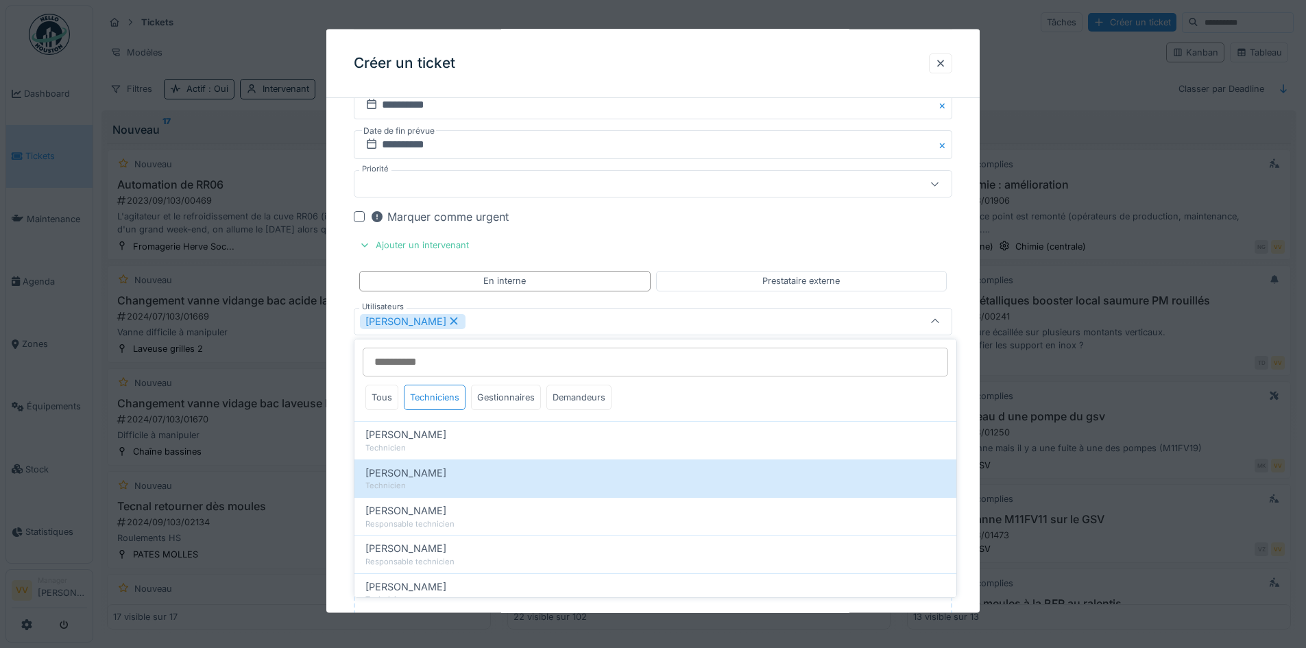
click at [891, 223] on div "Marquer comme urgent" at bounding box center [661, 216] width 582 height 16
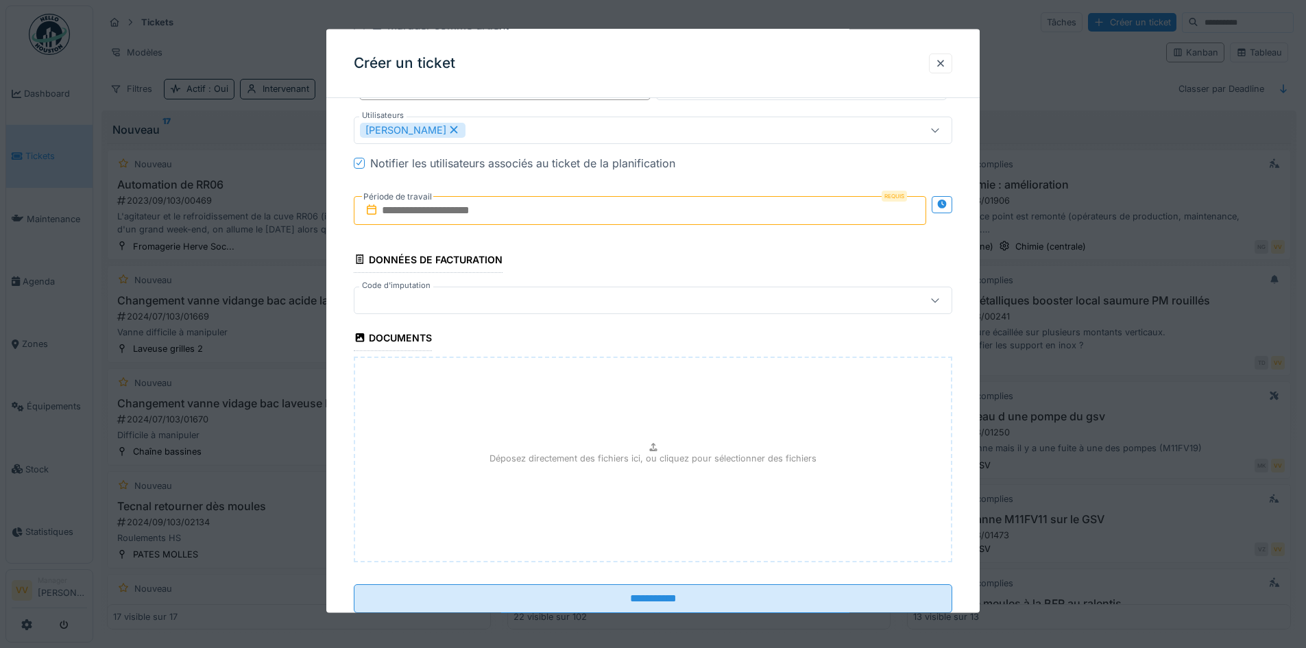
scroll to position [1539, 0]
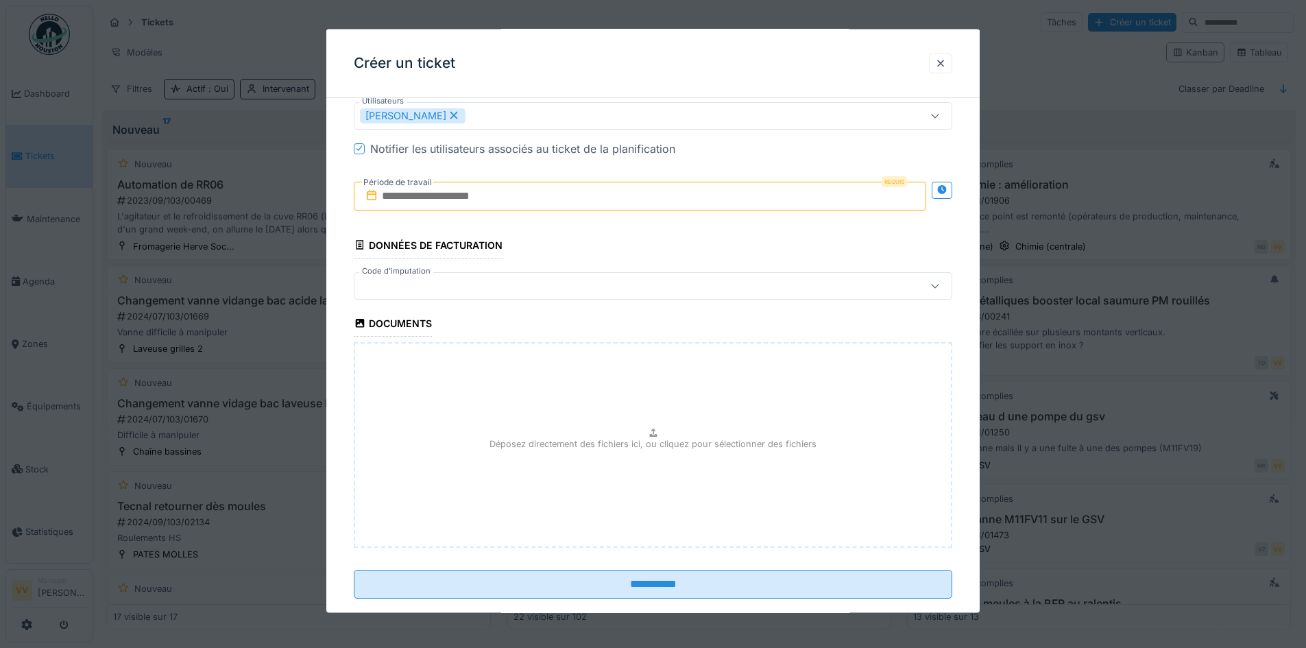
click at [570, 192] on input "text" at bounding box center [640, 195] width 572 height 29
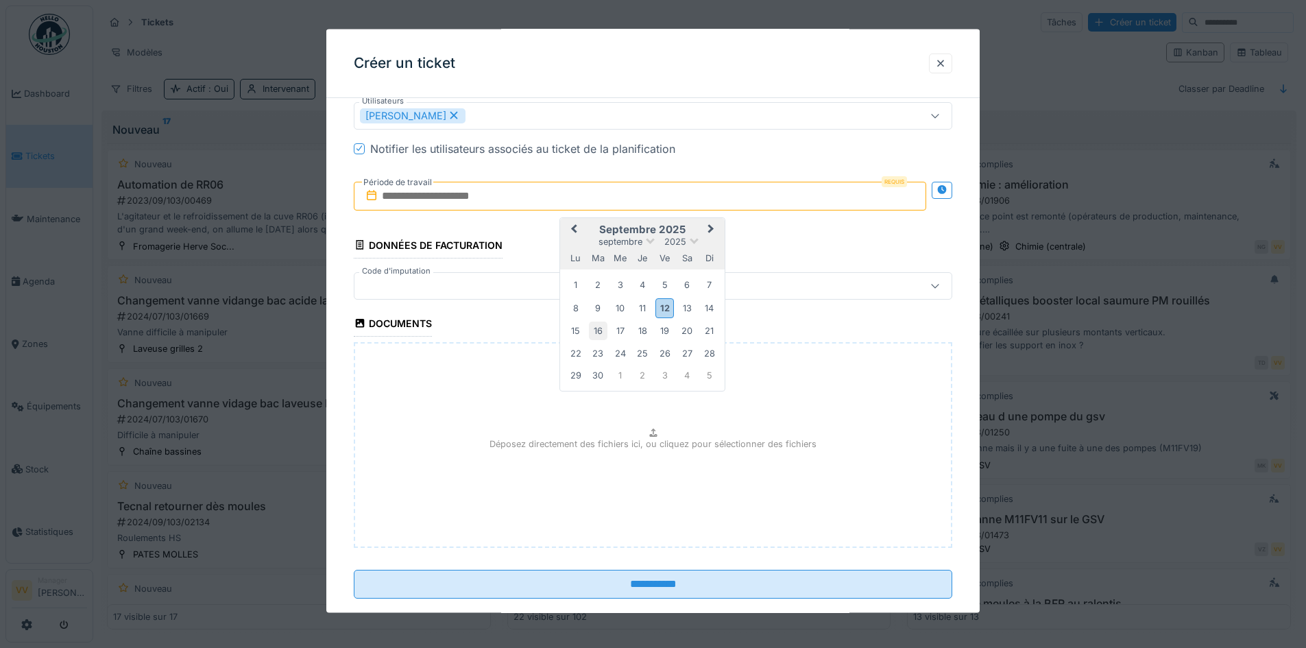
click at [596, 331] on div "16" at bounding box center [598, 331] width 19 height 19
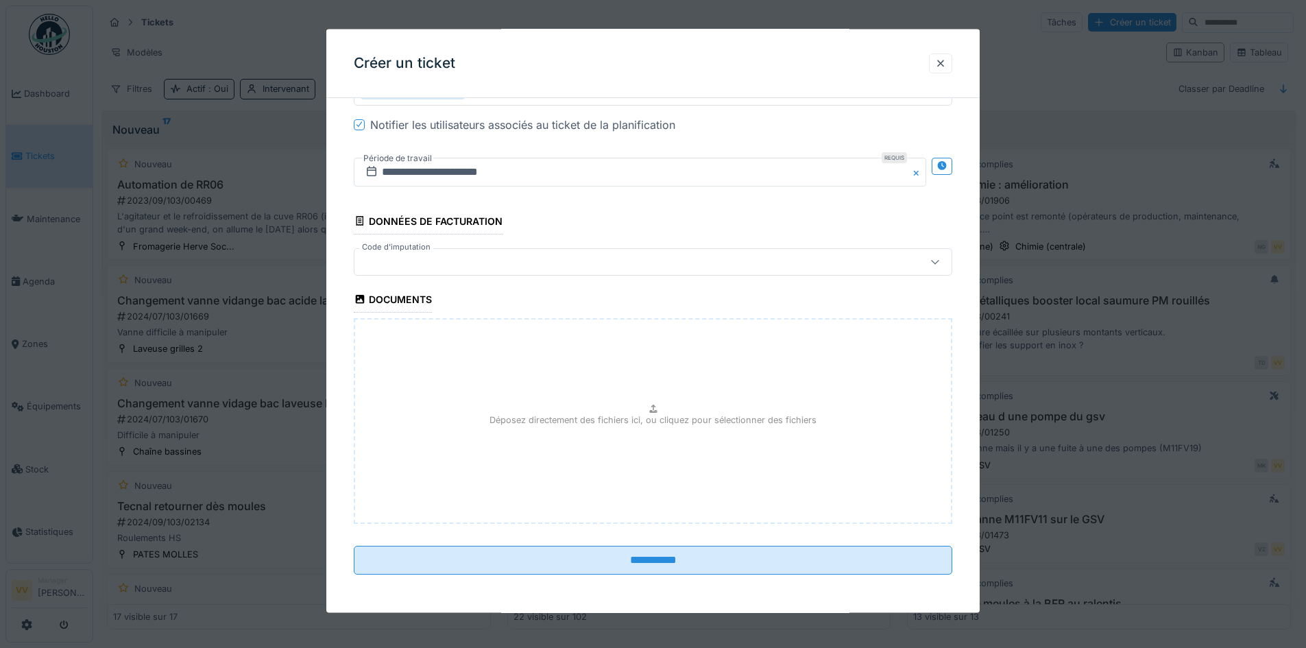
click at [635, 442] on div "Déposez directement des fichiers ici, ou cliquez pour sélectionner des fichiers" at bounding box center [653, 420] width 599 height 206
type input "**********"
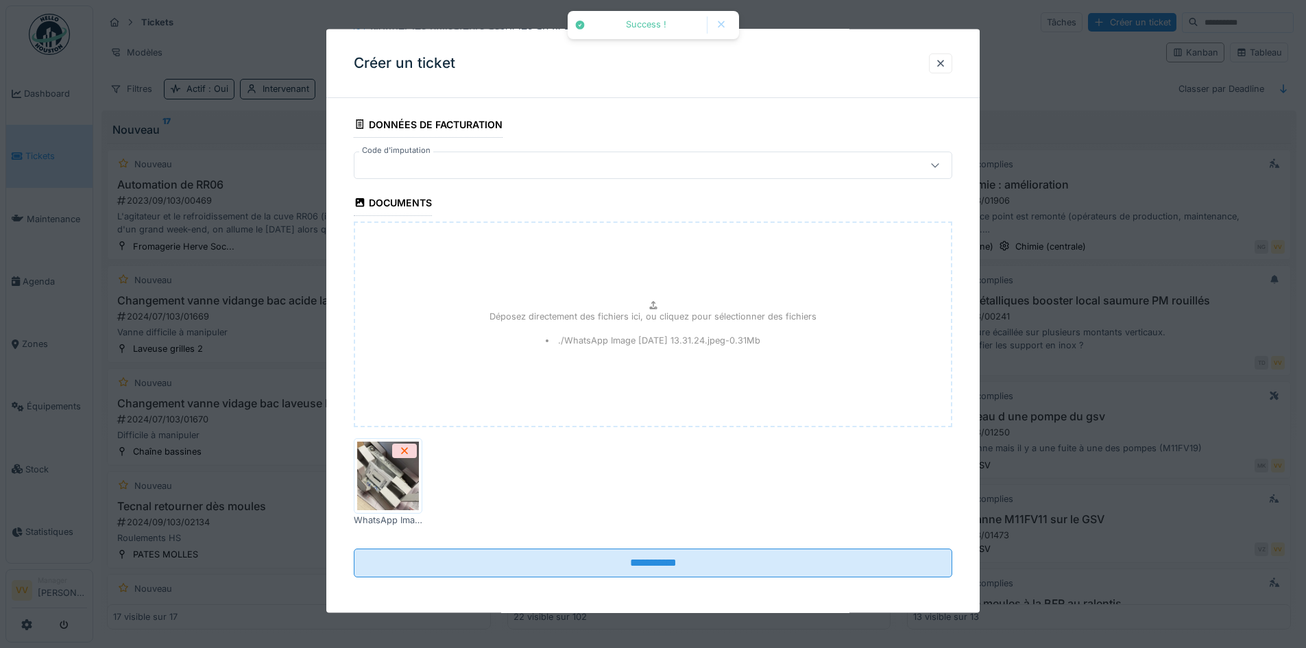
scroll to position [1662, 0]
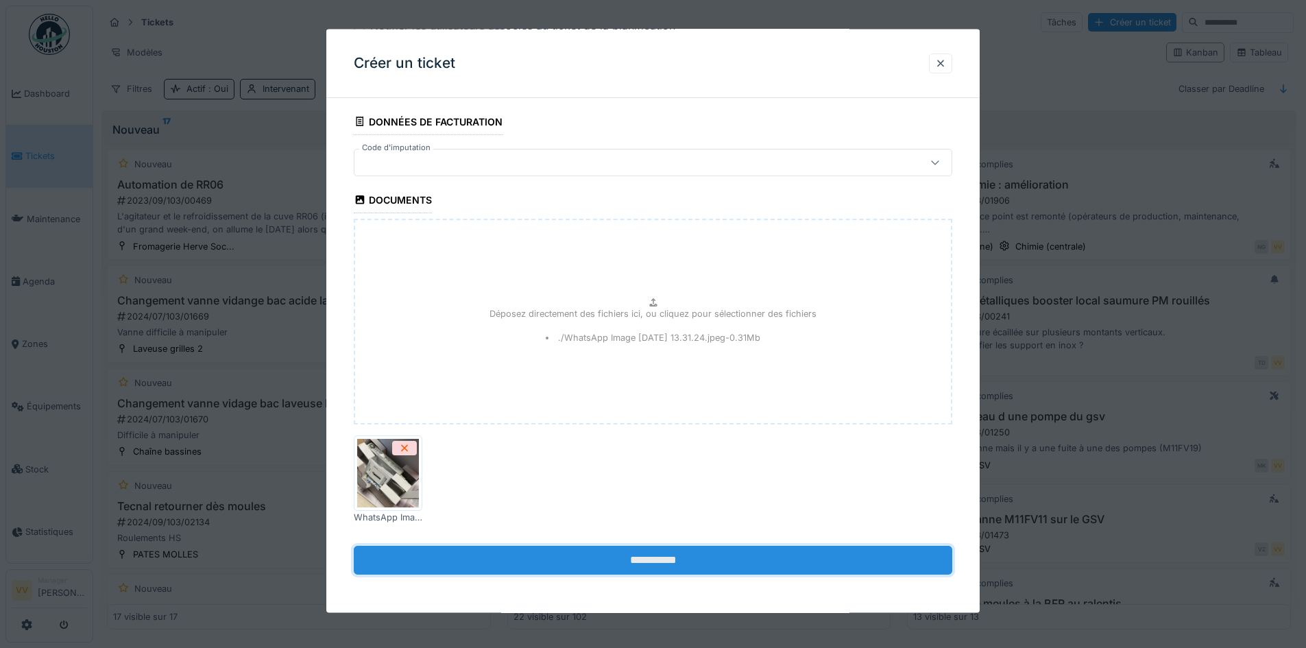
click at [660, 557] on input "**********" at bounding box center [653, 560] width 599 height 29
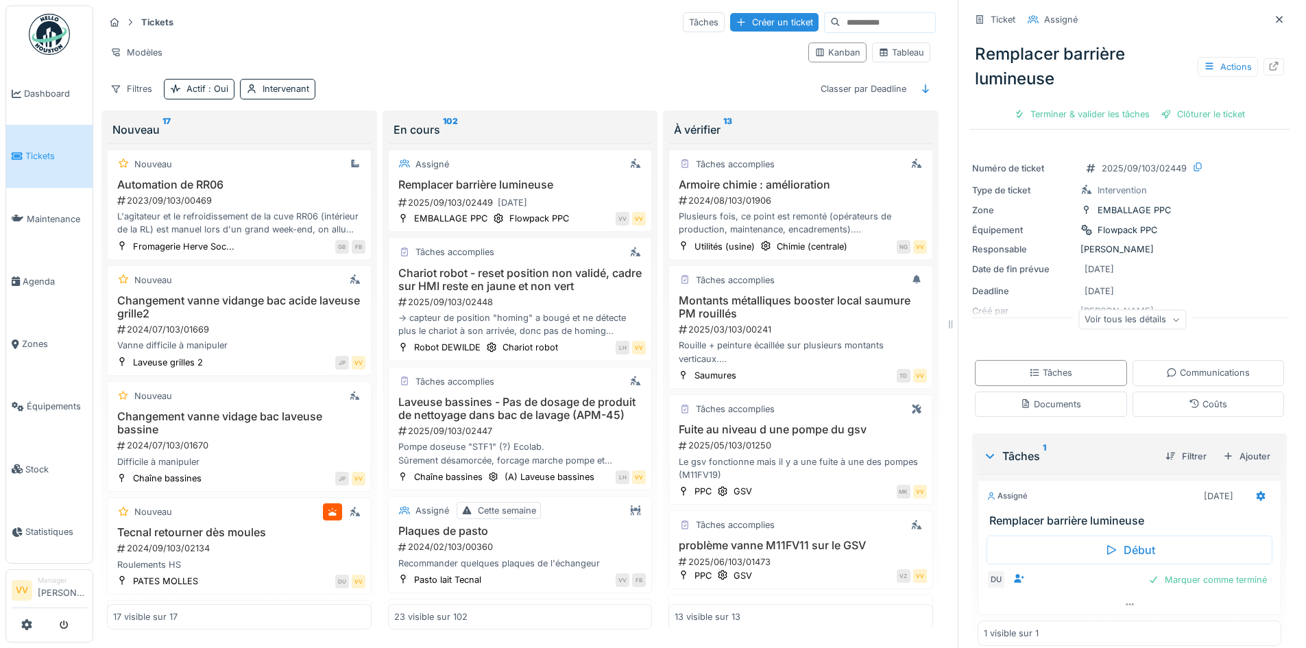
click at [29, 158] on span "Tickets" at bounding box center [56, 155] width 62 height 13
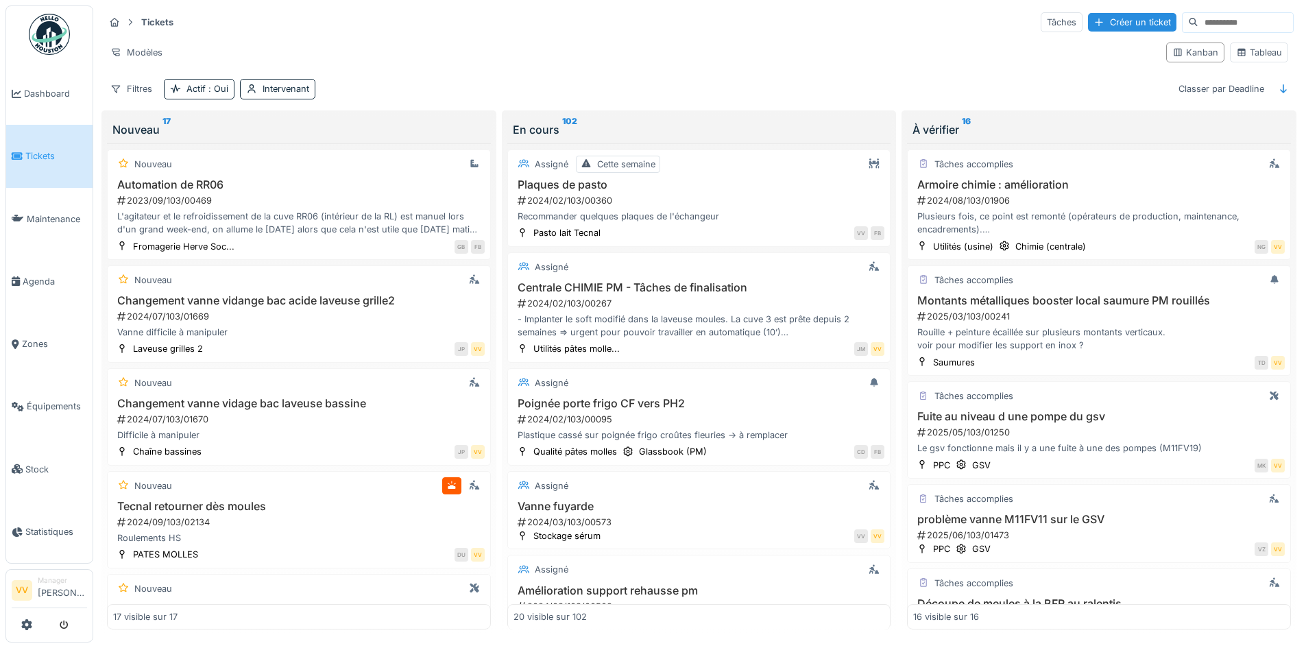
click at [27, 155] on span "Tickets" at bounding box center [56, 155] width 62 height 13
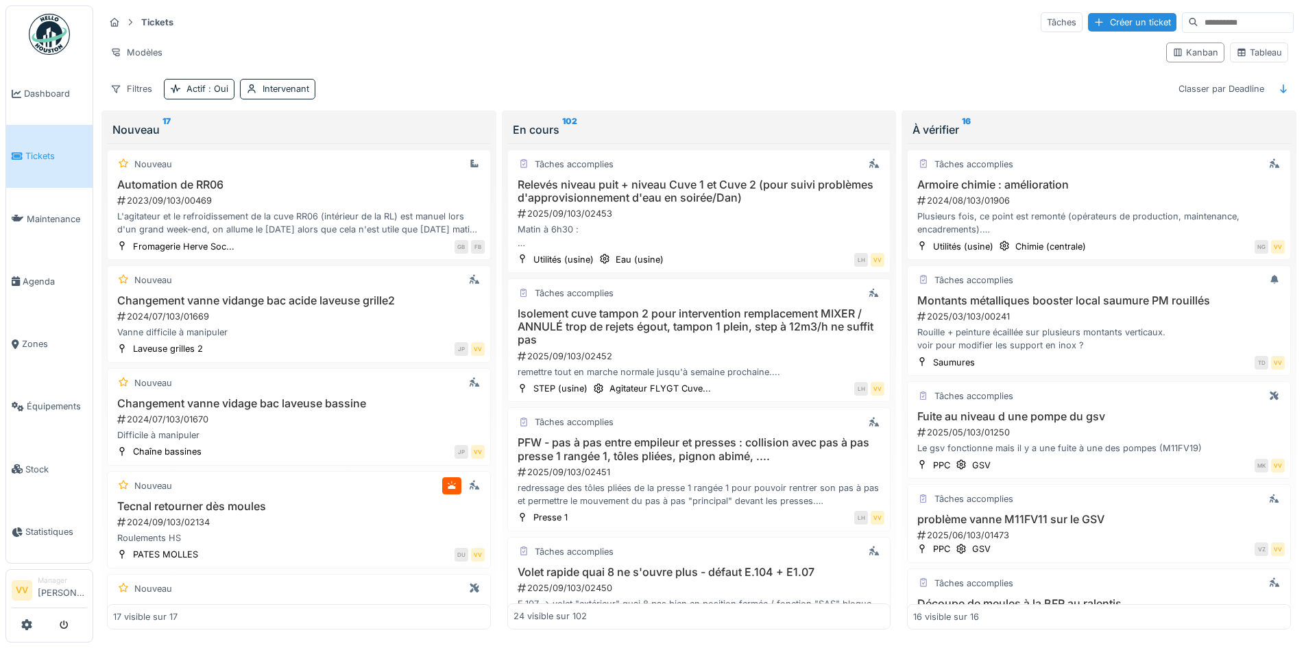
click at [51, 166] on link "Tickets" at bounding box center [49, 156] width 86 height 62
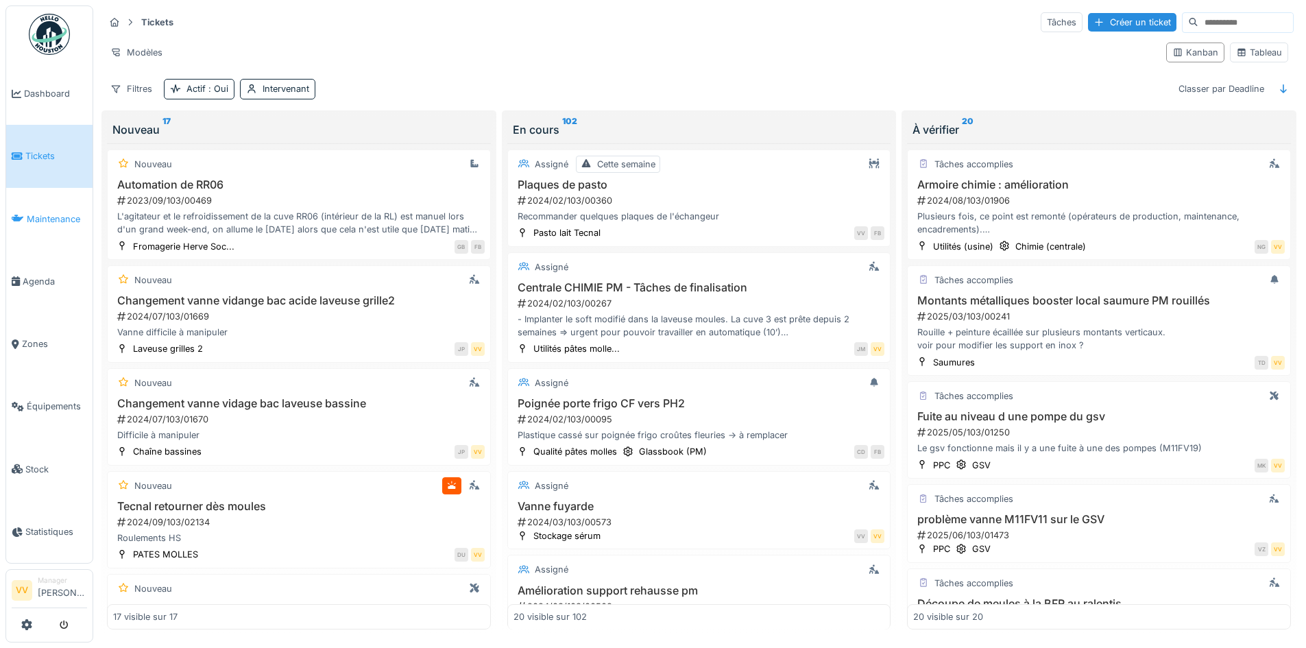
click at [61, 213] on span "Maintenance" at bounding box center [57, 219] width 60 height 13
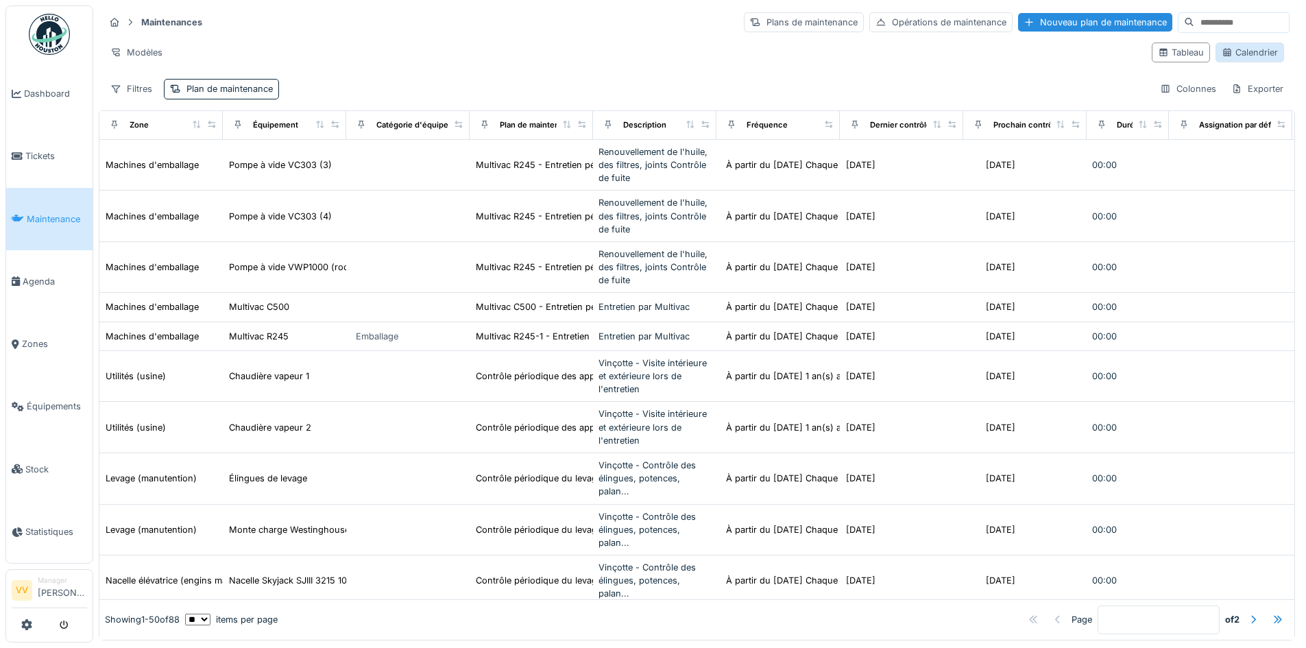
click at [1257, 51] on div "Calendrier" at bounding box center [1250, 53] width 69 height 20
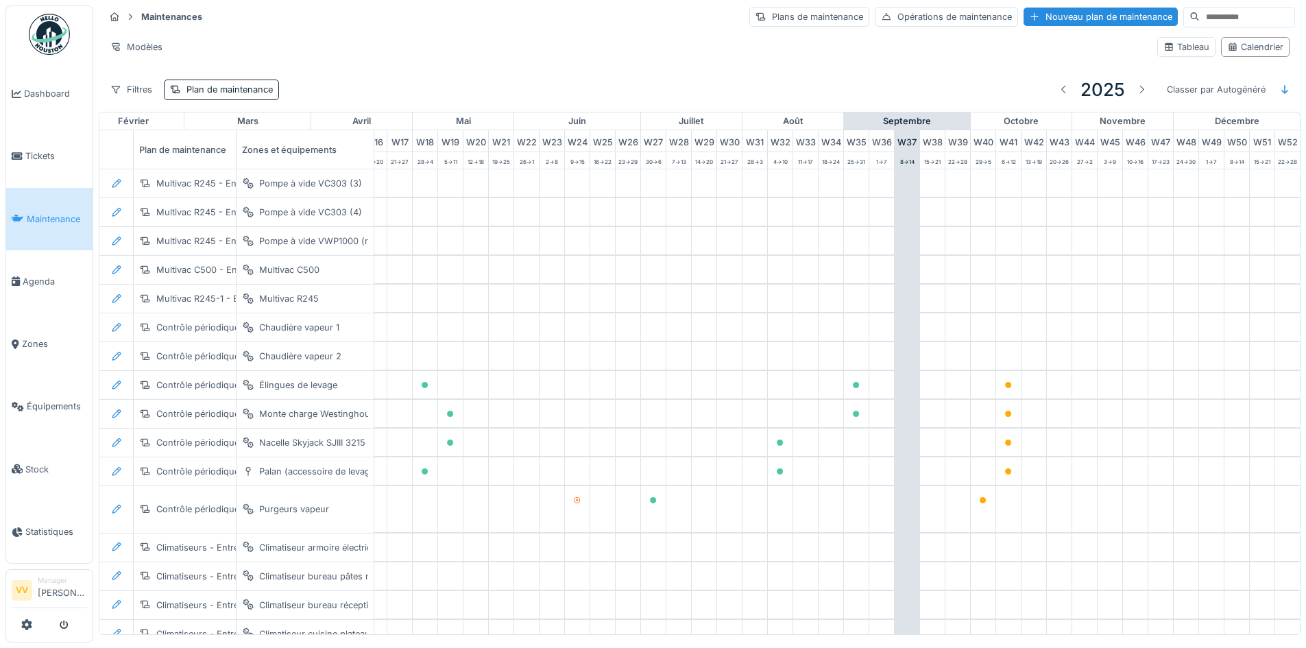
scroll to position [0, 449]
